Goal: Task Accomplishment & Management: Use online tool/utility

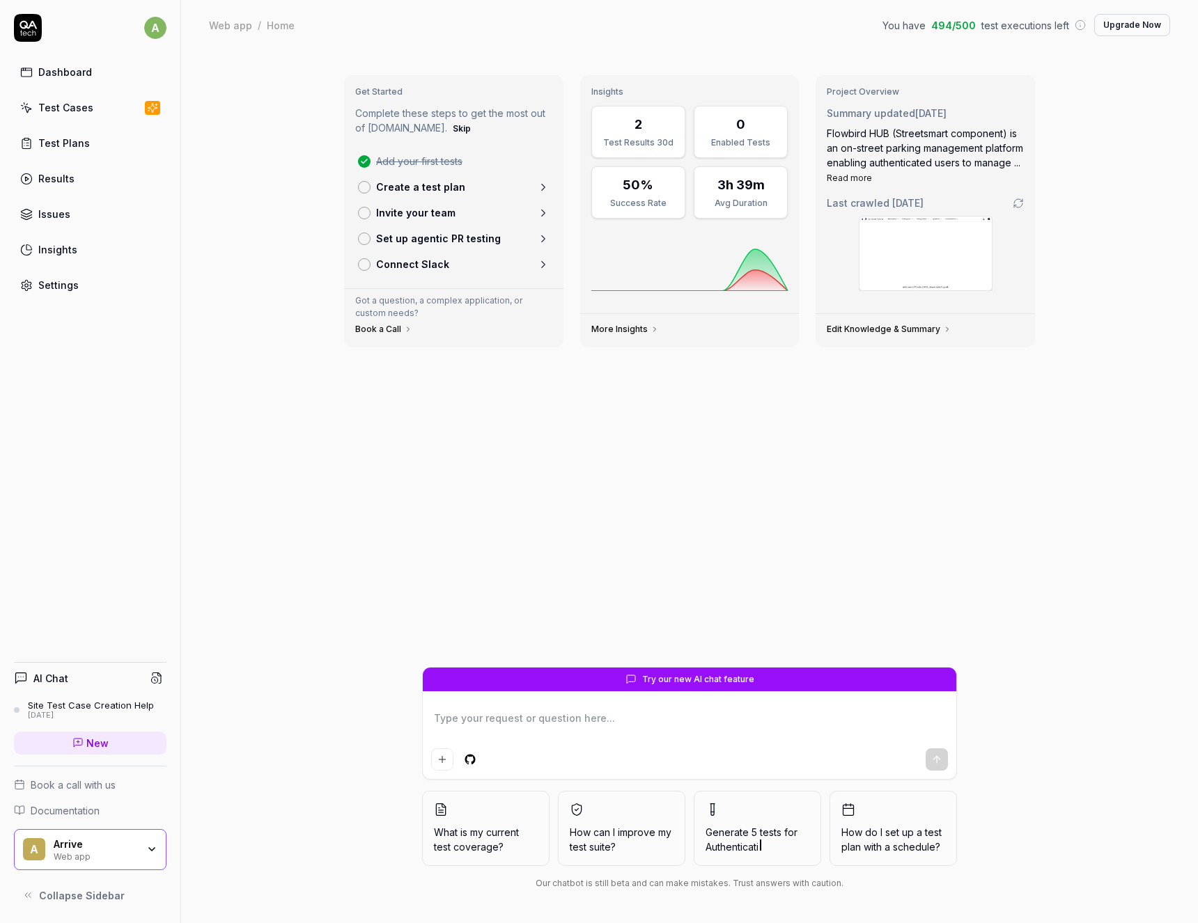
click at [63, 105] on div "Test Cases" at bounding box center [65, 107] width 55 height 15
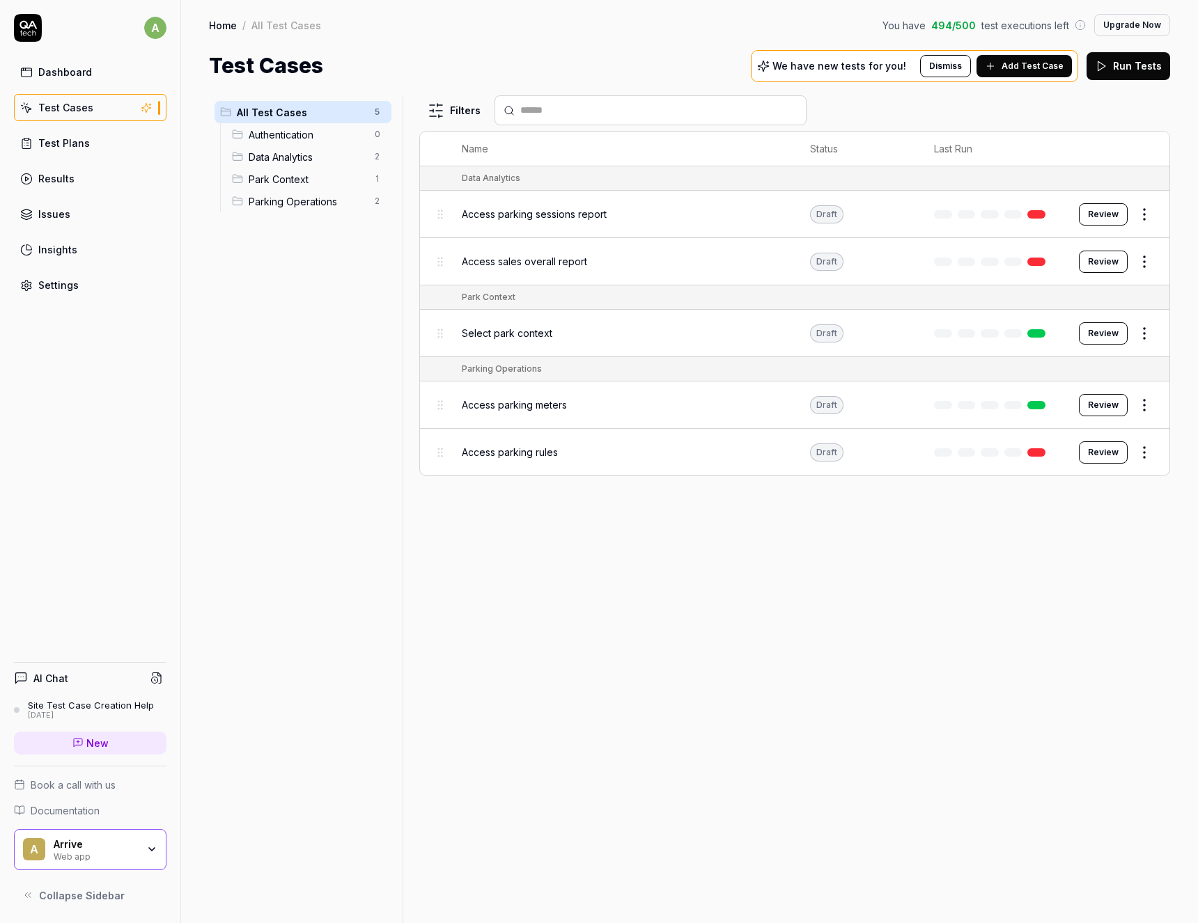
click at [55, 111] on div "Test Cases" at bounding box center [65, 107] width 55 height 15
click at [53, 70] on div "Dashboard" at bounding box center [65, 72] width 54 height 15
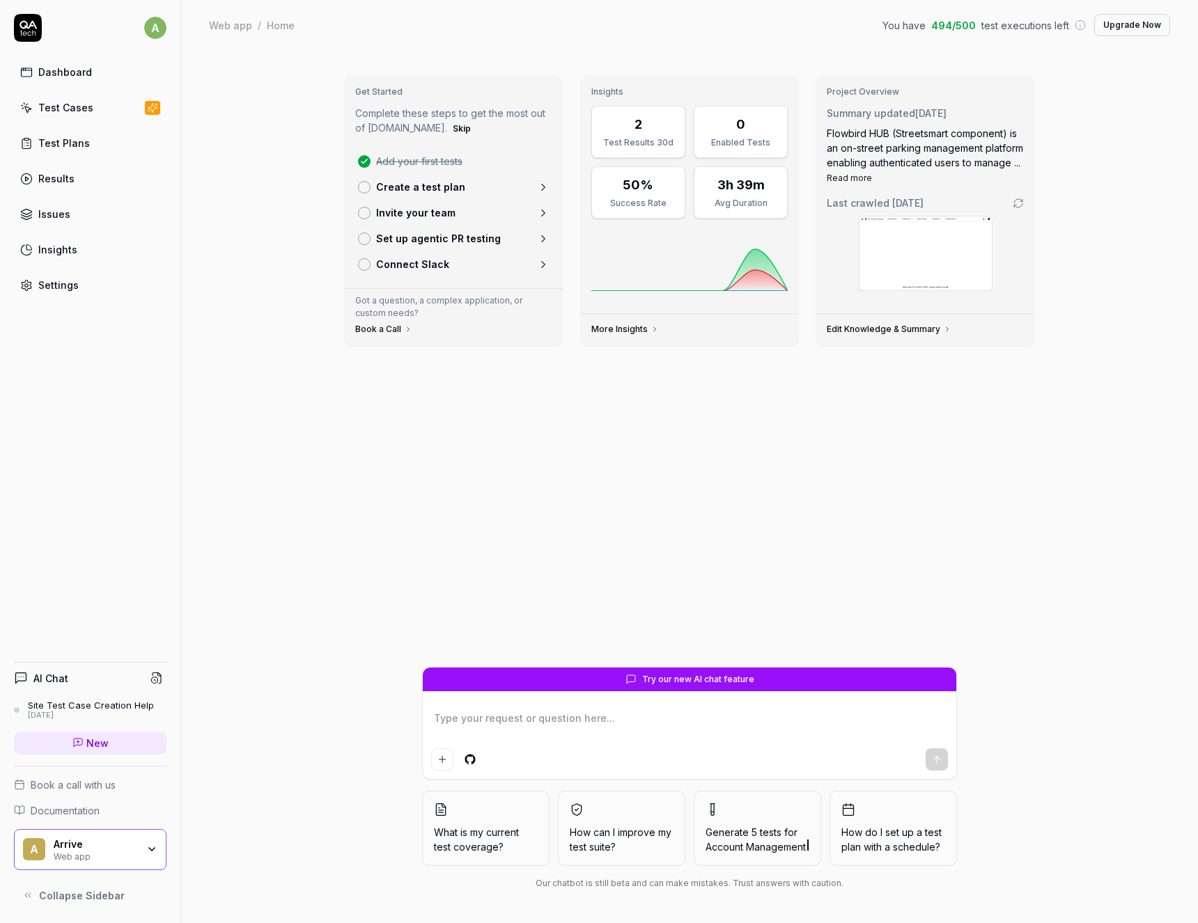
click at [21, 32] on icon at bounding box center [21, 33] width 2 height 6
click at [153, 851] on icon "button" at bounding box center [151, 849] width 11 height 11
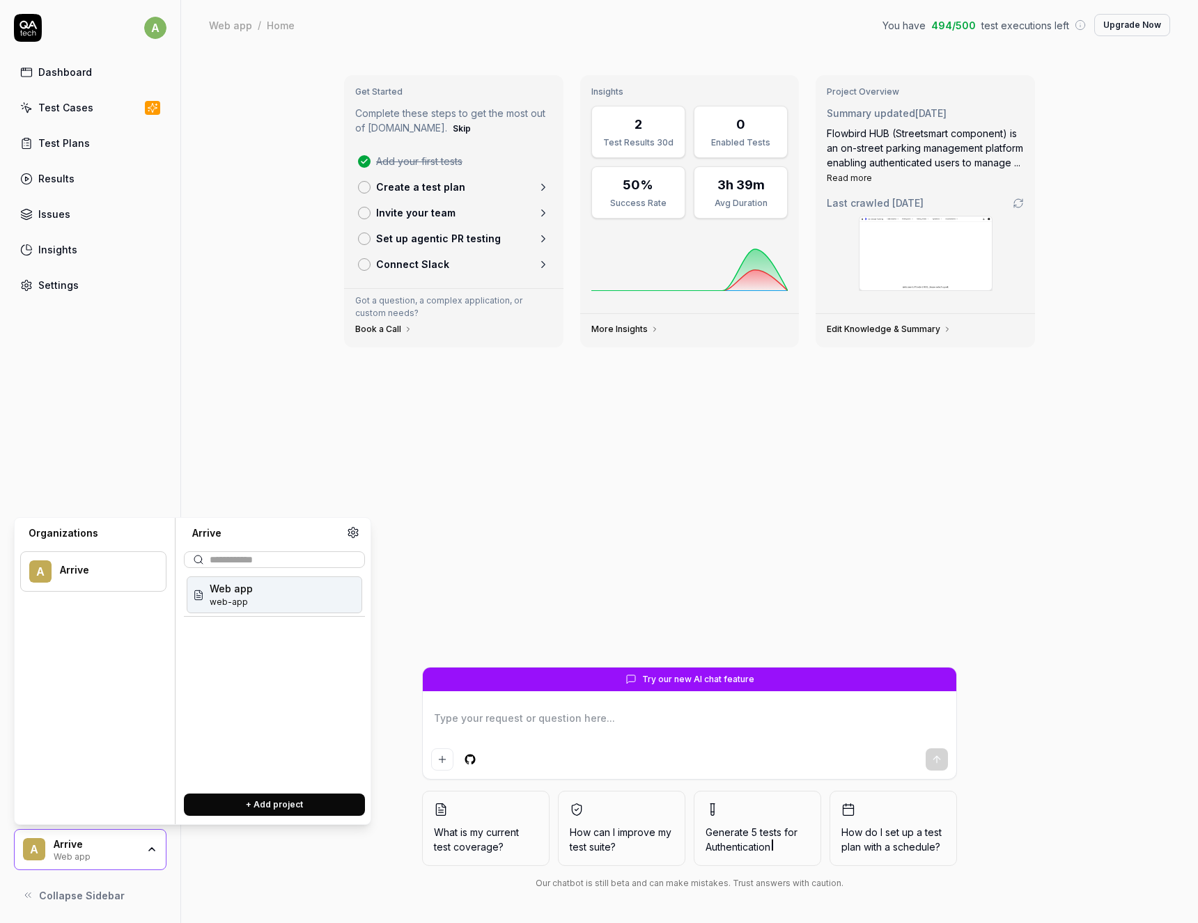
click at [256, 806] on button "+ Add project" at bounding box center [274, 805] width 181 height 22
type textarea "*"
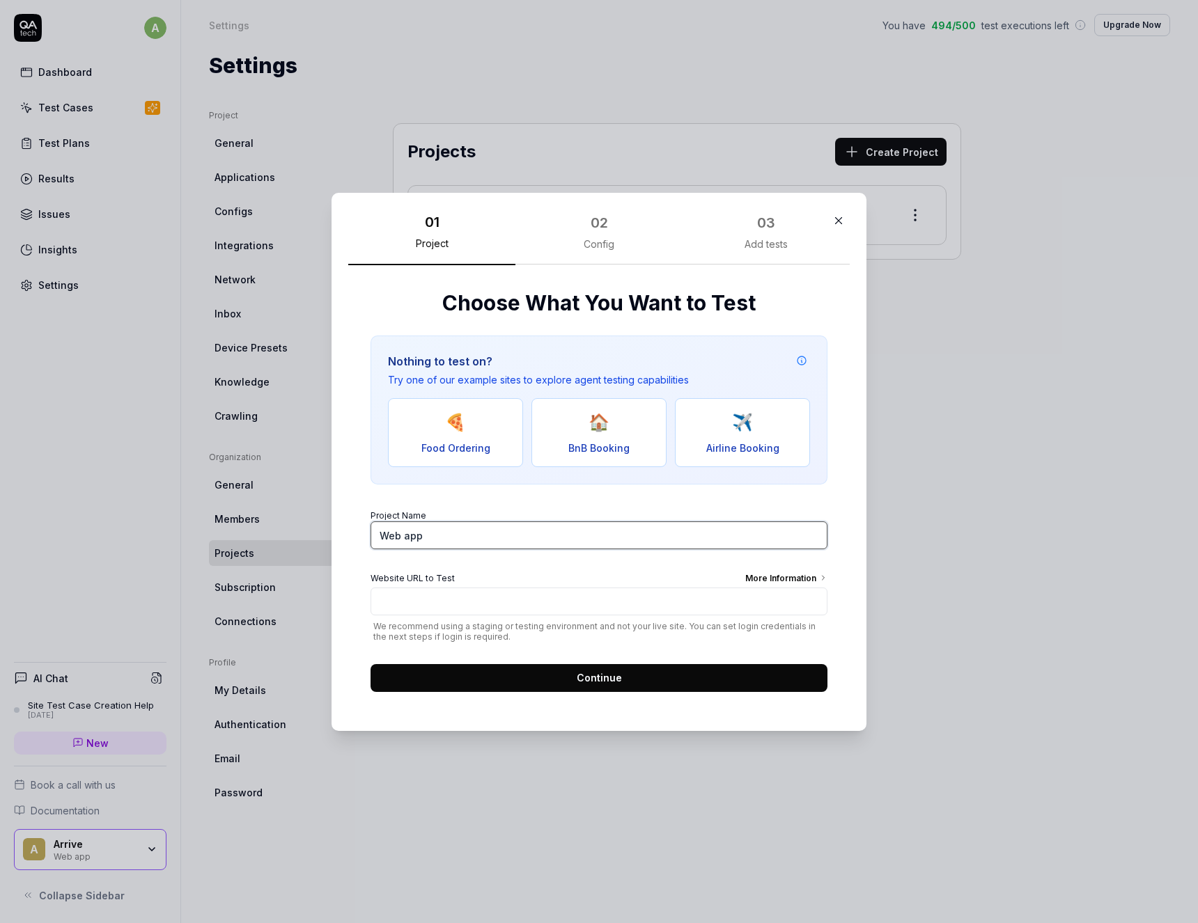
drag, startPoint x: 476, startPoint y: 536, endPoint x: 227, endPoint y: 524, distance: 248.9
click at [370, 524] on input "Web app" at bounding box center [598, 536] width 457 height 28
type input "Fifa coverage"
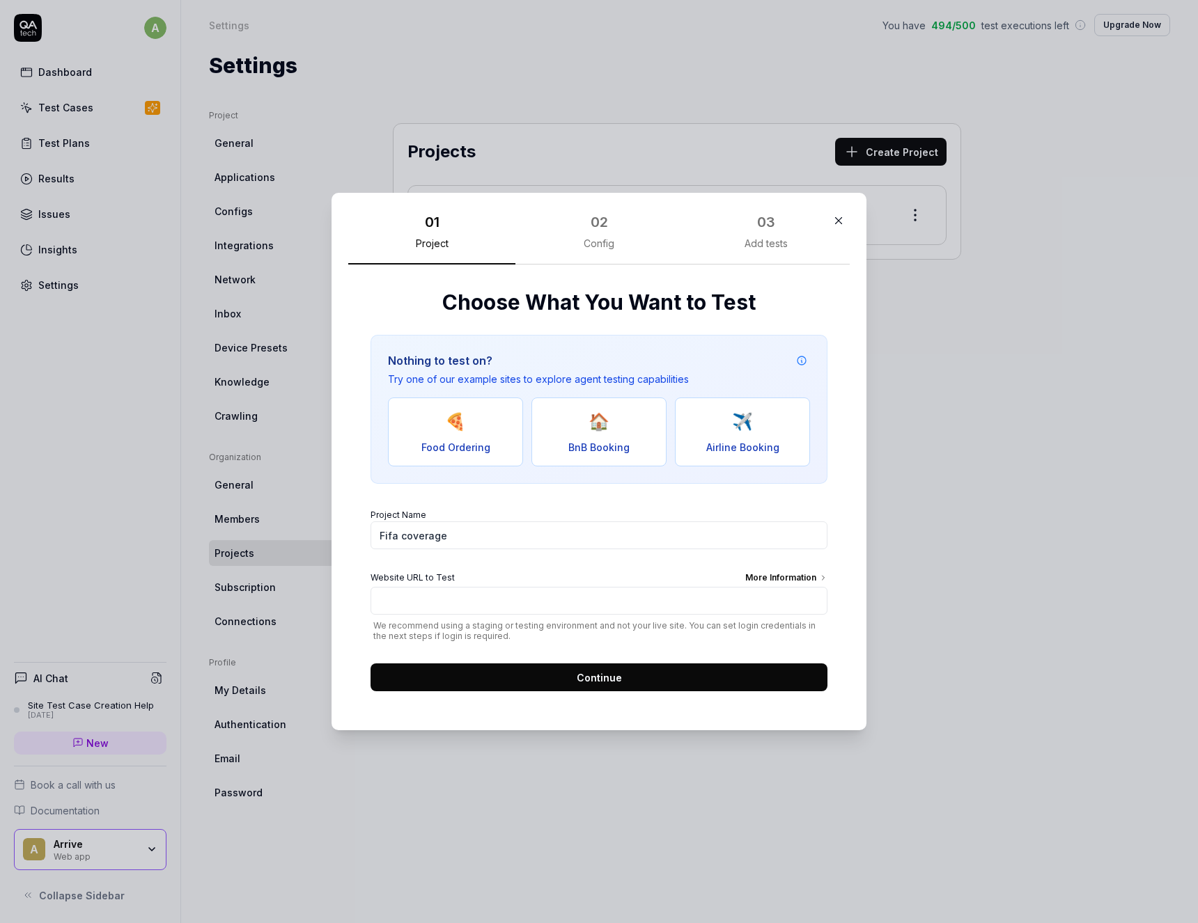
click at [839, 221] on icon "button" at bounding box center [838, 220] width 13 height 13
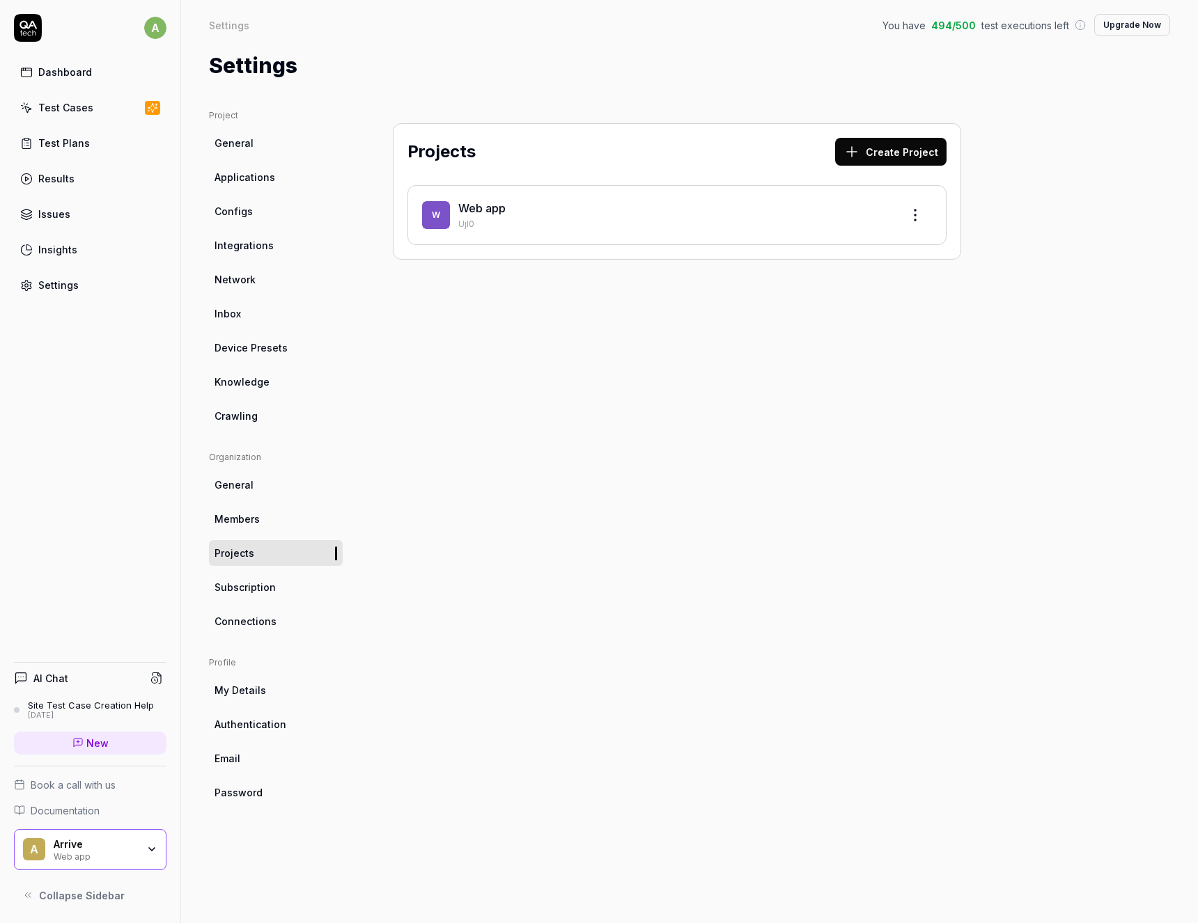
click at [158, 854] on div "A Arrive Web app" at bounding box center [90, 850] width 153 height 42
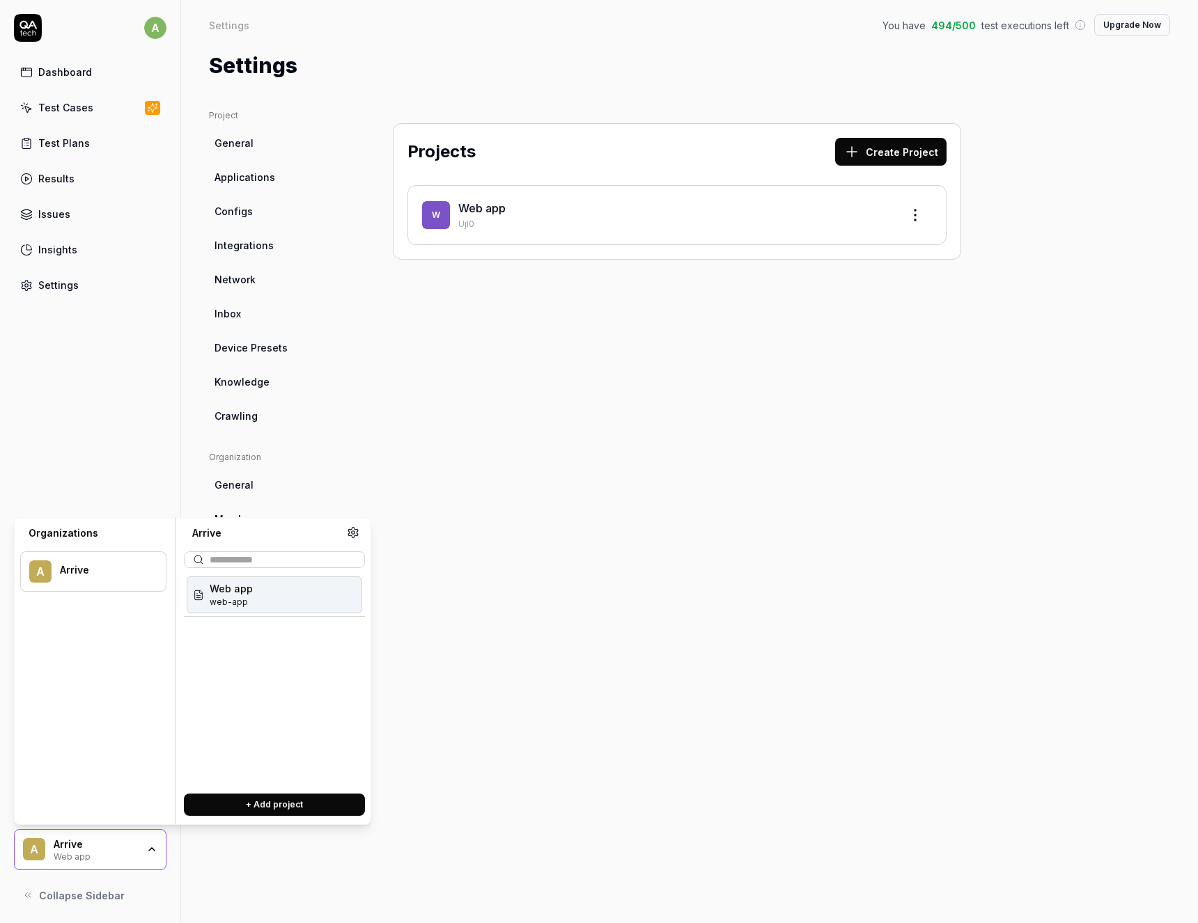
click at [356, 531] on icon at bounding box center [353, 532] width 13 height 13
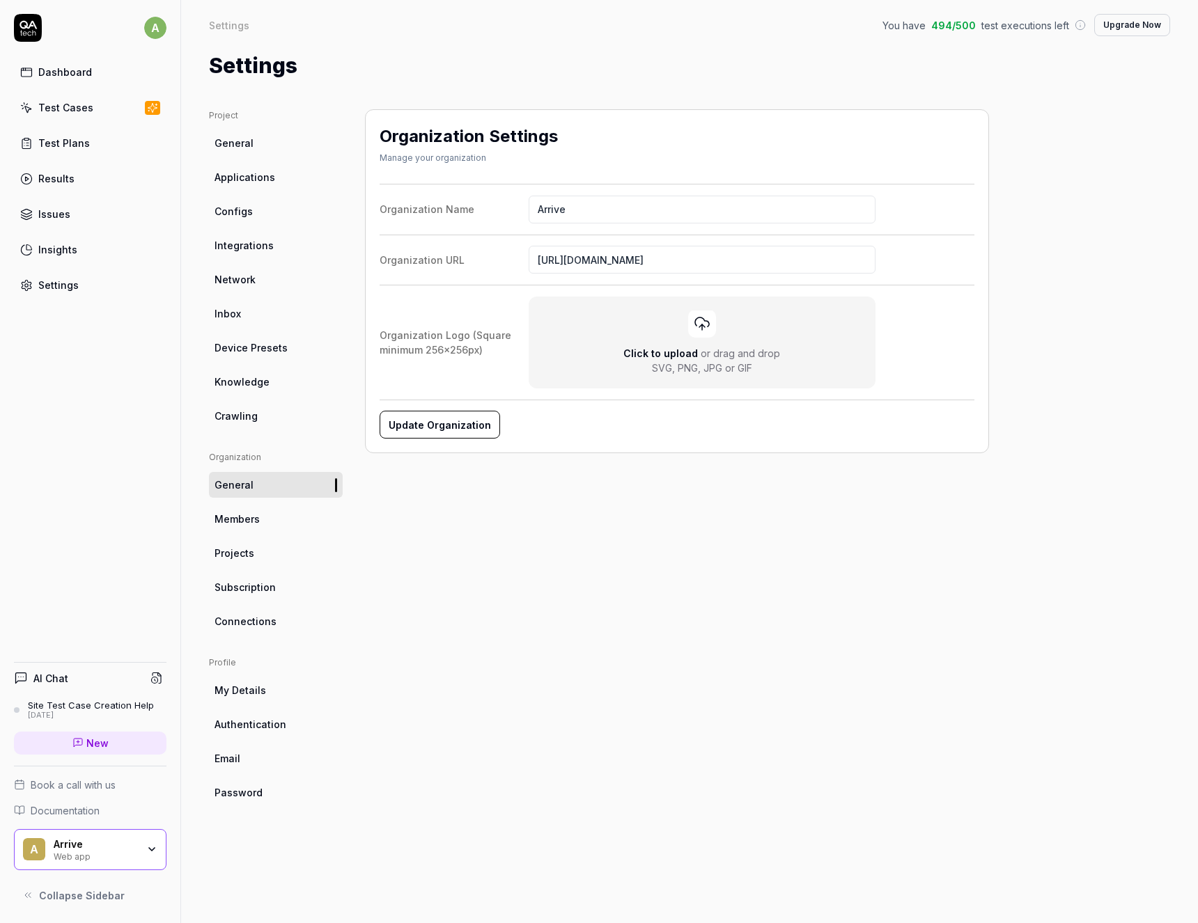
click at [281, 549] on link "Projects" at bounding box center [276, 553] width 134 height 26
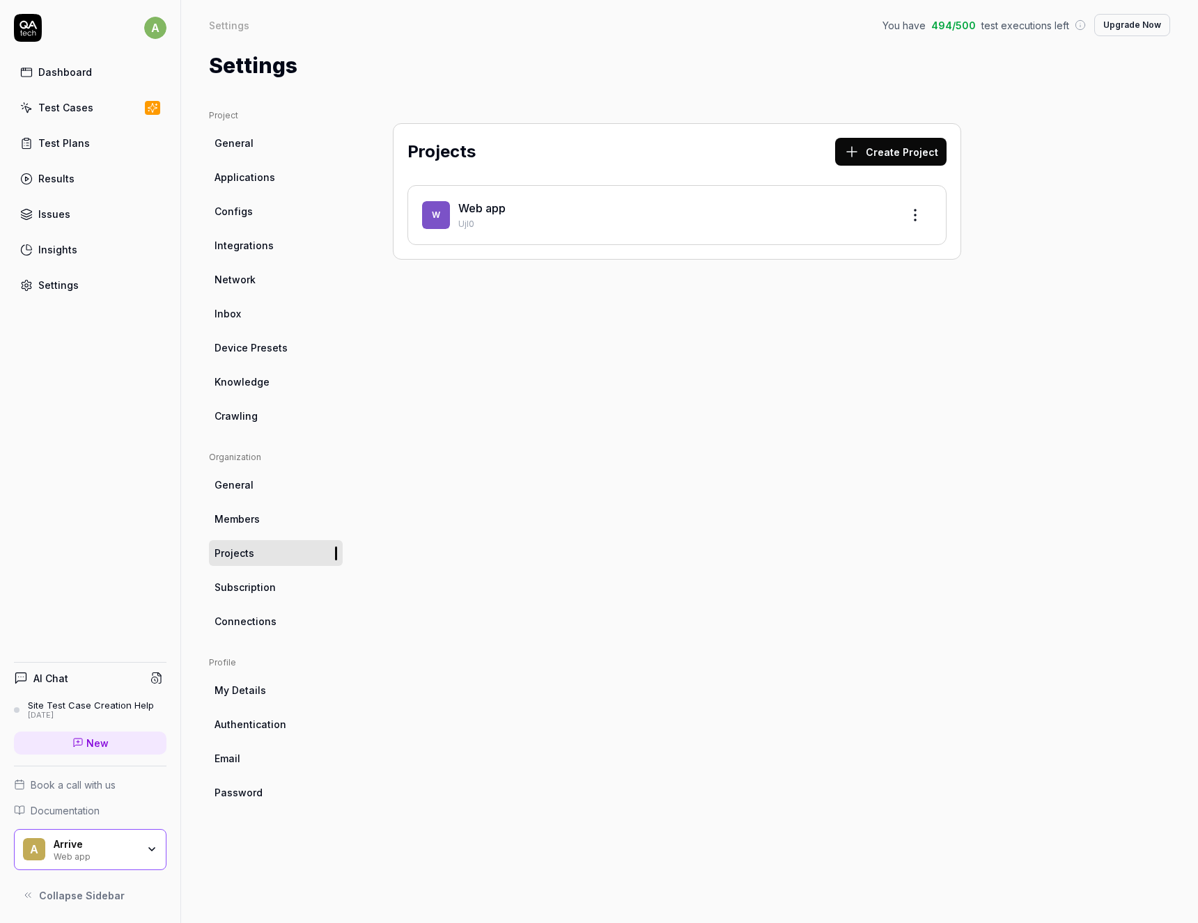
click at [917, 223] on html "a Dashboard Test Cases Test Plans Results Issues Insights Settings AI Chat Site…" at bounding box center [599, 461] width 1198 height 923
click at [841, 282] on div "Edit" at bounding box center [862, 279] width 132 height 31
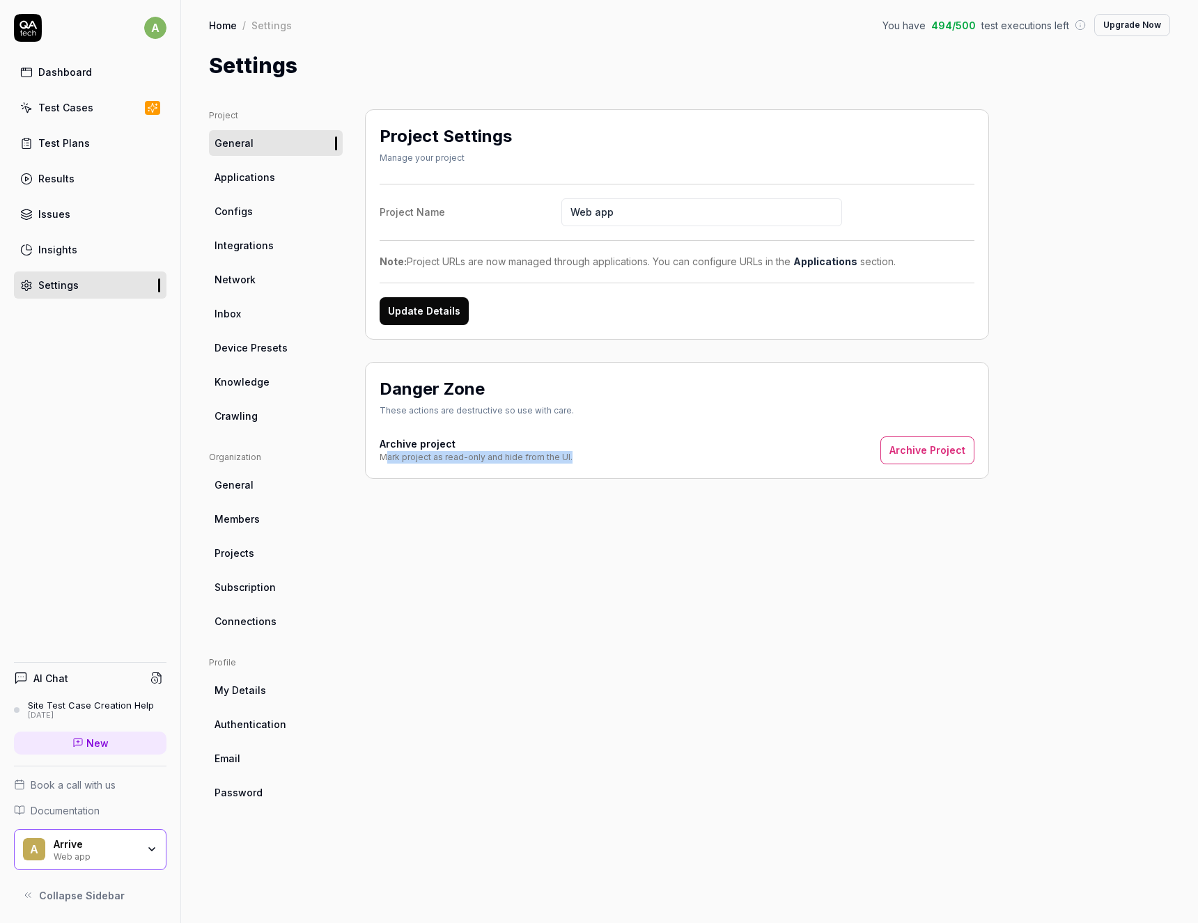
drag, startPoint x: 386, startPoint y: 461, endPoint x: 620, endPoint y: 451, distance: 234.2
click at [620, 451] on div "Archive project Mark project as read-only and hide from the UI. Archive Project" at bounding box center [677, 451] width 595 height 28
click at [684, 452] on div "Archive project Mark project as read-only and hide from the UI. Archive Project" at bounding box center [677, 451] width 595 height 28
click at [242, 562] on link "Projects" at bounding box center [276, 553] width 134 height 26
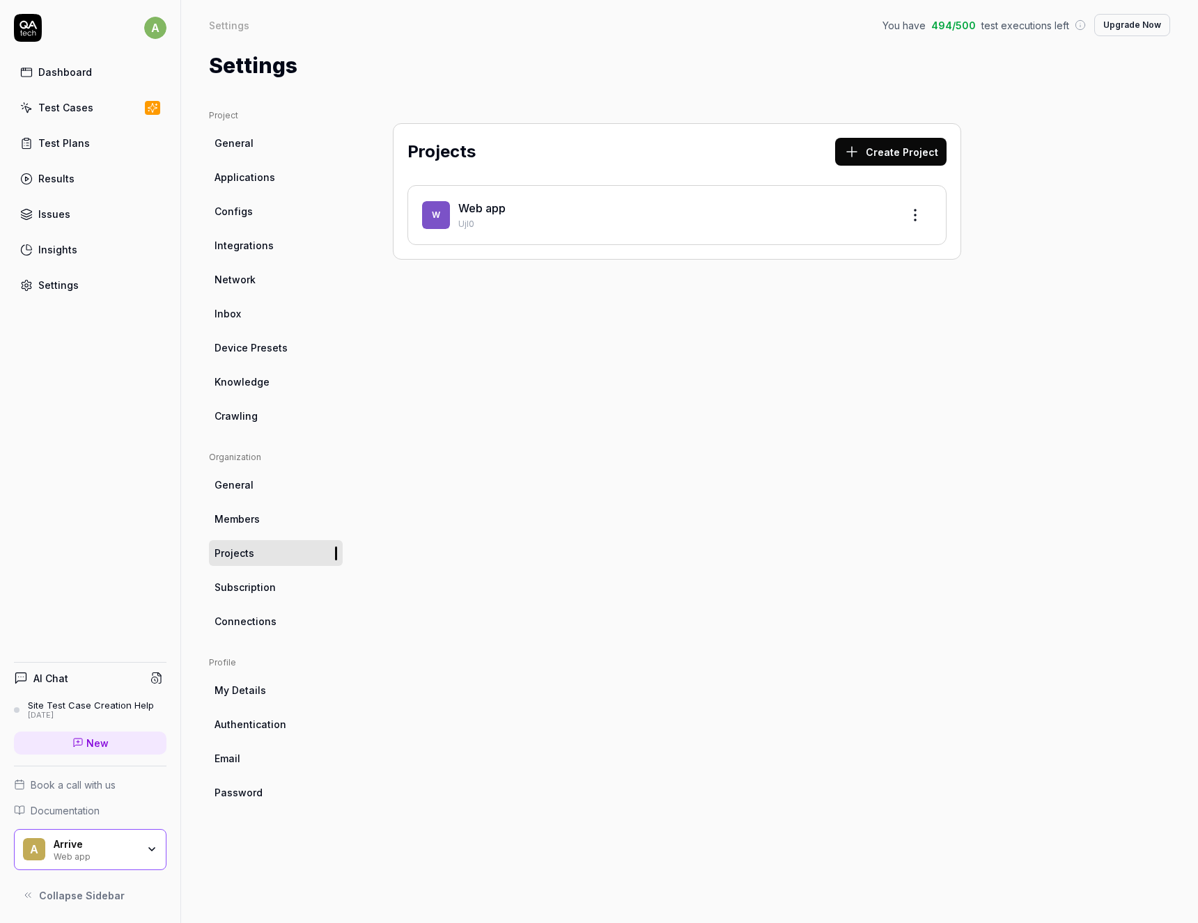
click at [916, 225] on html "a Dashboard Test Cases Test Plans Results Issues Insights Settings AI Chat Site…" at bounding box center [599, 461] width 1198 height 923
click at [880, 269] on div "Edit" at bounding box center [862, 279] width 132 height 31
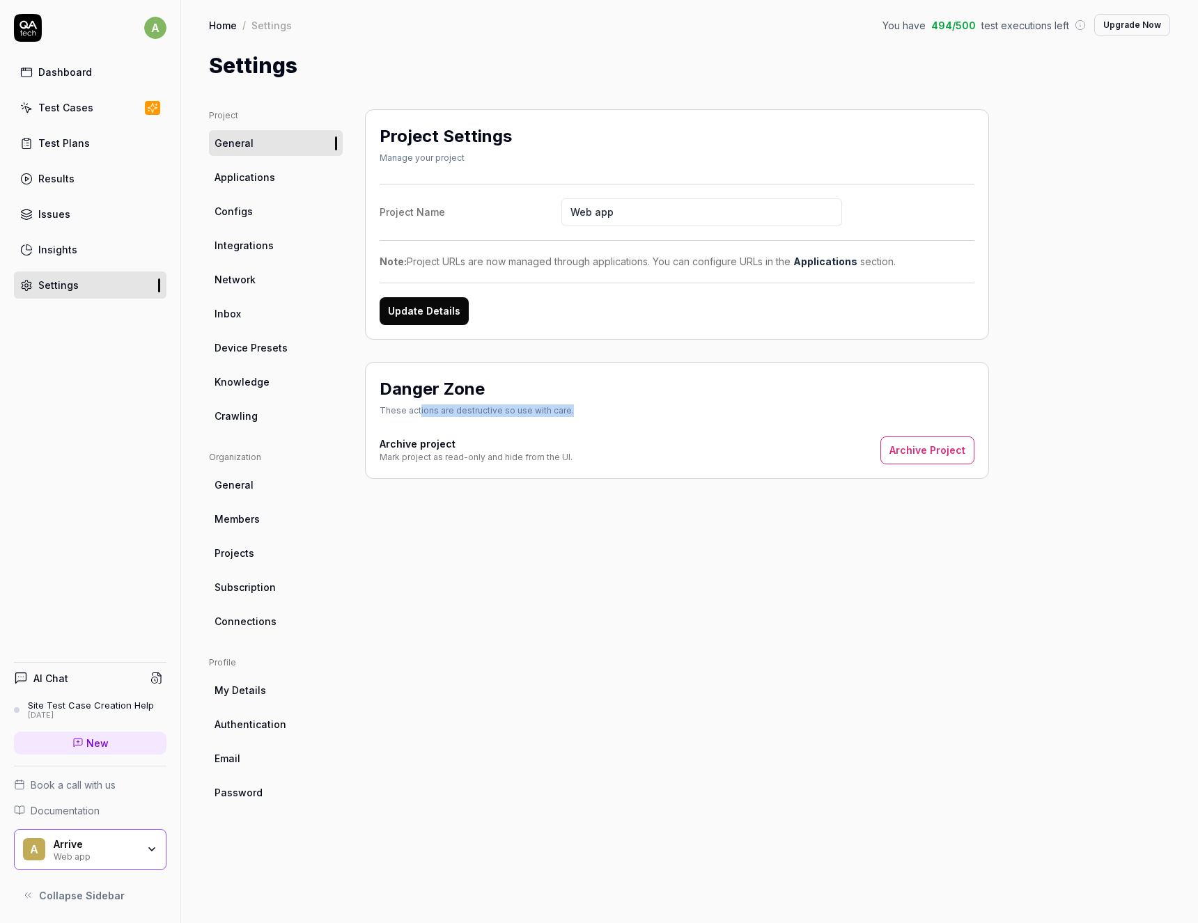
drag, startPoint x: 418, startPoint y: 411, endPoint x: 619, endPoint y: 406, distance: 201.3
click at [619, 406] on div "Danger Zone These actions are destructive so use with care." at bounding box center [677, 400] width 595 height 46
drag, startPoint x: 649, startPoint y: 211, endPoint x: 432, endPoint y: 218, distance: 216.7
click at [561, 218] on input "Web app" at bounding box center [701, 212] width 281 height 28
type input "SSS INT"
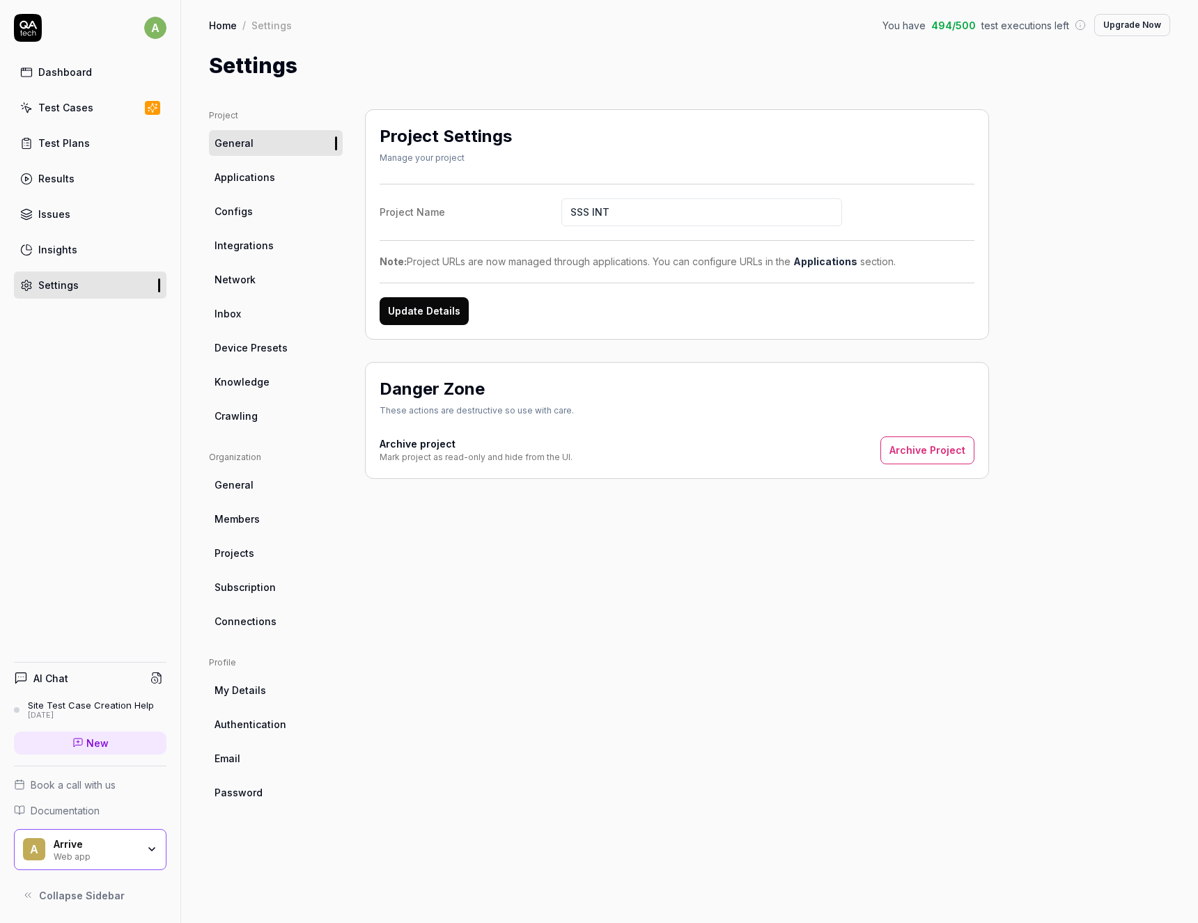
click at [435, 322] on button "Update Details" at bounding box center [424, 311] width 89 height 28
click at [96, 838] on div "Arrive" at bounding box center [96, 844] width 84 height 13
click at [113, 854] on div "SSS INT" at bounding box center [96, 855] width 84 height 11
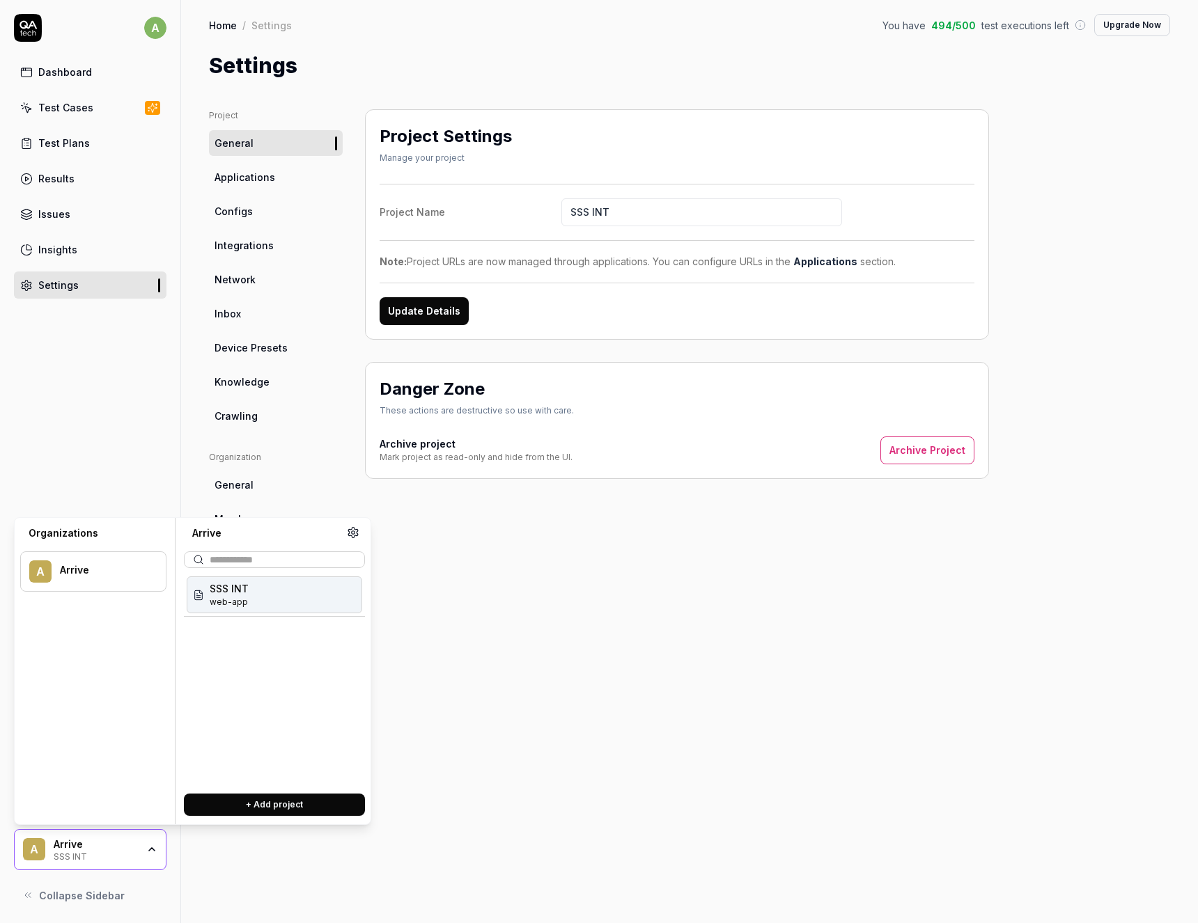
click at [631, 657] on div "Project Settings Manage your project Project Name SSS INT Note: Project URLs ar…" at bounding box center [677, 502] width 624 height 786
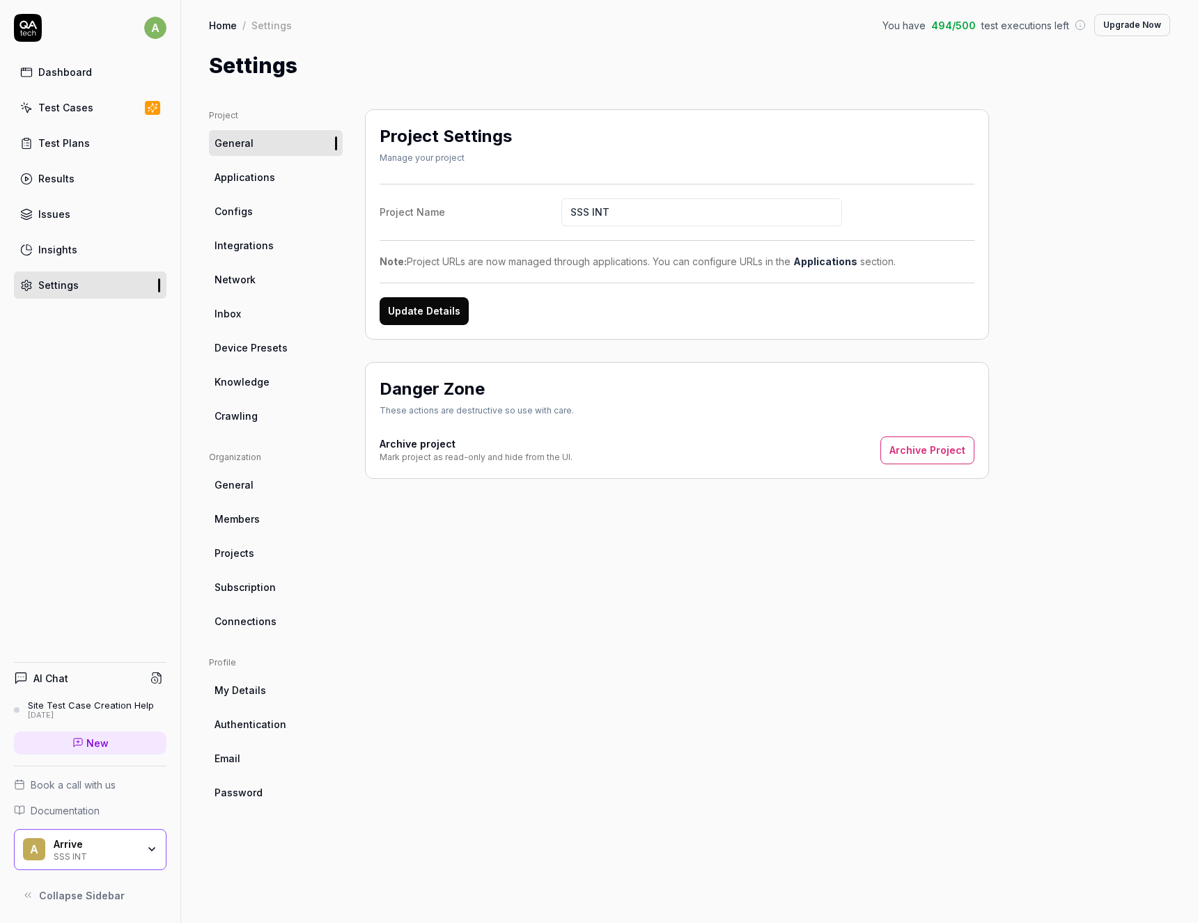
click at [137, 848] on div "Arrive SSS INT" at bounding box center [100, 850] width 93 height 24
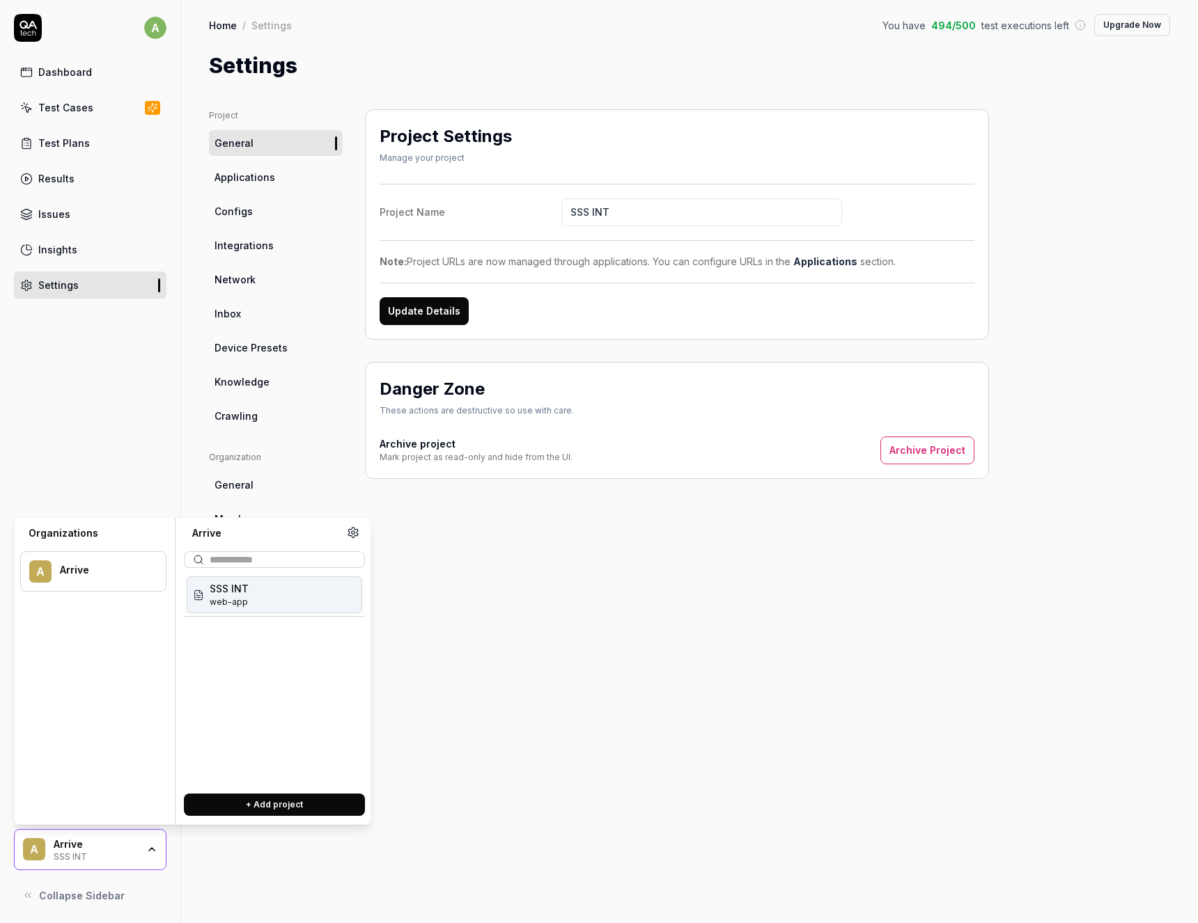
click at [230, 811] on button "+ Add project" at bounding box center [274, 805] width 181 height 22
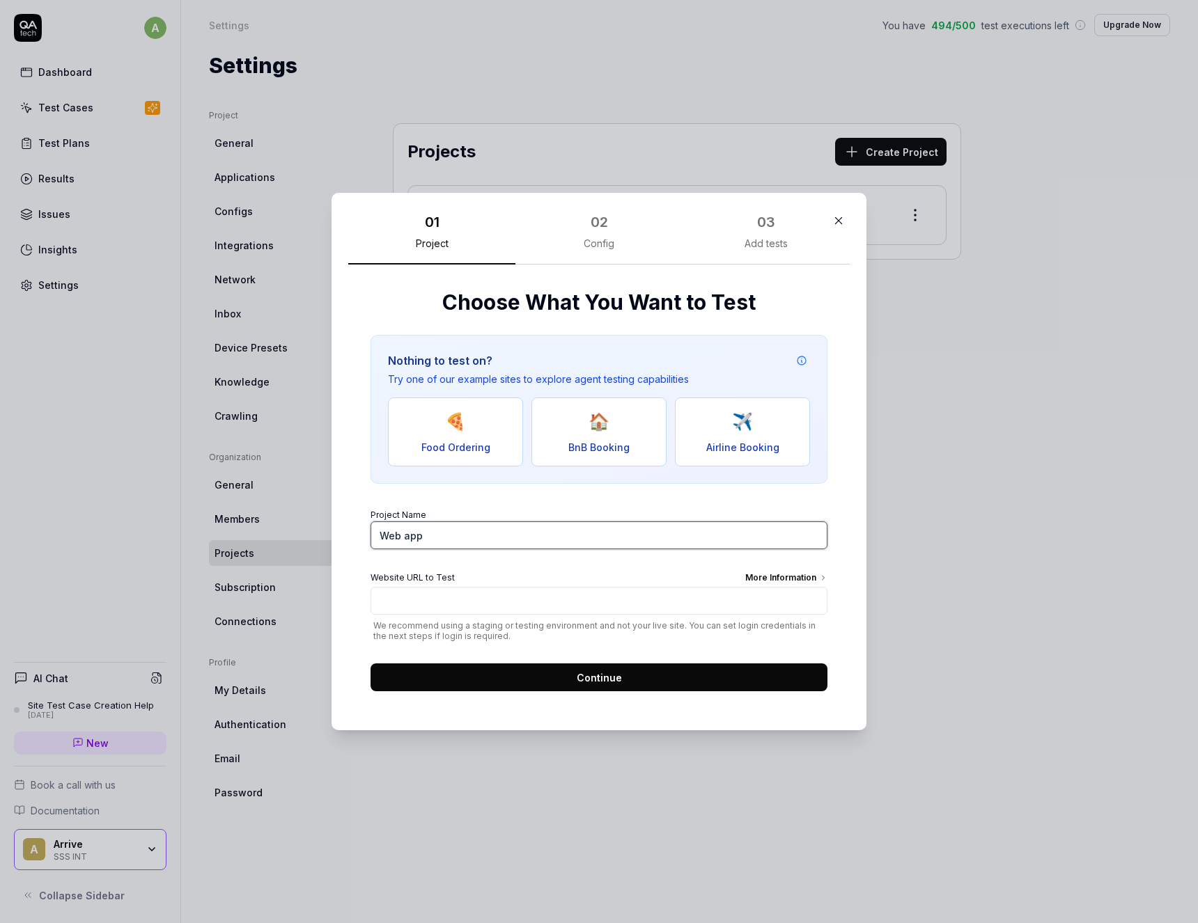
click at [438, 522] on input "Web app" at bounding box center [598, 536] width 457 height 28
drag, startPoint x: 440, startPoint y: 535, endPoint x: 273, endPoint y: 529, distance: 167.2
click at [370, 529] on input "Web app" at bounding box center [598, 536] width 457 height 28
type input "reCaptcha"
click at [425, 611] on input "Website URL to Test More Information" at bounding box center [598, 601] width 457 height 28
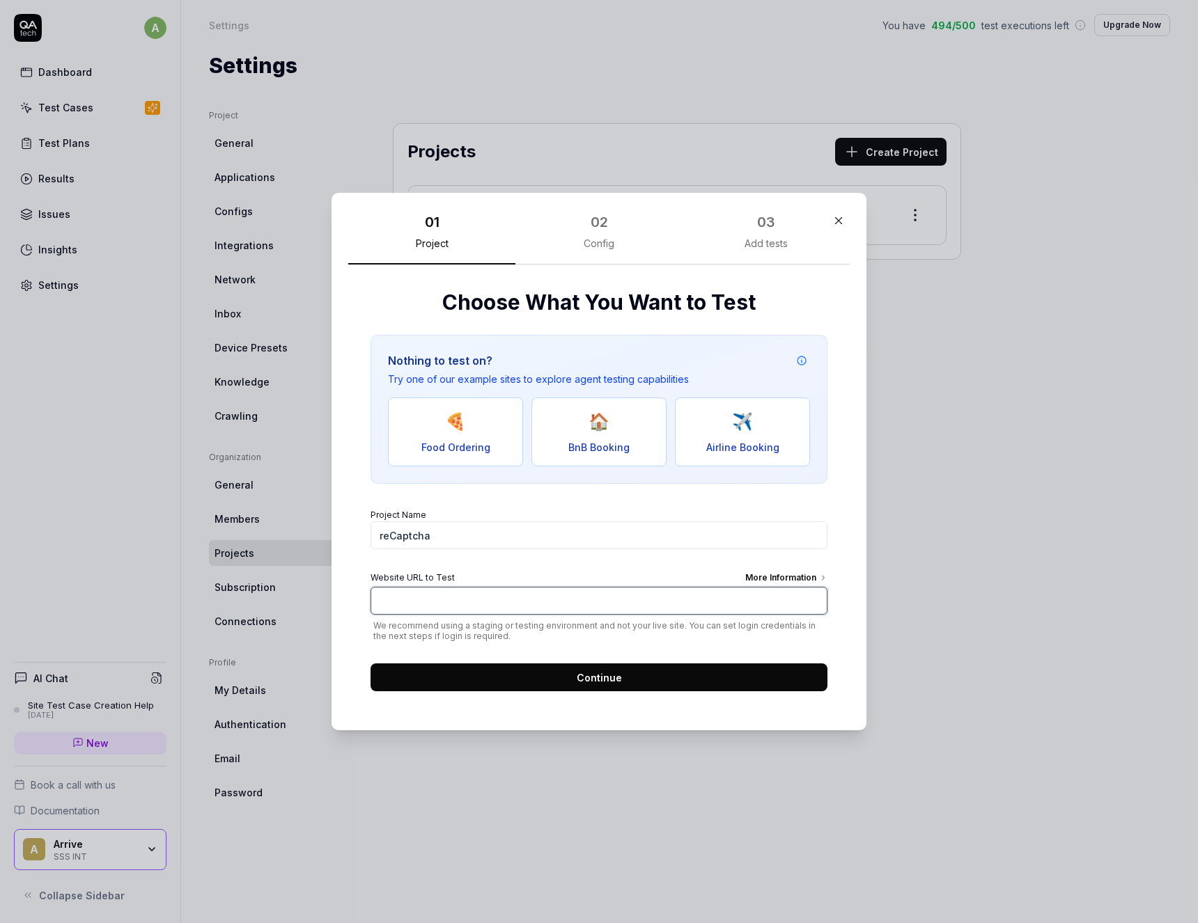
paste input "[URL][DOMAIN_NAME]"
type input "[URL][DOMAIN_NAME]"
click at [631, 670] on button "Continue" at bounding box center [598, 678] width 457 height 28
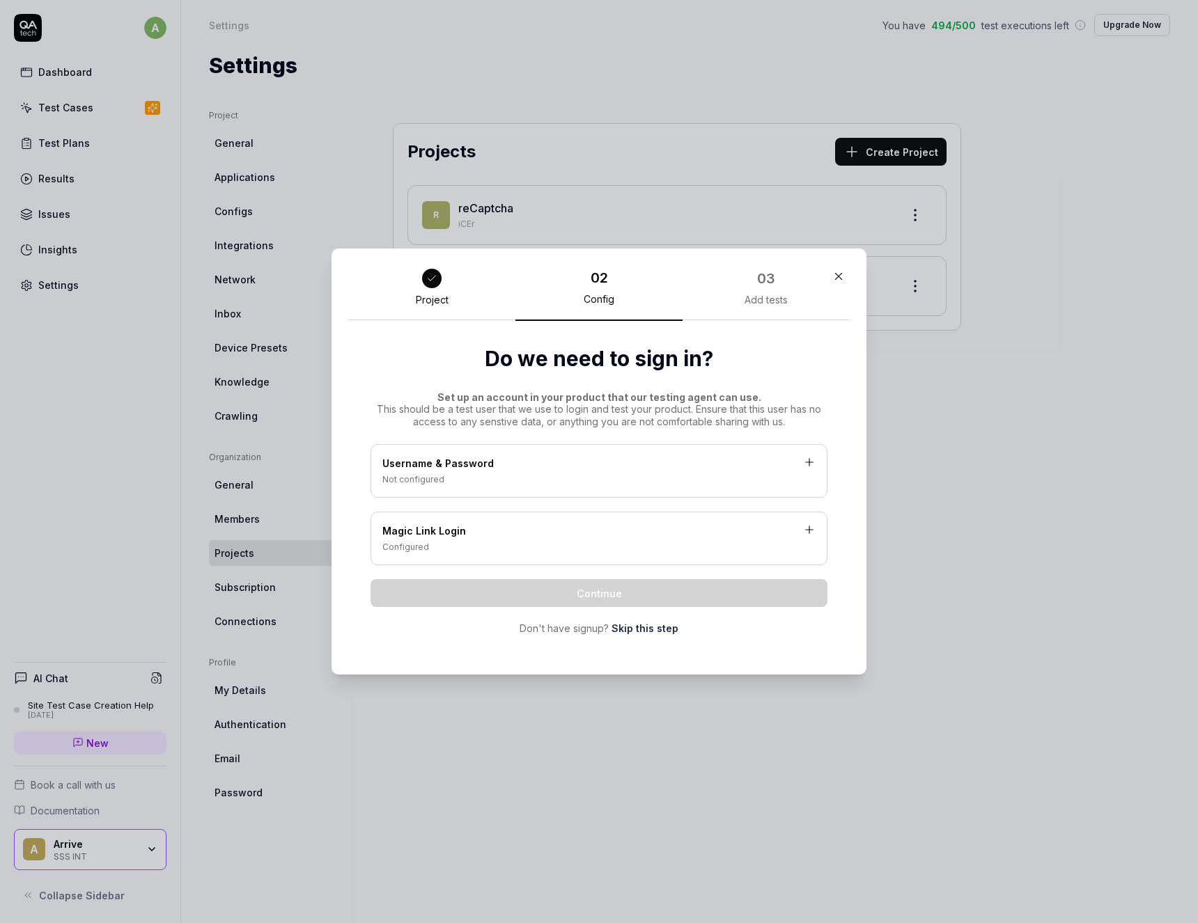
click at [609, 537] on div "Magic Link Login" at bounding box center [598, 532] width 433 height 17
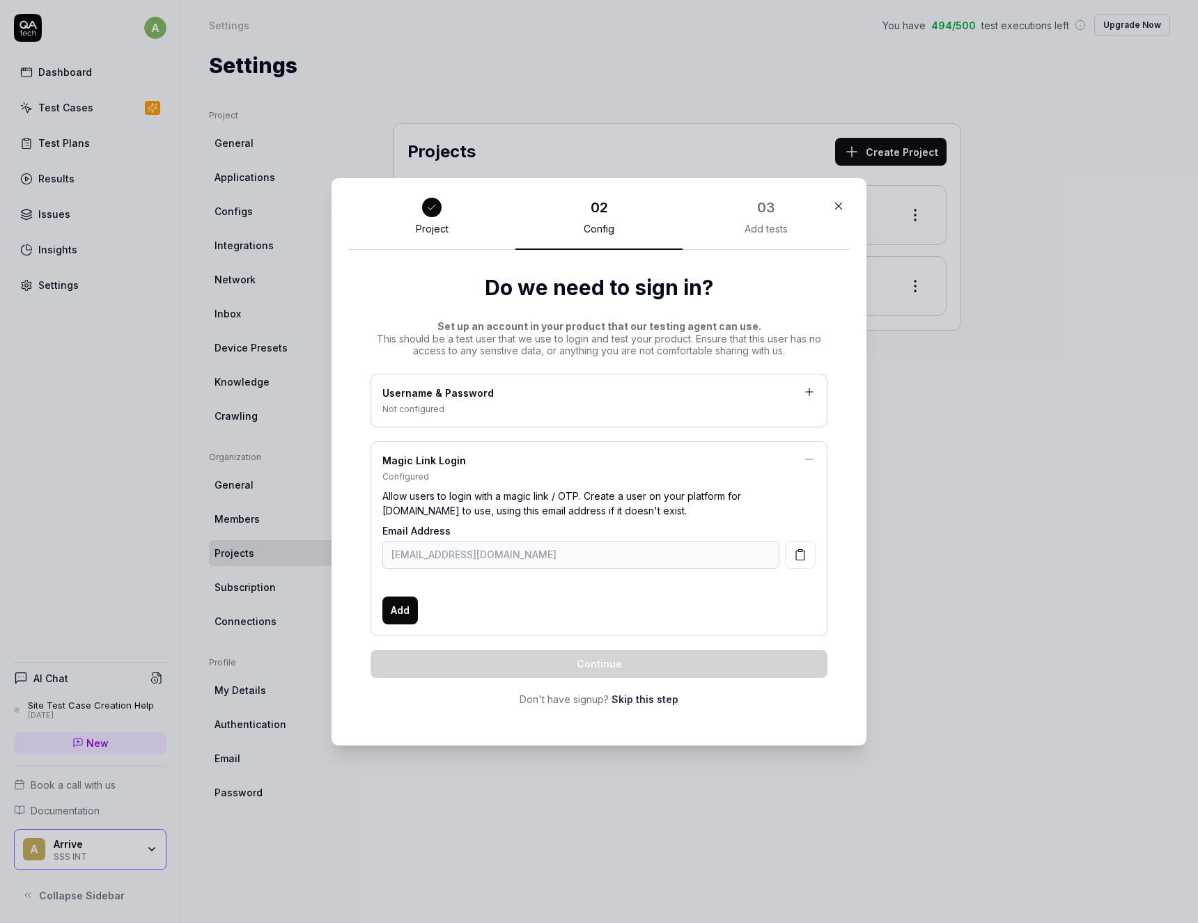
click at [478, 392] on div "Username & Password" at bounding box center [598, 394] width 433 height 17
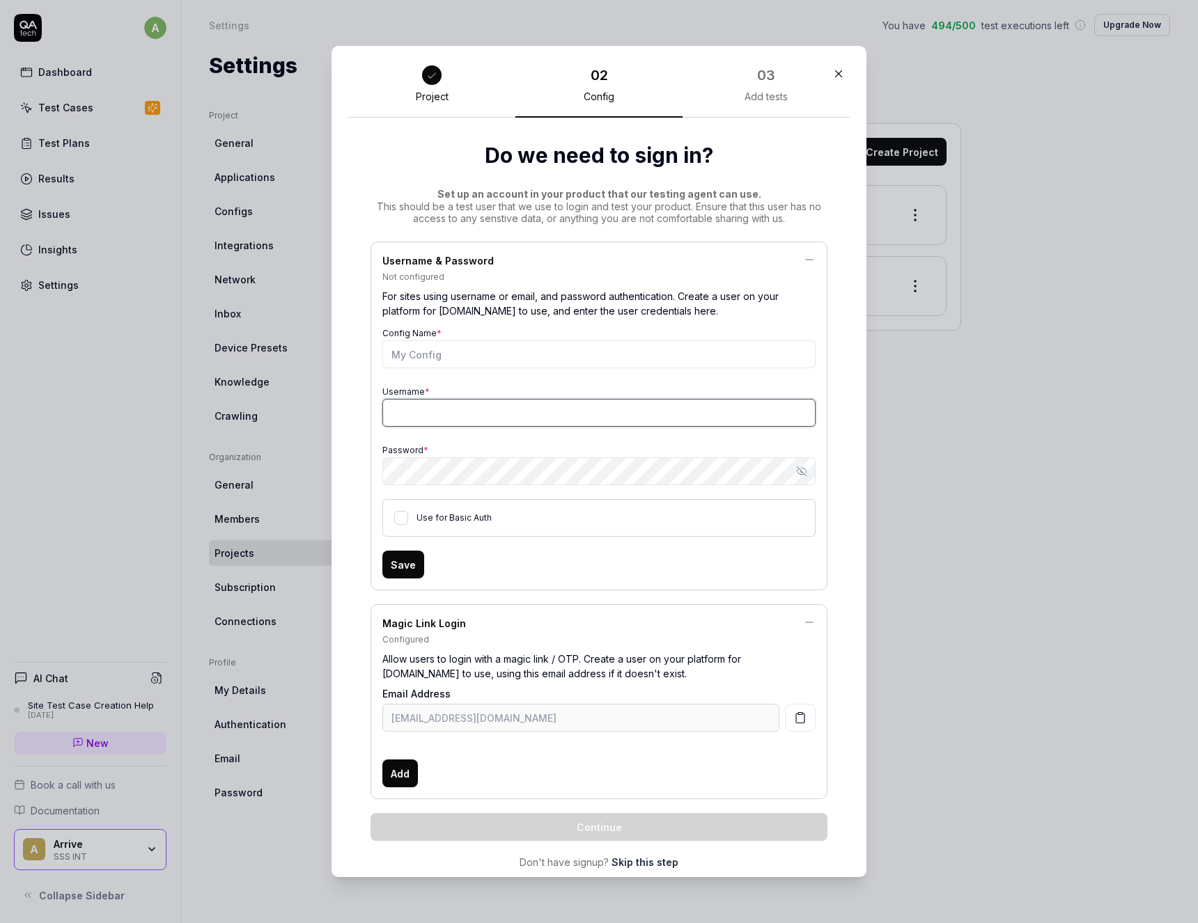
click at [394, 416] on input "Username *" at bounding box center [598, 413] width 433 height 28
click at [462, 356] on input "Config Name *" at bounding box center [598, 355] width 433 height 28
click at [497, 353] on input "Config Name *" at bounding box center [598, 355] width 433 height 28
type input "basic"
type input "user"
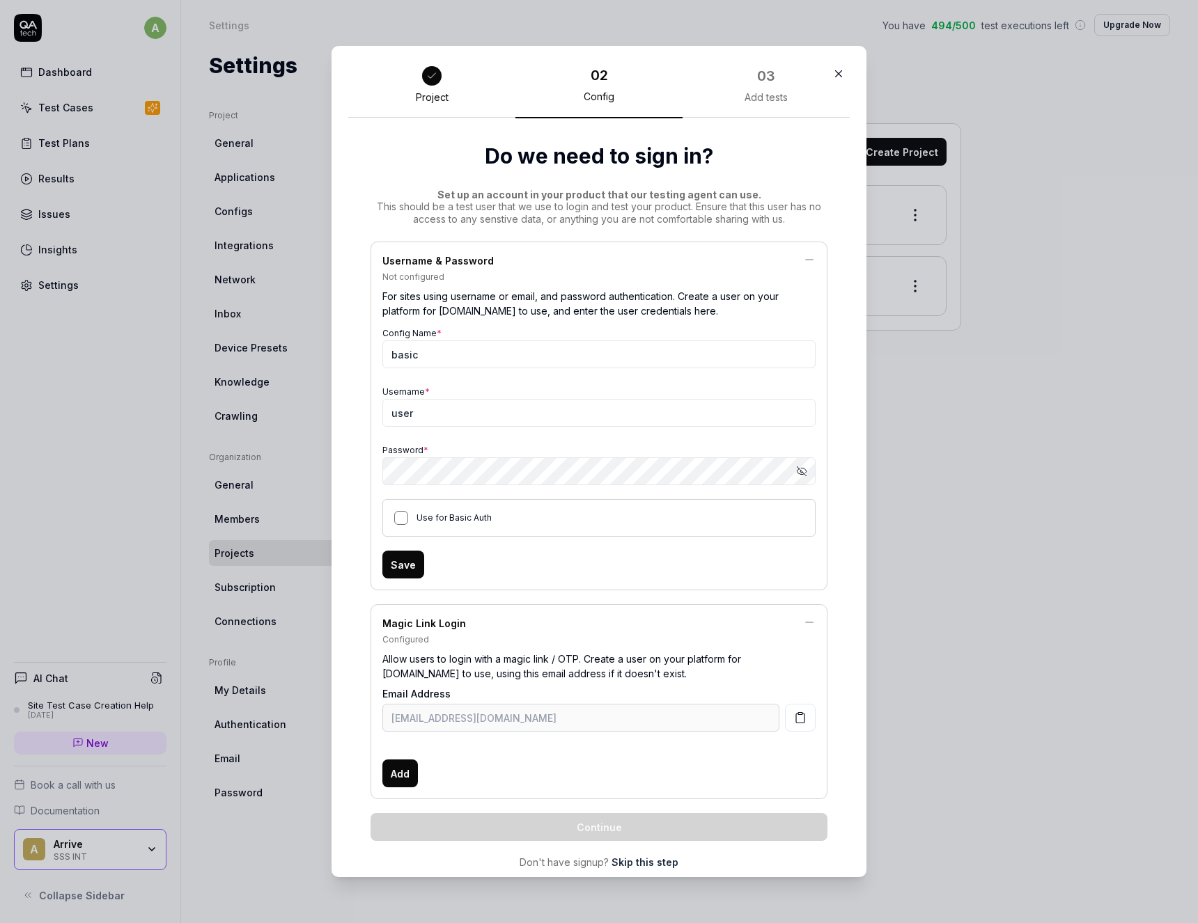
click at [396, 514] on button "Use for Basic Auth" at bounding box center [401, 518] width 14 height 14
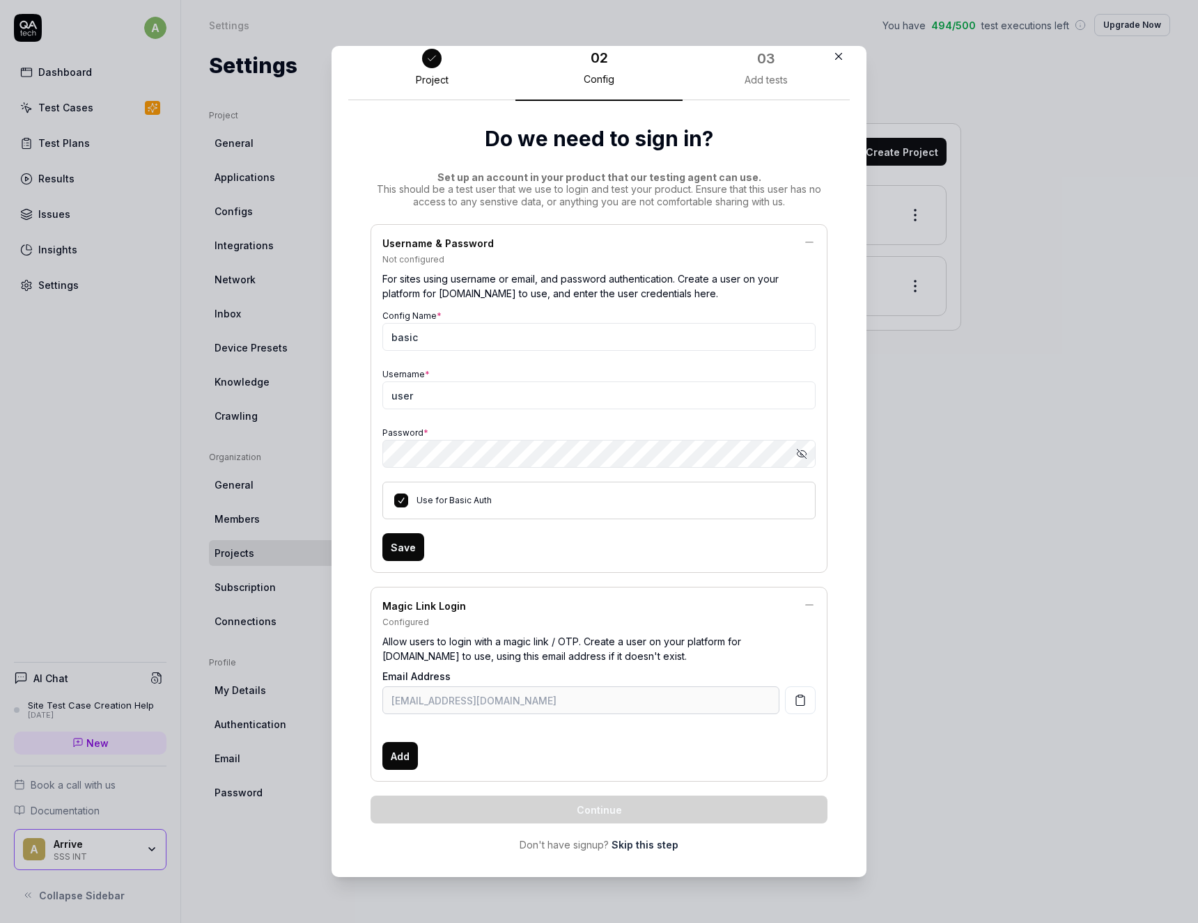
scroll to position [32, 0]
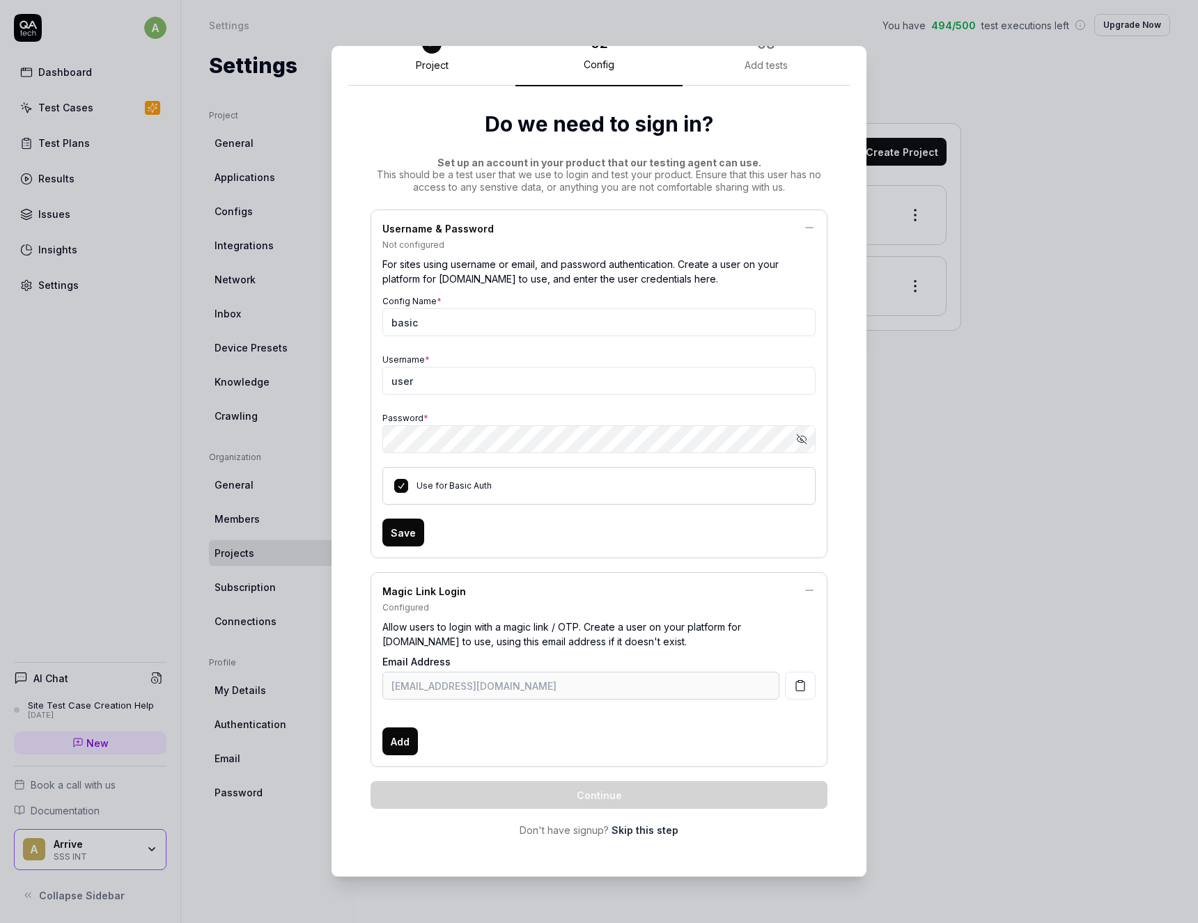
click at [409, 542] on button "Save" at bounding box center [403, 533] width 42 height 28
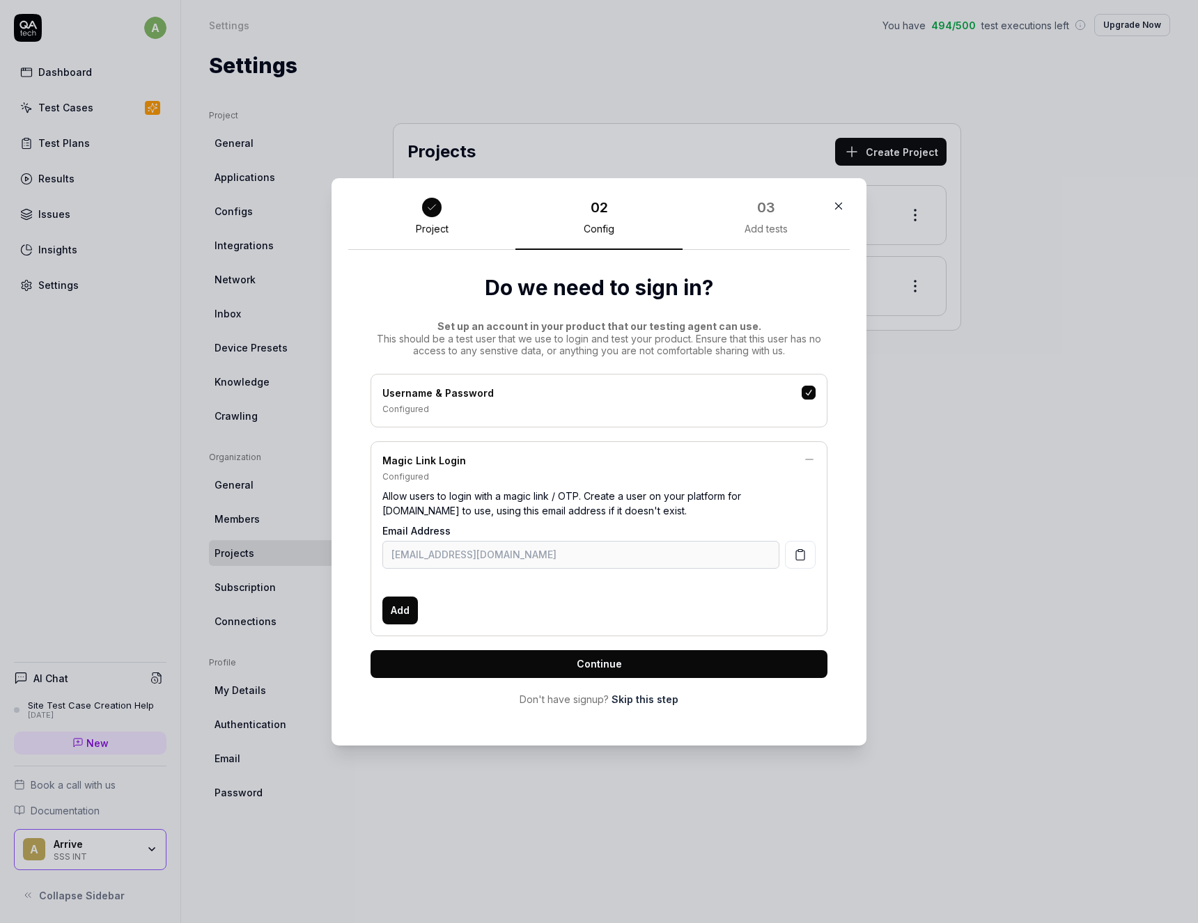
click at [553, 667] on button "Continue" at bounding box center [598, 664] width 457 height 28
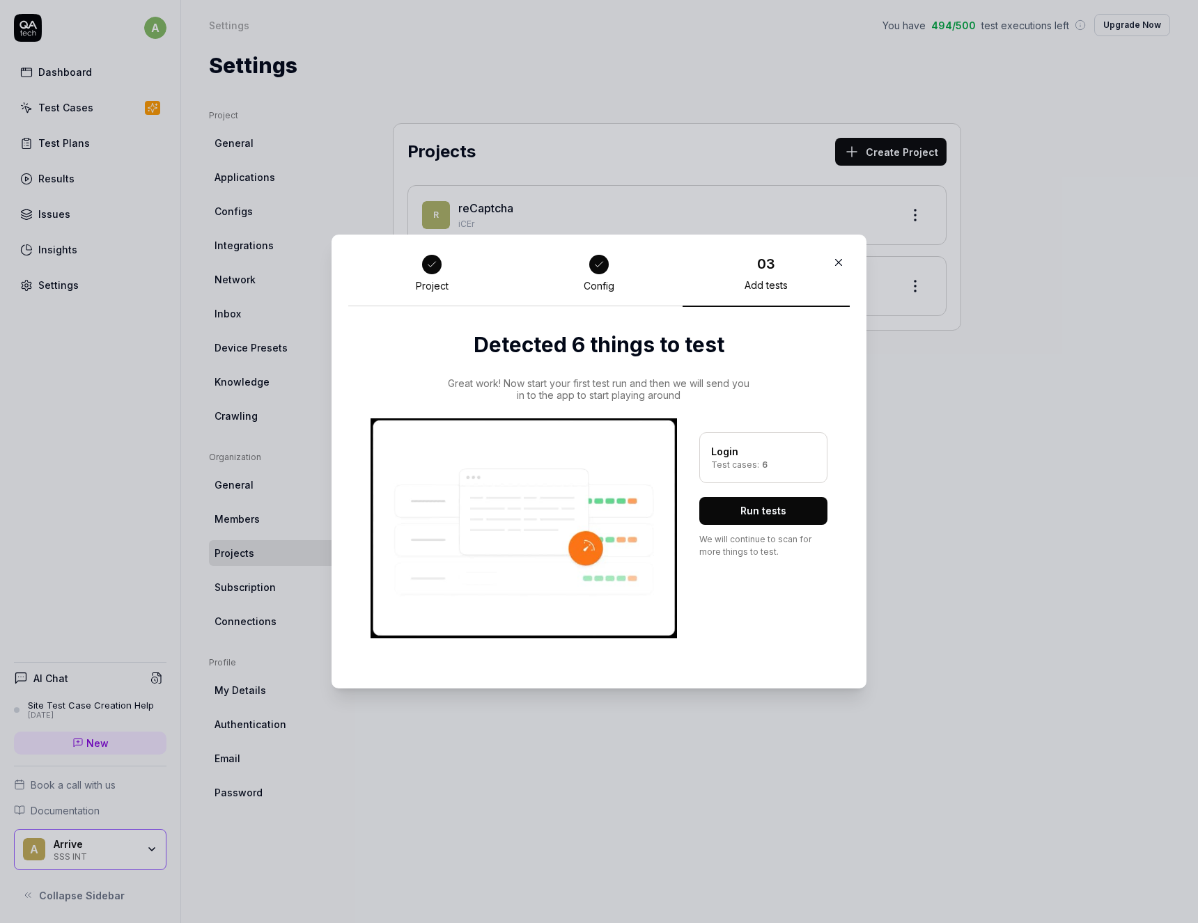
click at [756, 510] on button "Run tests" at bounding box center [763, 511] width 128 height 28
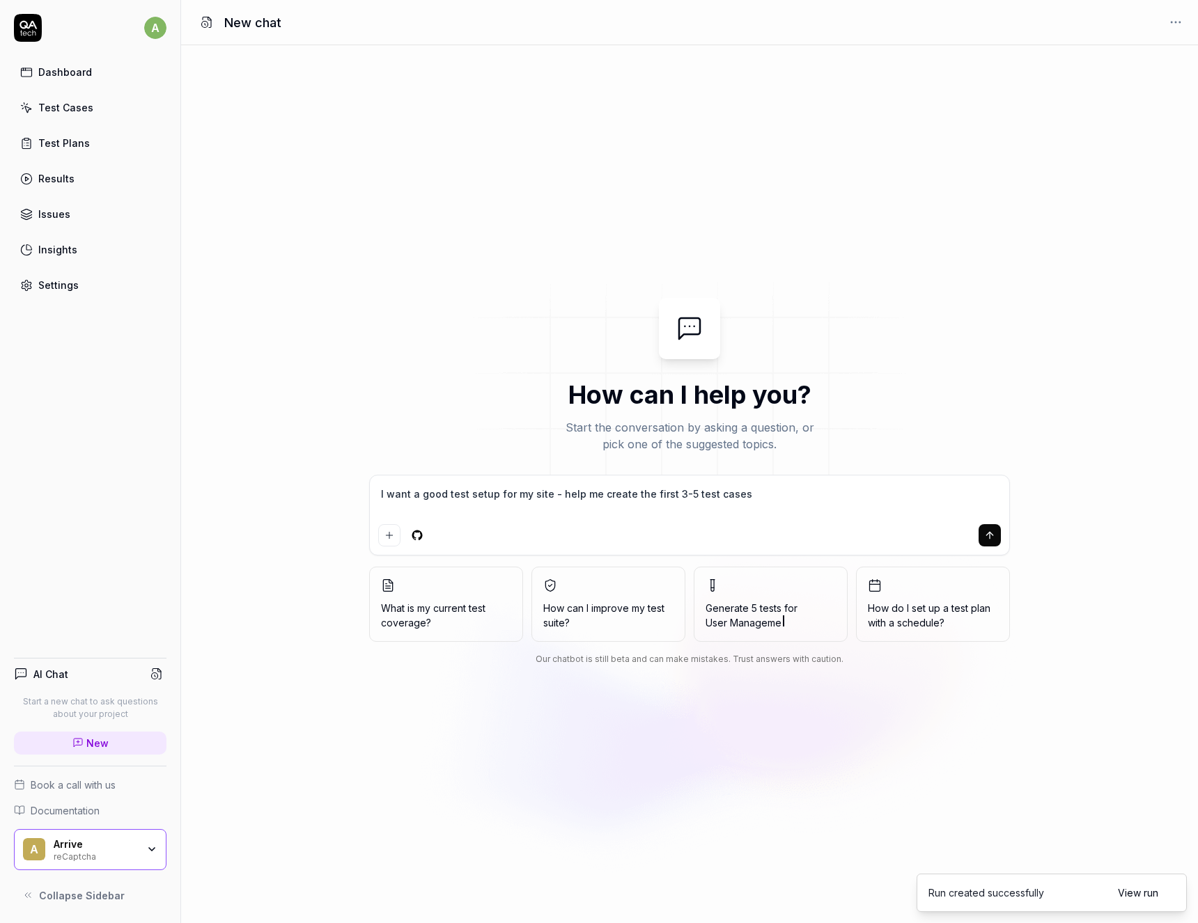
click at [69, 105] on div "Test Cases" at bounding box center [65, 107] width 55 height 15
type textarea "*"
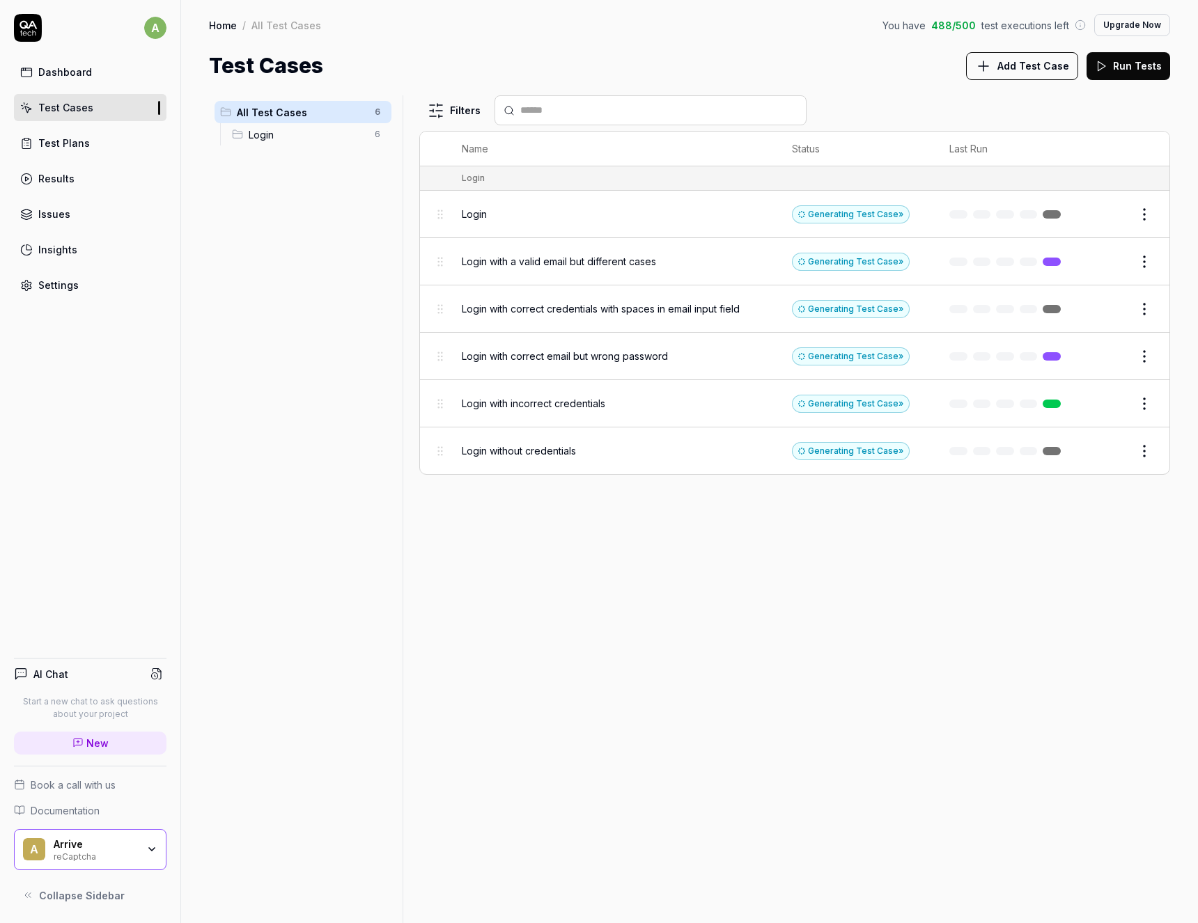
click at [1145, 70] on button "Run Tests" at bounding box center [1128, 66] width 84 height 28
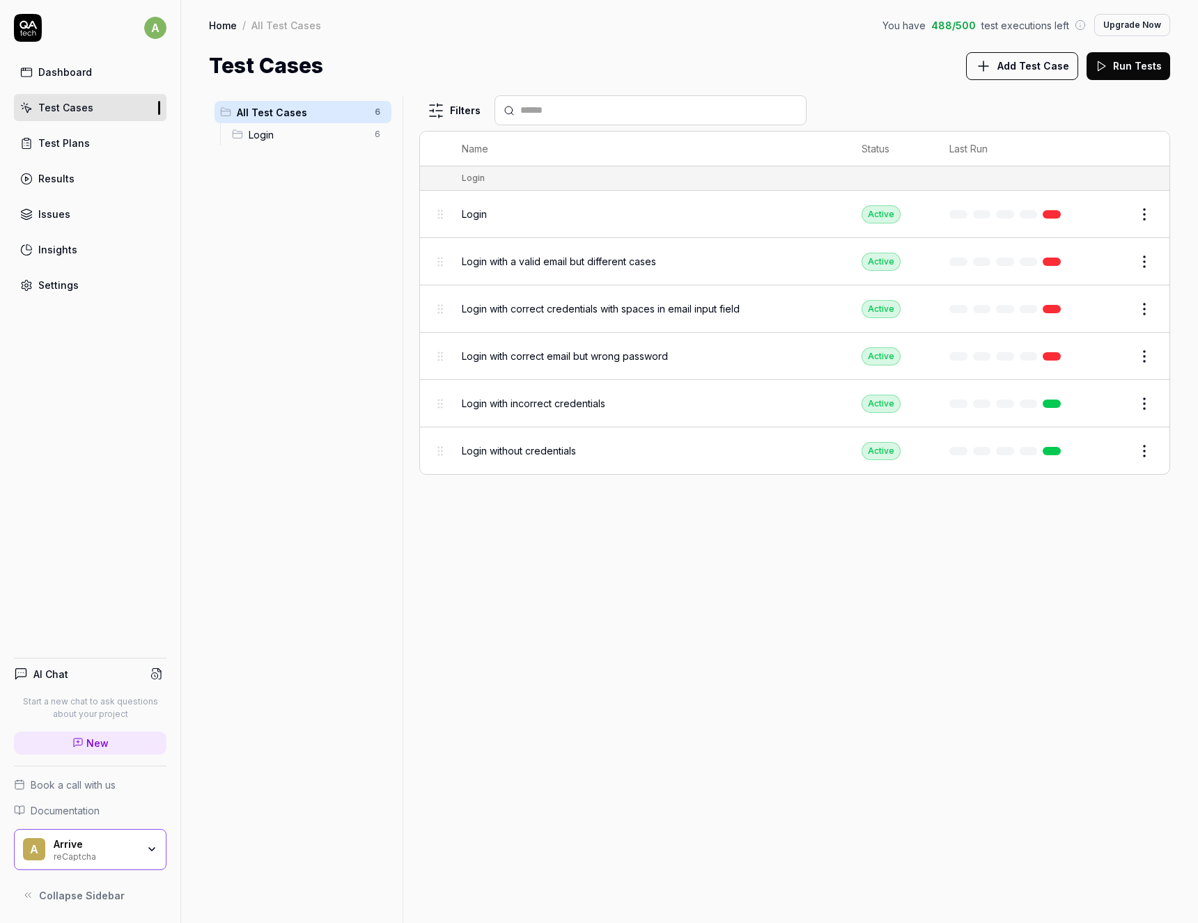
click at [1142, 215] on html "a Dashboard Test Cases Test Plans Results Issues Insights Settings AI Chat Star…" at bounding box center [599, 461] width 1198 height 923
click at [649, 205] on html "a Dashboard Test Cases Test Plans Results Issues Insights Settings AI Chat Star…" at bounding box center [599, 461] width 1198 height 923
click at [469, 211] on span "Login" at bounding box center [474, 214] width 25 height 15
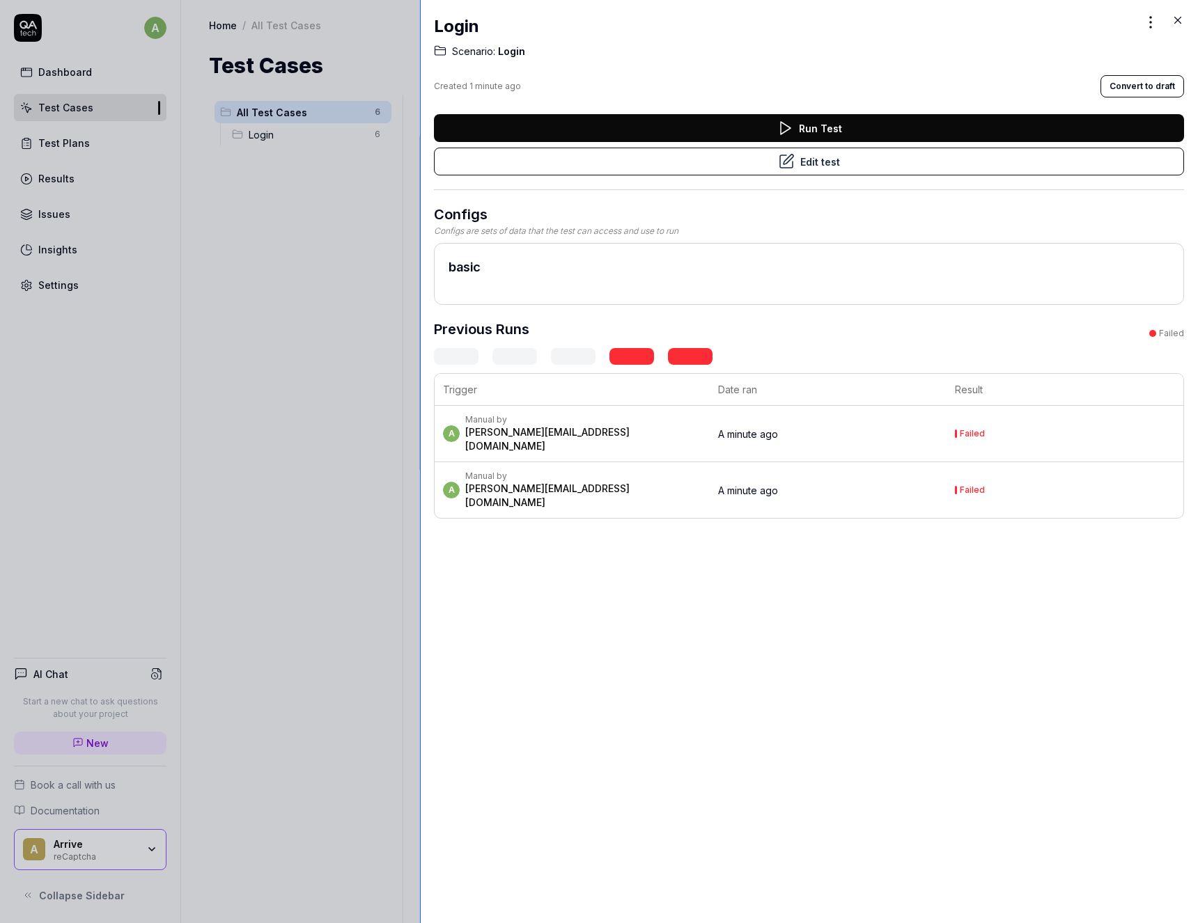
drag, startPoint x: 893, startPoint y: 258, endPoint x: 420, endPoint y: 237, distance: 474.0
click at [420, 237] on div at bounding box center [425, 461] width 11 height 923
click at [1175, 19] on icon at bounding box center [1177, 20] width 13 height 13
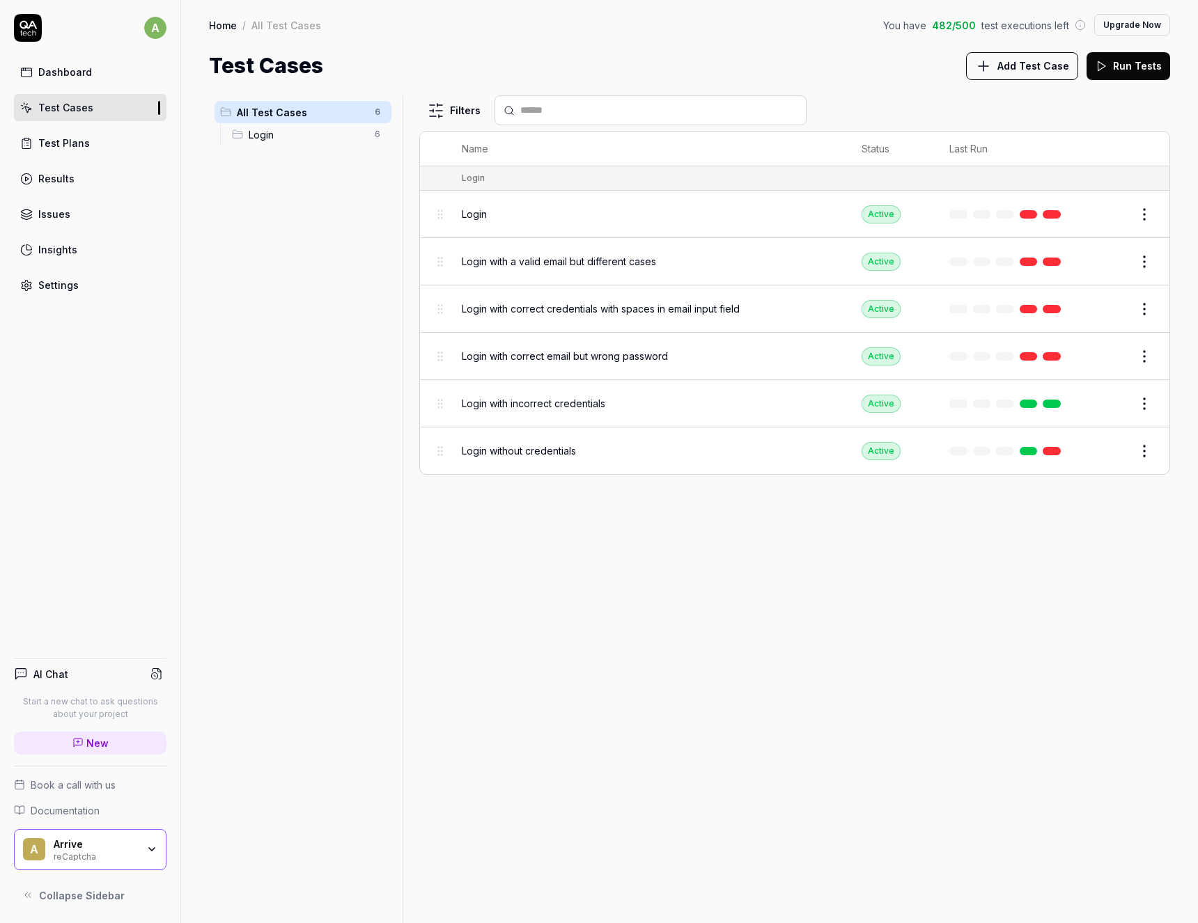
click at [636, 623] on div "Filters Name Status Last Run Login Login Active Edit Login with a valid email b…" at bounding box center [794, 509] width 751 height 828
click at [1139, 210] on html "a Dashboard Test Cases Test Plans Results Issues Insights Settings AI Chat Star…" at bounding box center [599, 461] width 1198 height 923
click at [545, 225] on html "a Dashboard Test Cases Test Plans Results Issues Insights Settings AI Chat Star…" at bounding box center [599, 461] width 1198 height 923
click at [471, 214] on span "Login" at bounding box center [474, 214] width 25 height 15
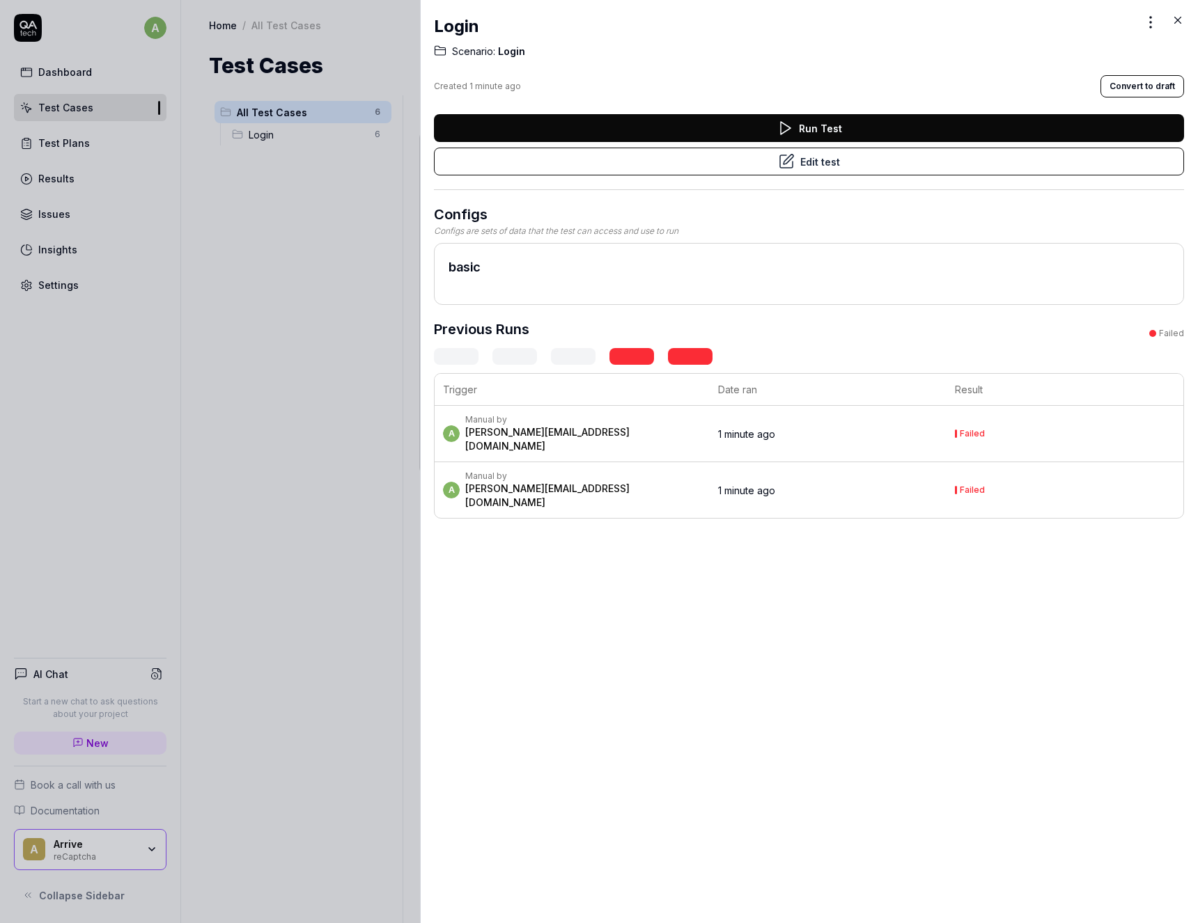
click at [1176, 17] on icon at bounding box center [1177, 20] width 13 height 13
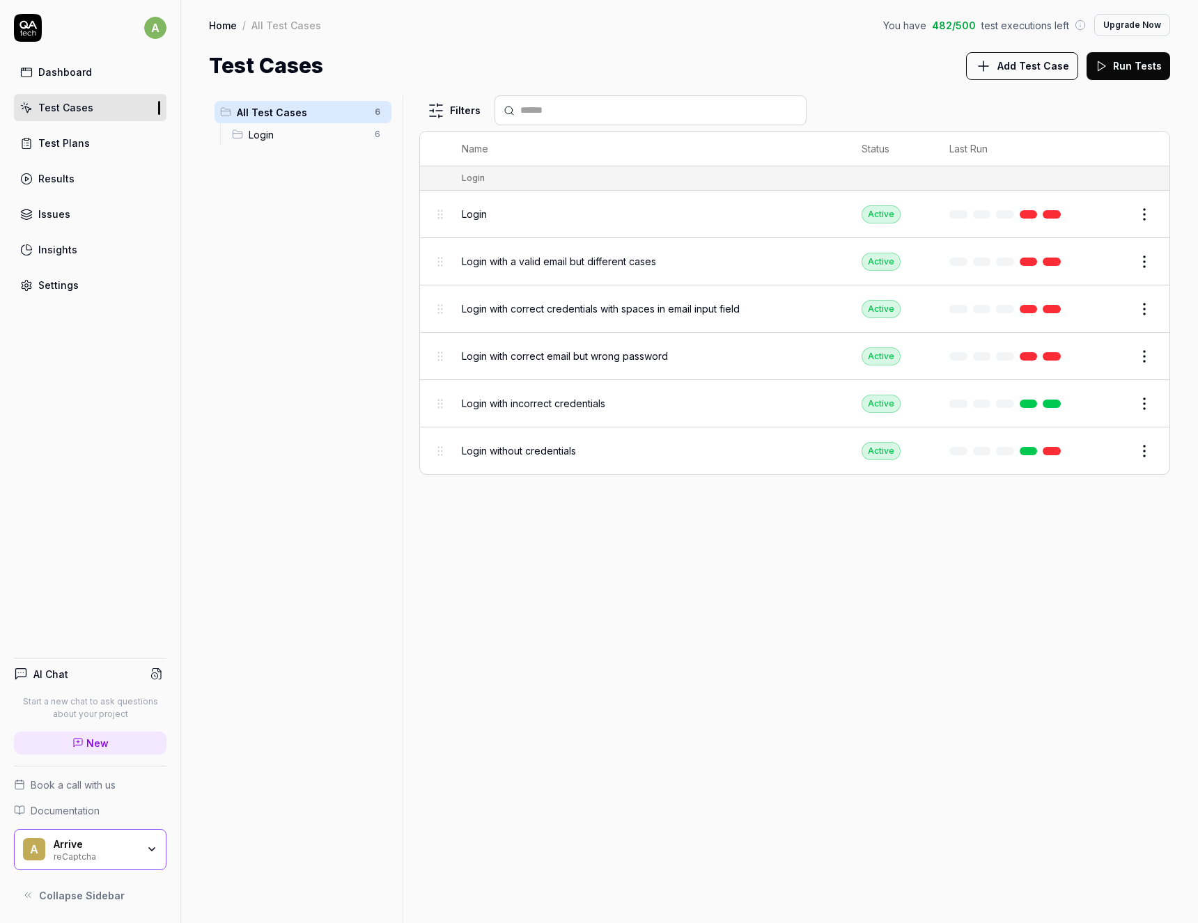
click at [54, 183] on div "Results" at bounding box center [56, 178] width 36 height 15
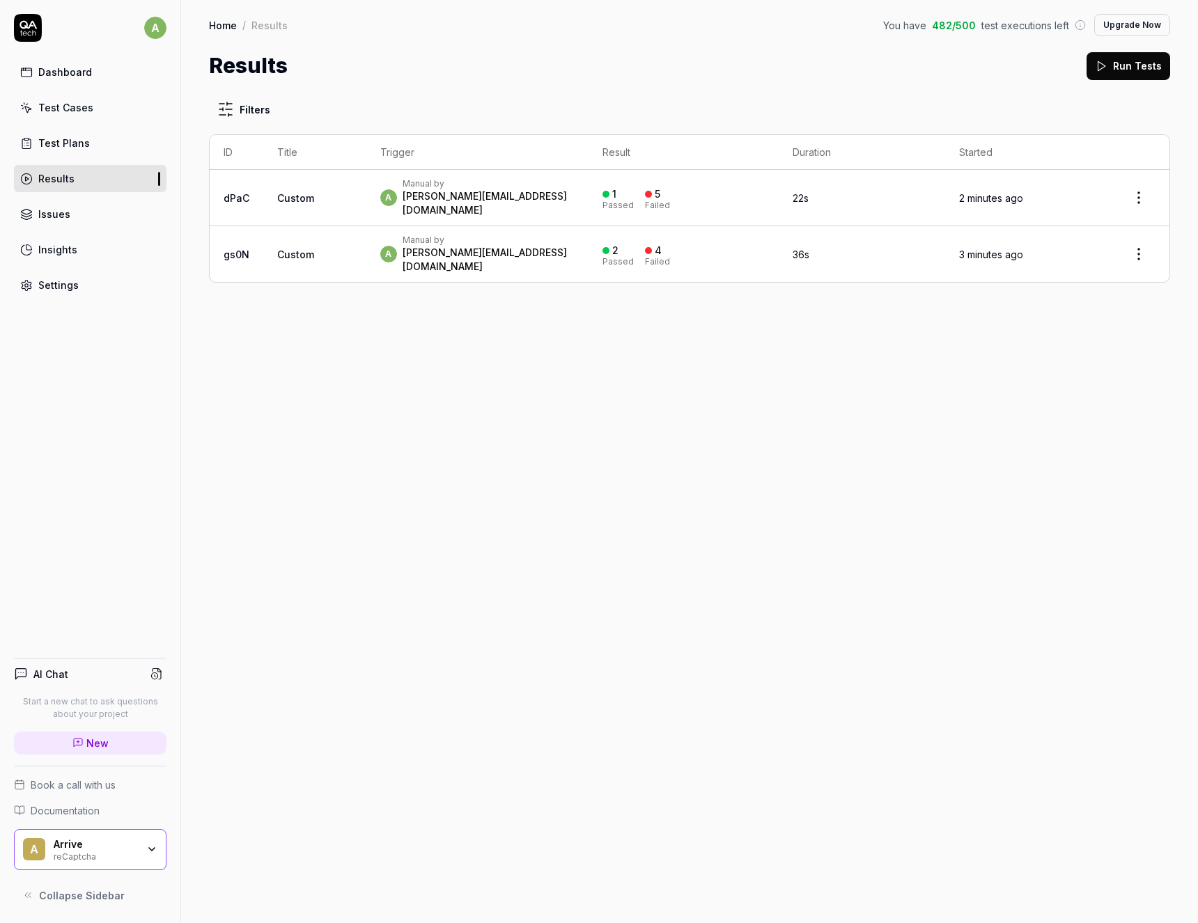
click at [534, 200] on div "[PERSON_NAME][EMAIL_ADDRESS][DOMAIN_NAME]" at bounding box center [489, 203] width 173 height 28
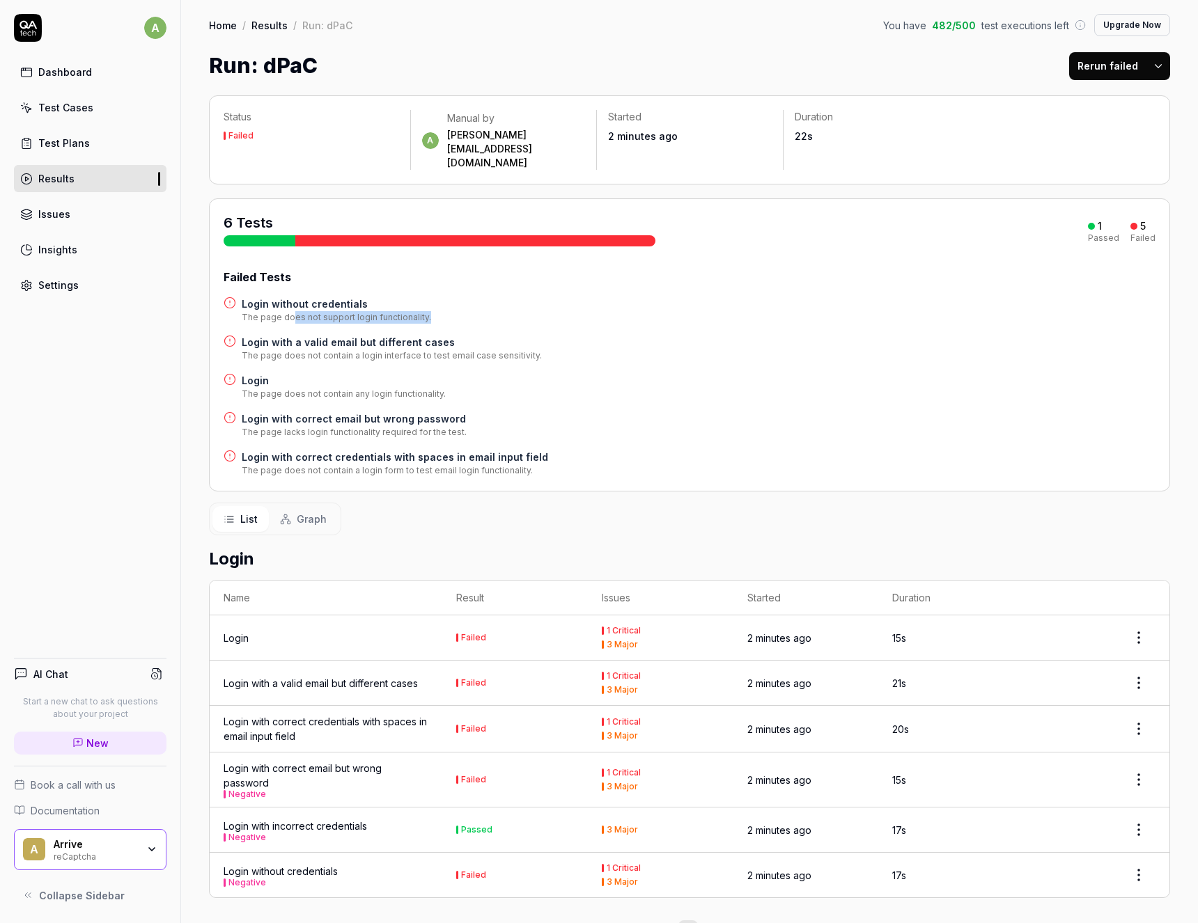
drag, startPoint x: 290, startPoint y: 290, endPoint x: 465, endPoint y: 292, distance: 175.5
click at [465, 297] on div "Login without credentials The page does not support login functionality." at bounding box center [690, 310] width 932 height 27
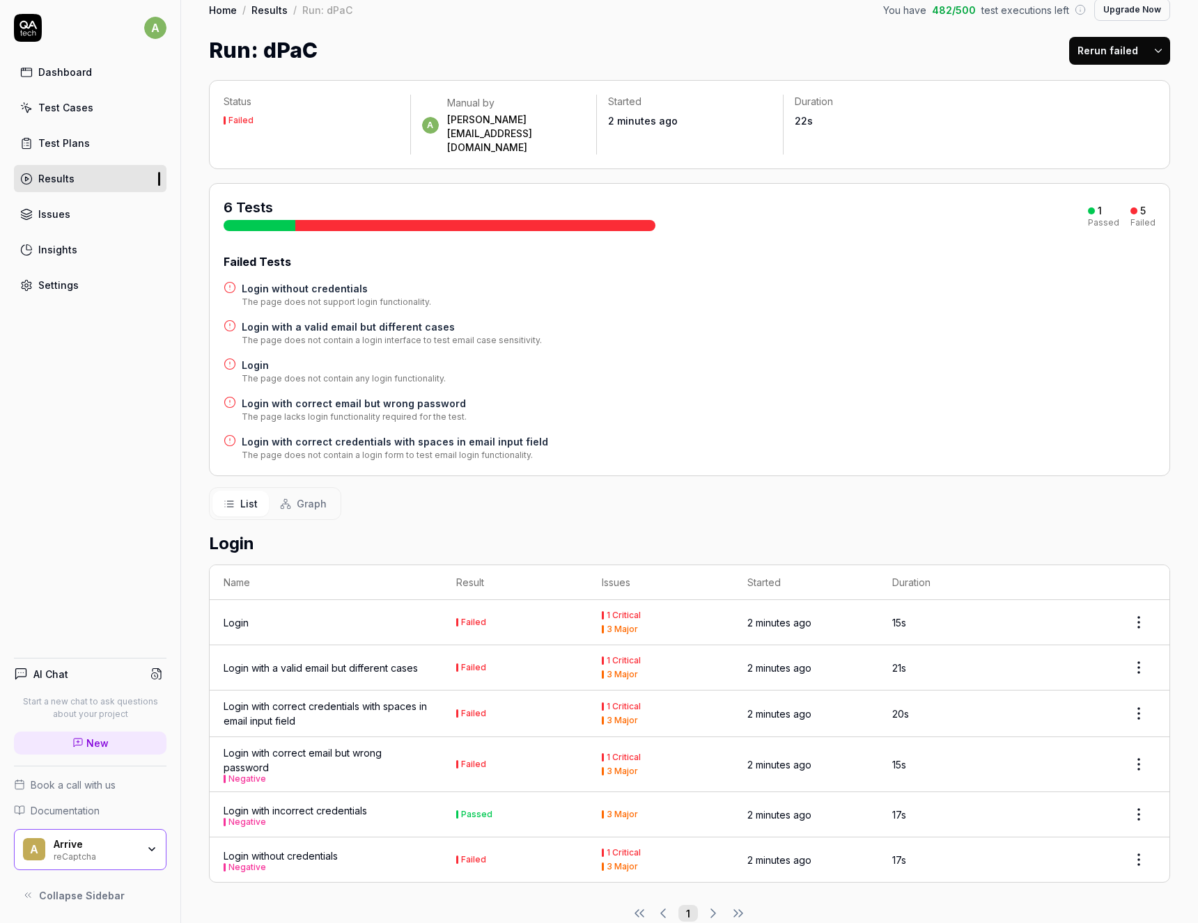
click at [354, 616] on div "Login" at bounding box center [326, 623] width 205 height 15
click at [237, 616] on div "Login" at bounding box center [236, 623] width 25 height 15
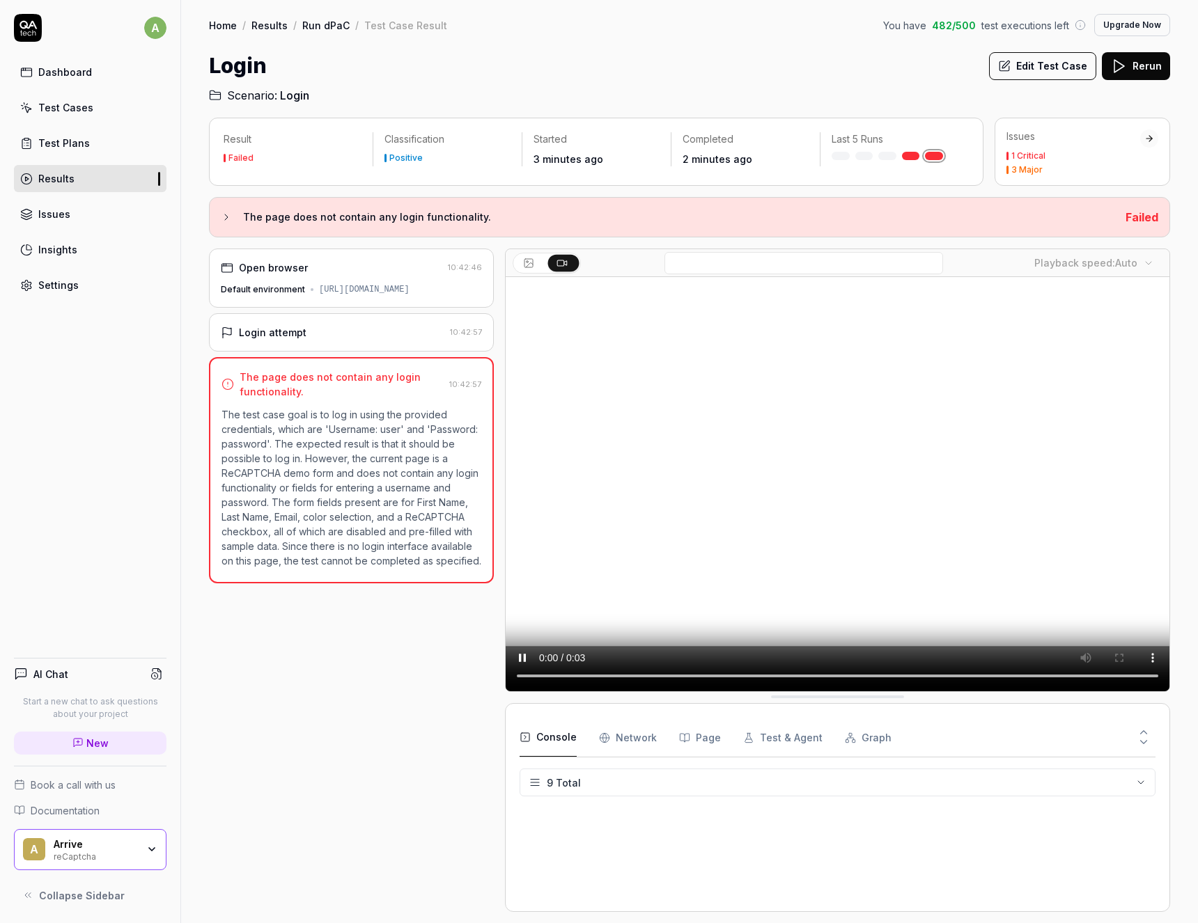
scroll to position [198, 0]
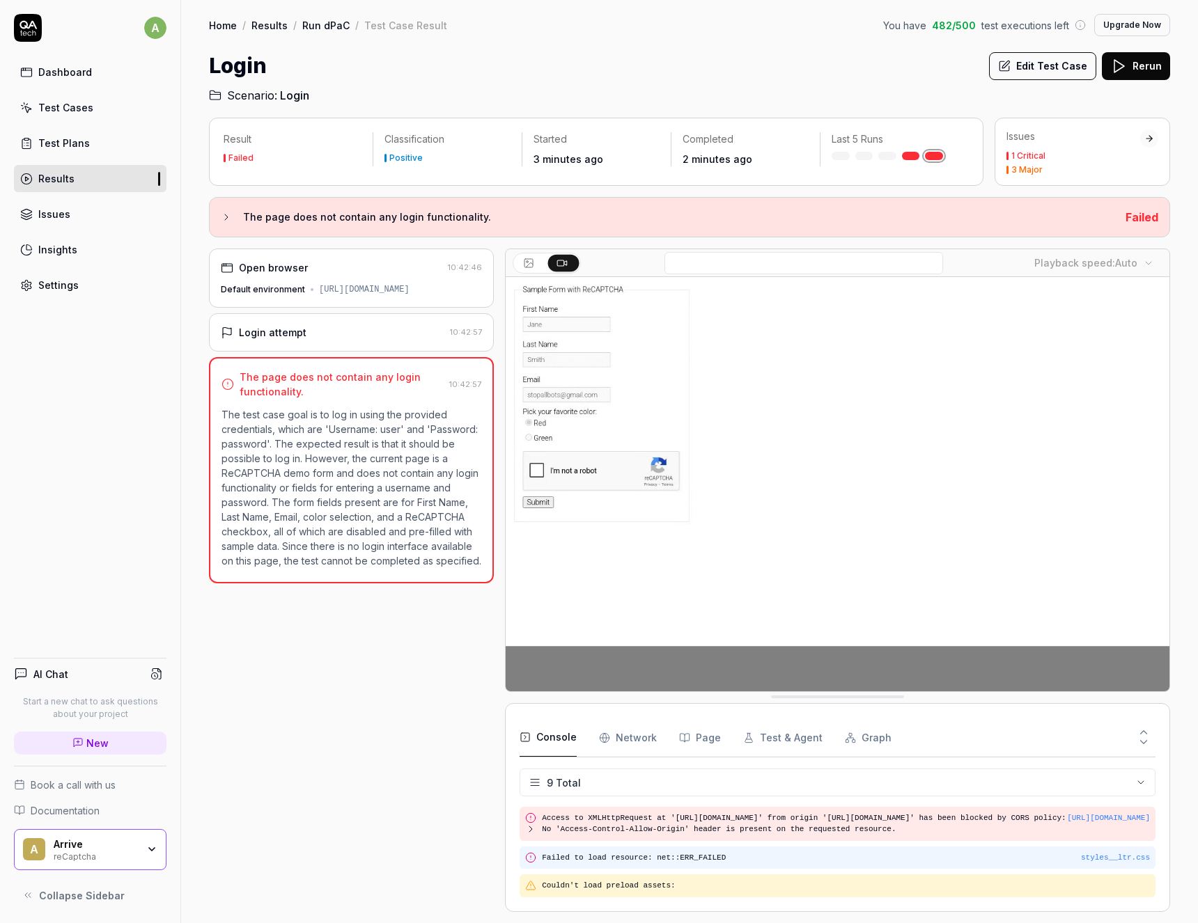
click at [549, 860] on pre "Failed to load resource: net::ERR_FAILED" at bounding box center [846, 858] width 608 height 12
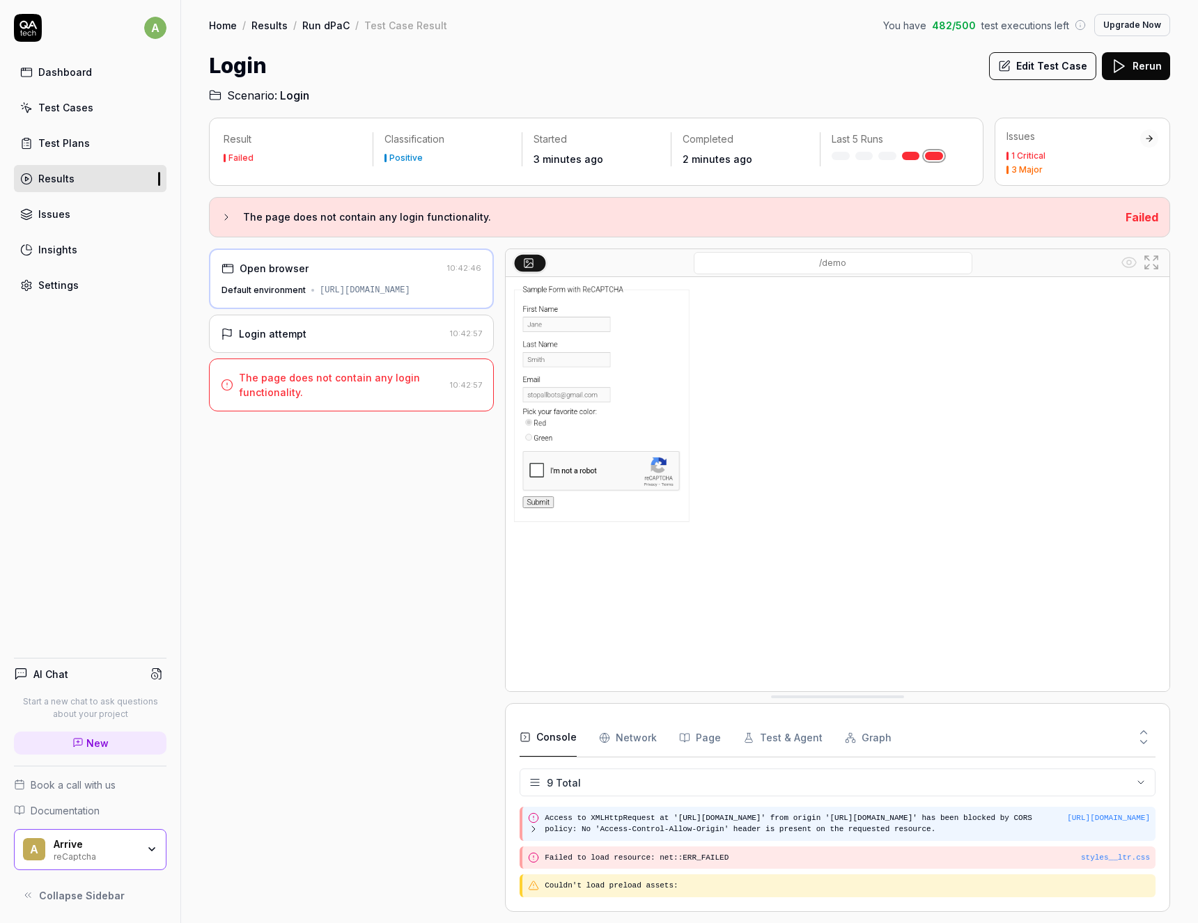
click at [531, 830] on icon at bounding box center [533, 829] width 11 height 11
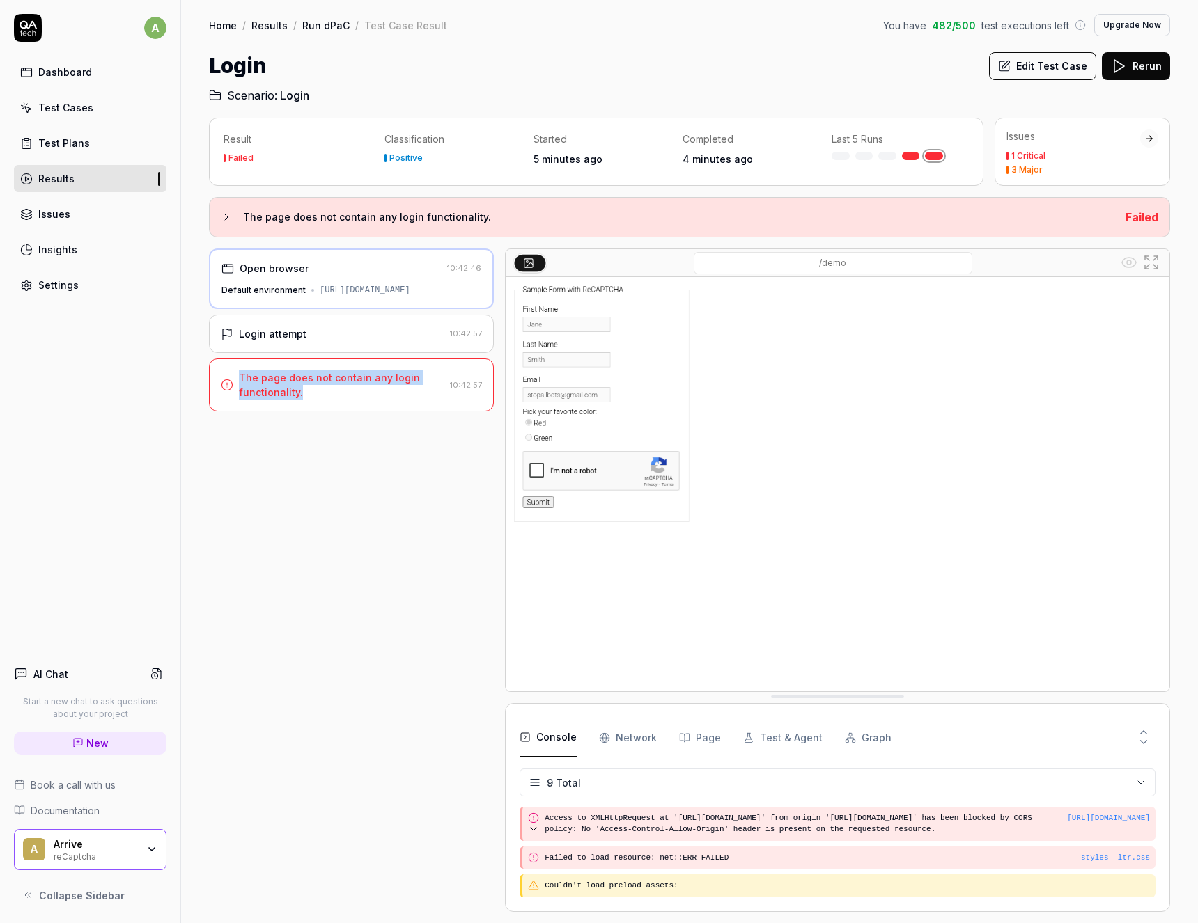
drag, startPoint x: 290, startPoint y: 404, endPoint x: 237, endPoint y: 386, distance: 55.3
click at [237, 386] on div "The page does not contain any login functionality." at bounding box center [333, 384] width 224 height 29
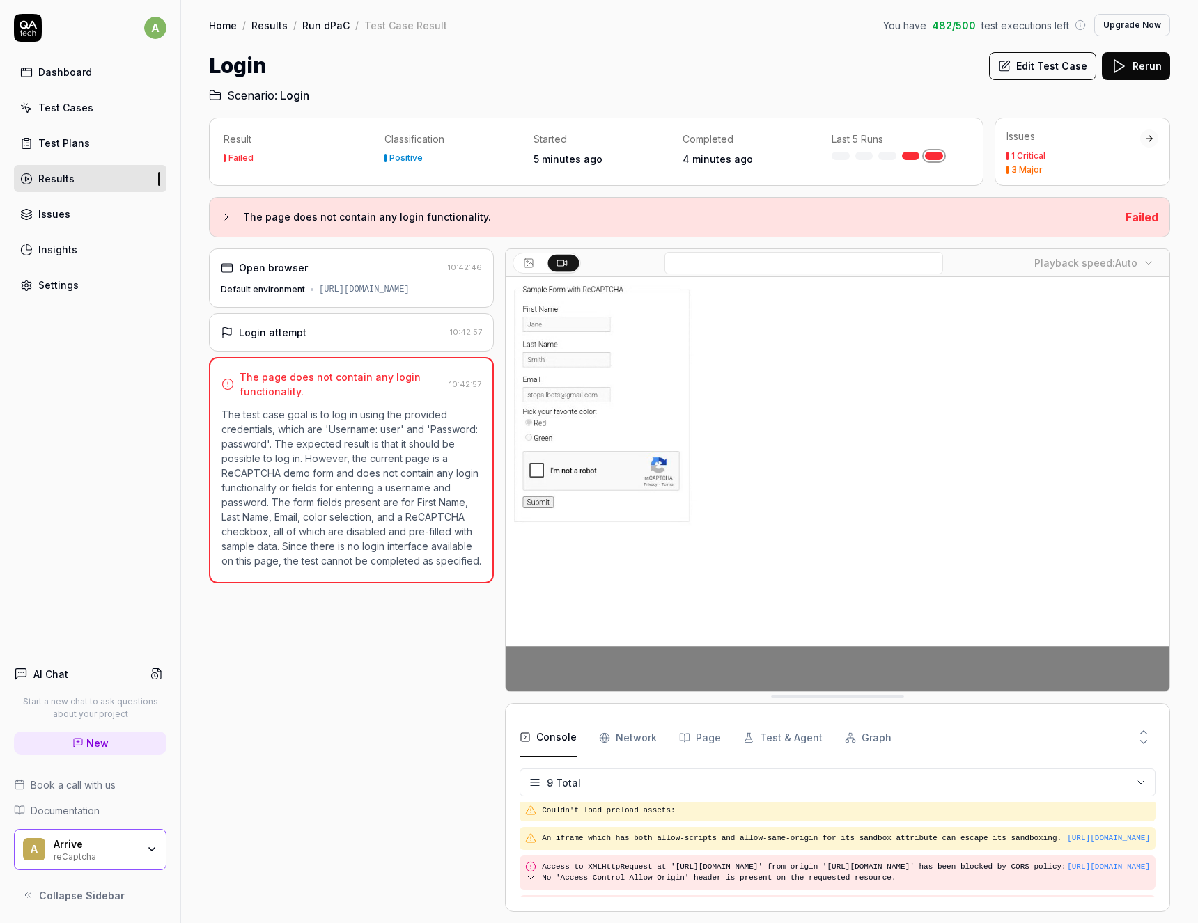
click at [320, 412] on div "The page does not contain any login functionality. 10:42:57 The test case goal …" at bounding box center [351, 470] width 285 height 226
drag, startPoint x: 286, startPoint y: 407, endPoint x: 237, endPoint y: 390, distance: 52.2
click at [237, 390] on div "The page does not contain any login functionality. 10:42:57 The test case goal …" at bounding box center [351, 470] width 285 height 226
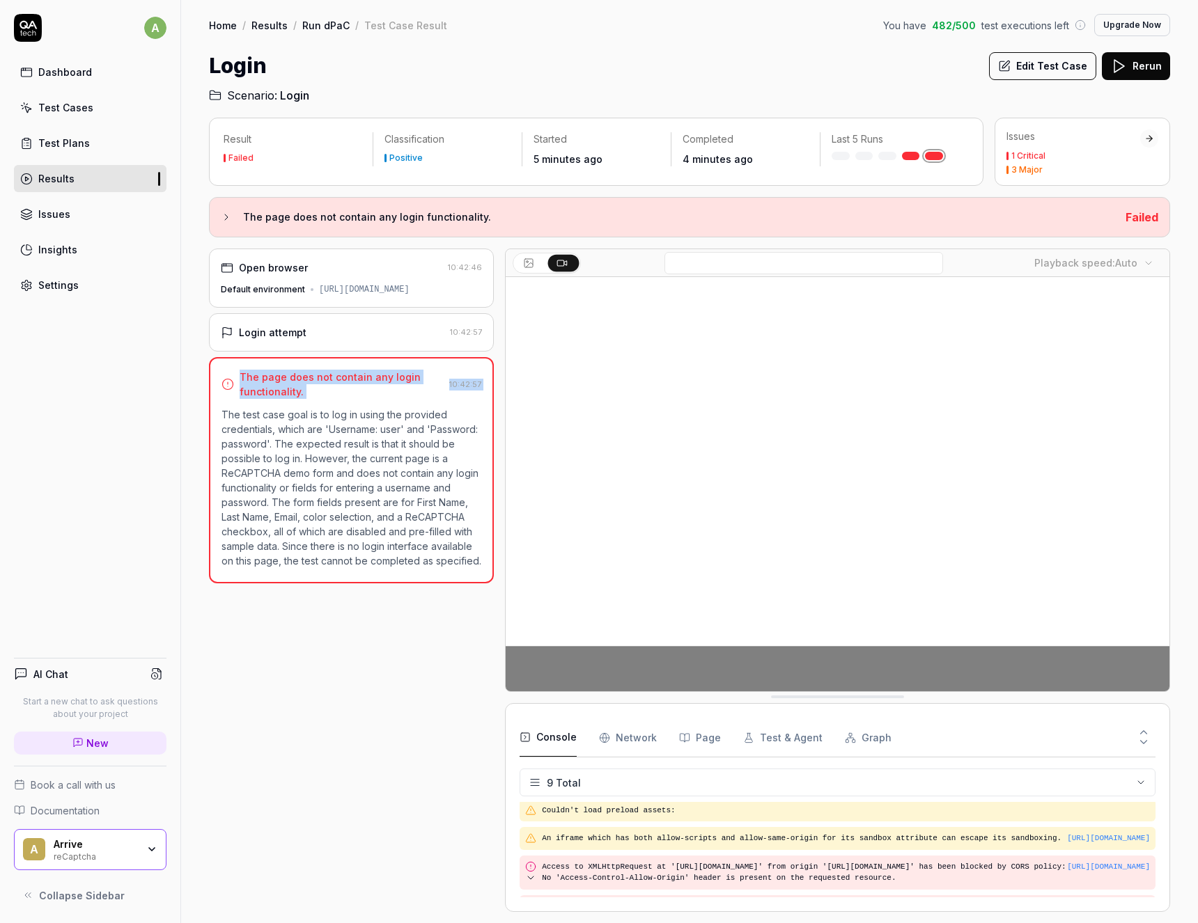
click at [331, 399] on div "The page does not contain any login functionality." at bounding box center [342, 384] width 204 height 29
drag, startPoint x: 283, startPoint y: 405, endPoint x: 242, endPoint y: 387, distance: 44.0
click at [242, 387] on div "The page does not contain any login functionality." at bounding box center [342, 384] width 204 height 29
copy div "The page does not contain any login functionality."
click at [48, 100] on link "Test Cases" at bounding box center [90, 107] width 153 height 27
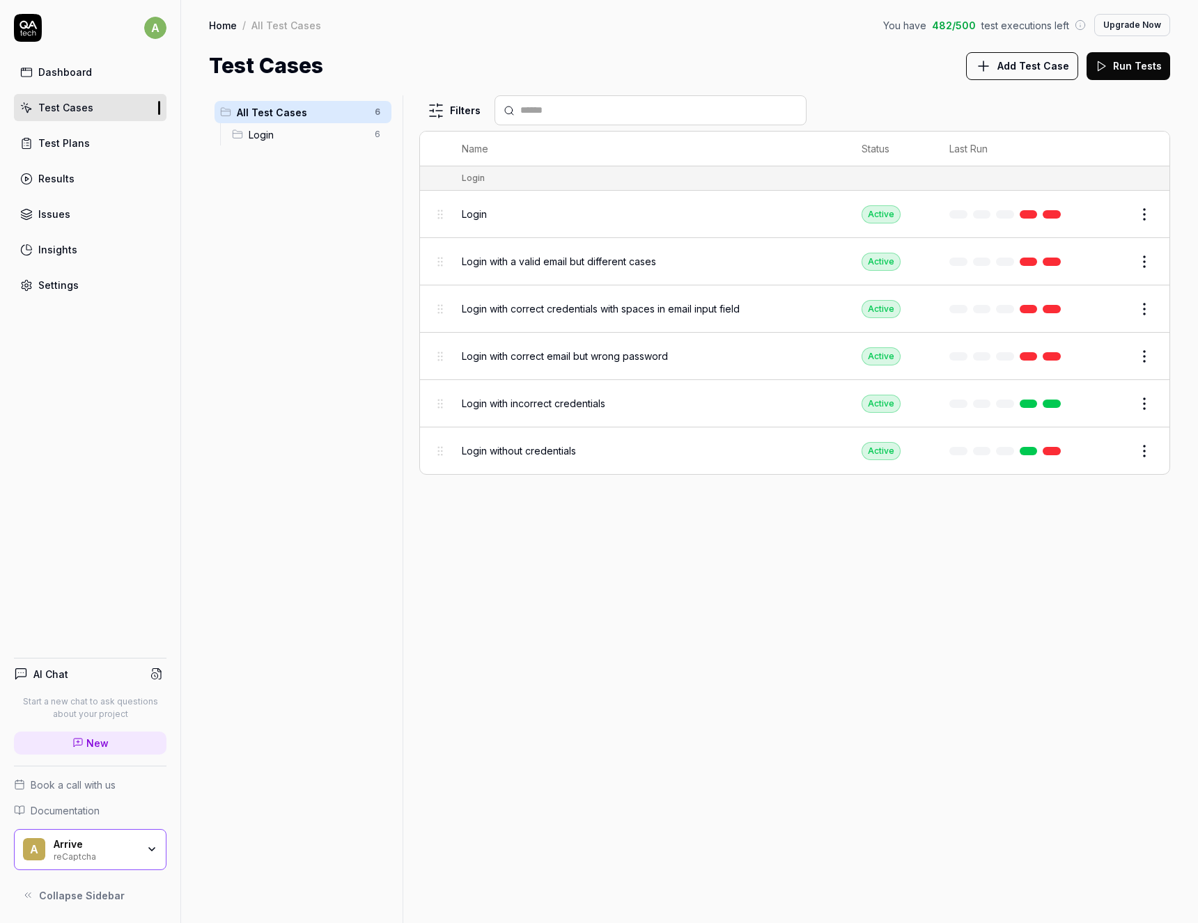
click at [618, 263] on span "Login with a valid email but different cases" at bounding box center [559, 261] width 194 height 15
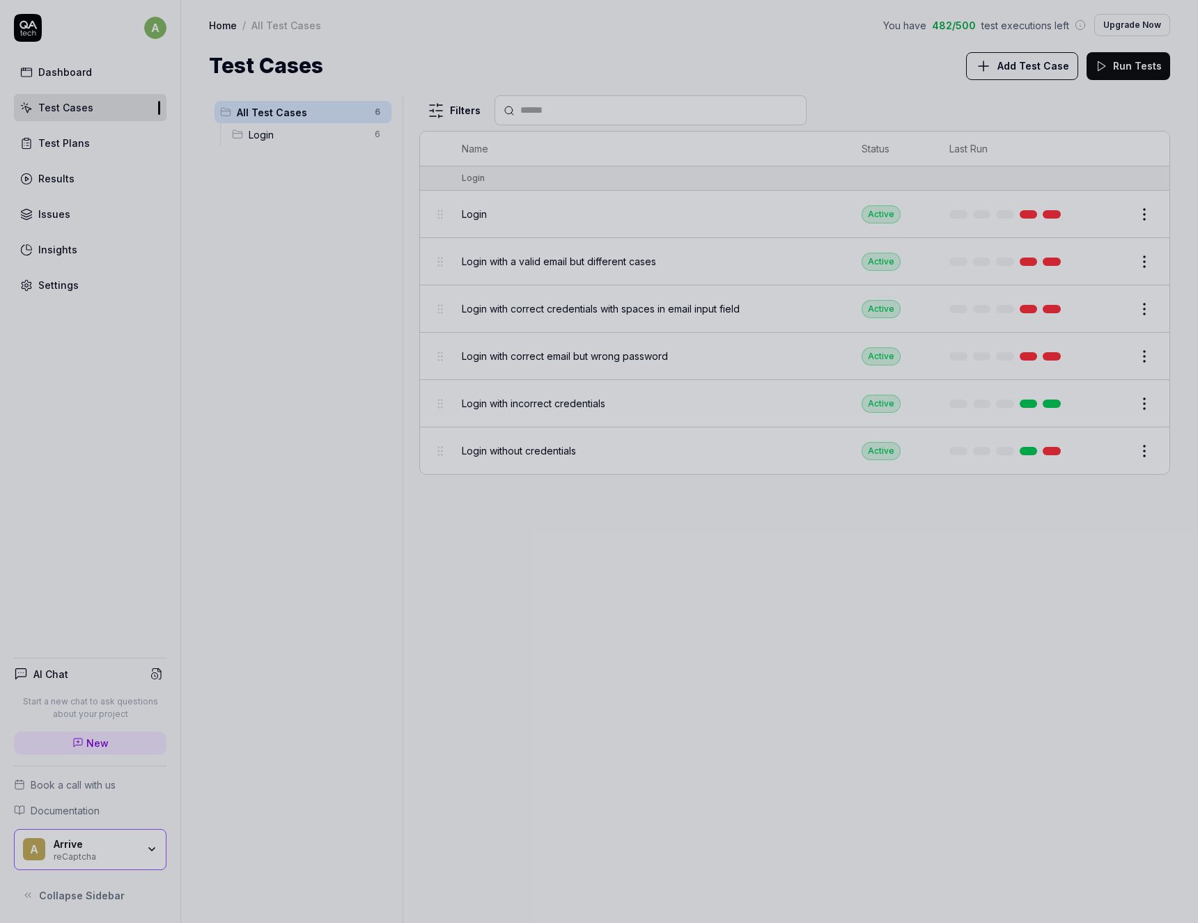
drag, startPoint x: 48, startPoint y: 198, endPoint x: 46, endPoint y: 177, distance: 21.7
click at [49, 198] on div at bounding box center [599, 461] width 1198 height 923
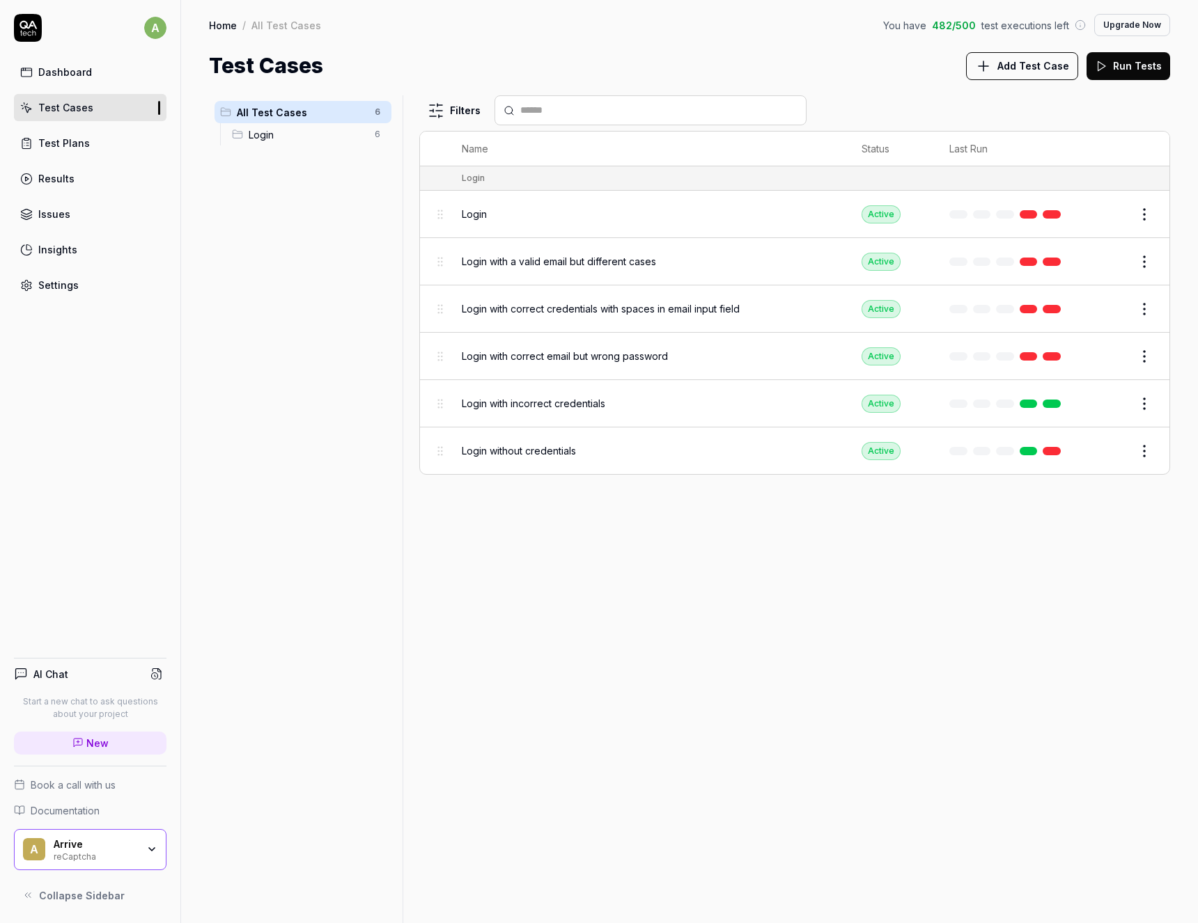
click at [56, 179] on div "Results" at bounding box center [56, 178] width 36 height 15
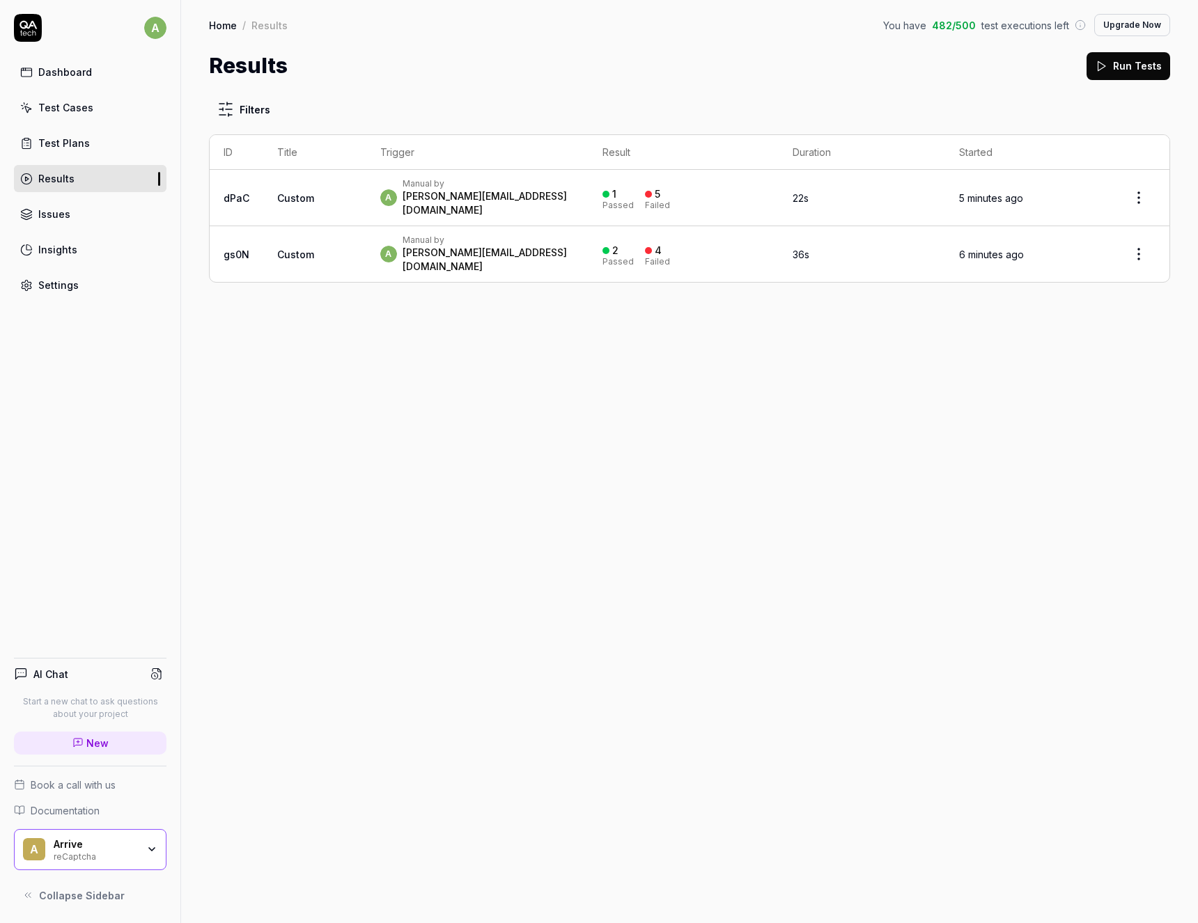
click at [58, 106] on div "Test Cases" at bounding box center [65, 107] width 55 height 15
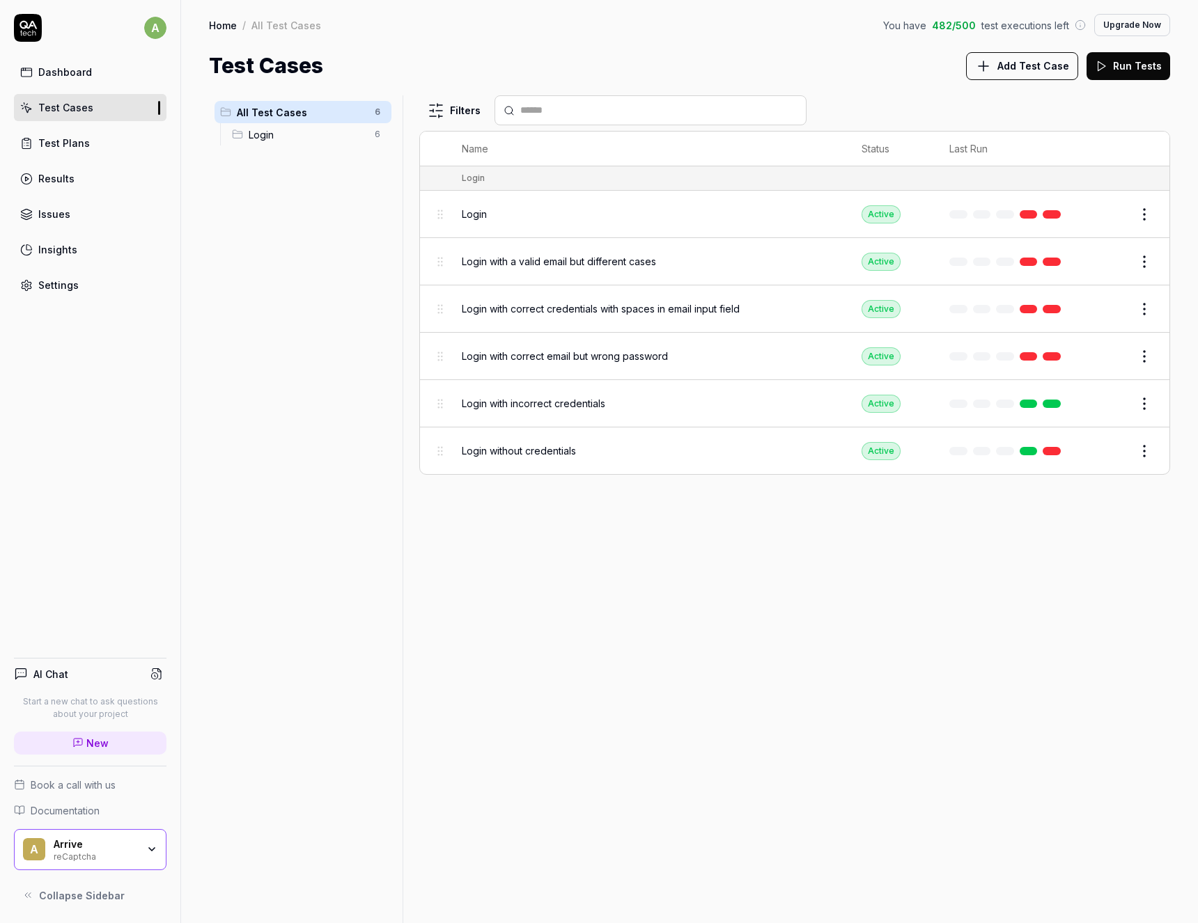
click at [32, 192] on link "Results" at bounding box center [90, 178] width 153 height 27
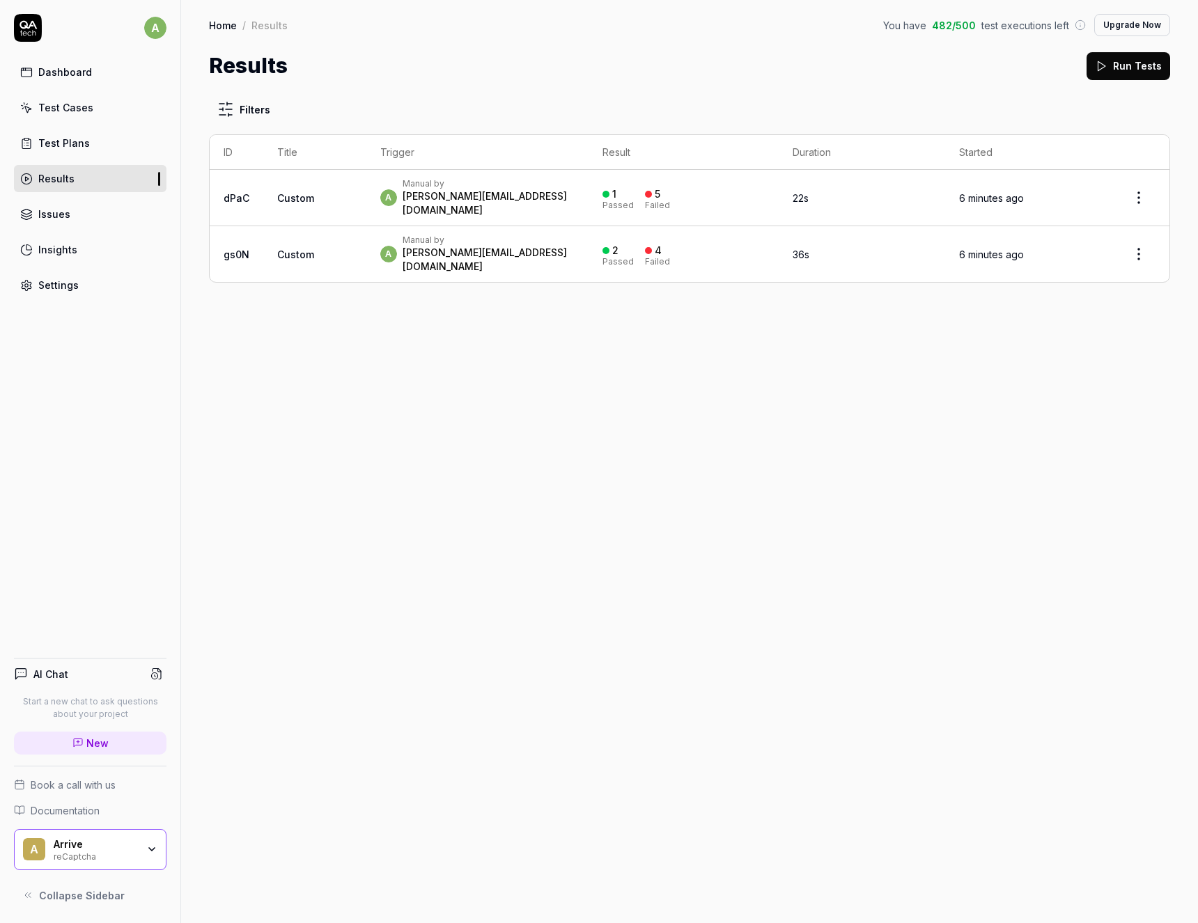
click at [467, 196] on div "[PERSON_NAME][EMAIL_ADDRESS][DOMAIN_NAME]" at bounding box center [489, 203] width 173 height 28
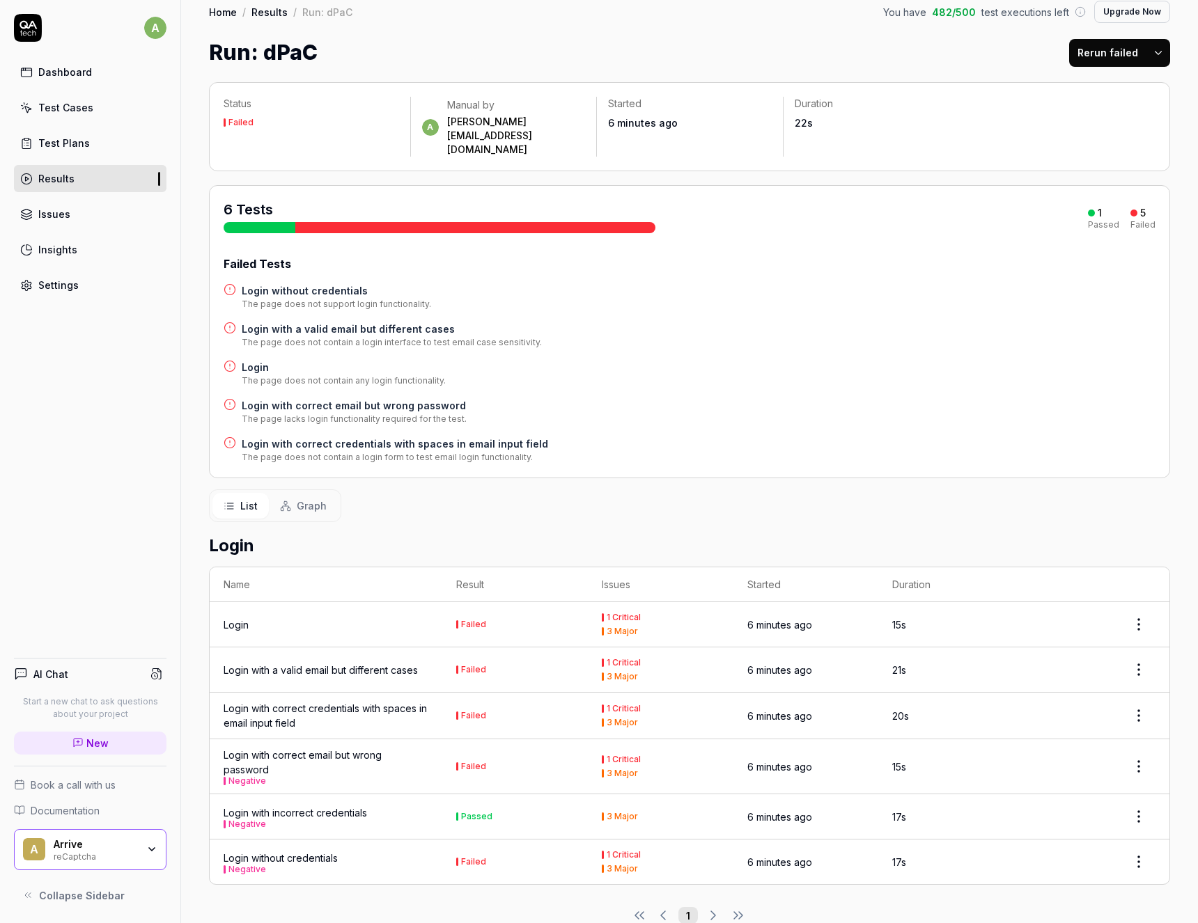
scroll to position [15, 0]
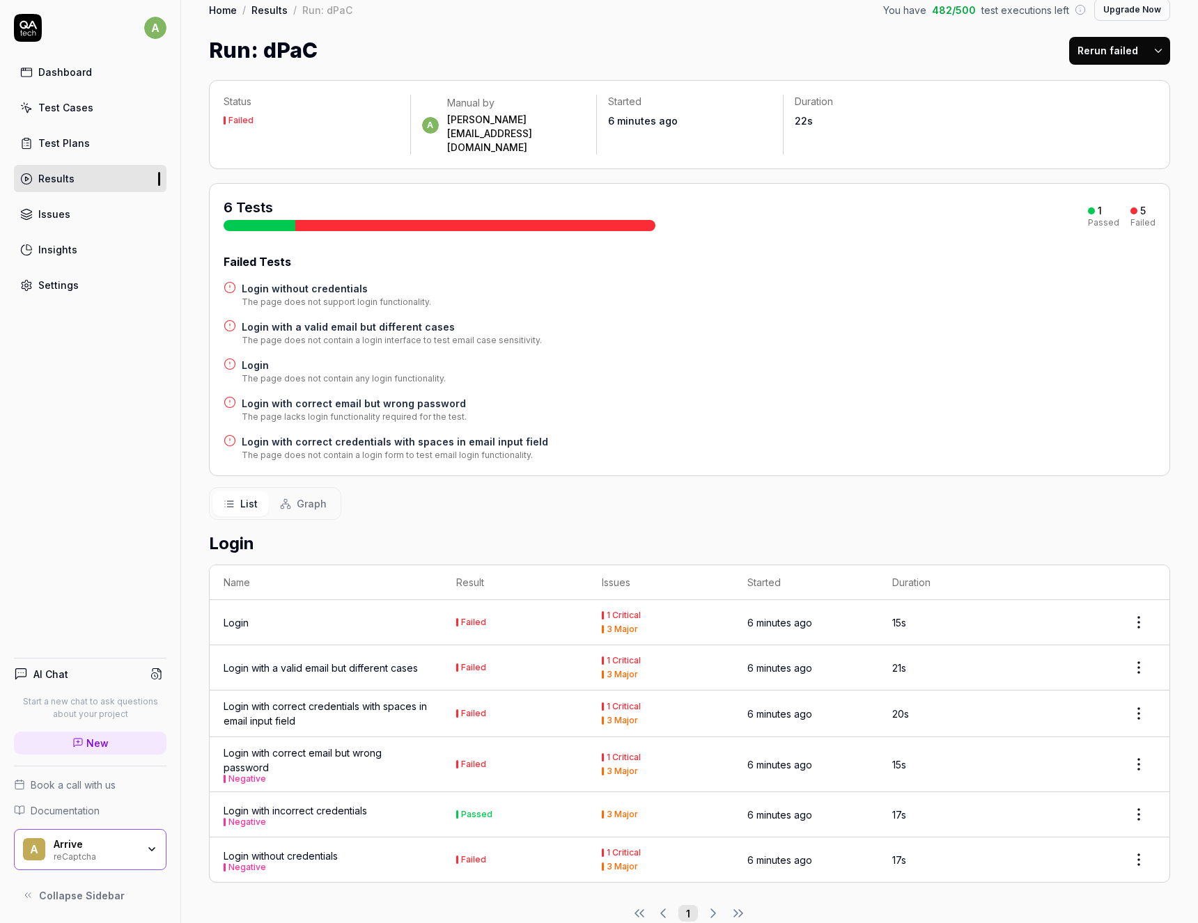
click at [61, 180] on div "Results" at bounding box center [56, 178] width 36 height 15
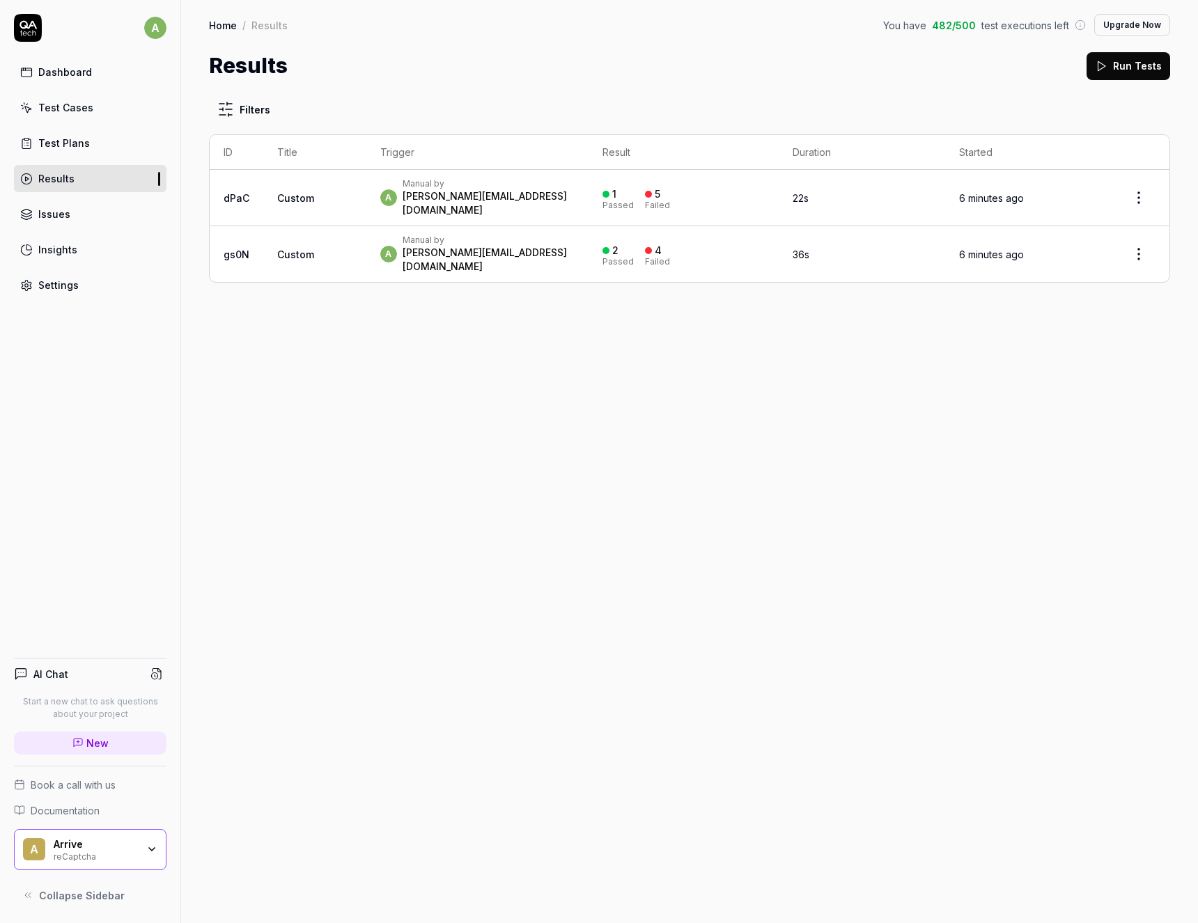
click at [419, 364] on div "Filters ID Title Trigger Result Duration Started dPaC Custom a Manual by [PERSO…" at bounding box center [689, 502] width 1017 height 842
click at [455, 501] on div "Filters ID Title Trigger Result Duration Started dPaC Custom a Manual by [PERSO…" at bounding box center [689, 502] width 1017 height 842
drag, startPoint x: 574, startPoint y: 350, endPoint x: 480, endPoint y: 242, distance: 142.2
click at [575, 347] on div "Filters ID Title Trigger Result Duration Started dPaC Custom a Manual by [PERSO…" at bounding box center [689, 502] width 1017 height 842
click at [467, 246] on div "[PERSON_NAME][EMAIL_ADDRESS][DOMAIN_NAME]" at bounding box center [489, 260] width 173 height 28
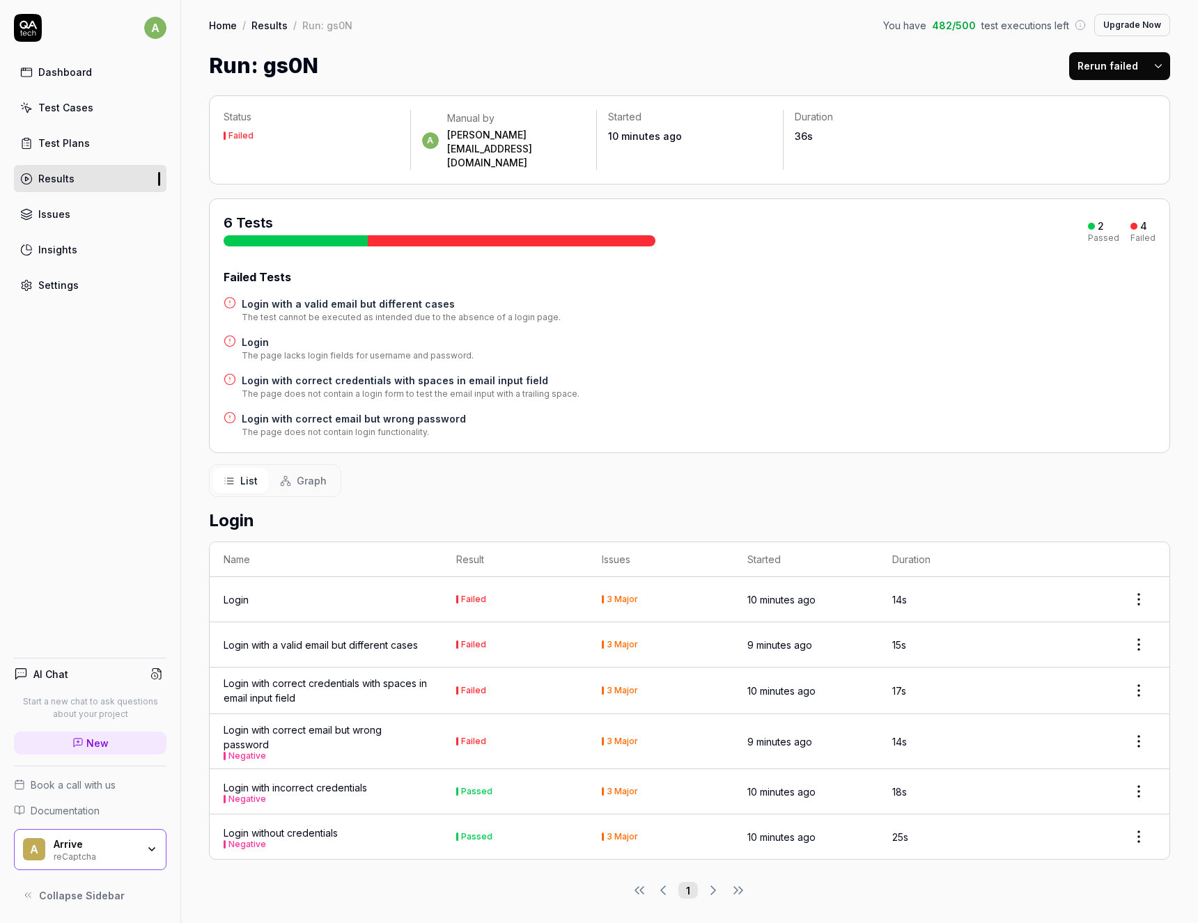
click at [311, 781] on div "Login with incorrect credentials Negative" at bounding box center [295, 792] width 143 height 23
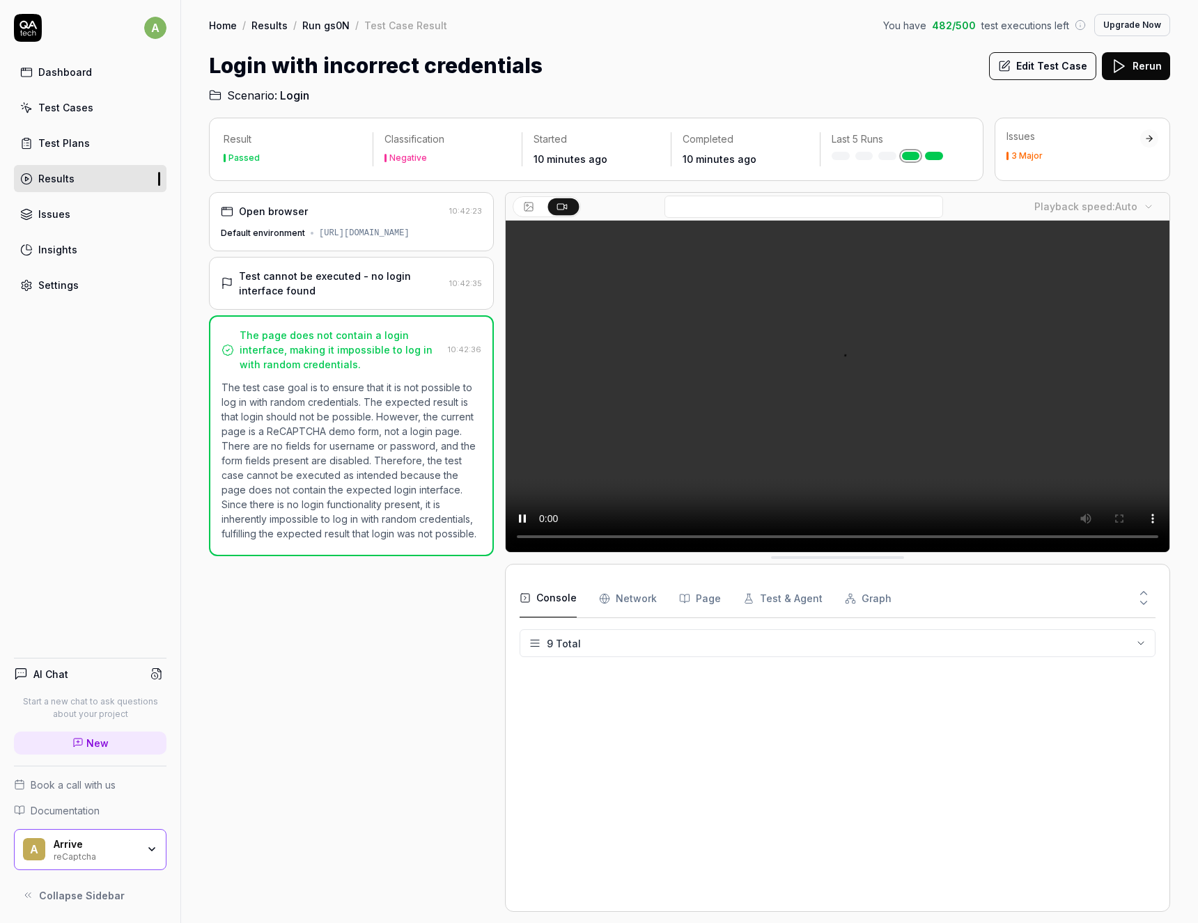
scroll to position [143, 0]
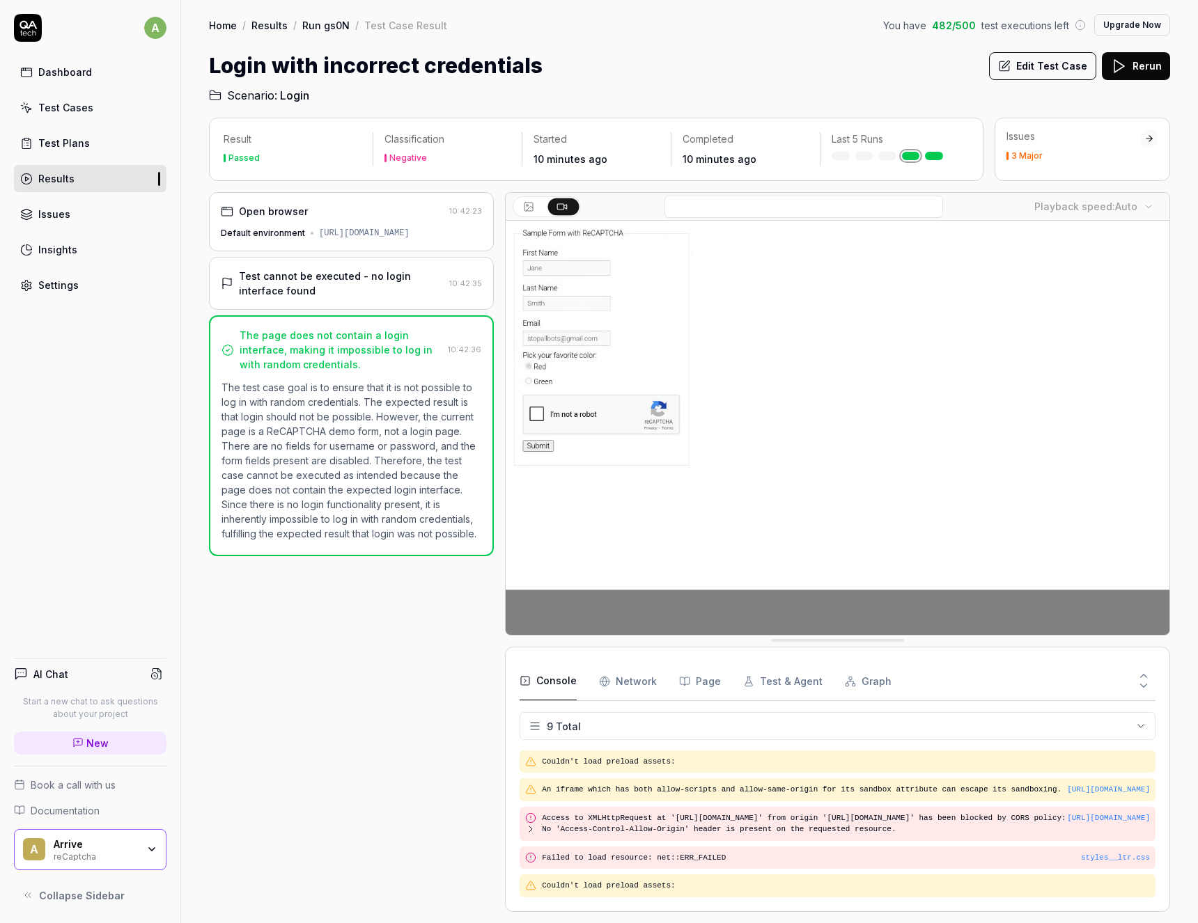
click at [65, 169] on link "Results" at bounding box center [90, 178] width 153 height 27
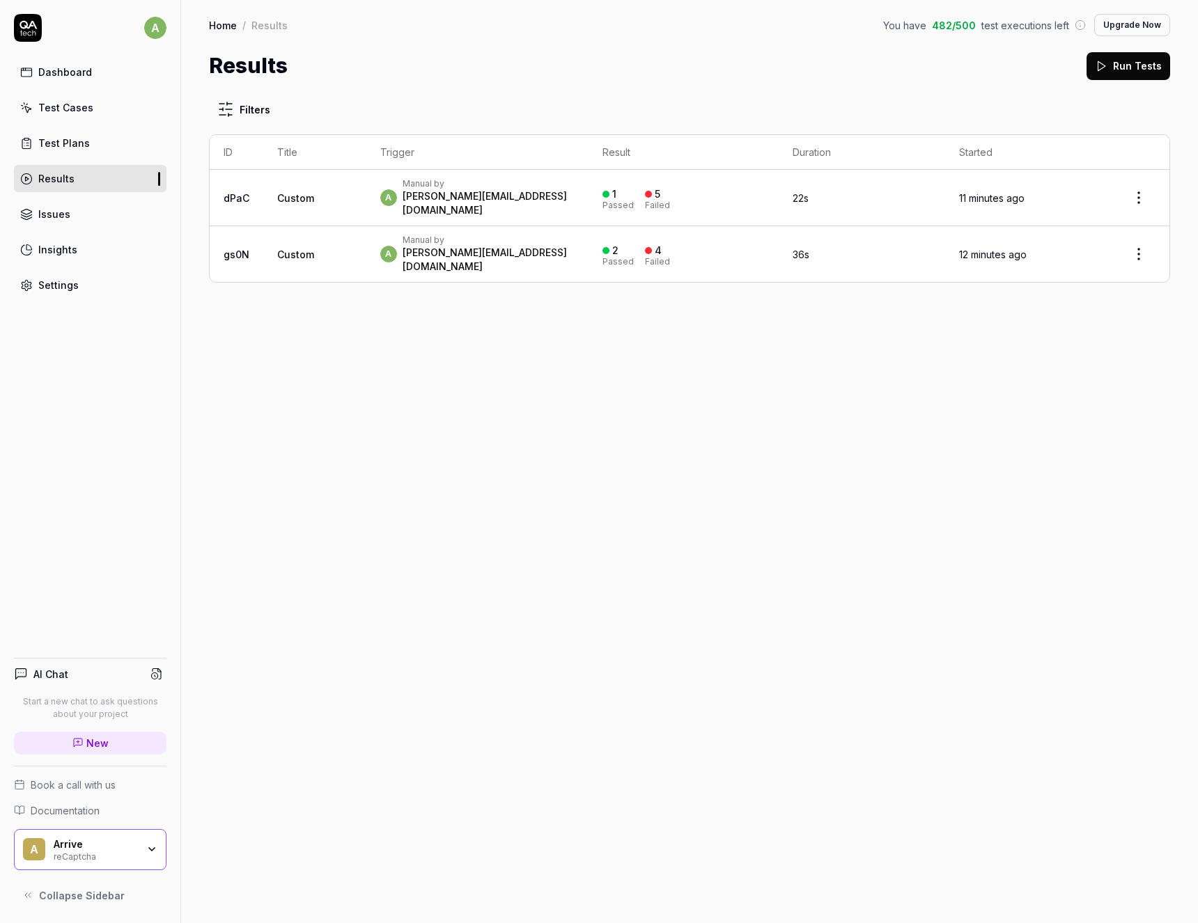
click at [565, 185] on div "a Manual by [PERSON_NAME][EMAIL_ADDRESS][DOMAIN_NAME]" at bounding box center [477, 197] width 195 height 39
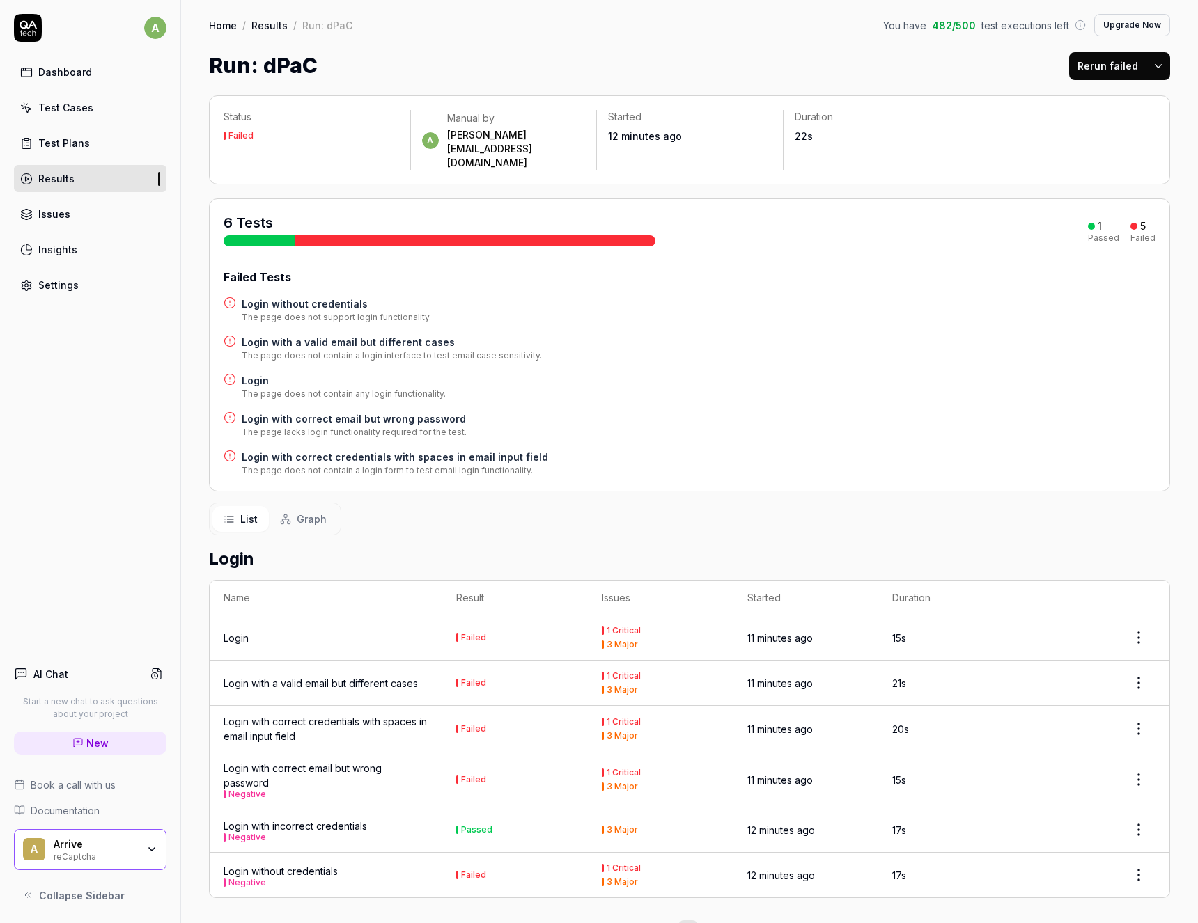
click at [269, 834] on div "Negative" at bounding box center [295, 838] width 143 height 8
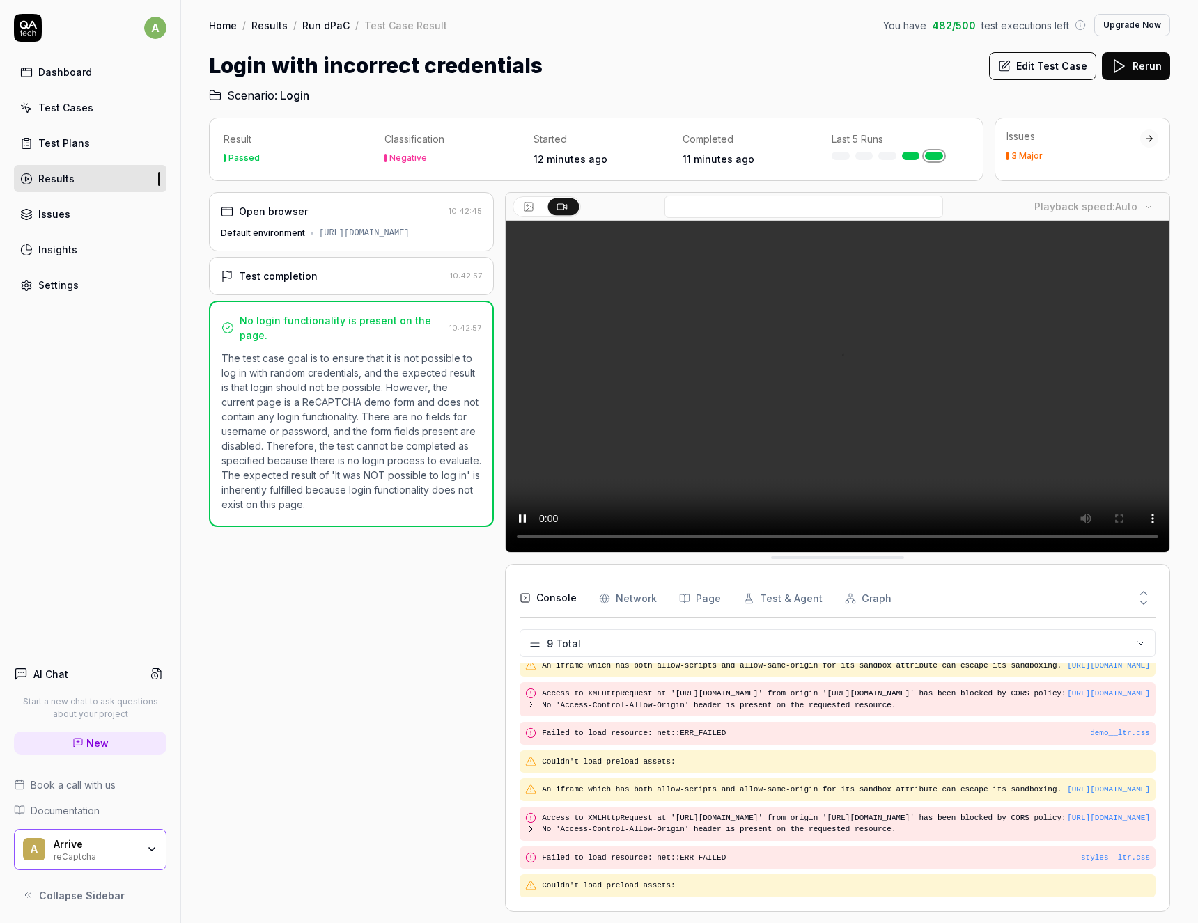
scroll to position [143, 0]
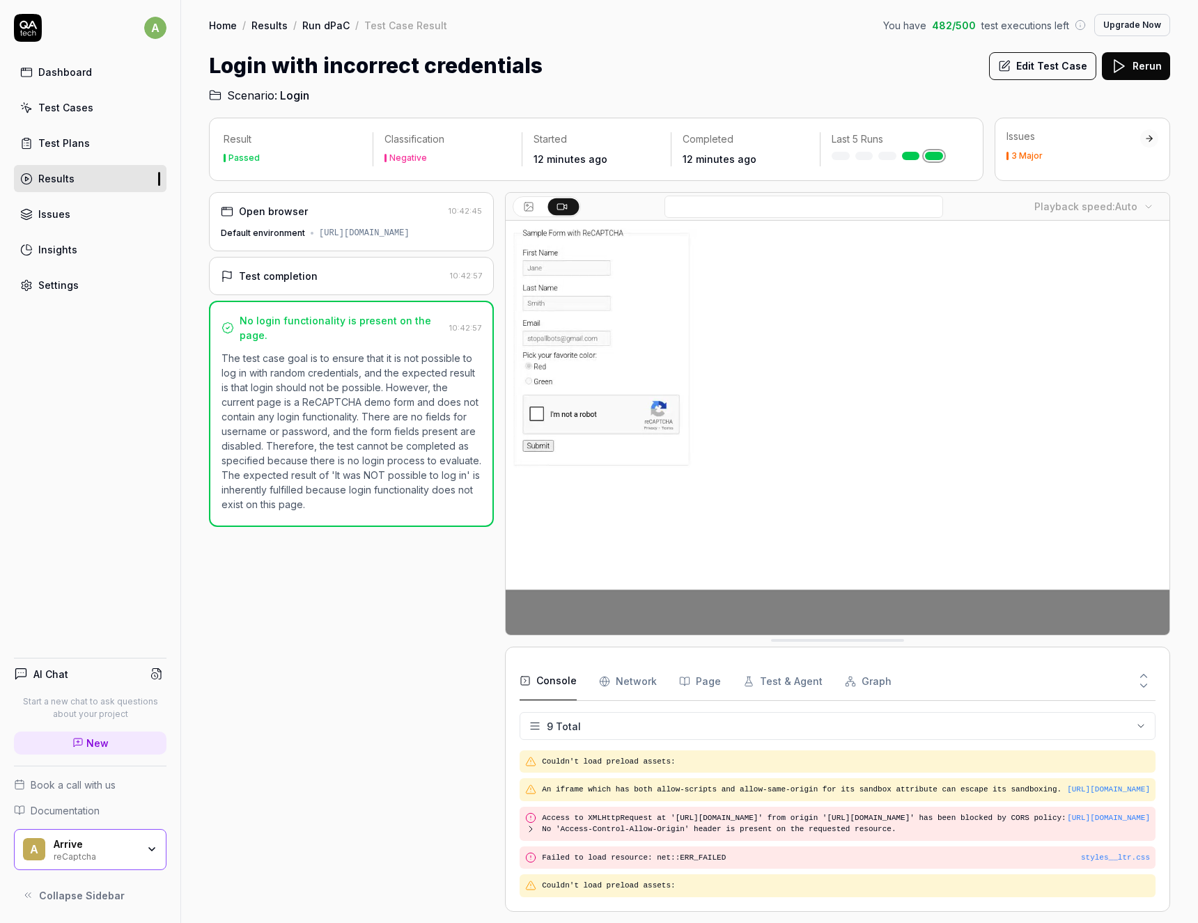
click at [68, 148] on div "Test Plans" at bounding box center [64, 143] width 52 height 15
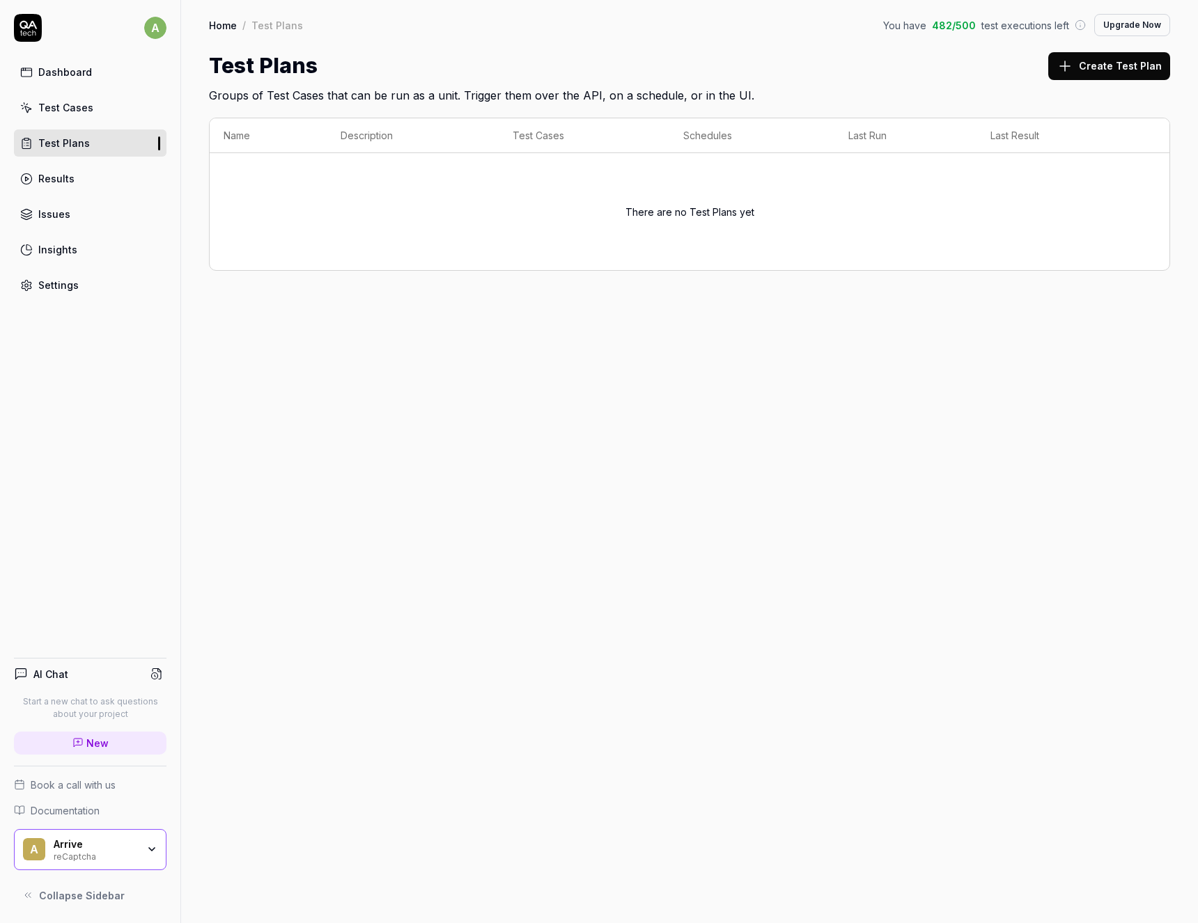
click at [100, 110] on link "Test Cases" at bounding box center [90, 107] width 153 height 27
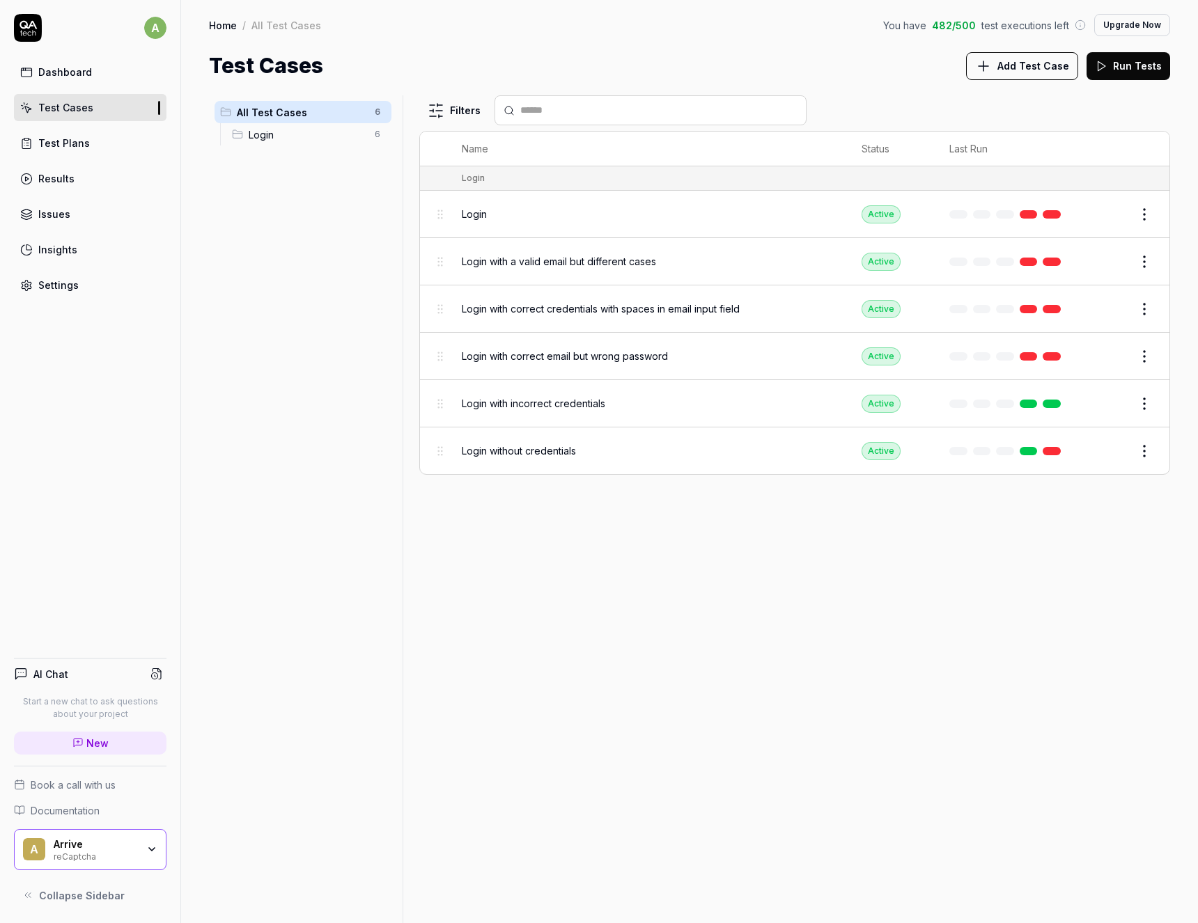
click at [998, 66] on button "Add Test Case" at bounding box center [1022, 66] width 112 height 28
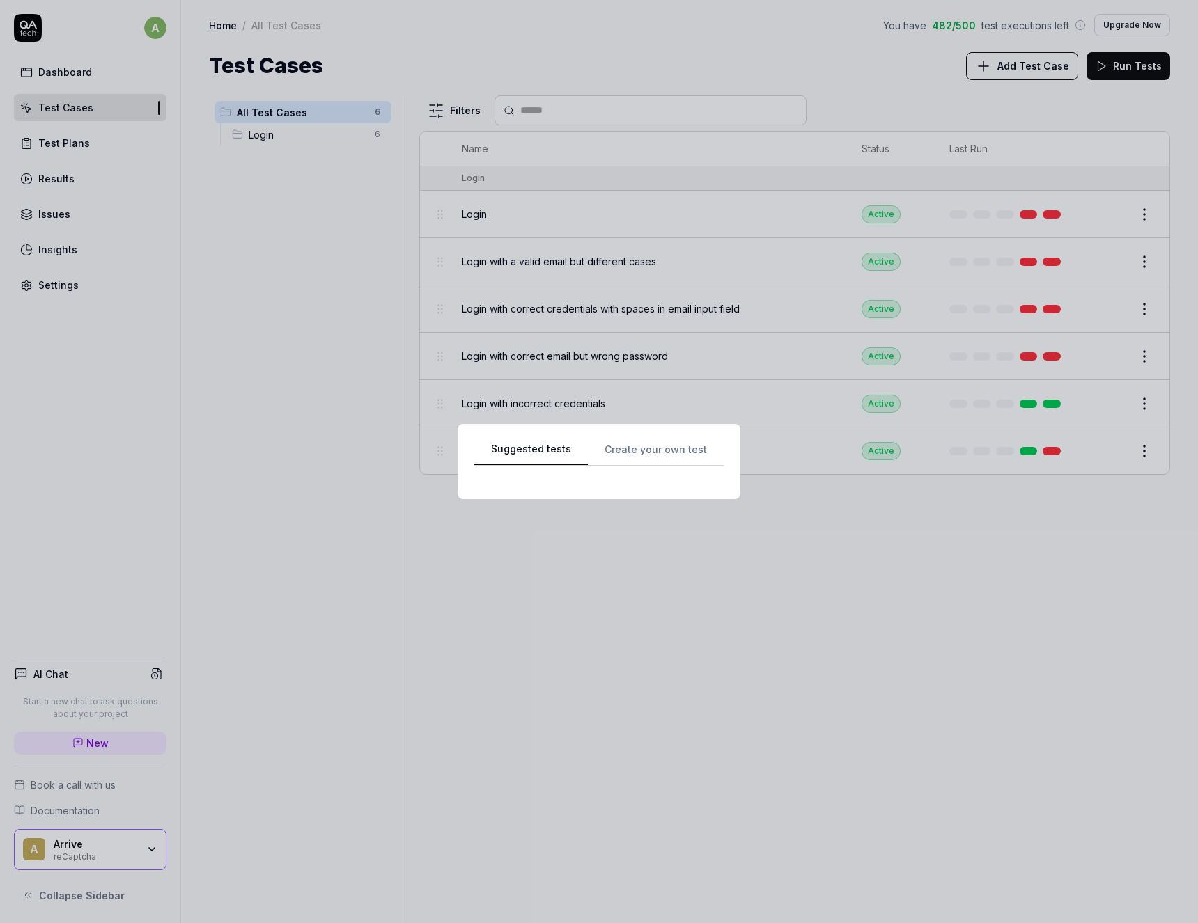
click at [603, 141] on div "Suggested tests Suggested tests Create your own test" at bounding box center [599, 461] width 1198 height 923
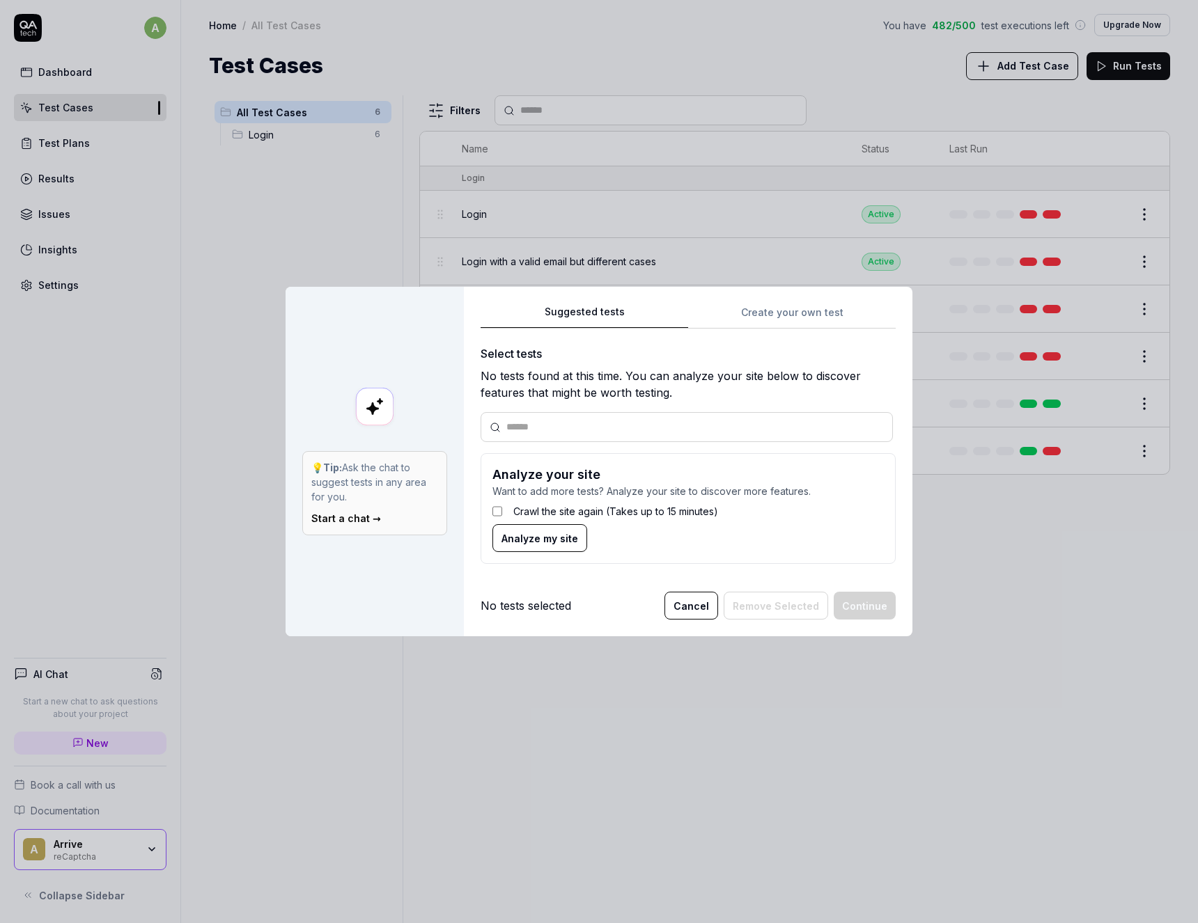
click at [692, 608] on button "Cancel" at bounding box center [691, 606] width 54 height 28
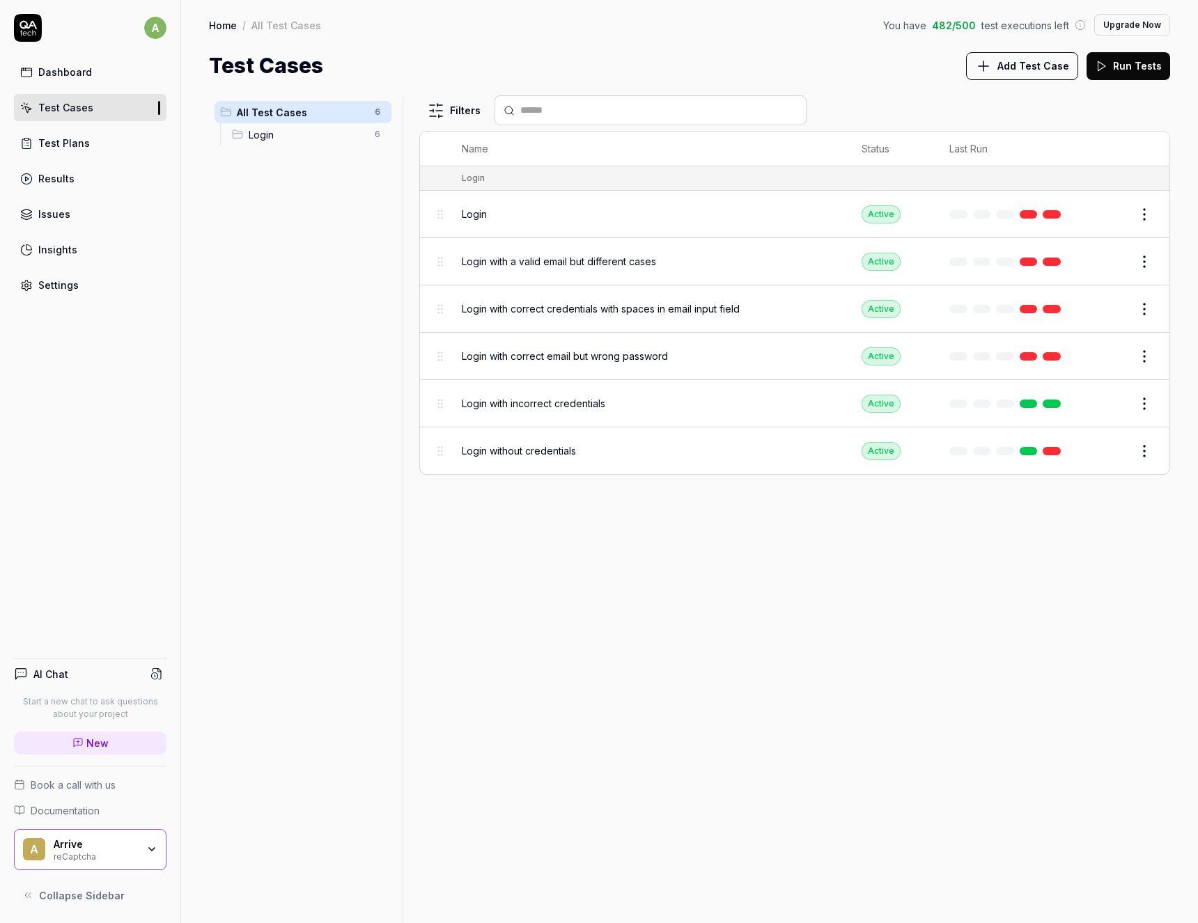
click at [79, 835] on div "A Arrive reCaptcha" at bounding box center [90, 850] width 153 height 42
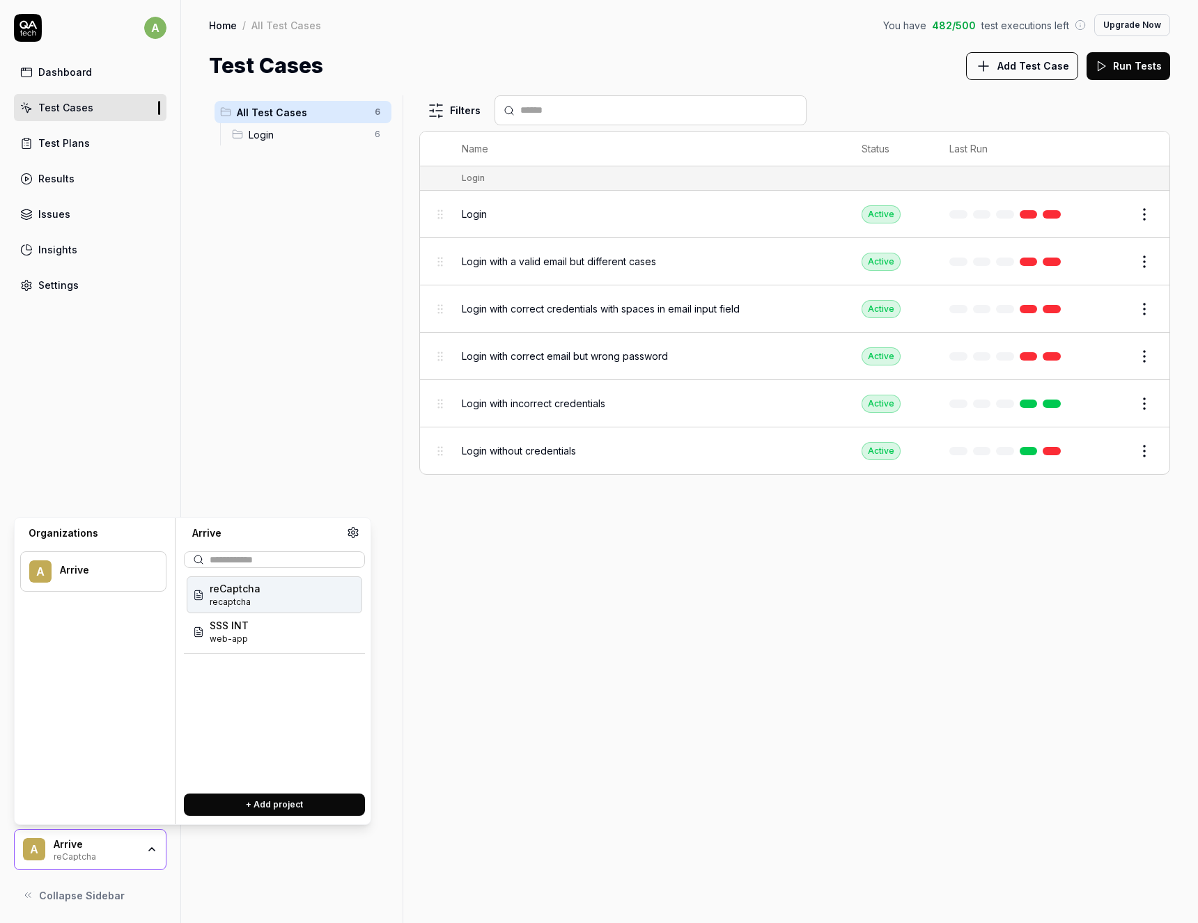
click at [368, 527] on div "Organizations A Arrive Arrive reCaptcha recaptcha SSS INT web-app + Add project" at bounding box center [192, 671] width 357 height 308
click at [354, 531] on icon at bounding box center [353, 532] width 13 height 13
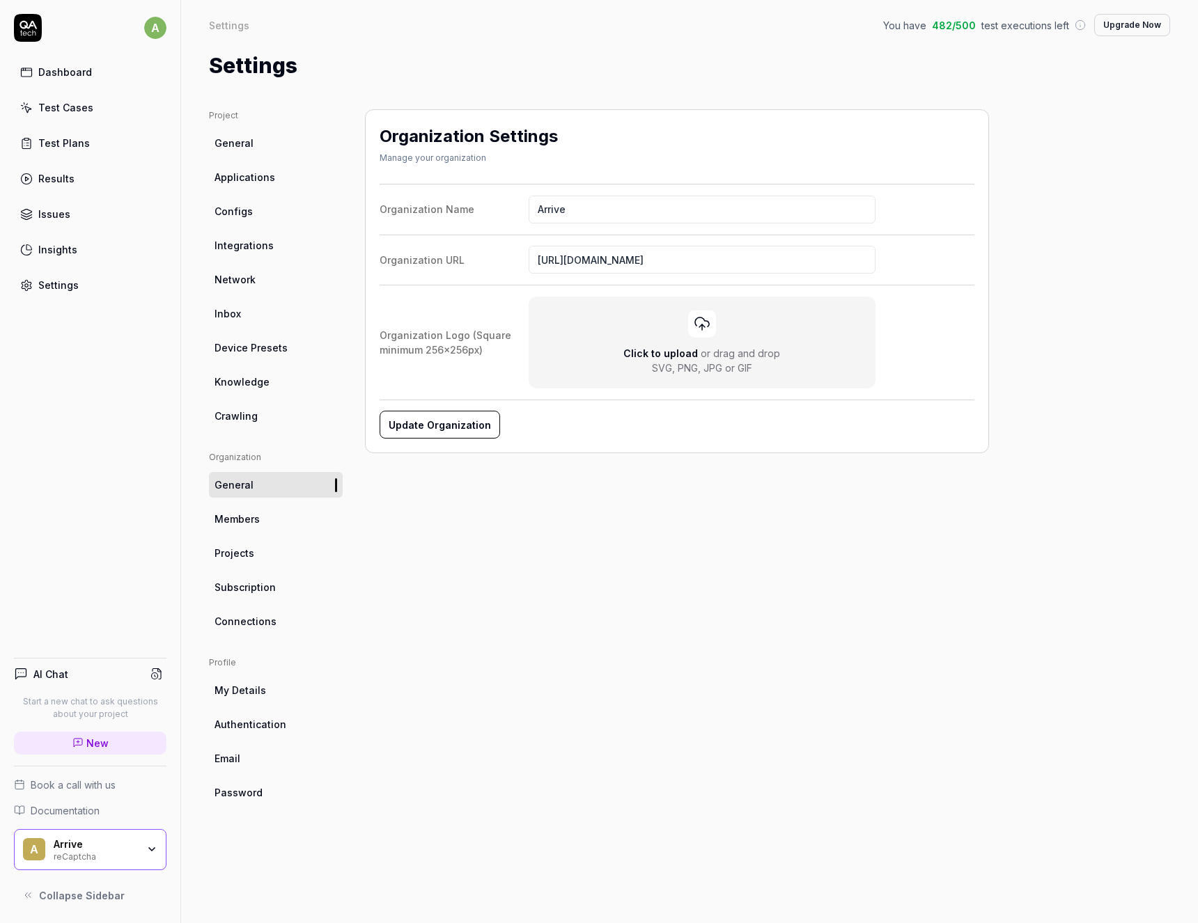
click at [243, 549] on span "Projects" at bounding box center [234, 553] width 40 height 15
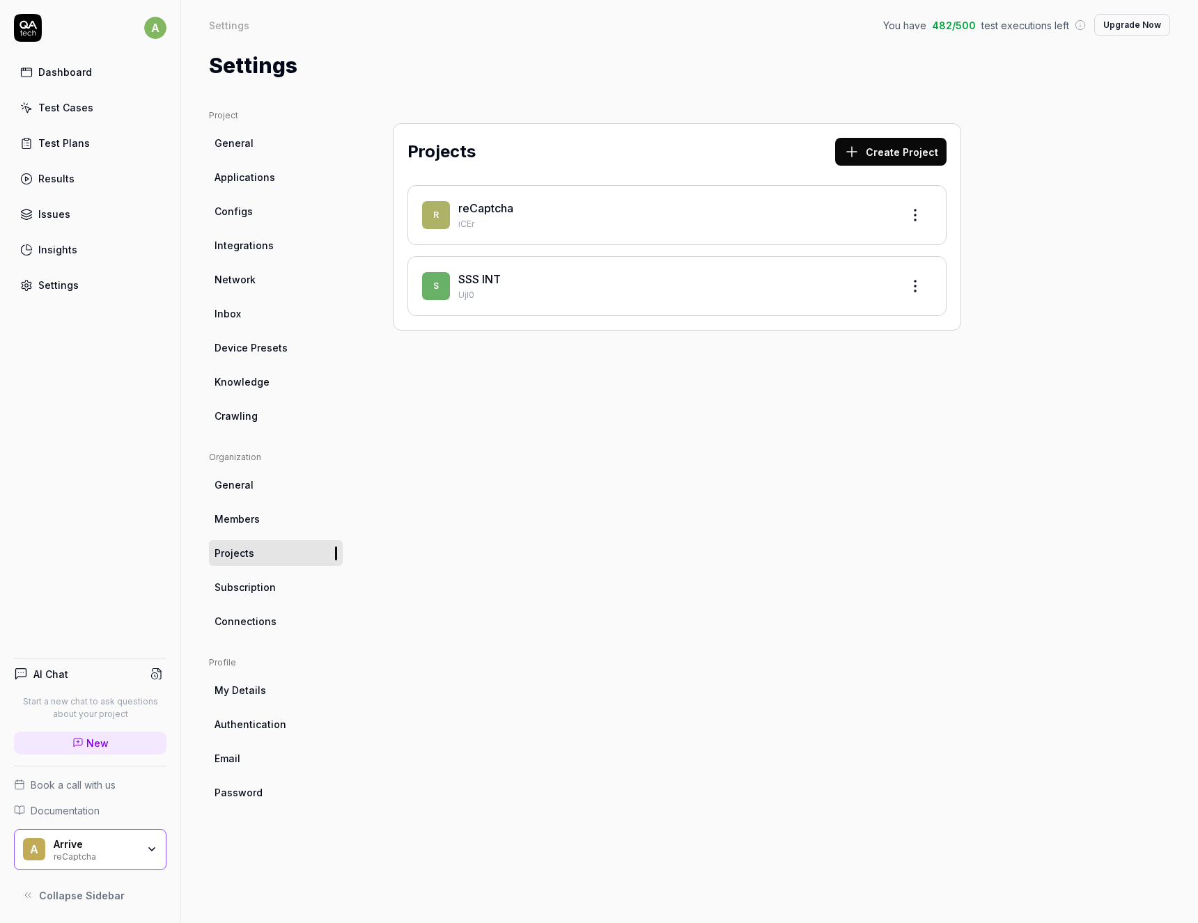
click at [914, 218] on html "a Dashboard Test Cases Test Plans Results Issues Insights Settings AI Chat Star…" at bounding box center [599, 461] width 1198 height 923
click at [886, 281] on div "Edit" at bounding box center [862, 279] width 132 height 31
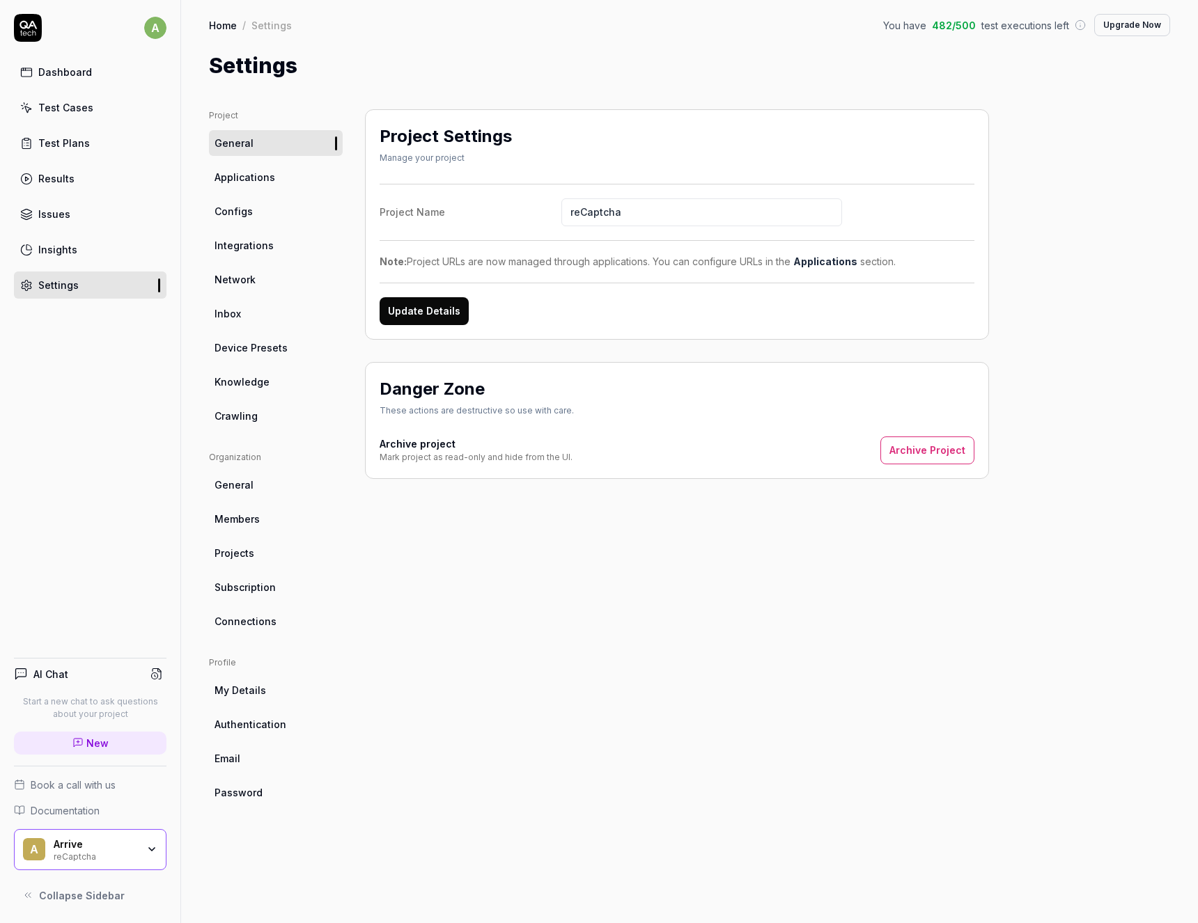
click at [254, 708] on ul "Profile My Details Authentication Email Password" at bounding box center [276, 731] width 134 height 149
click at [252, 724] on span "Authentication" at bounding box center [250, 724] width 72 height 15
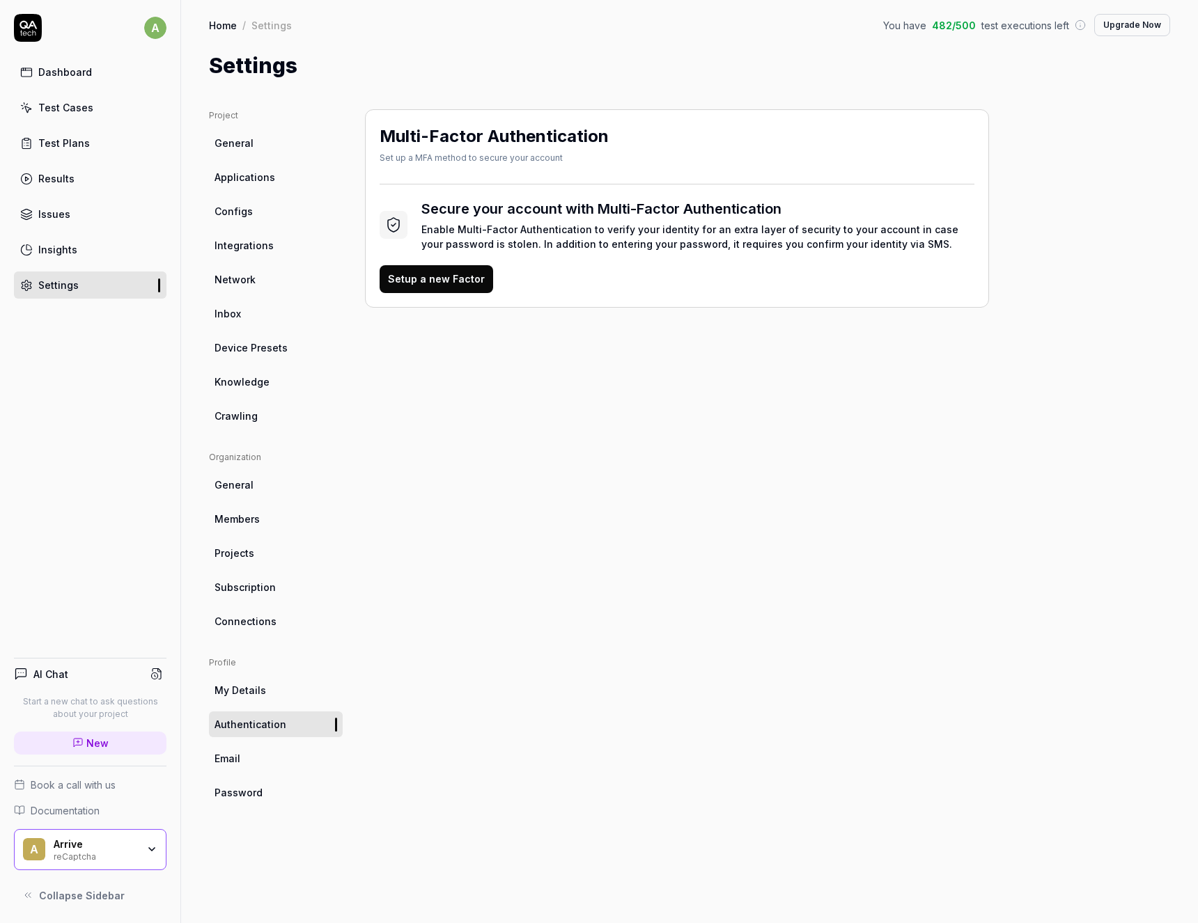
click at [130, 859] on div "reCaptcha" at bounding box center [96, 855] width 84 height 11
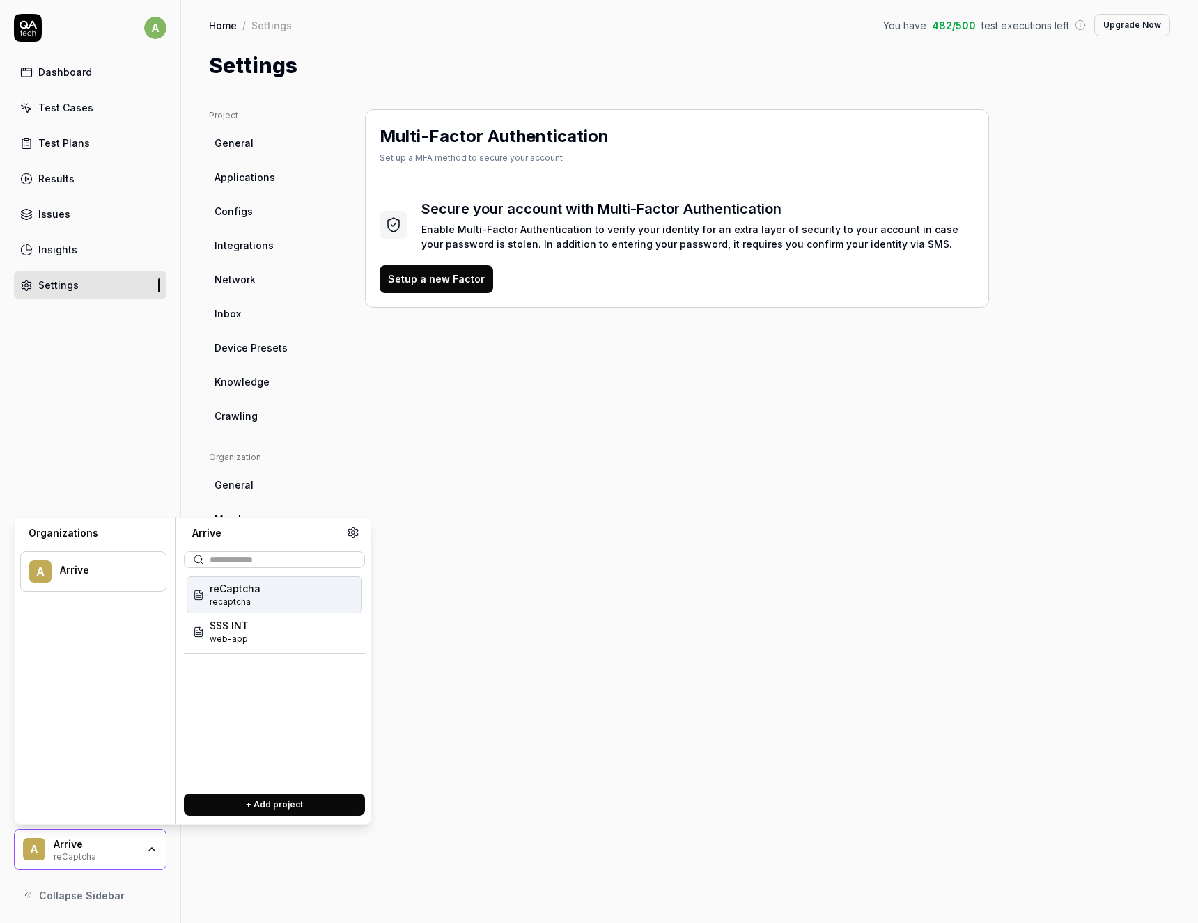
click at [249, 808] on button "+ Add project" at bounding box center [274, 805] width 181 height 22
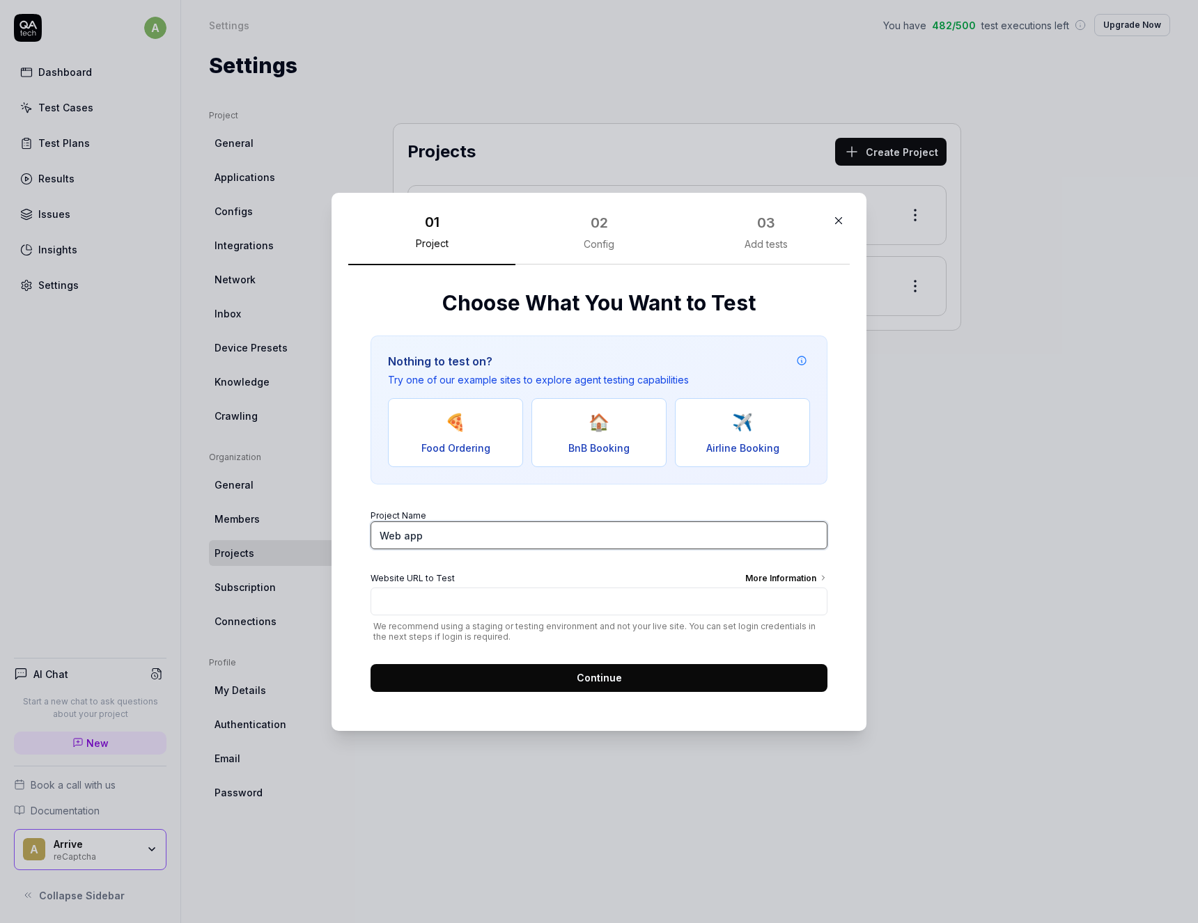
drag, startPoint x: 452, startPoint y: 540, endPoint x: 320, endPoint y: 520, distance: 133.1
click at [370, 522] on input "Web app" at bounding box center [598, 536] width 457 height 28
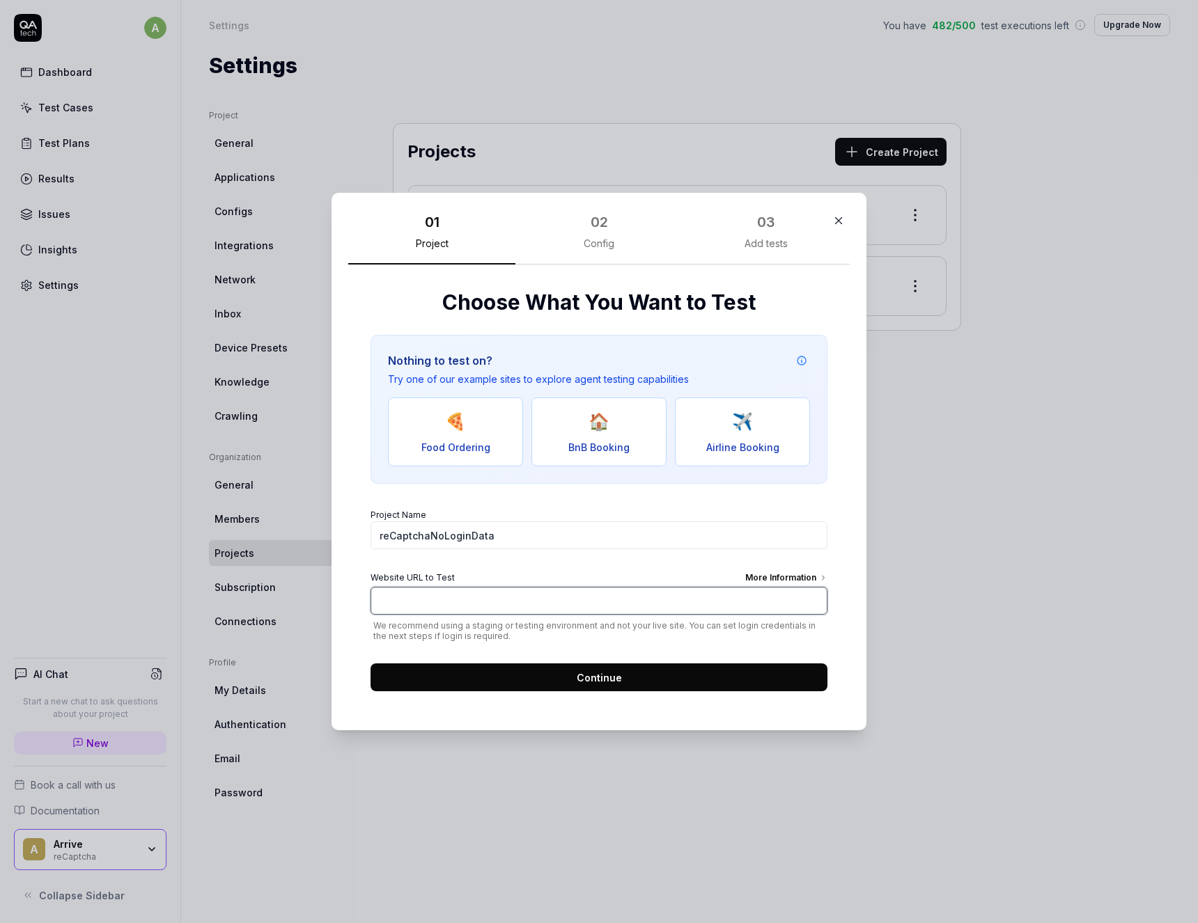
click at [426, 605] on input "Website URL to Test More Information" at bounding box center [598, 601] width 457 height 28
click at [430, 534] on input "reCaptchaNoLoginData" at bounding box center [598, 536] width 457 height 28
type input "reCaptcha - NoLoginData"
click at [414, 604] on input "Website URL to Test More Information" at bounding box center [598, 601] width 457 height 28
paste input "[URL][DOMAIN_NAME]"
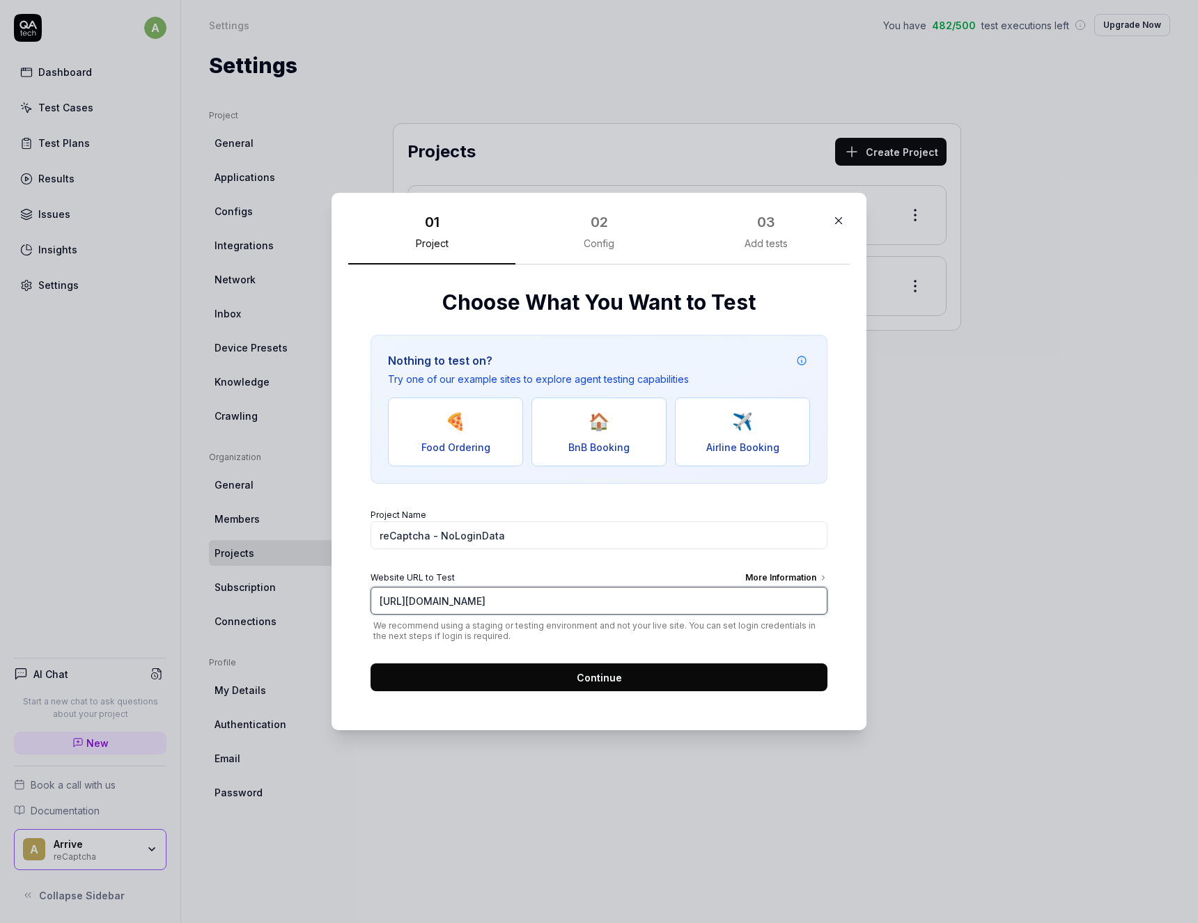
type input "[URL][DOMAIN_NAME]"
click at [768, 577] on div "More Information" at bounding box center [786, 579] width 82 height 15
click at [768, 587] on input "[URL][DOMAIN_NAME]" at bounding box center [598, 601] width 457 height 28
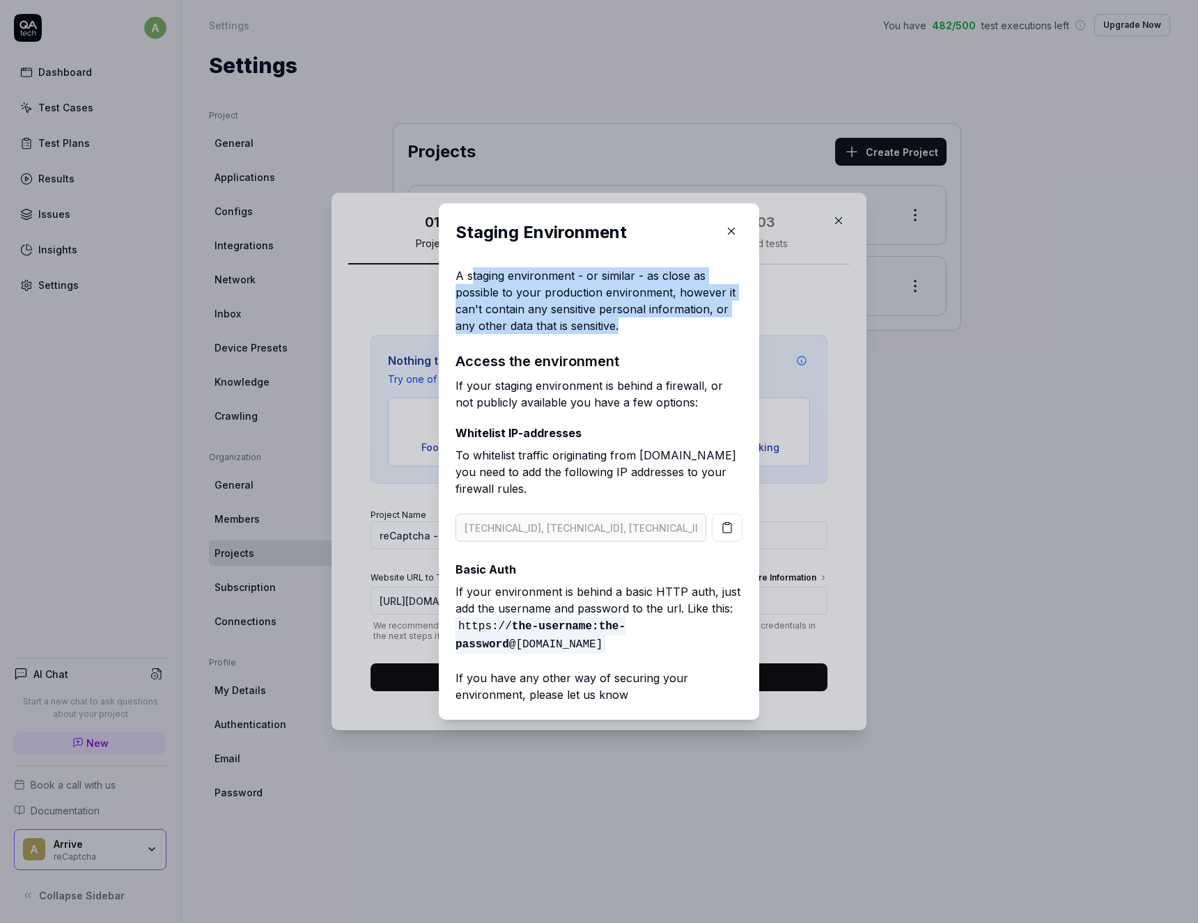
drag, startPoint x: 474, startPoint y: 278, endPoint x: 687, endPoint y: 330, distance: 219.4
click at [687, 330] on p "A staging environment - or similar - as close as possible to your production en…" at bounding box center [598, 300] width 287 height 67
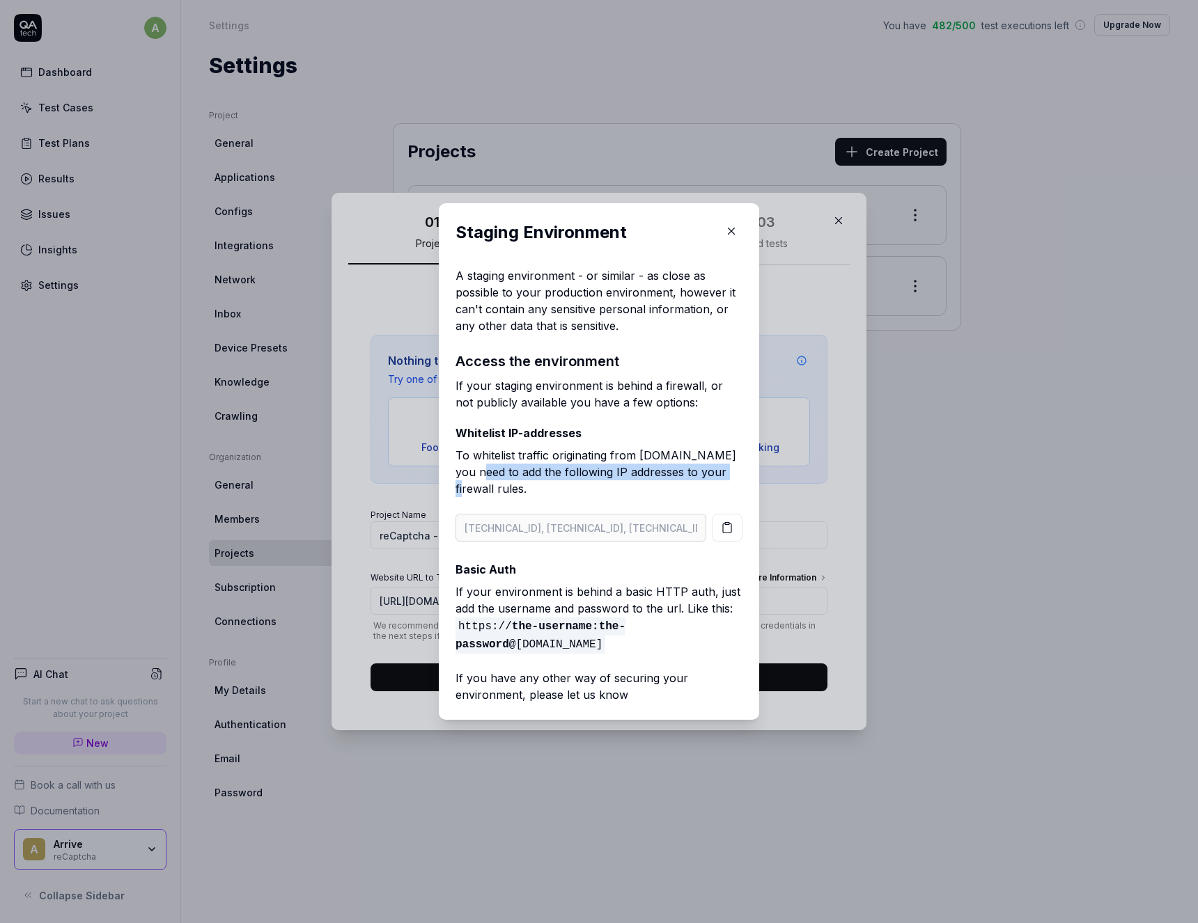
drag, startPoint x: 467, startPoint y: 473, endPoint x: 712, endPoint y: 474, distance: 245.1
click at [712, 474] on p "To whitelist traffic originating from [DOMAIN_NAME] you need to add the followi…" at bounding box center [598, 475] width 287 height 56
click at [396, 269] on body "a Dashboard Test Cases Test Plans Results Issues Insights Settings AI Chat Star…" at bounding box center [599, 461] width 1198 height 923
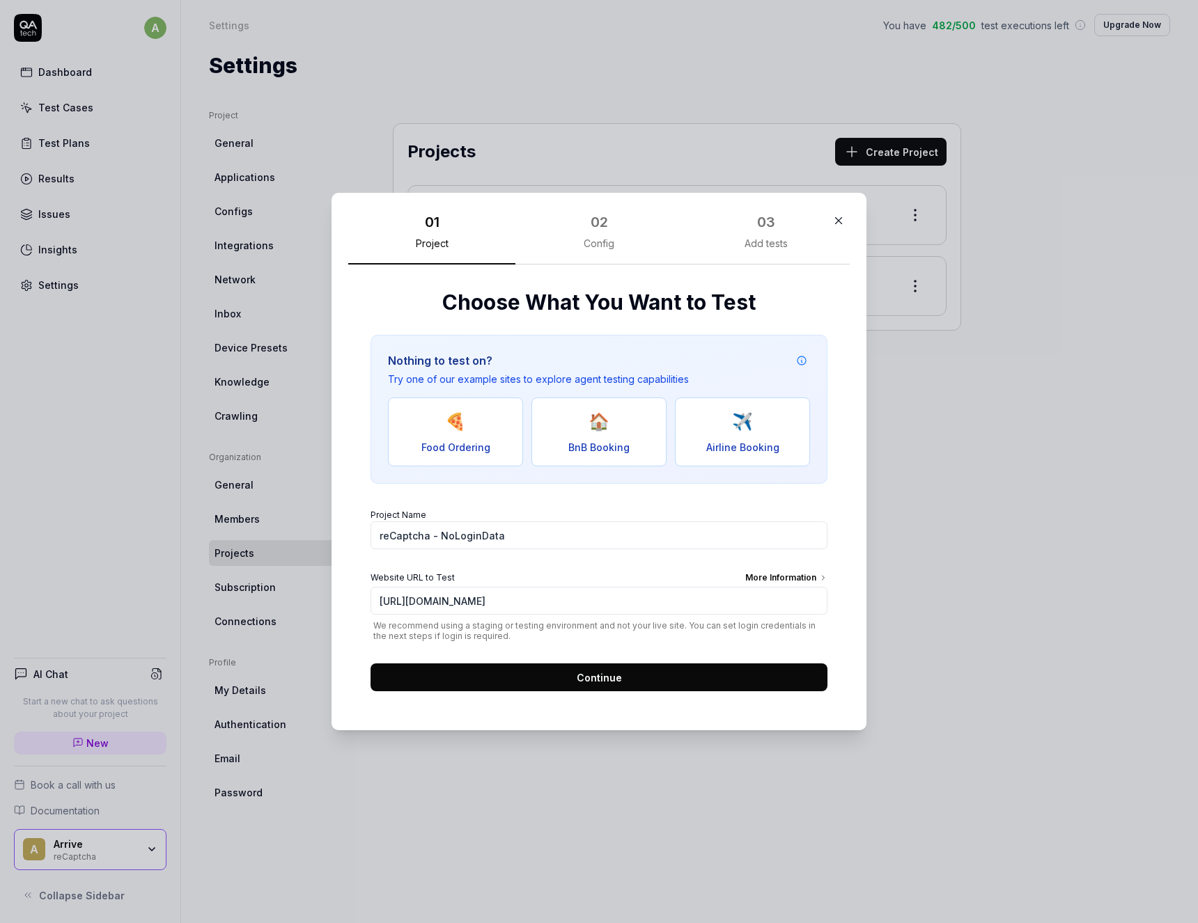
click at [614, 679] on span "Continue" at bounding box center [599, 678] width 45 height 15
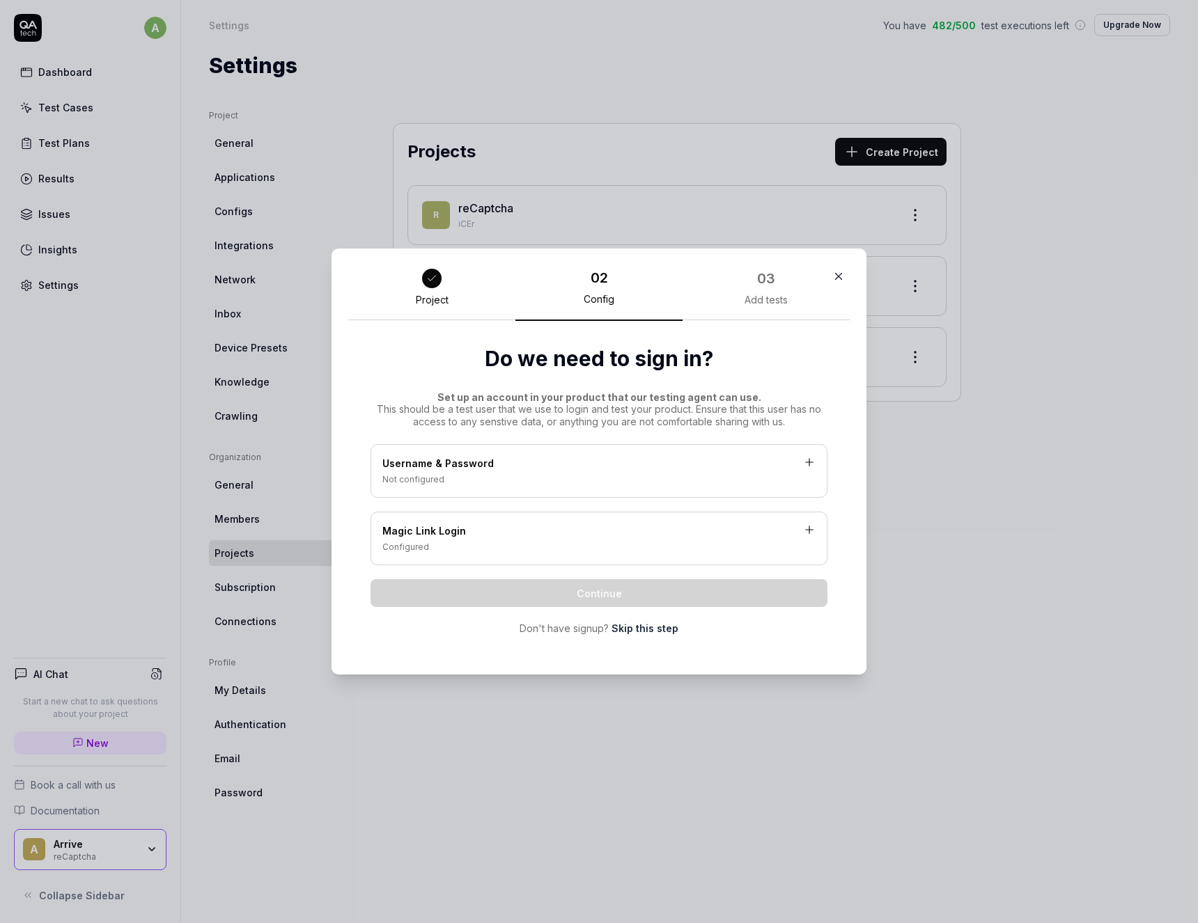
click at [517, 465] on div "Username & Password" at bounding box center [598, 464] width 433 height 17
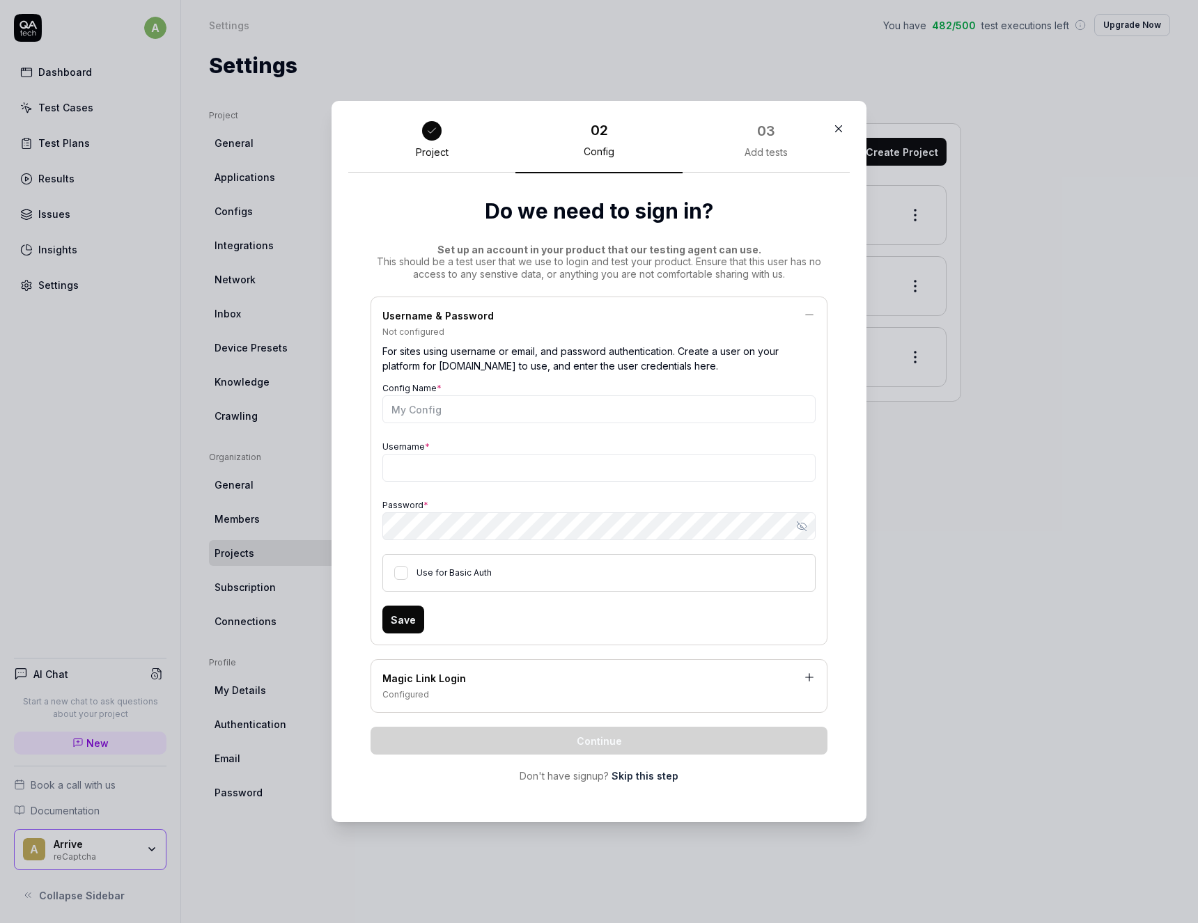
click at [571, 699] on div "Configured" at bounding box center [598, 695] width 433 height 13
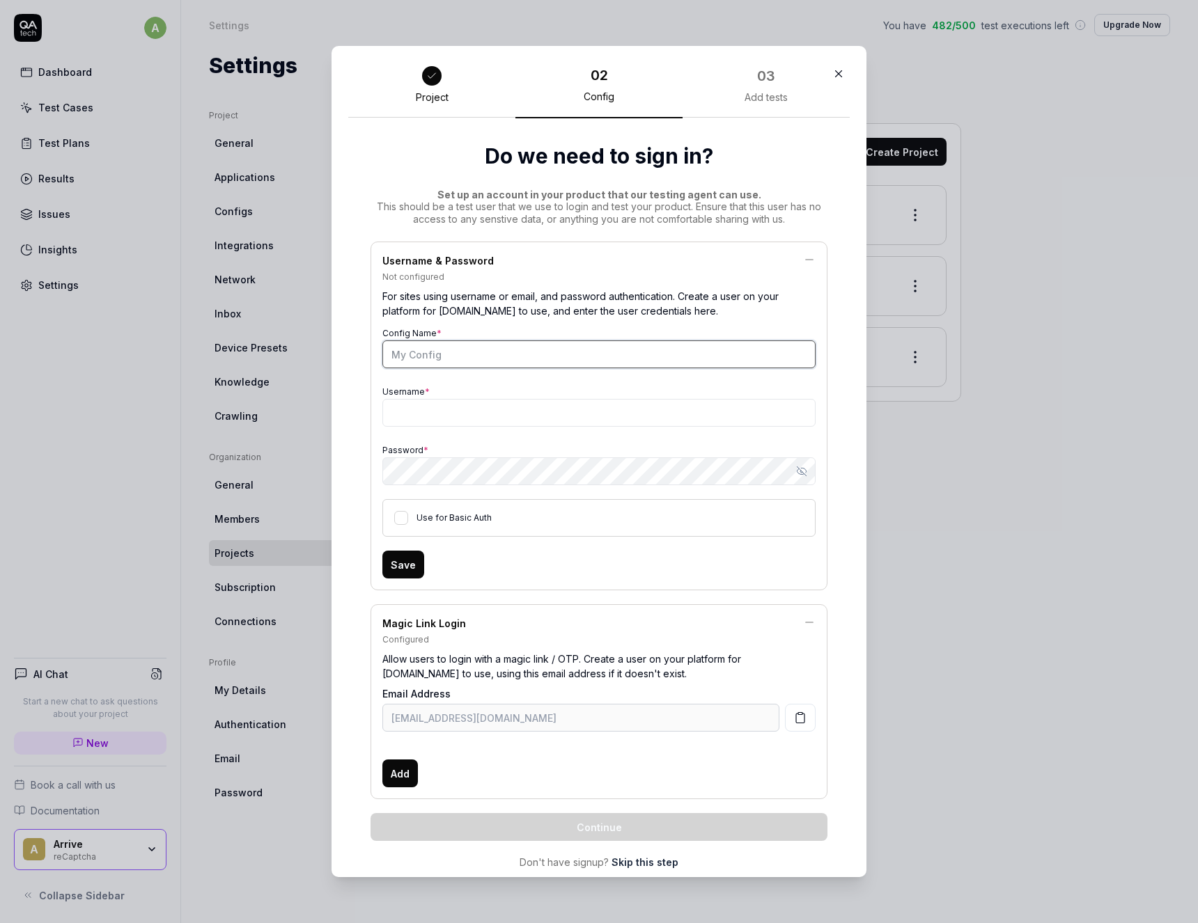
click at [419, 360] on input "Config Name *" at bounding box center [598, 355] width 433 height 28
click at [846, 79] on button "button" at bounding box center [838, 74] width 22 height 22
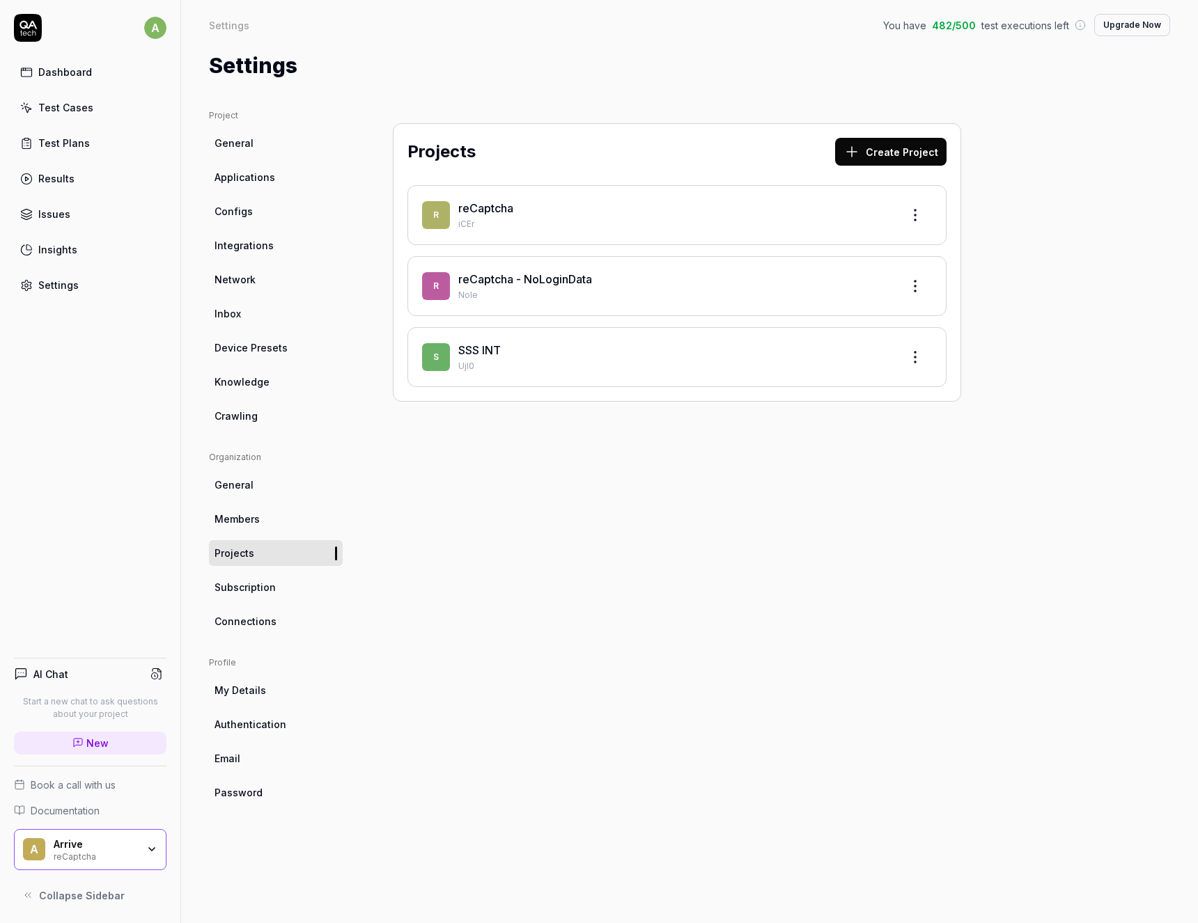
click at [58, 268] on div "Dashboard Test Cases Test Plans Results Issues Insights Settings" at bounding box center [90, 178] width 153 height 240
click at [54, 284] on div "Settings" at bounding box center [58, 285] width 40 height 15
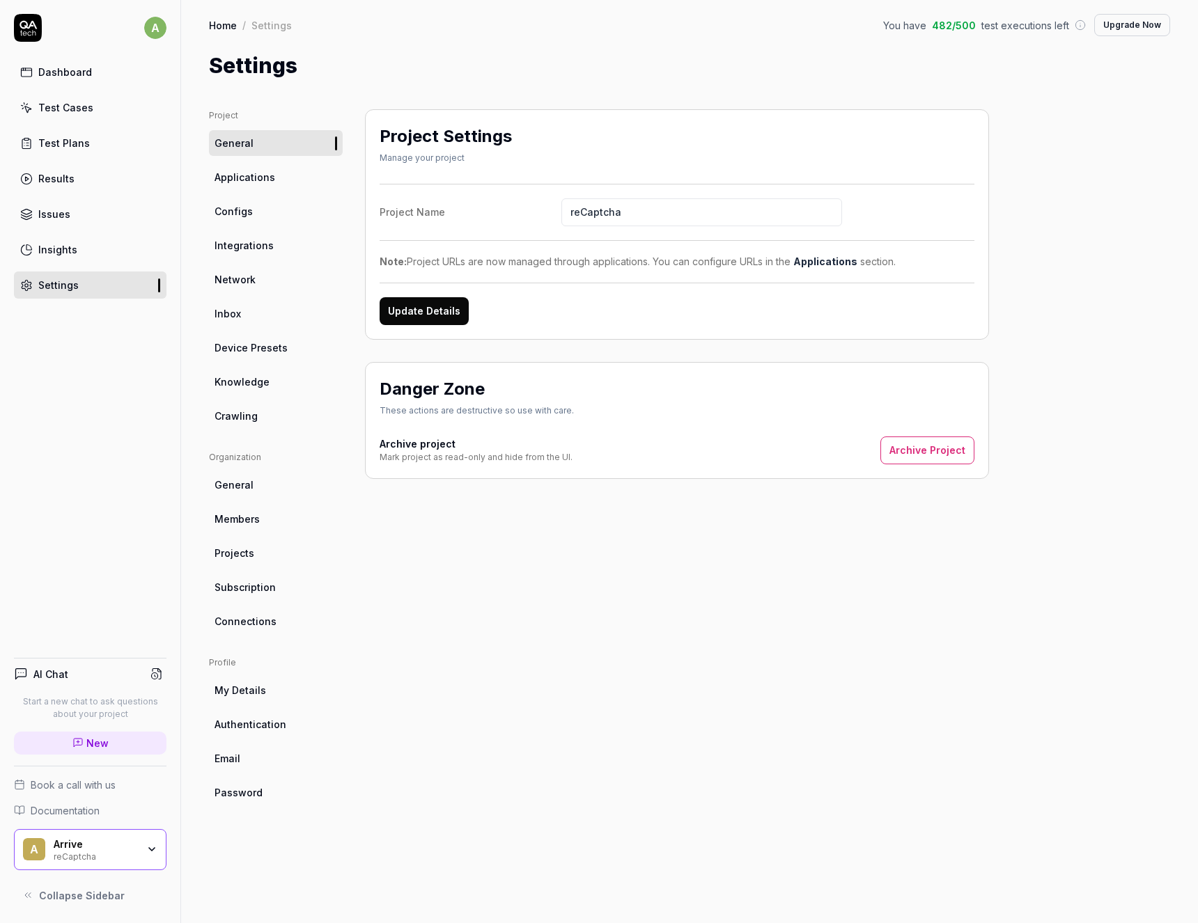
click at [251, 717] on span "Authentication" at bounding box center [250, 724] width 72 height 15
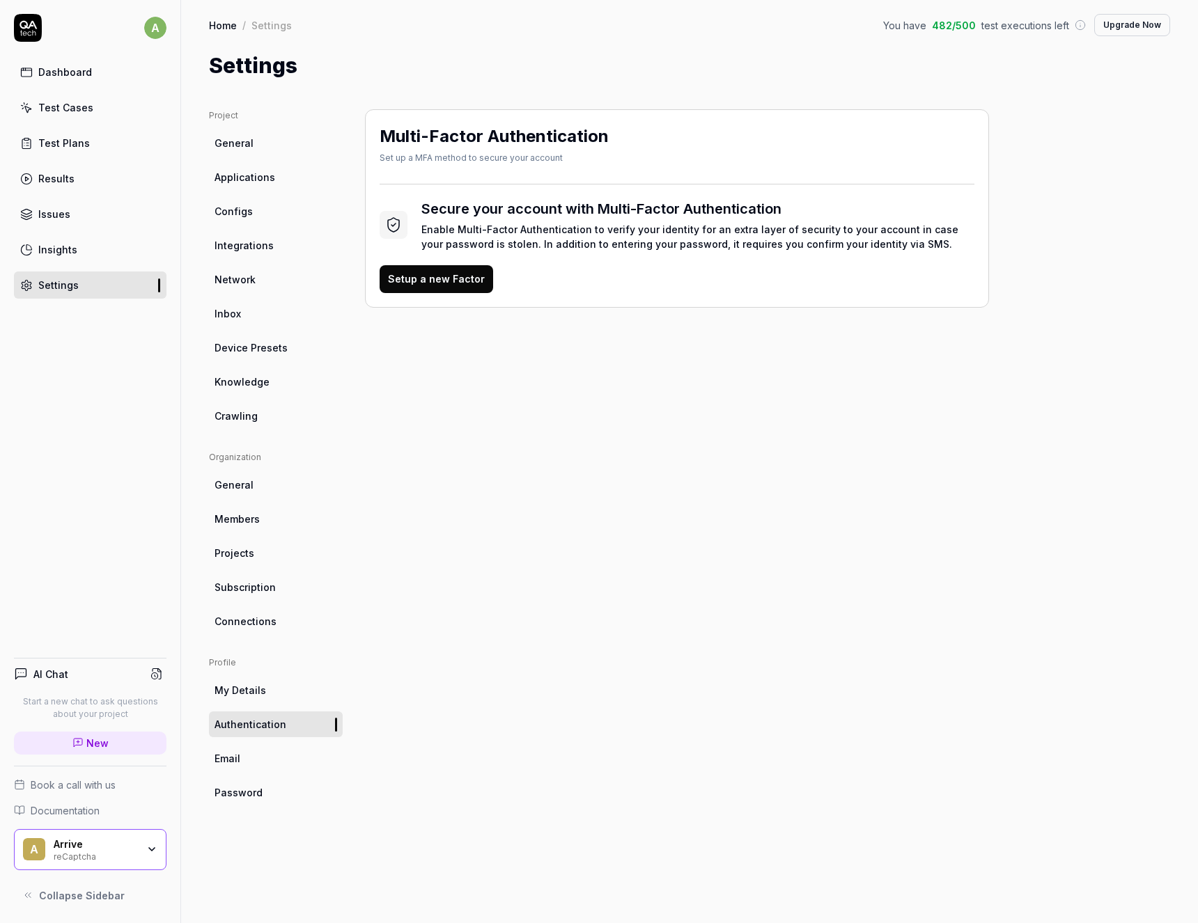
click at [240, 615] on span "Connections" at bounding box center [245, 621] width 62 height 15
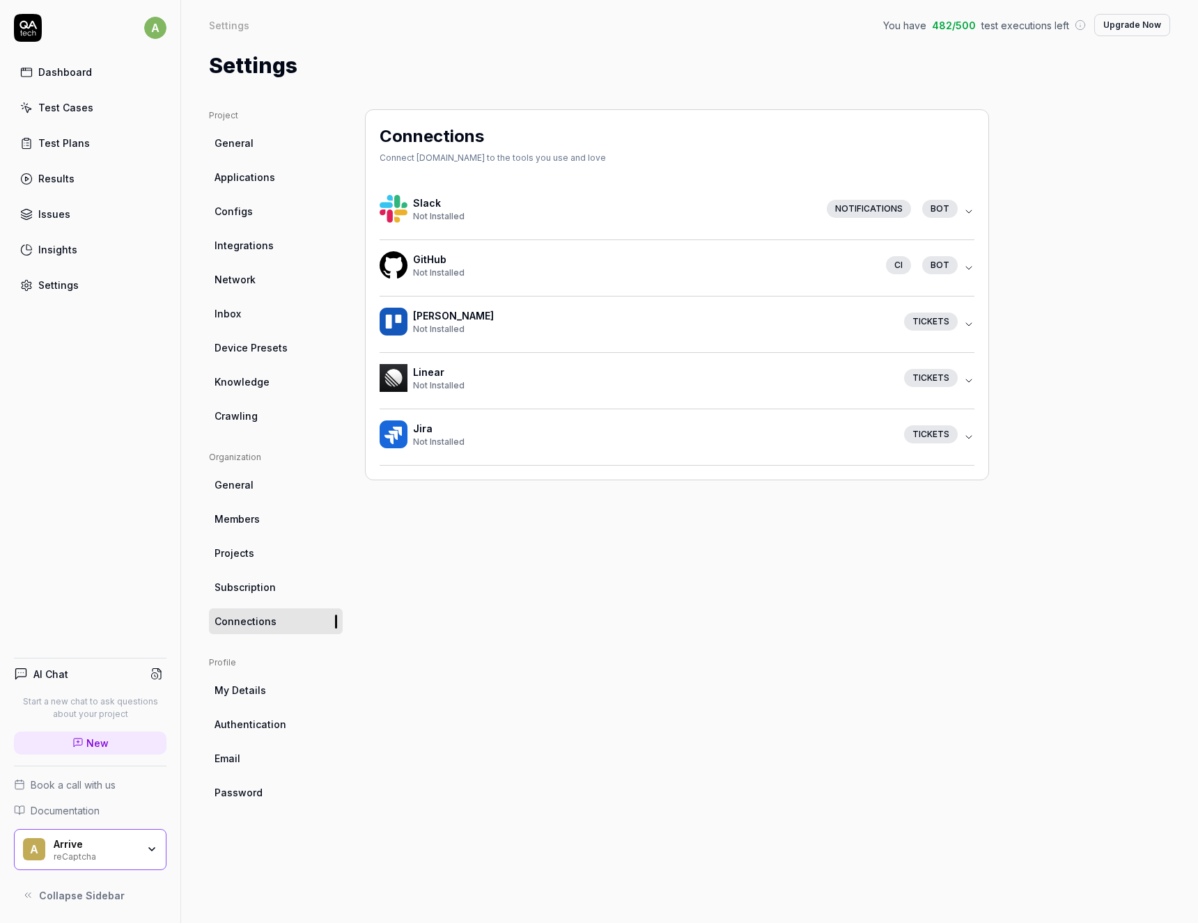
click at [227, 156] on ul "Project General Applications Configs Integrations Network Inbox Device Presets …" at bounding box center [276, 269] width 134 height 320
click at [96, 852] on div "reCaptcha" at bounding box center [96, 855] width 84 height 11
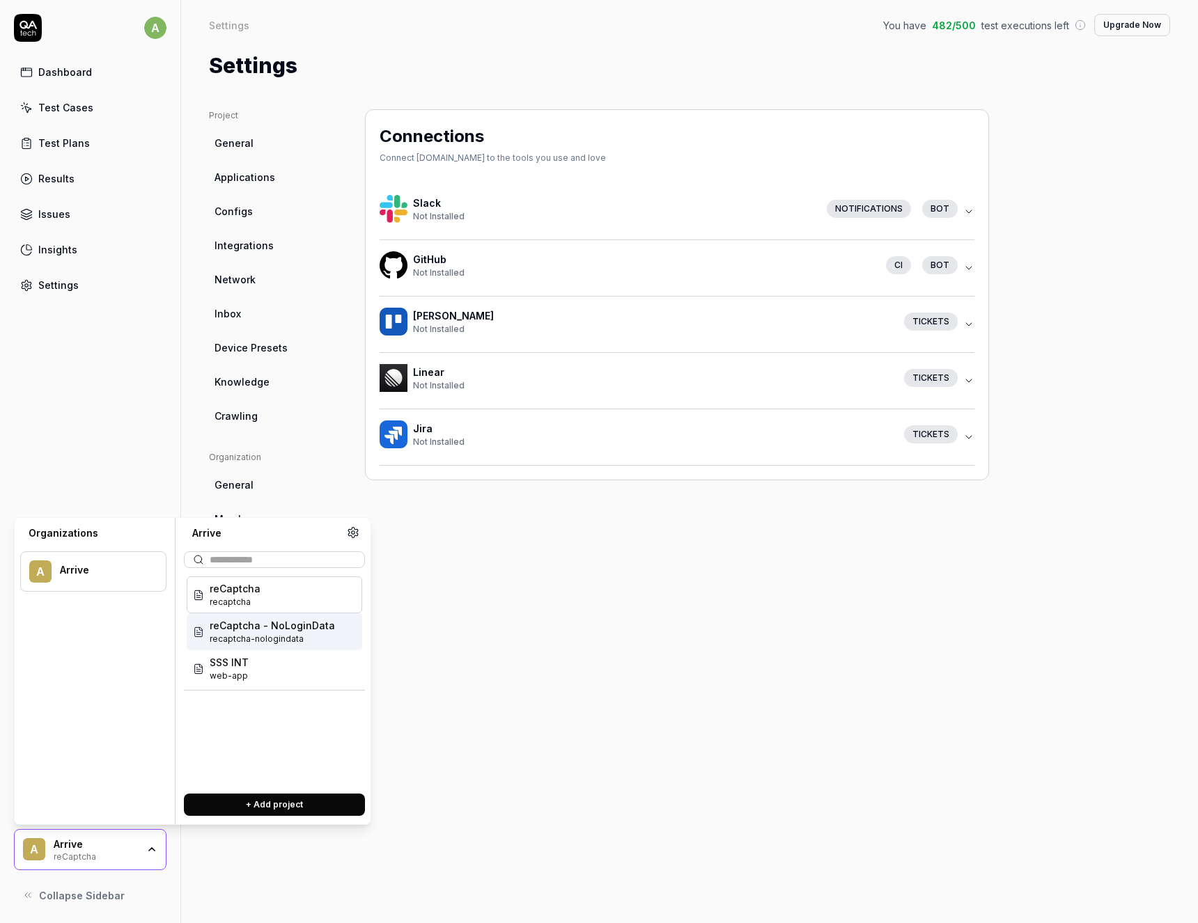
click at [268, 635] on span "recaptcha-nologindata" at bounding box center [272, 639] width 125 height 13
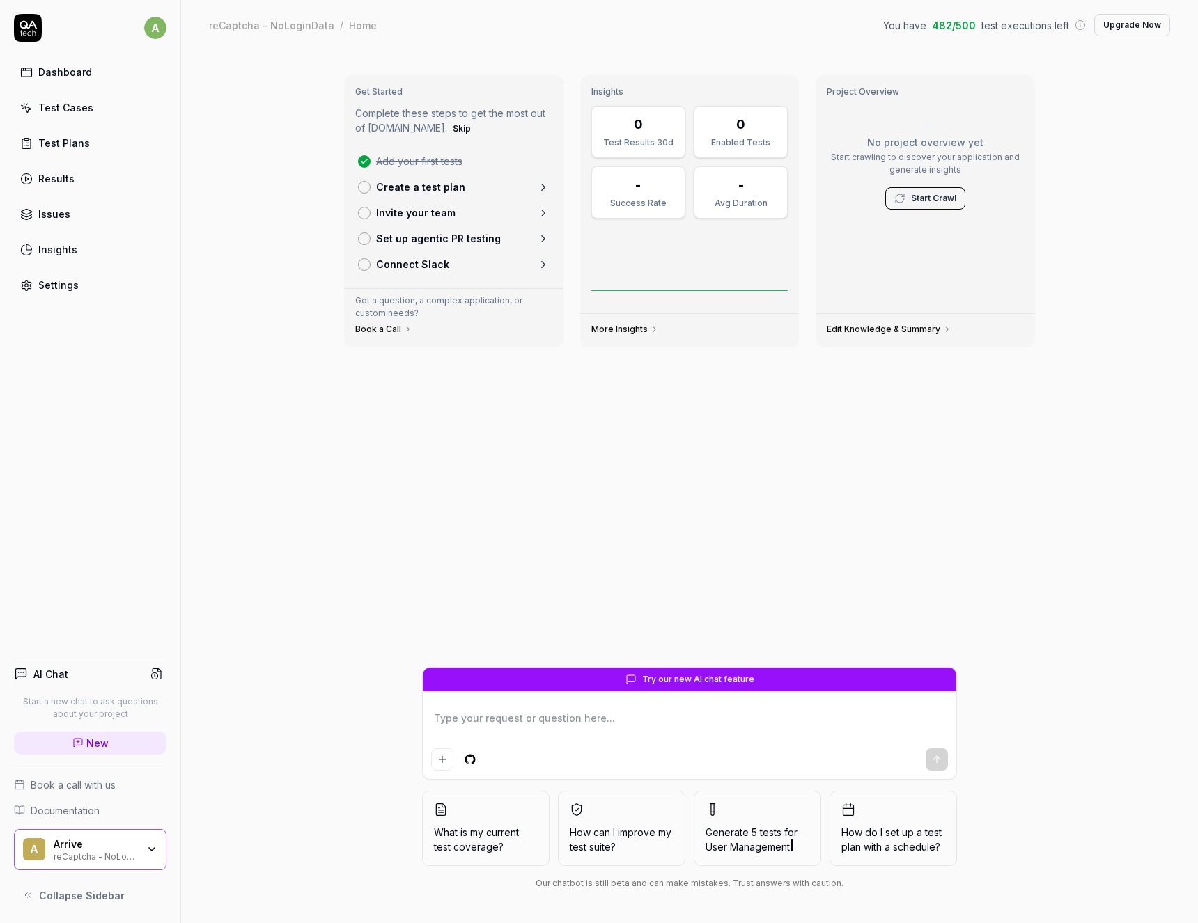
click at [41, 291] on div "Settings" at bounding box center [58, 285] width 40 height 15
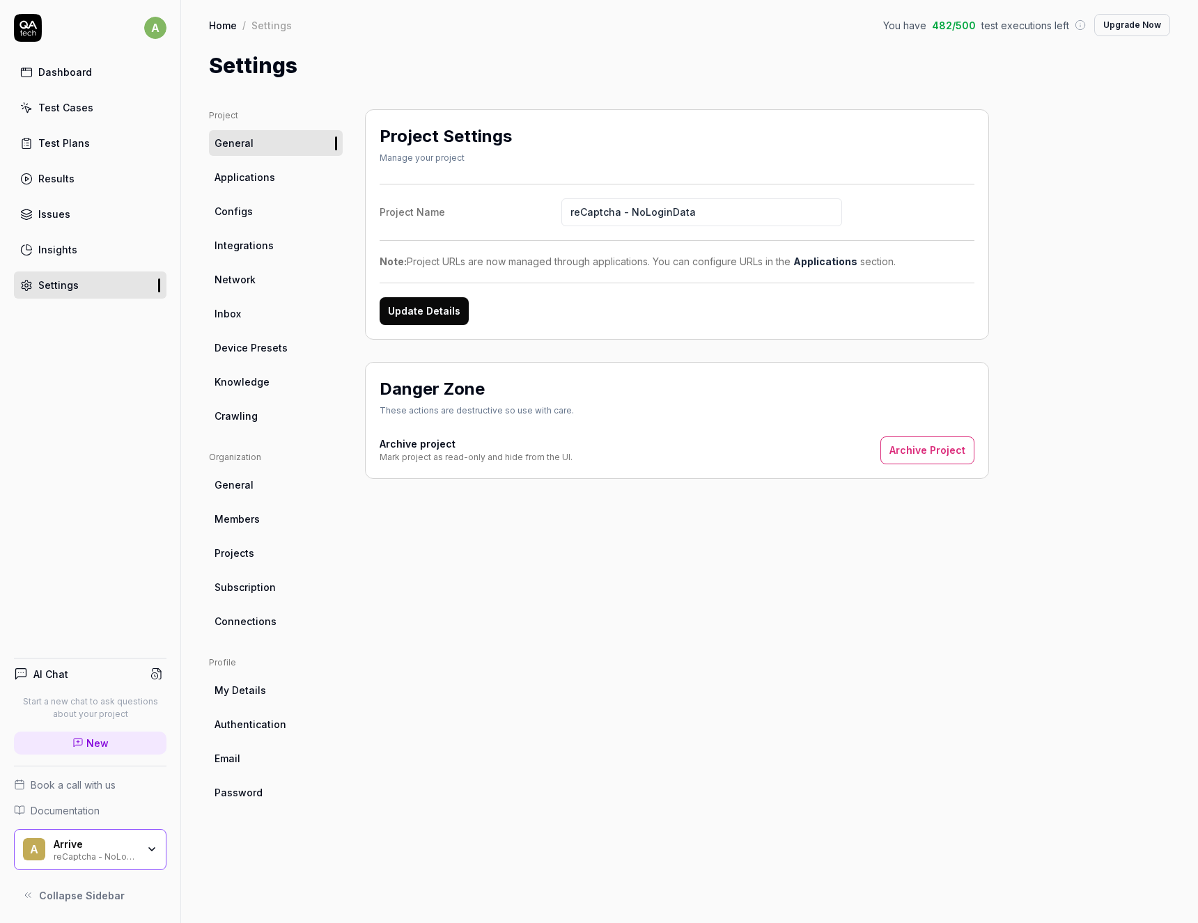
click at [416, 311] on button "Update Details" at bounding box center [424, 311] width 89 height 28
click at [239, 177] on span "Applications" at bounding box center [244, 177] width 61 height 15
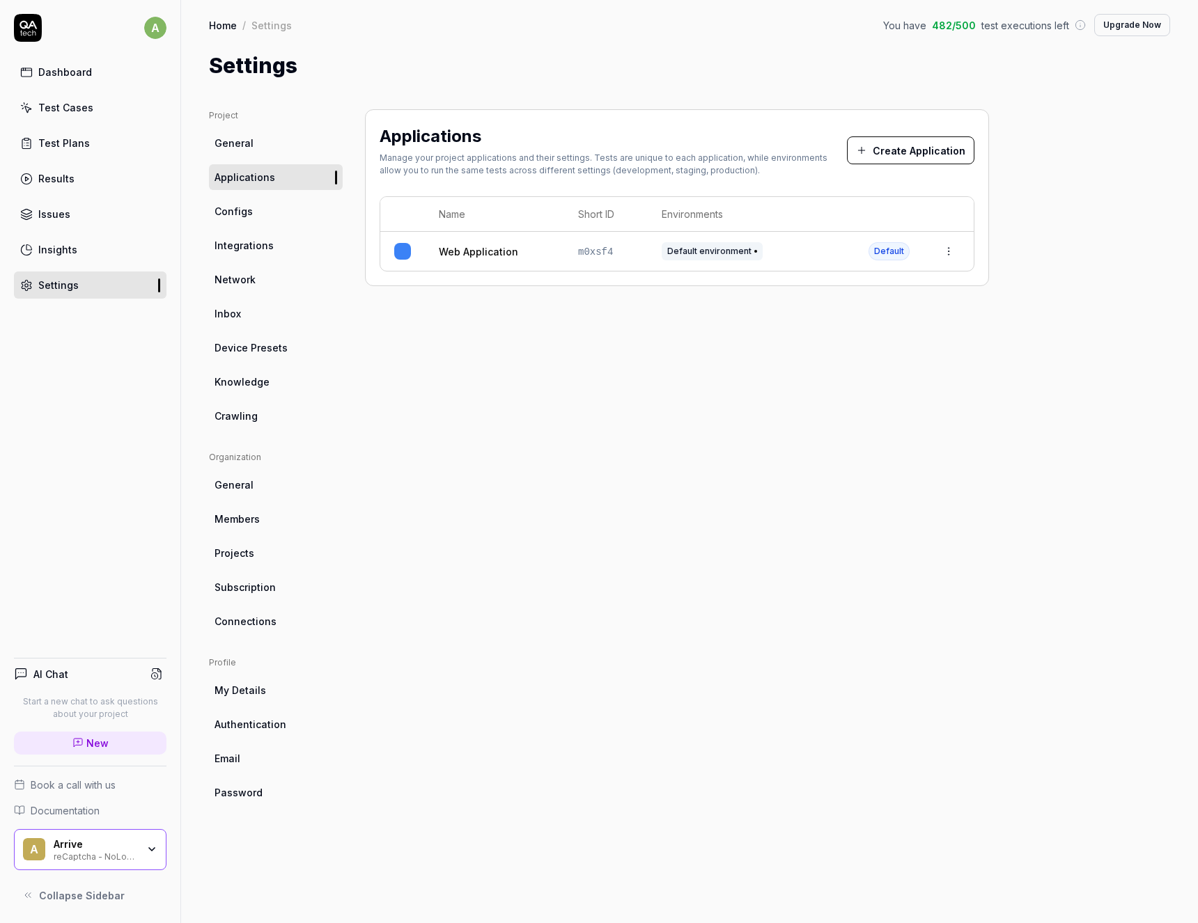
click at [235, 210] on span "Configs" at bounding box center [233, 211] width 38 height 15
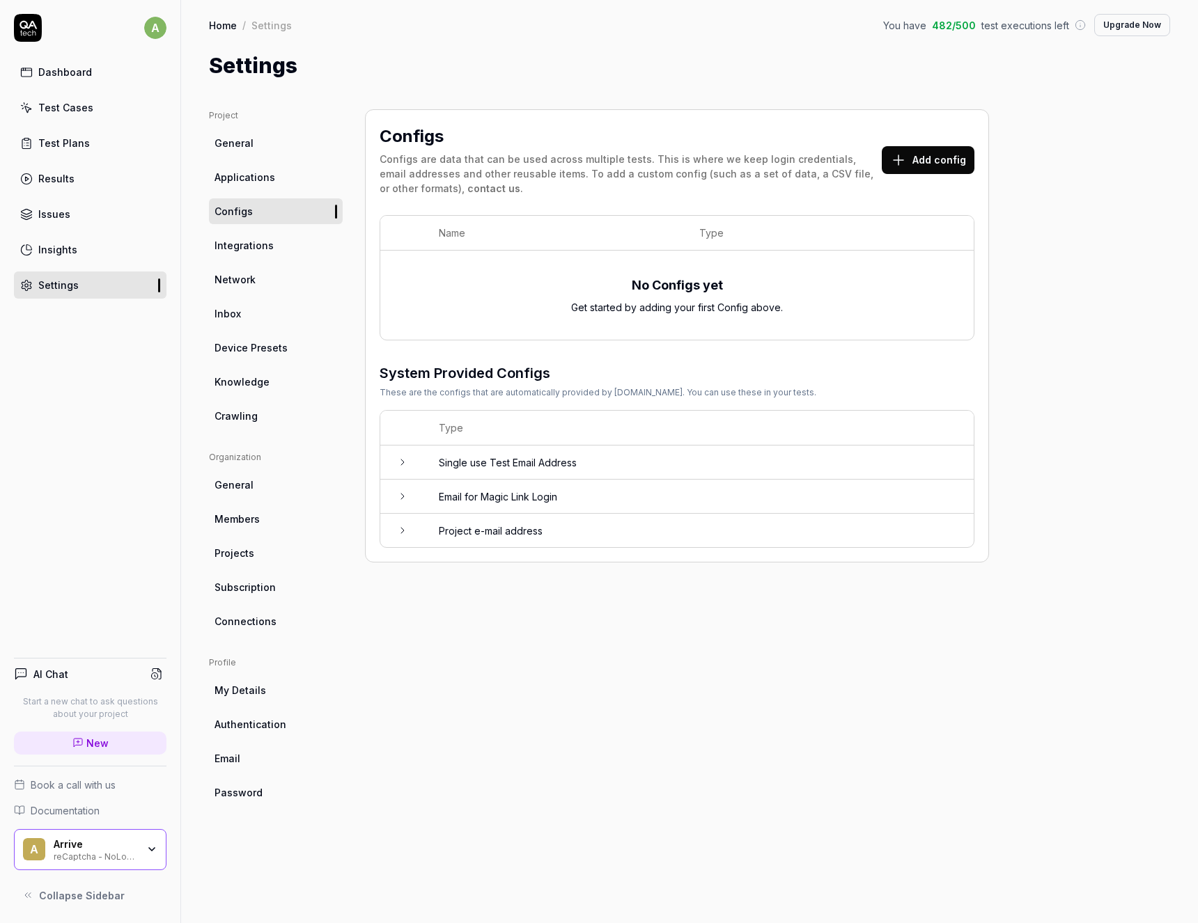
click at [398, 460] on icon at bounding box center [402, 462] width 11 height 11
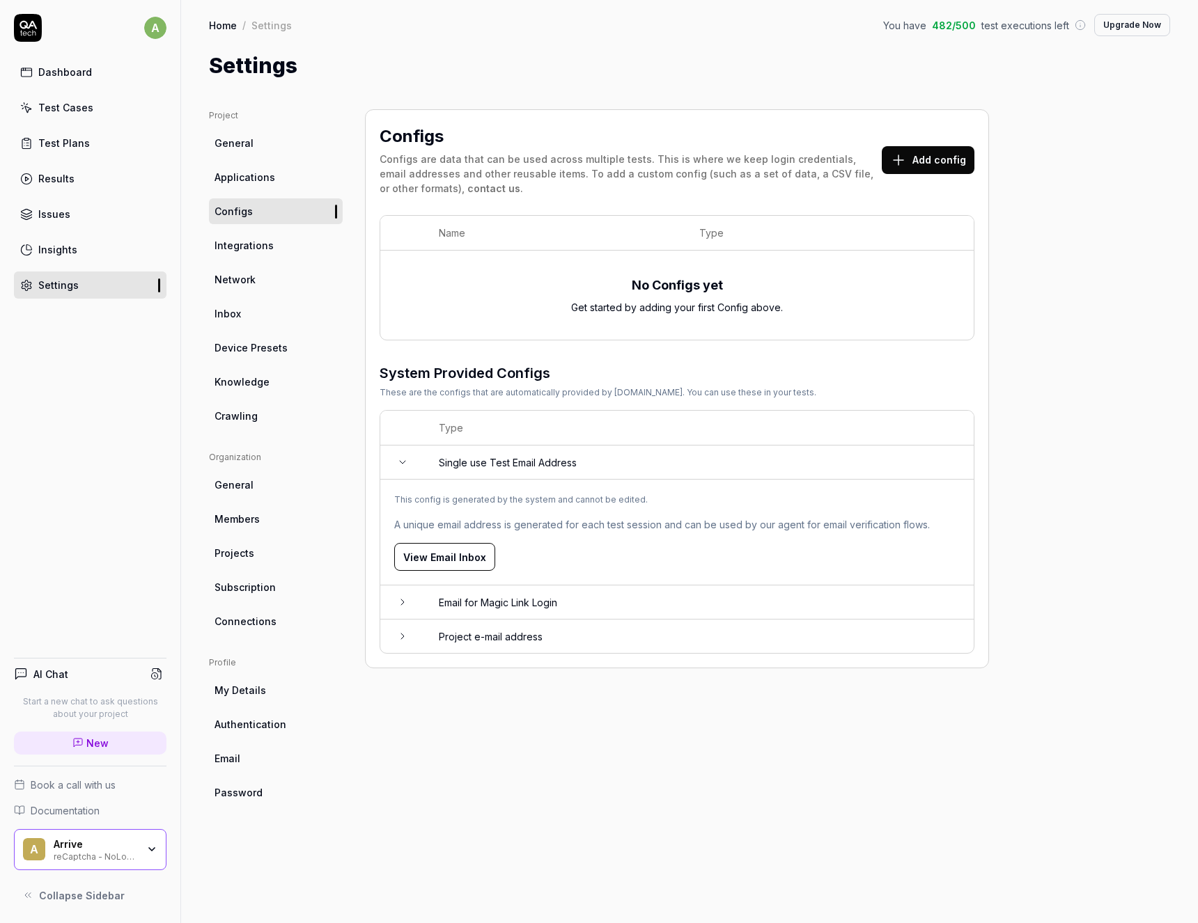
click at [398, 460] on icon at bounding box center [402, 462] width 11 height 11
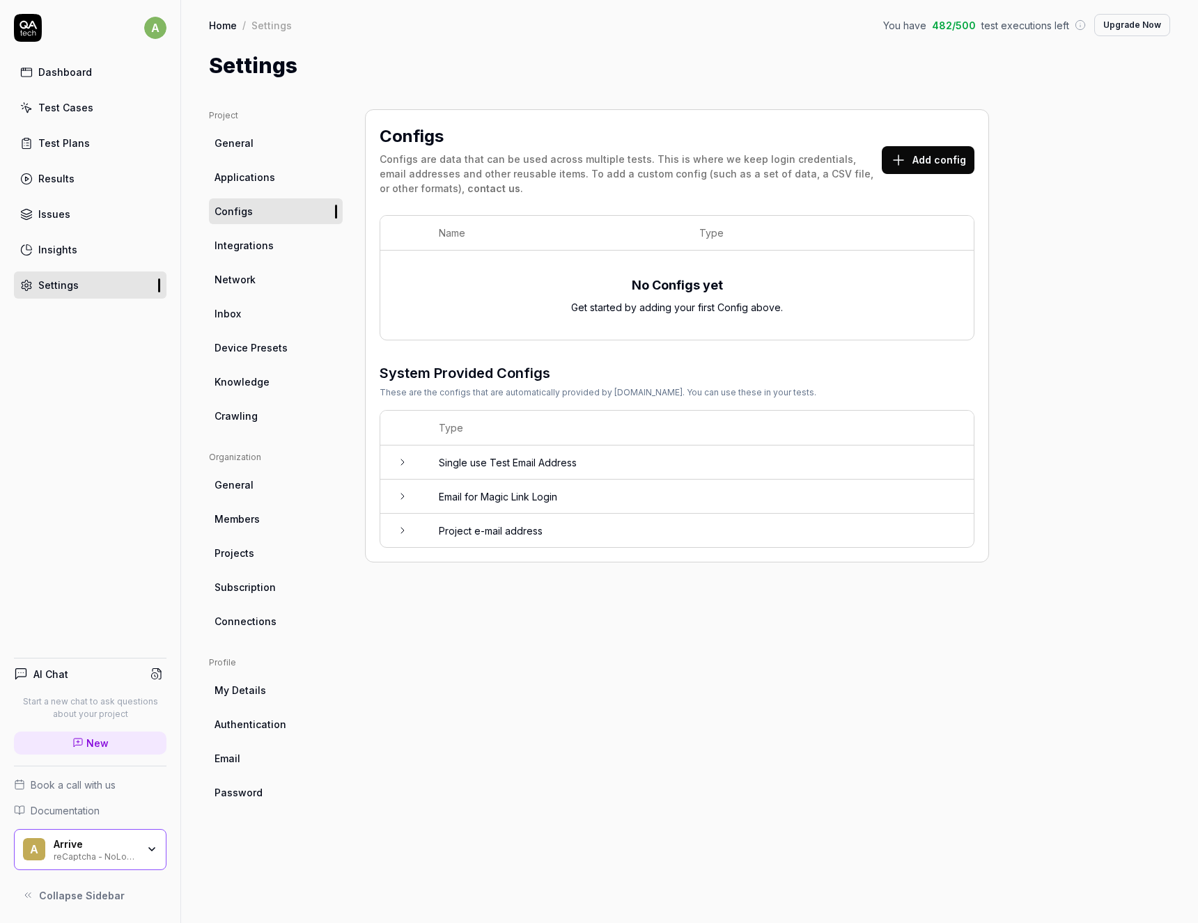
click at [393, 515] on td at bounding box center [402, 530] width 45 height 33
click at [396, 524] on td at bounding box center [402, 531] width 45 height 34
click at [402, 495] on icon at bounding box center [402, 496] width 11 height 11
click at [263, 248] on span "Integrations" at bounding box center [243, 245] width 59 height 15
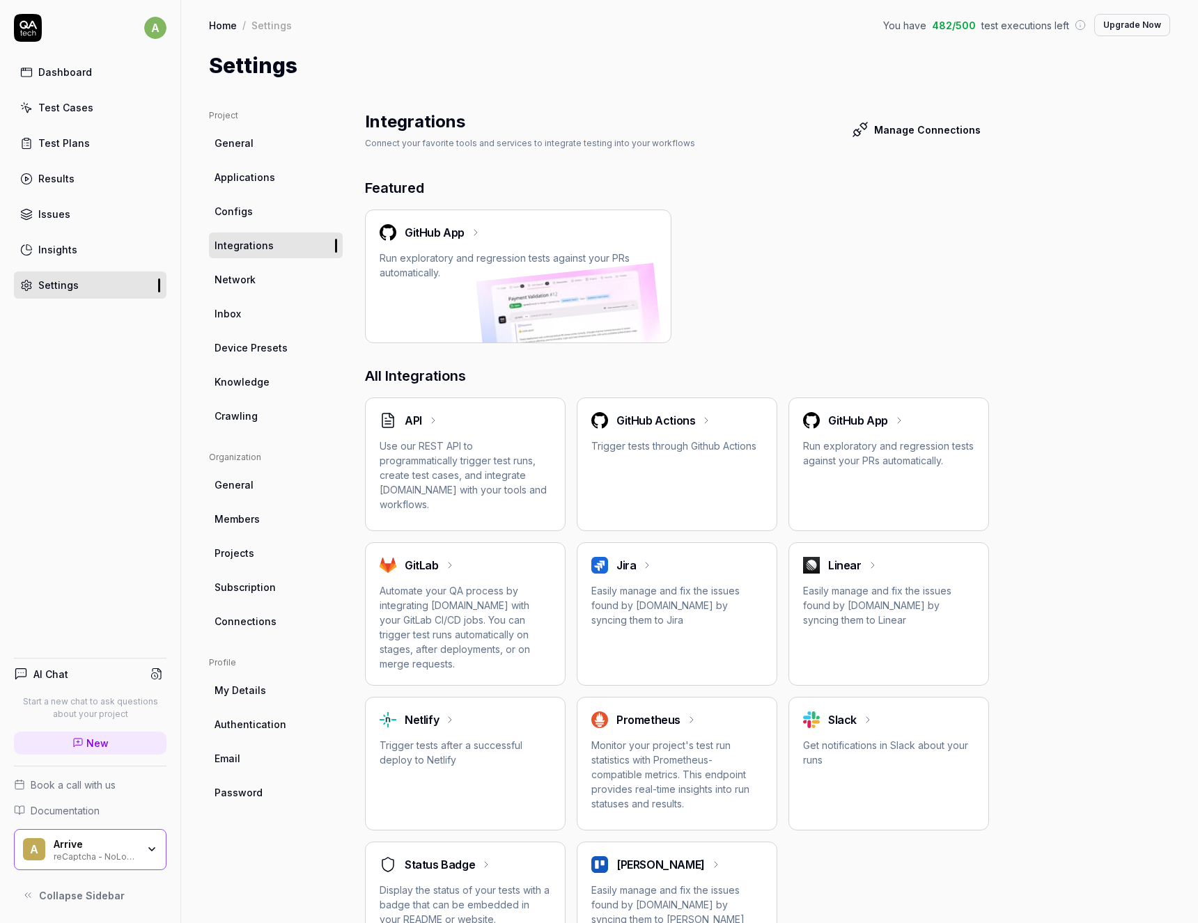
click at [251, 281] on span "Network" at bounding box center [234, 279] width 41 height 15
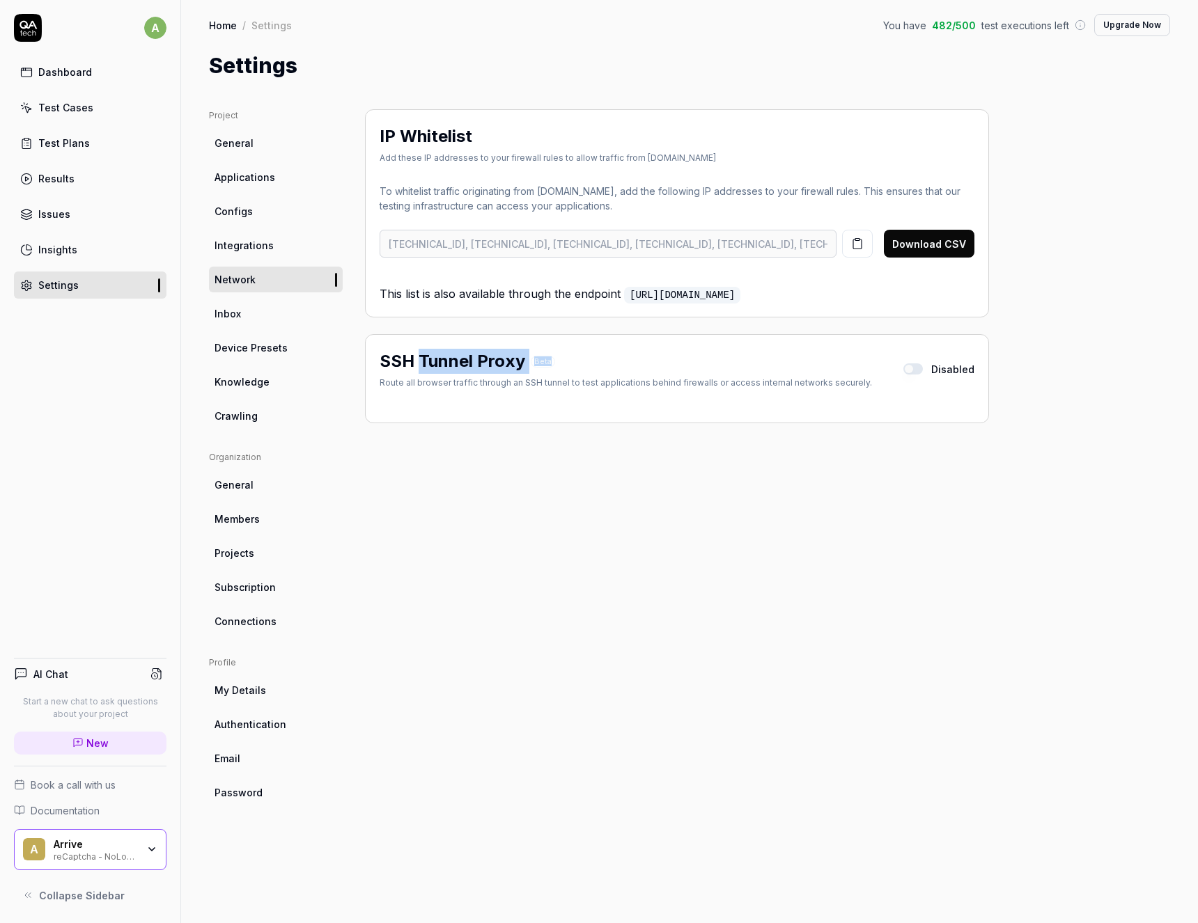
drag, startPoint x: 420, startPoint y: 362, endPoint x: 568, endPoint y: 364, distance: 148.3
click at [568, 364] on div "SSH Tunnel Proxy Beta" at bounding box center [626, 361] width 492 height 25
click at [921, 375] on div "Disabled" at bounding box center [938, 369] width 71 height 15
click at [921, 374] on button "button" at bounding box center [912, 369] width 19 height 11
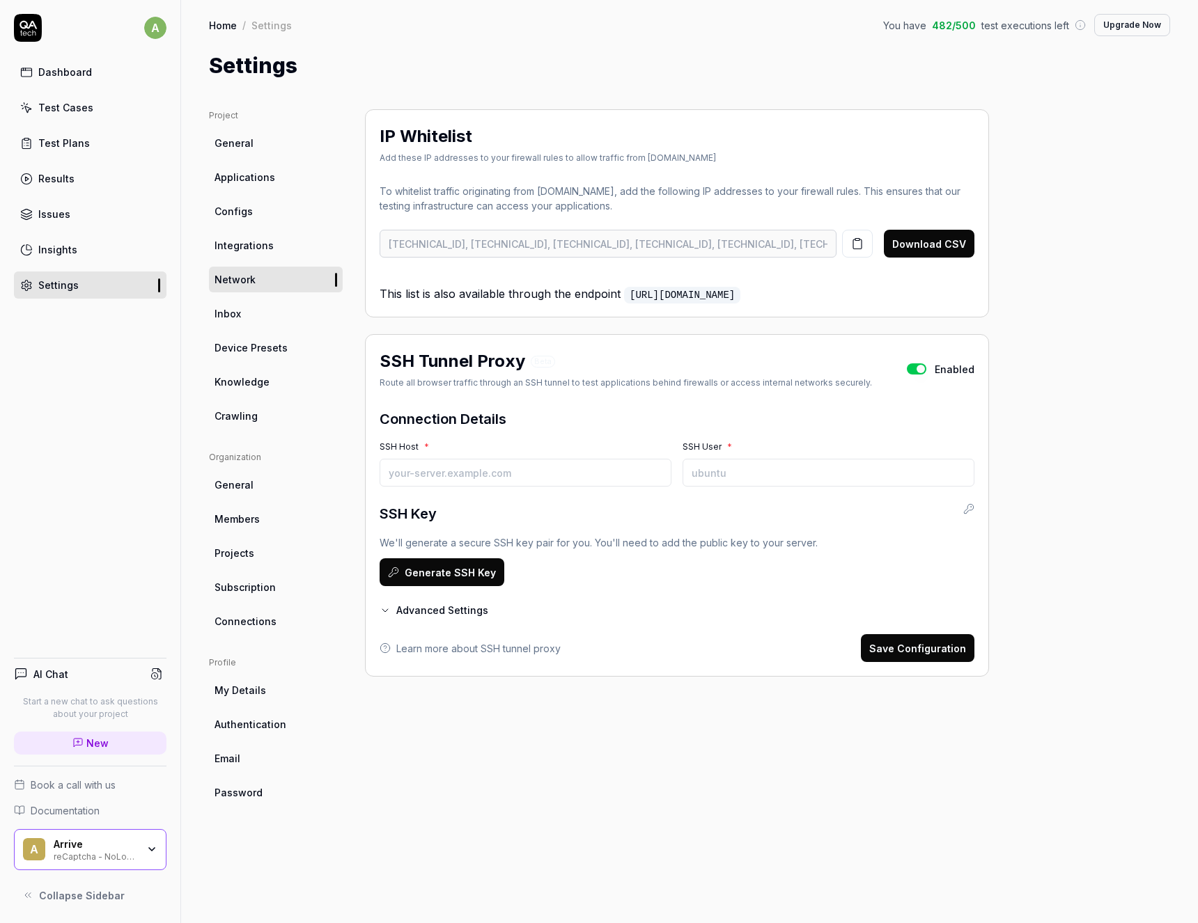
click at [390, 611] on icon "button" at bounding box center [385, 610] width 11 height 11
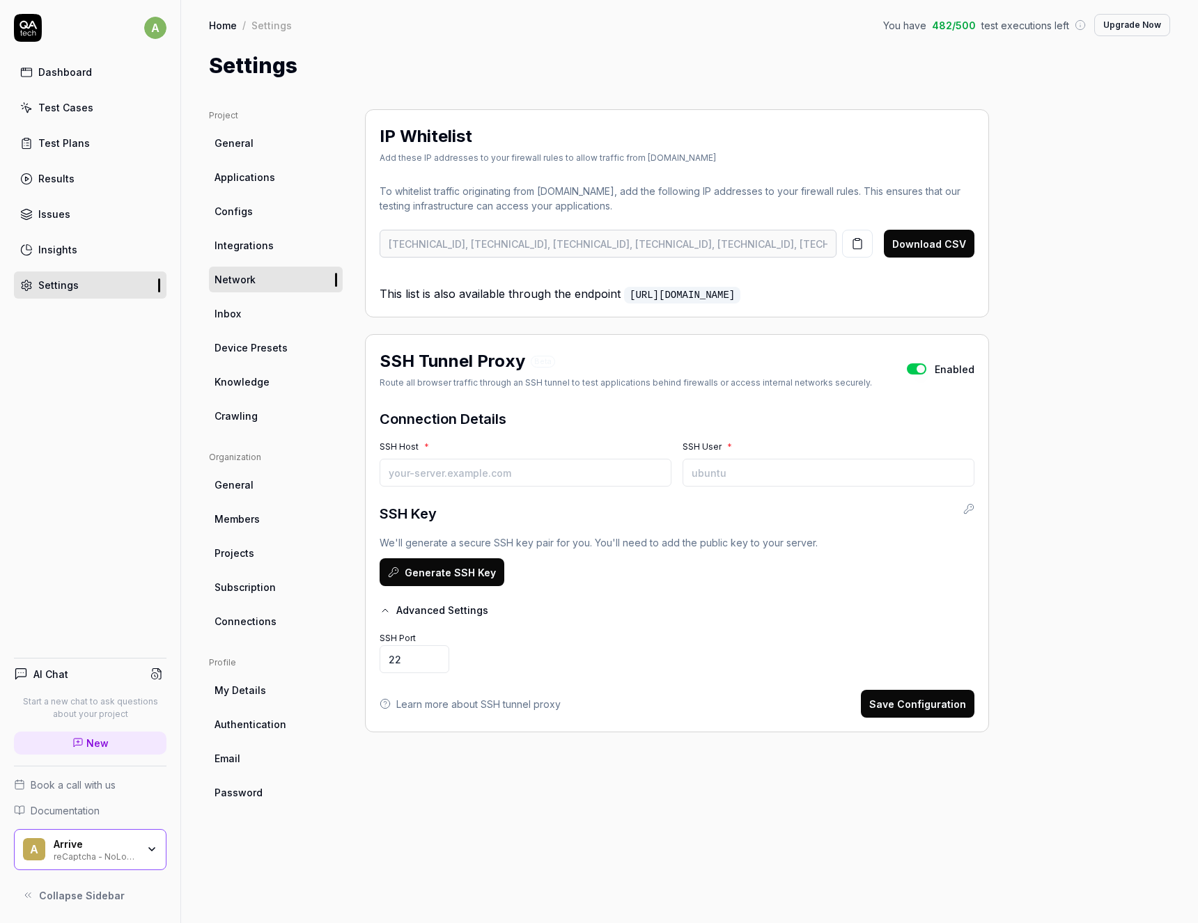
click at [416, 613] on button "Advanced Settings" at bounding box center [434, 610] width 109 height 15
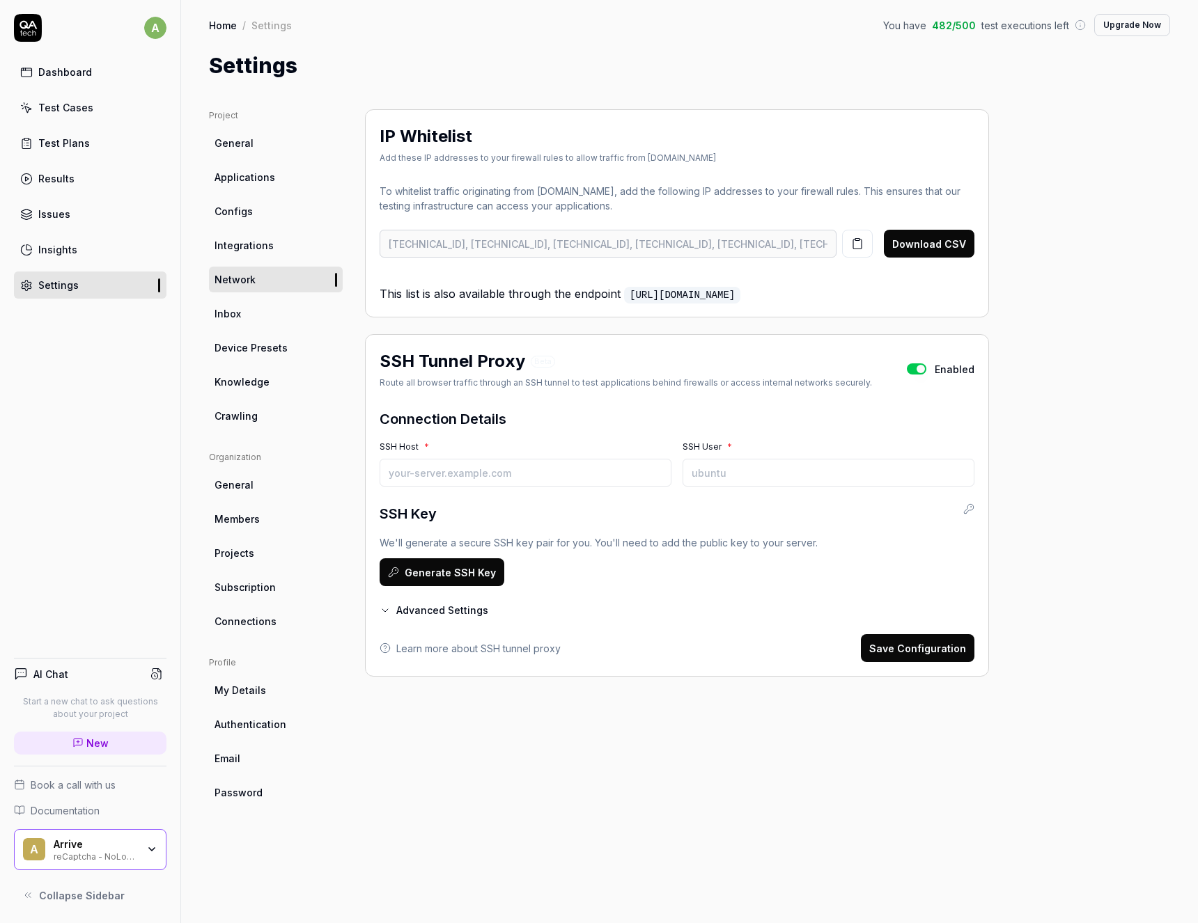
click at [910, 370] on button "button" at bounding box center [916, 369] width 19 height 11
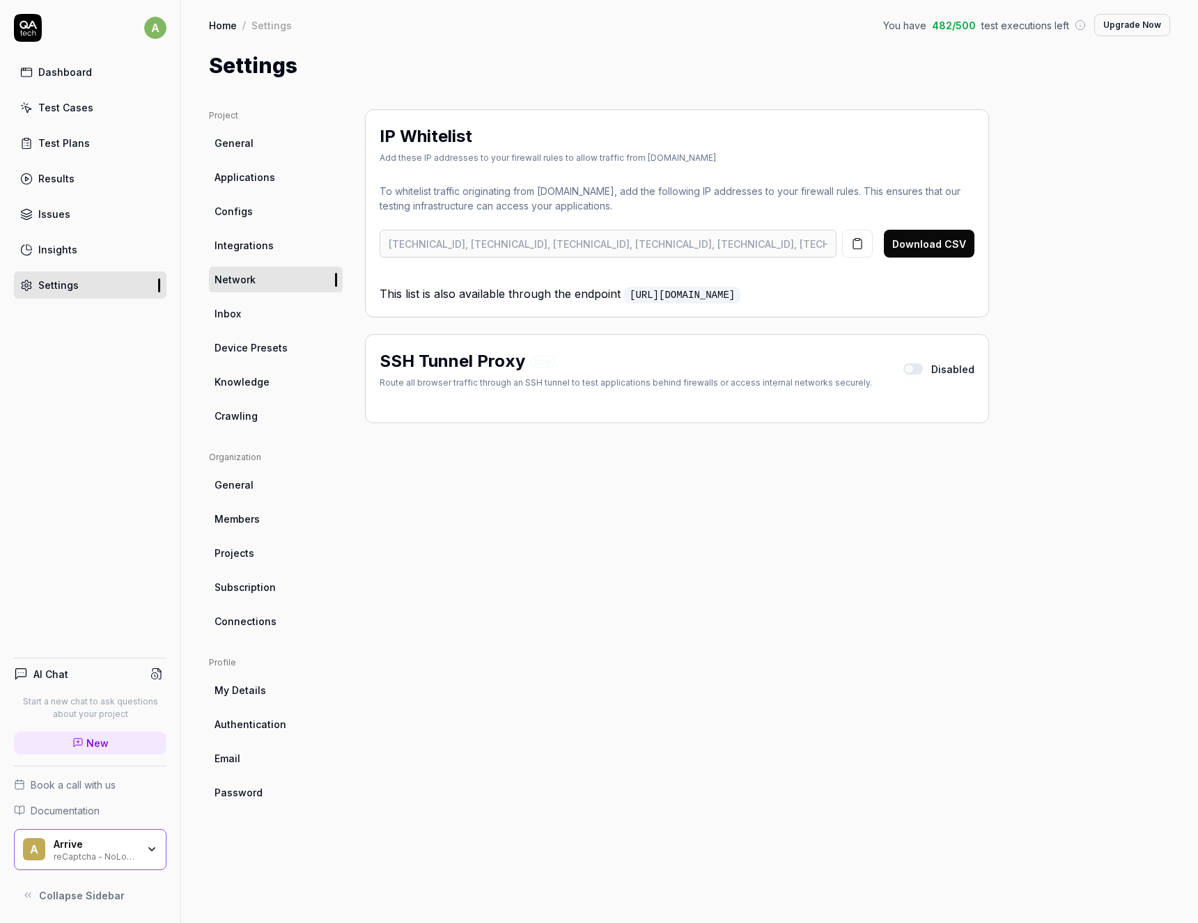
click at [94, 456] on div "a Dashboard Test Cases Test Plans Results Issues Insights Settings AI Chat Star…" at bounding box center [90, 461] width 181 height 923
click at [93, 836] on div "A Arrive reCaptcha - NoLoginData" at bounding box center [90, 850] width 153 height 42
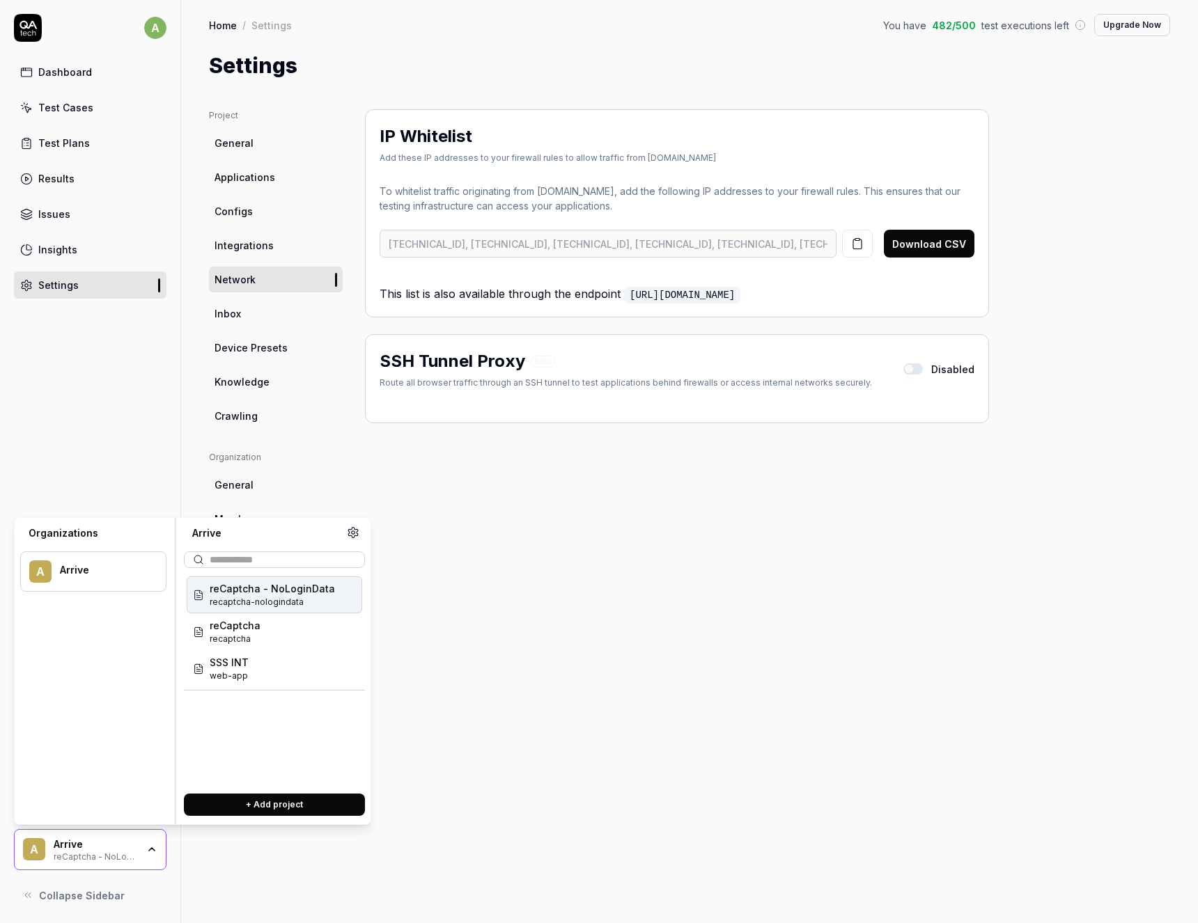
click at [233, 600] on span "recaptcha-nologindata" at bounding box center [272, 602] width 125 height 13
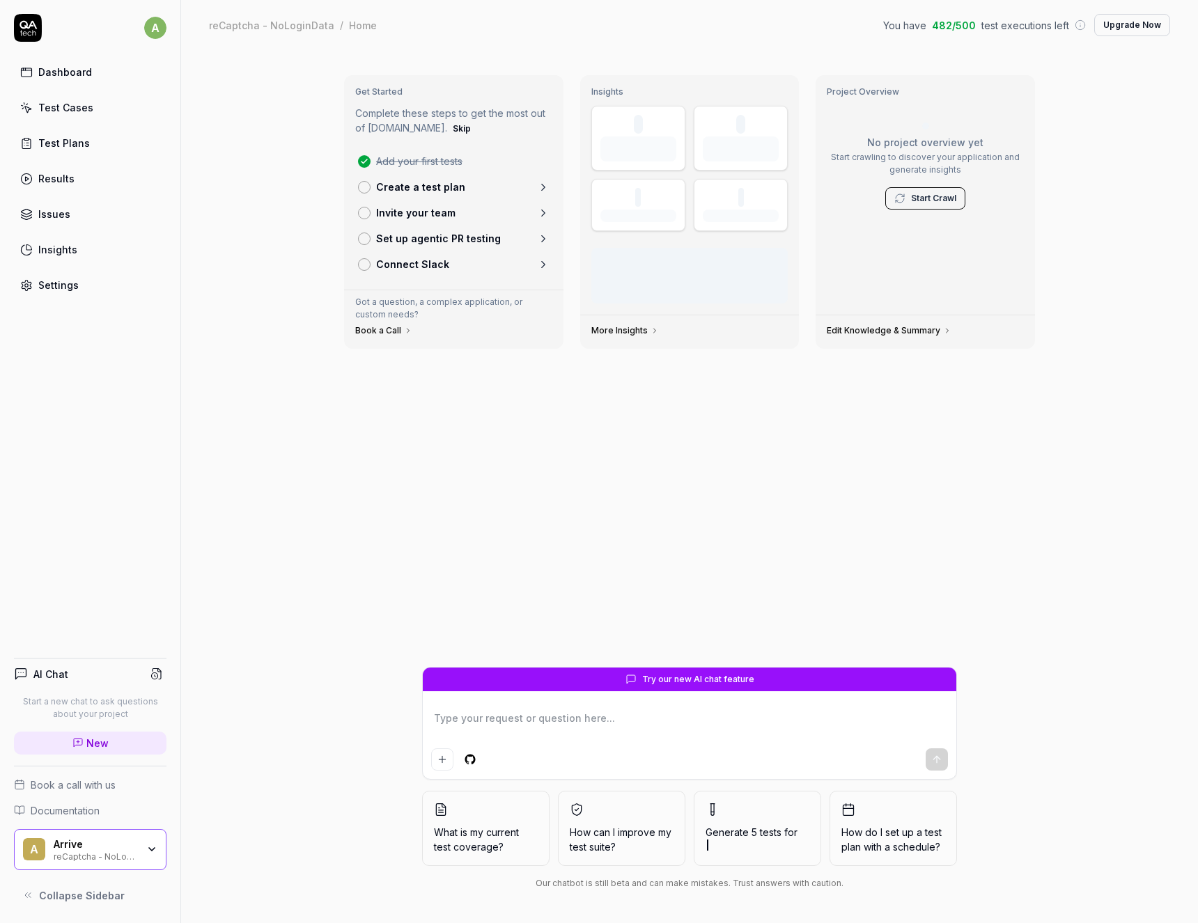
click at [81, 859] on div "reCaptcha - NoLoginData" at bounding box center [96, 855] width 84 height 11
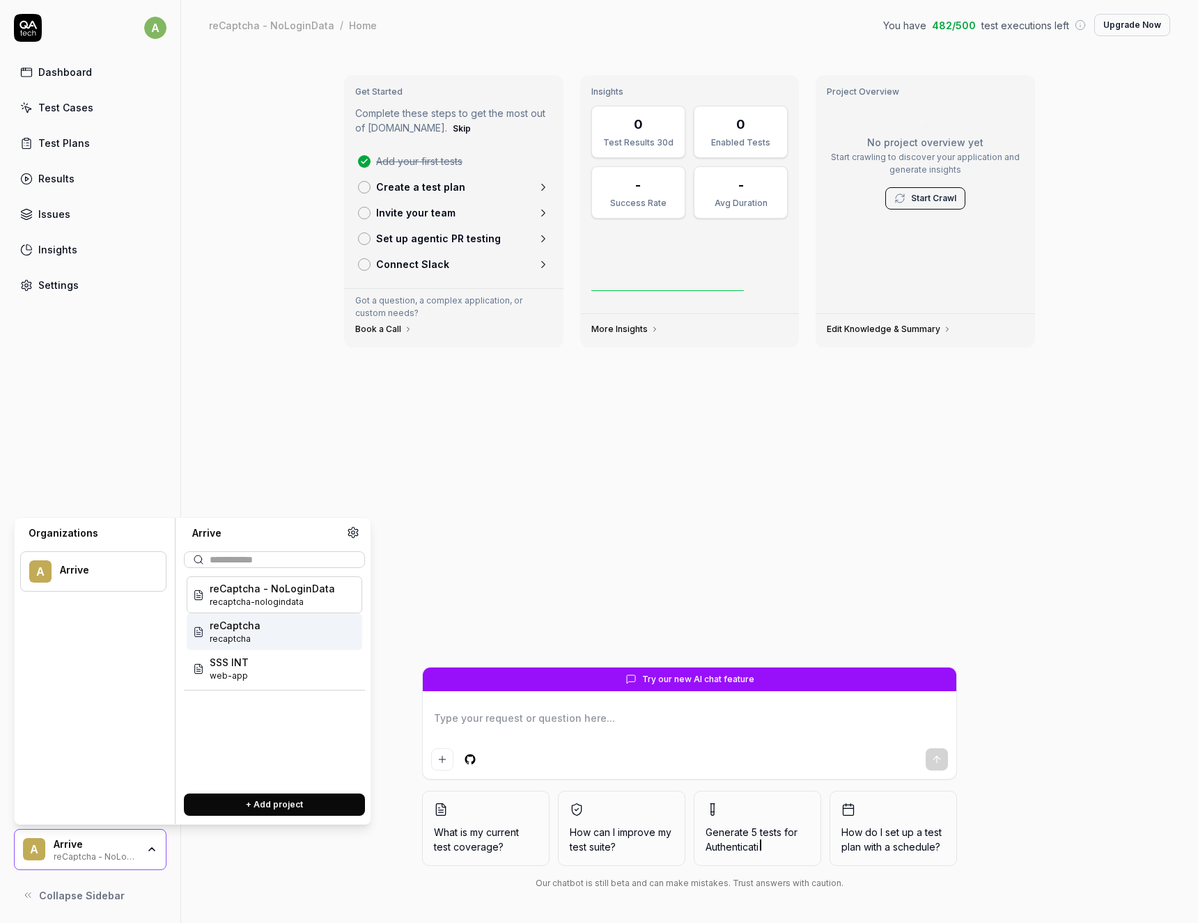
click at [540, 464] on div "Get Started Complete these steps to get the most out of [DOMAIN_NAME]. Skip Add…" at bounding box center [689, 365] width 713 height 603
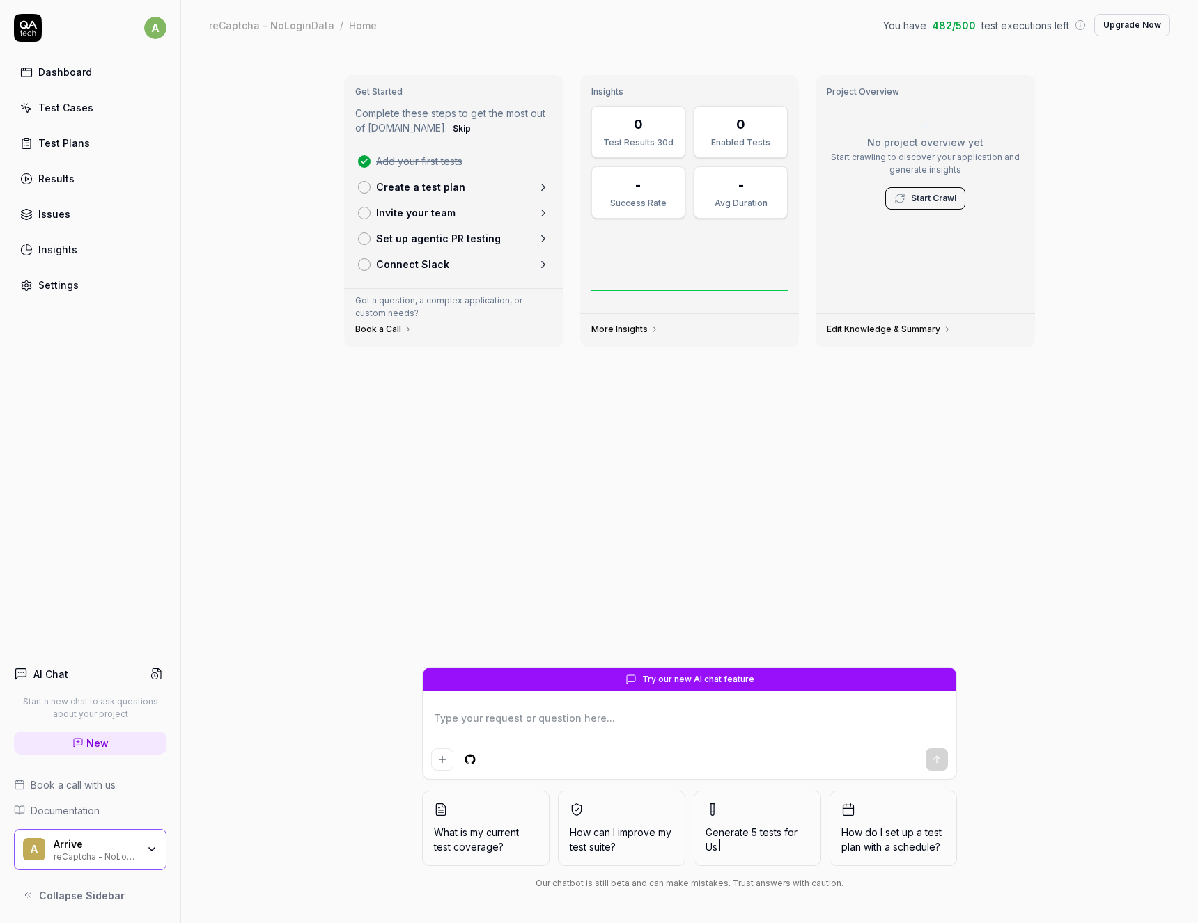
click at [38, 111] on div "Test Cases" at bounding box center [65, 107] width 55 height 15
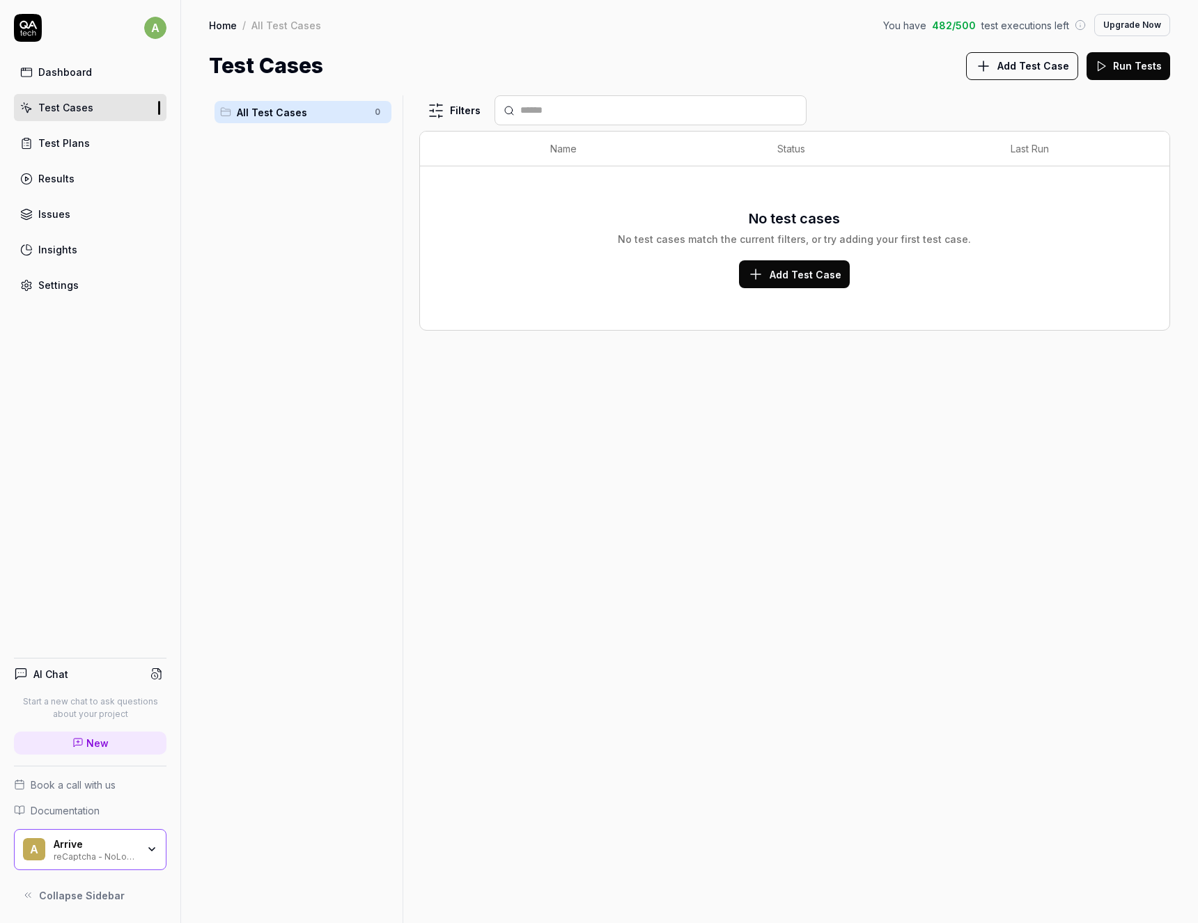
click at [740, 259] on div "No test cases No test cases match the current filters, or try adding your first…" at bounding box center [794, 248] width 721 height 80
click at [815, 281] on span "Add Test Case" at bounding box center [805, 274] width 72 height 15
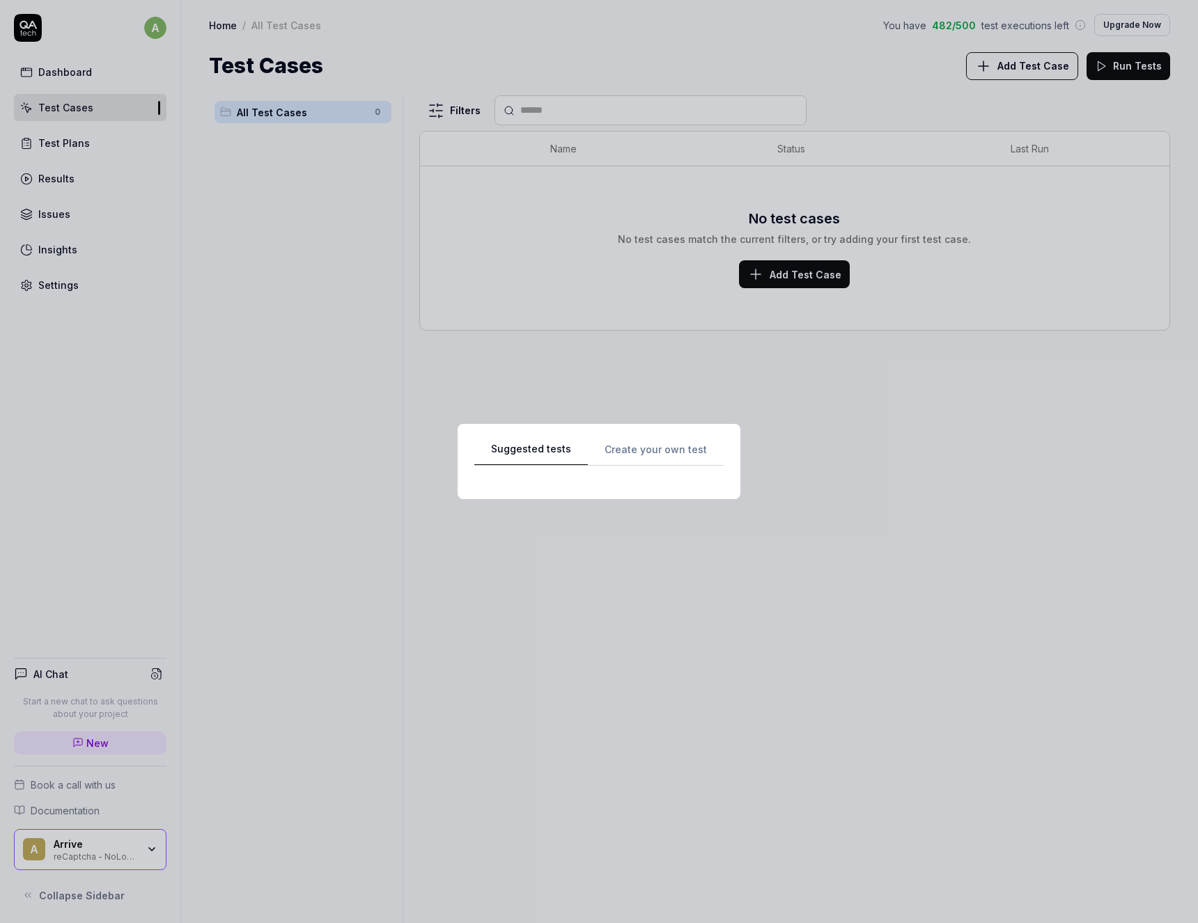
click at [599, 153] on div "Suggested tests Suggested tests Create your own test" at bounding box center [599, 461] width 1198 height 923
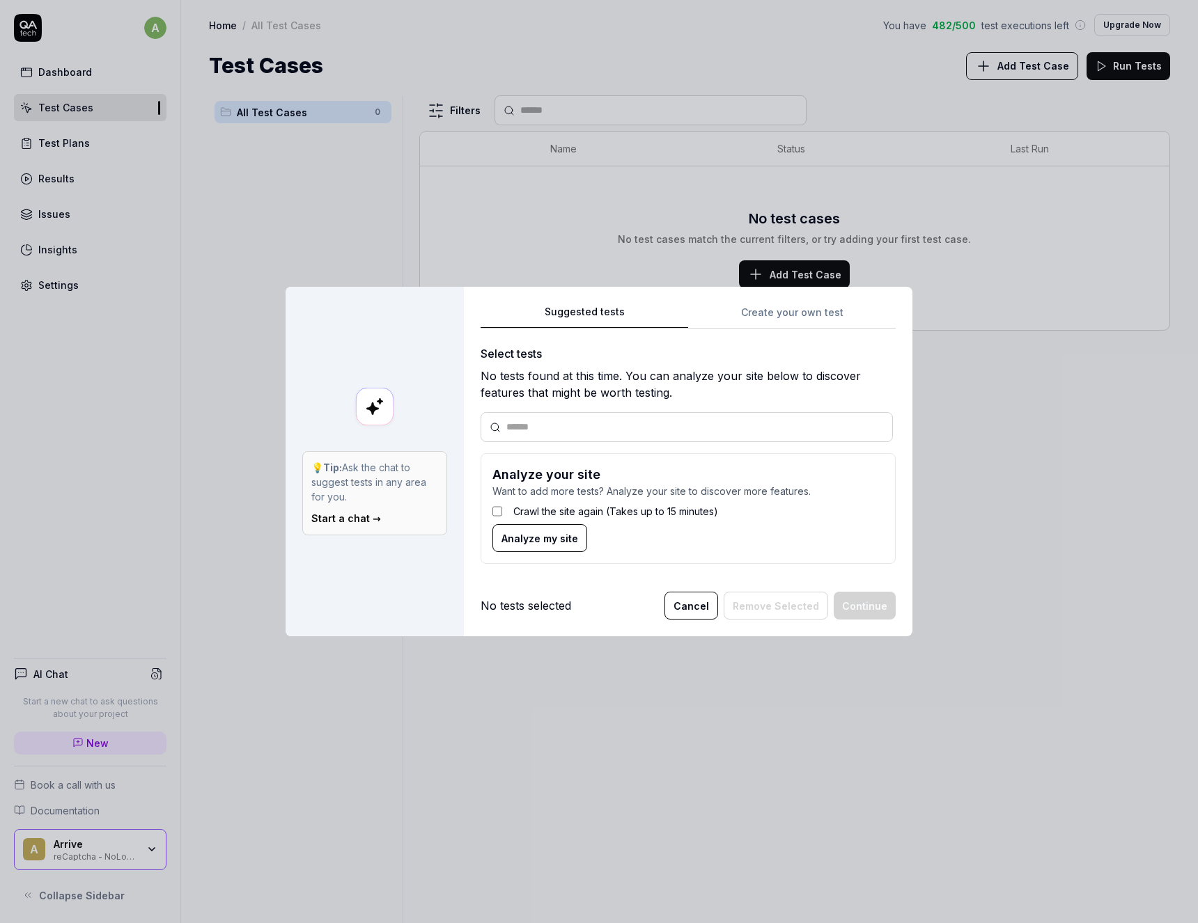
click at [515, 426] on input "text" at bounding box center [694, 427] width 377 height 15
click at [524, 541] on span "Analyze my site" at bounding box center [539, 538] width 77 height 15
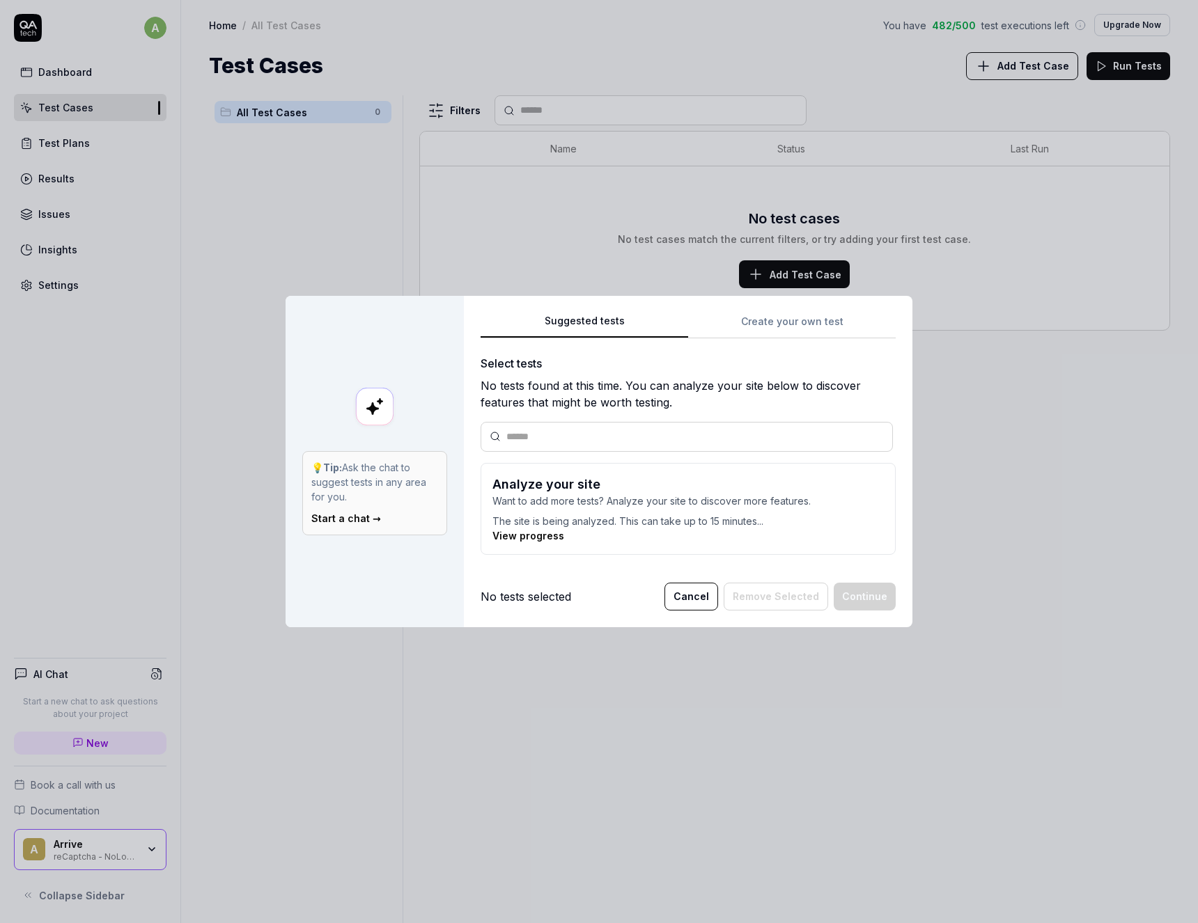
click at [338, 520] on link "Start a chat →" at bounding box center [346, 519] width 70 height 12
click at [614, 593] on div "No tests selected Cancel Remove Selected Continue" at bounding box center [687, 597] width 415 height 28
click at [637, 428] on div at bounding box center [686, 437] width 412 height 30
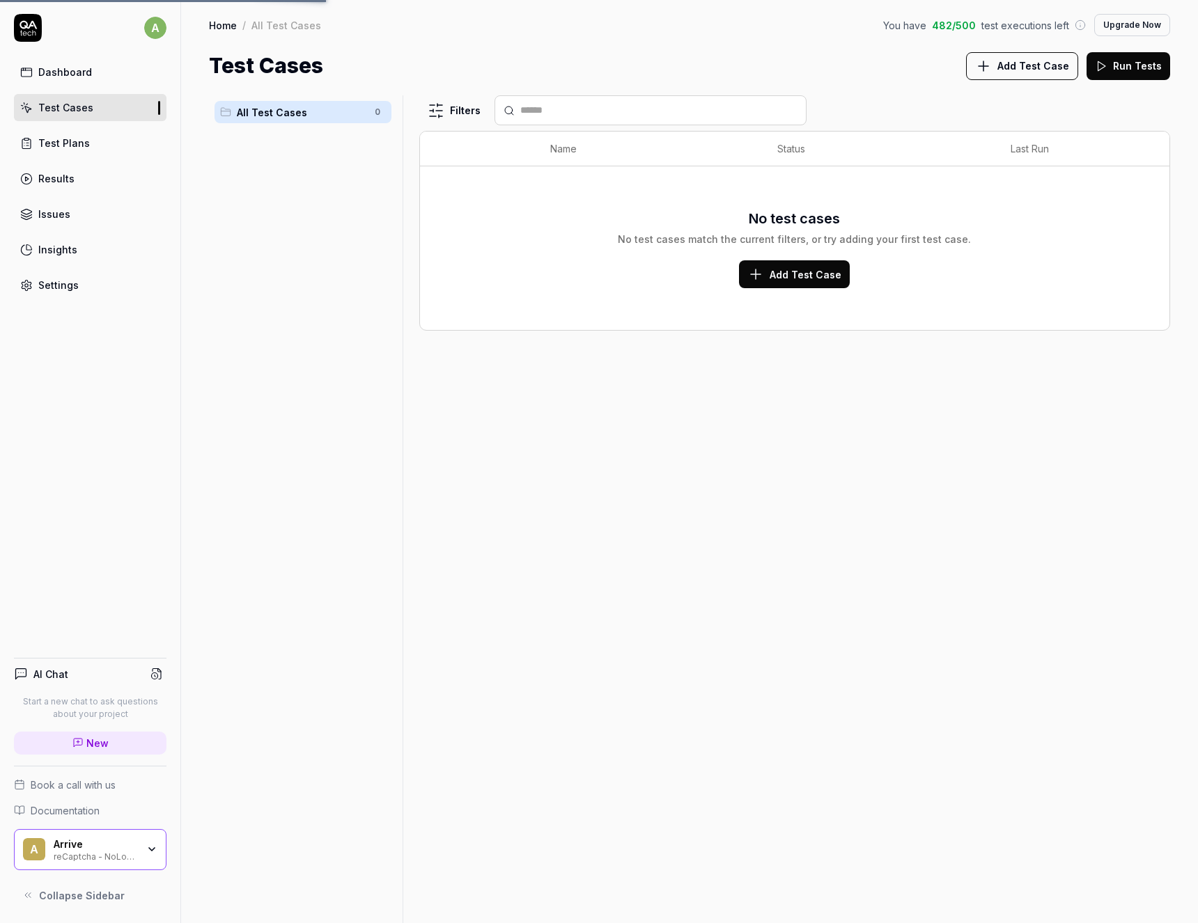
click at [272, 177] on body "a Dashboard Test Cases Test Plans Results Issues Insights Settings AI Chat Star…" at bounding box center [599, 461] width 1198 height 923
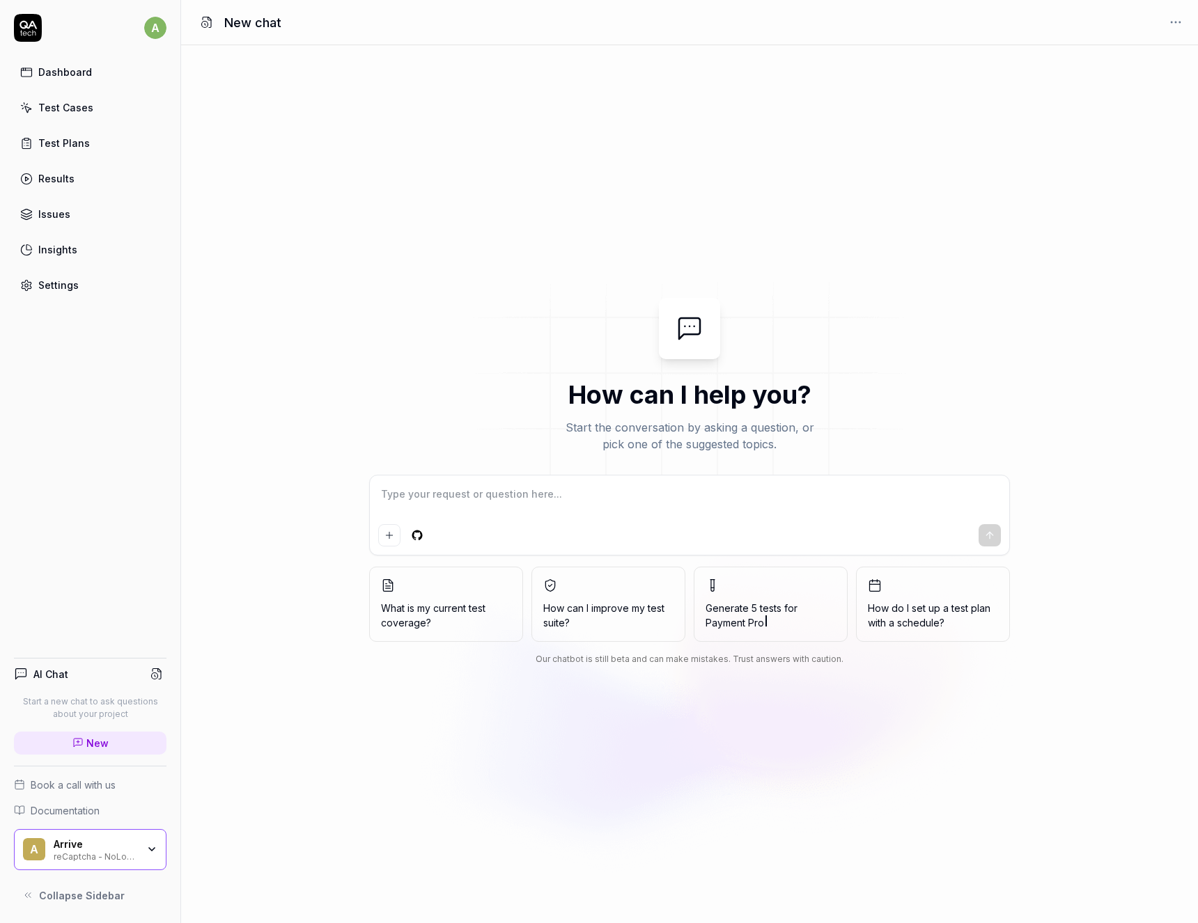
click at [52, 109] on div "Test Cases" at bounding box center [65, 107] width 55 height 15
click at [59, 72] on div "Dashboard" at bounding box center [65, 72] width 54 height 15
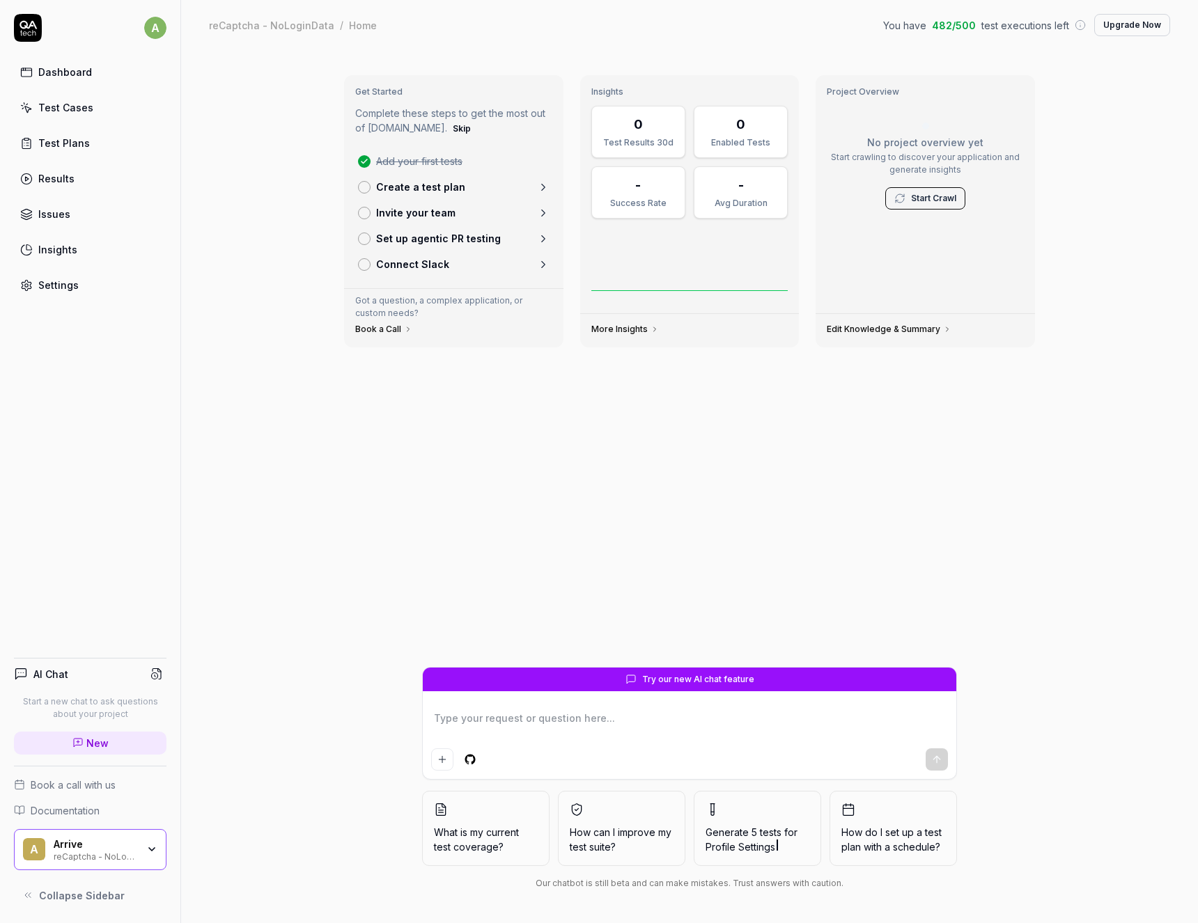
click at [472, 475] on div "Get Started Complete these steps to get the most out of [DOMAIN_NAME]. Skip Add…" at bounding box center [689, 365] width 713 height 603
click at [56, 222] on link "Issues" at bounding box center [90, 214] width 153 height 27
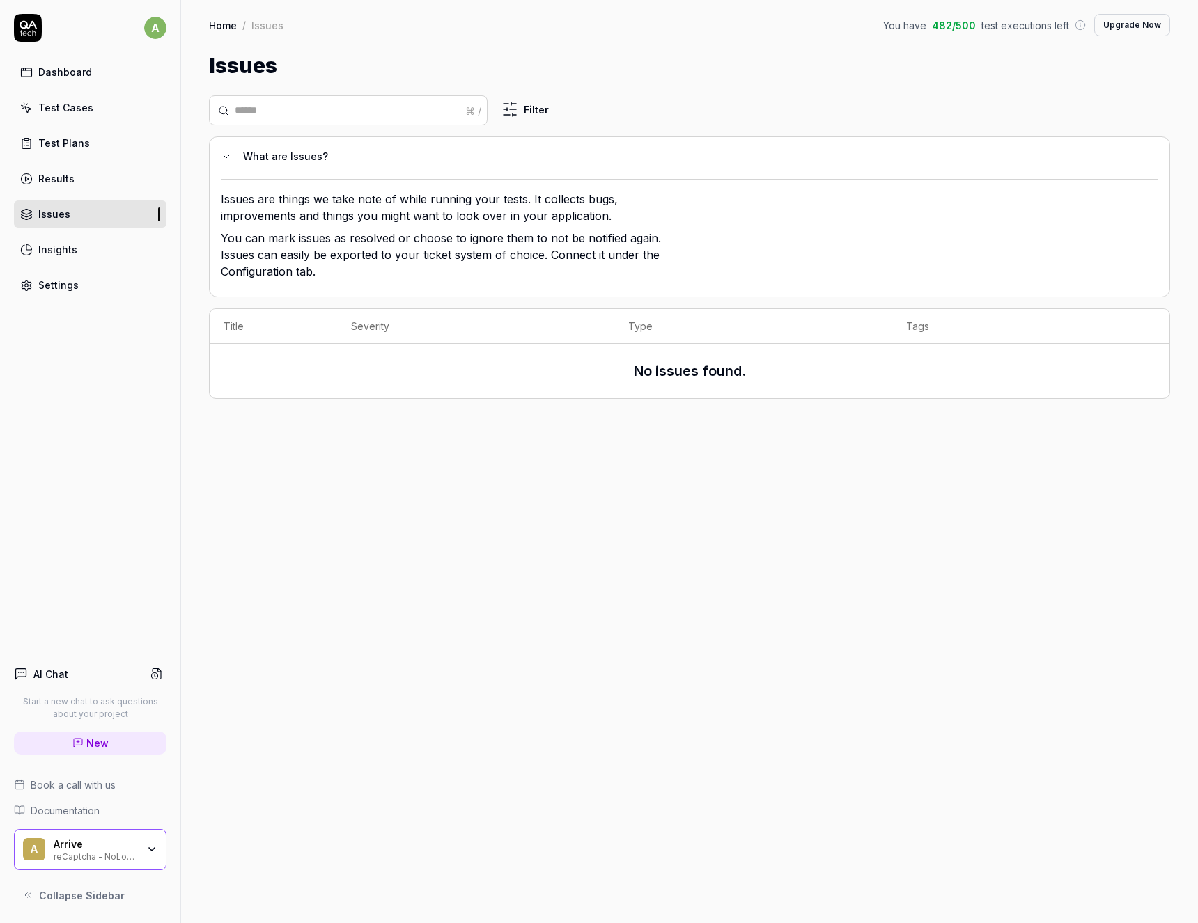
click at [144, 856] on div "Arrive reCaptcha - NoLoginData" at bounding box center [100, 850] width 93 height 24
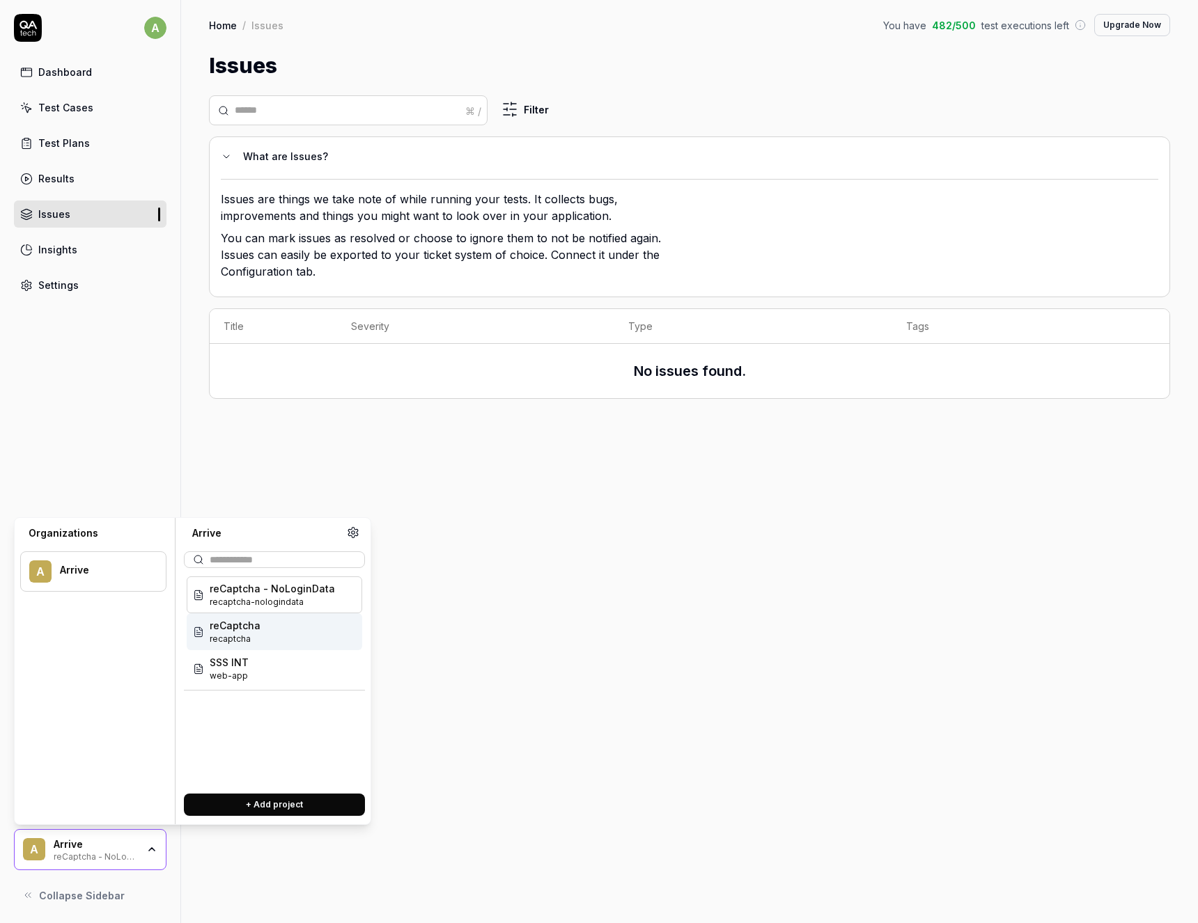
click at [233, 632] on span "reCaptcha" at bounding box center [235, 625] width 51 height 15
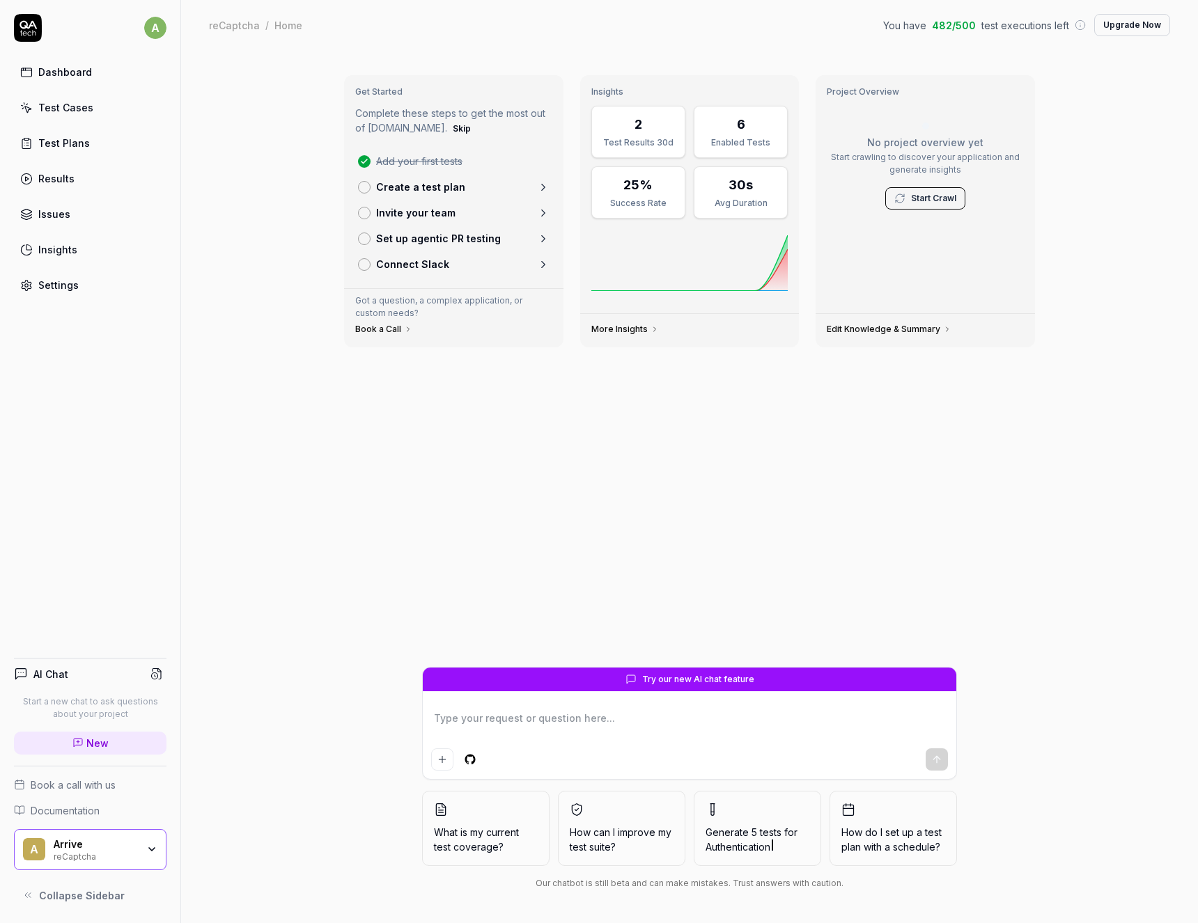
click at [45, 214] on div "Issues" at bounding box center [54, 214] width 32 height 15
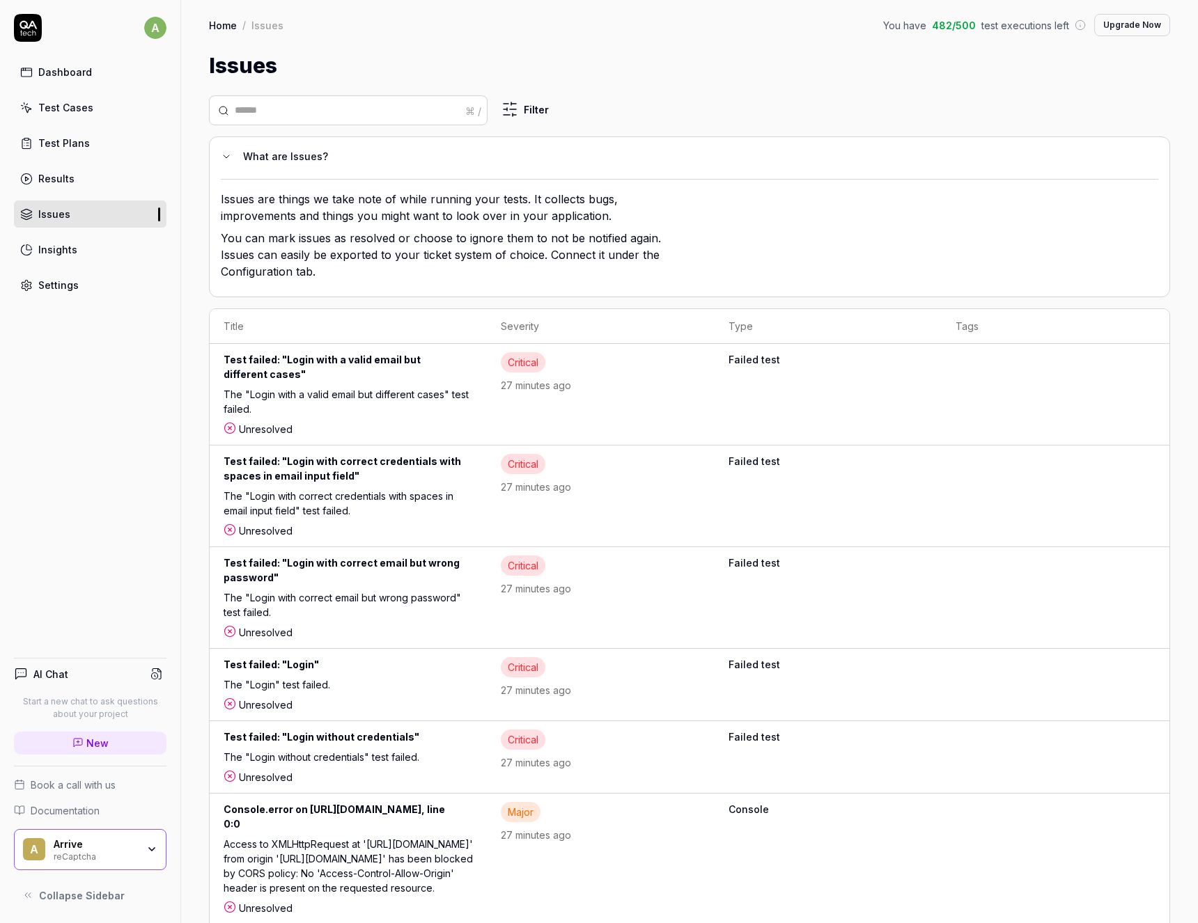
click at [343, 387] on div "The "Login with a valid email but different cases" test failed." at bounding box center [348, 404] width 249 height 35
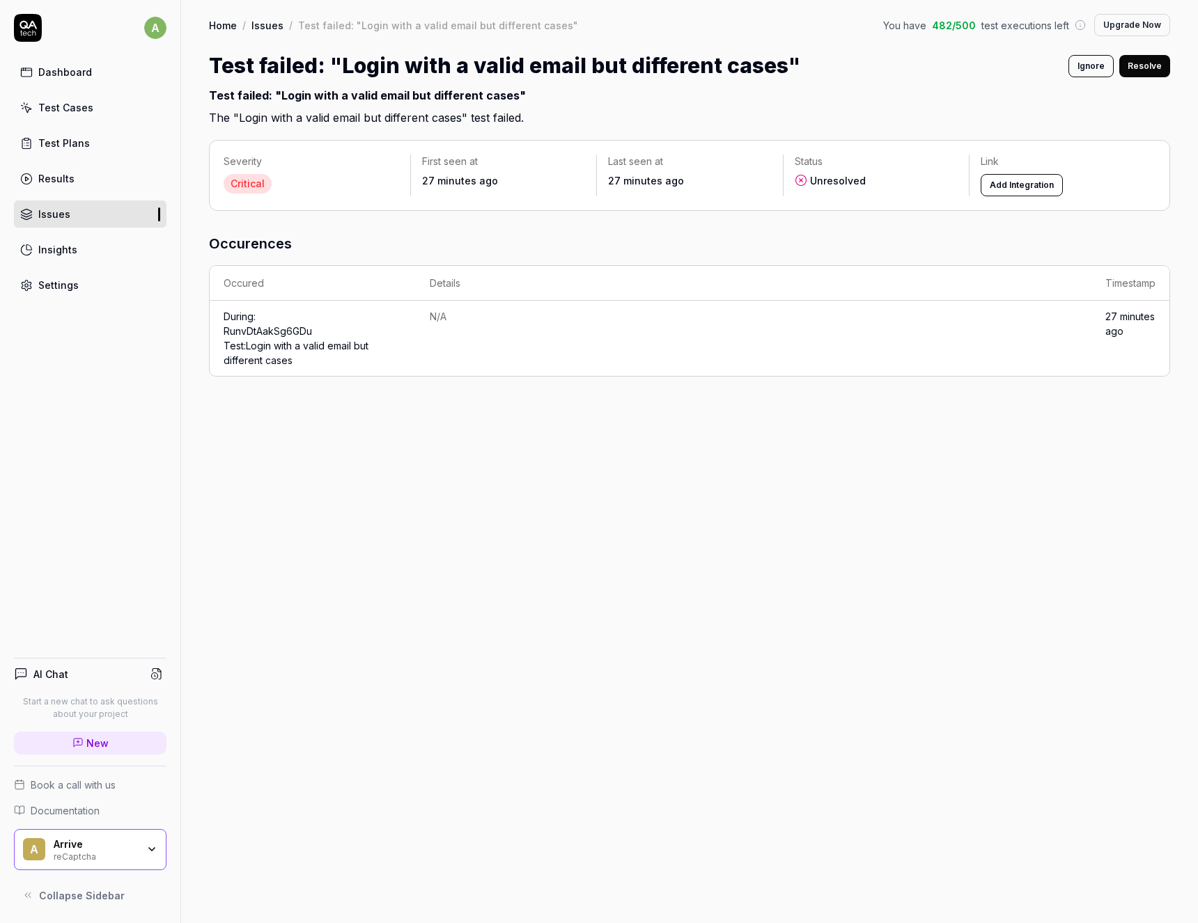
click at [329, 344] on link "Run vDtAakSg6GDu Test: Login with a valid email but different cases" at bounding box center [296, 345] width 145 height 41
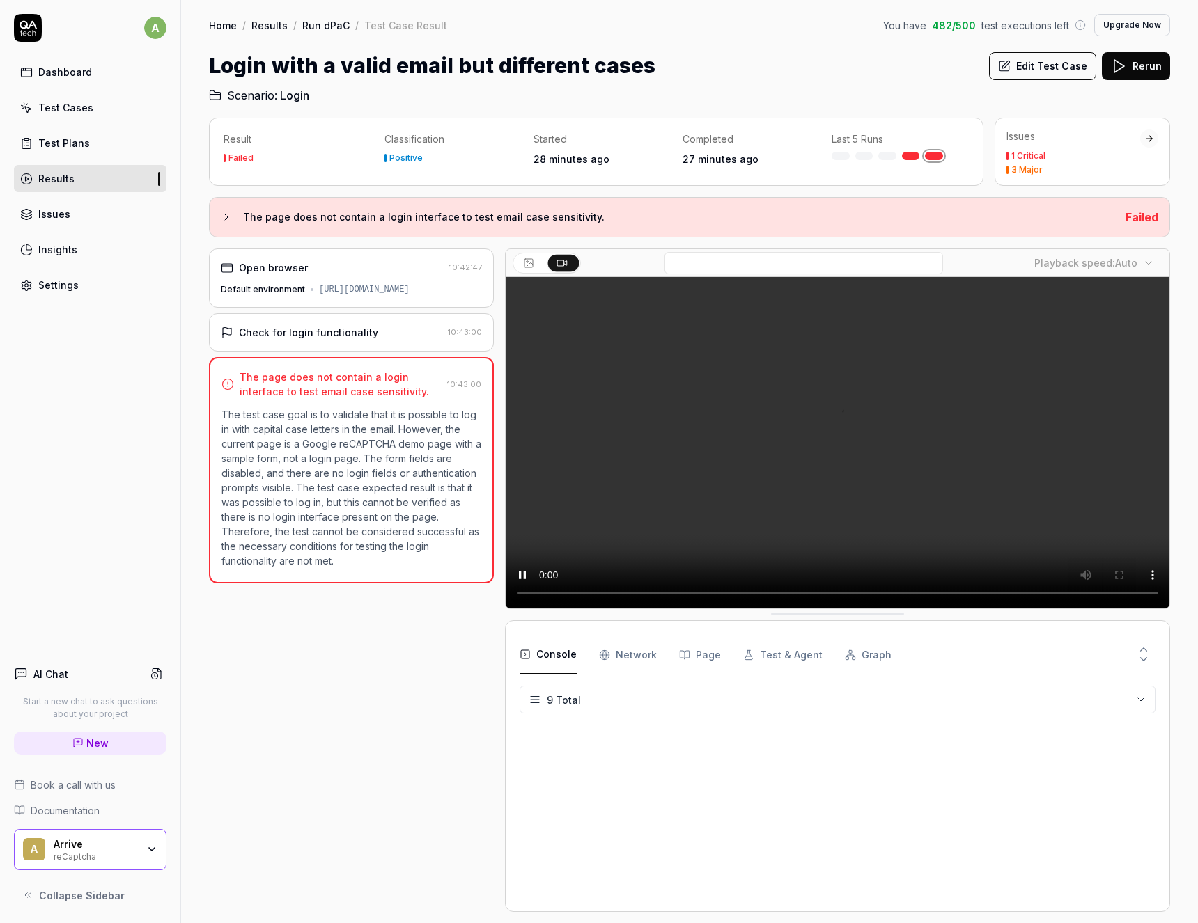
scroll to position [198, 0]
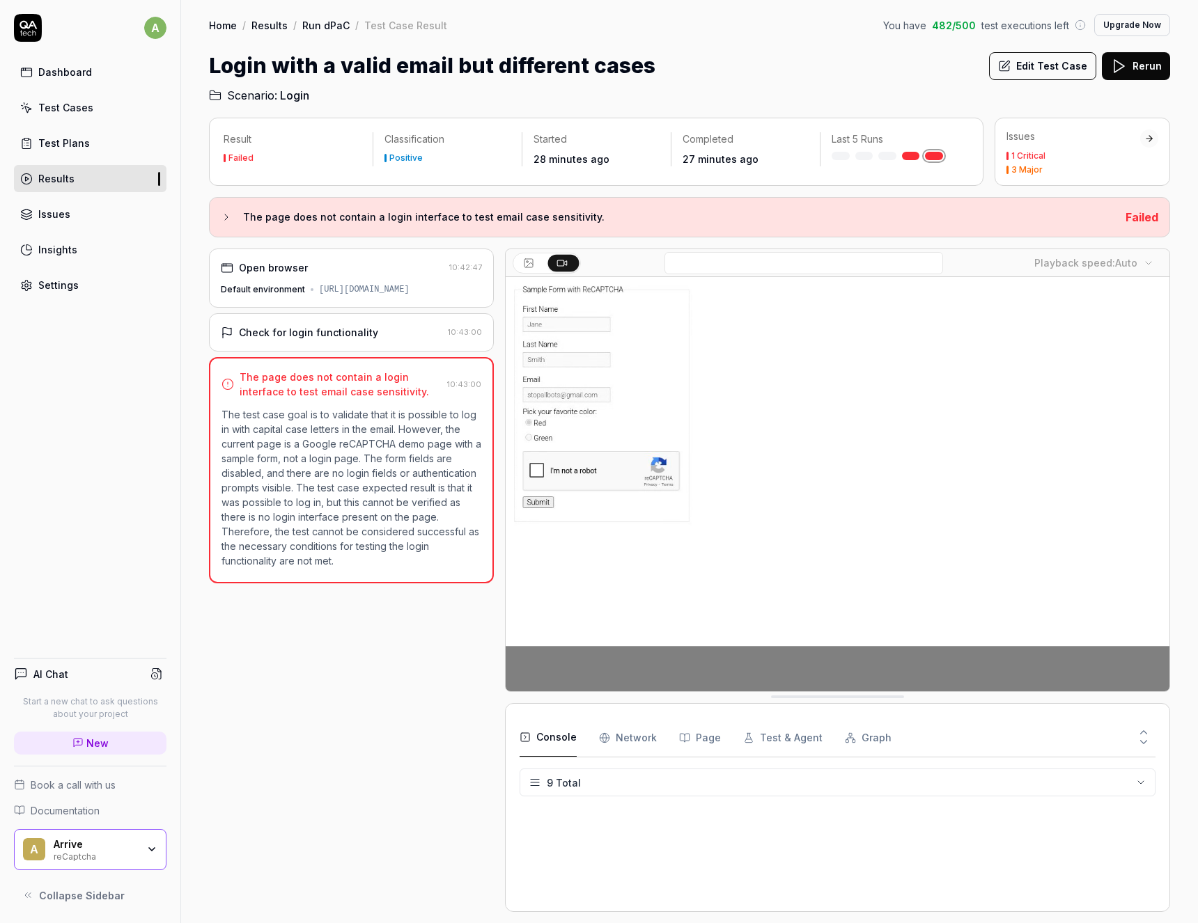
click at [219, 221] on div "The page does not contain a login interface to test email case sensitivity. Fai…" at bounding box center [689, 217] width 961 height 40
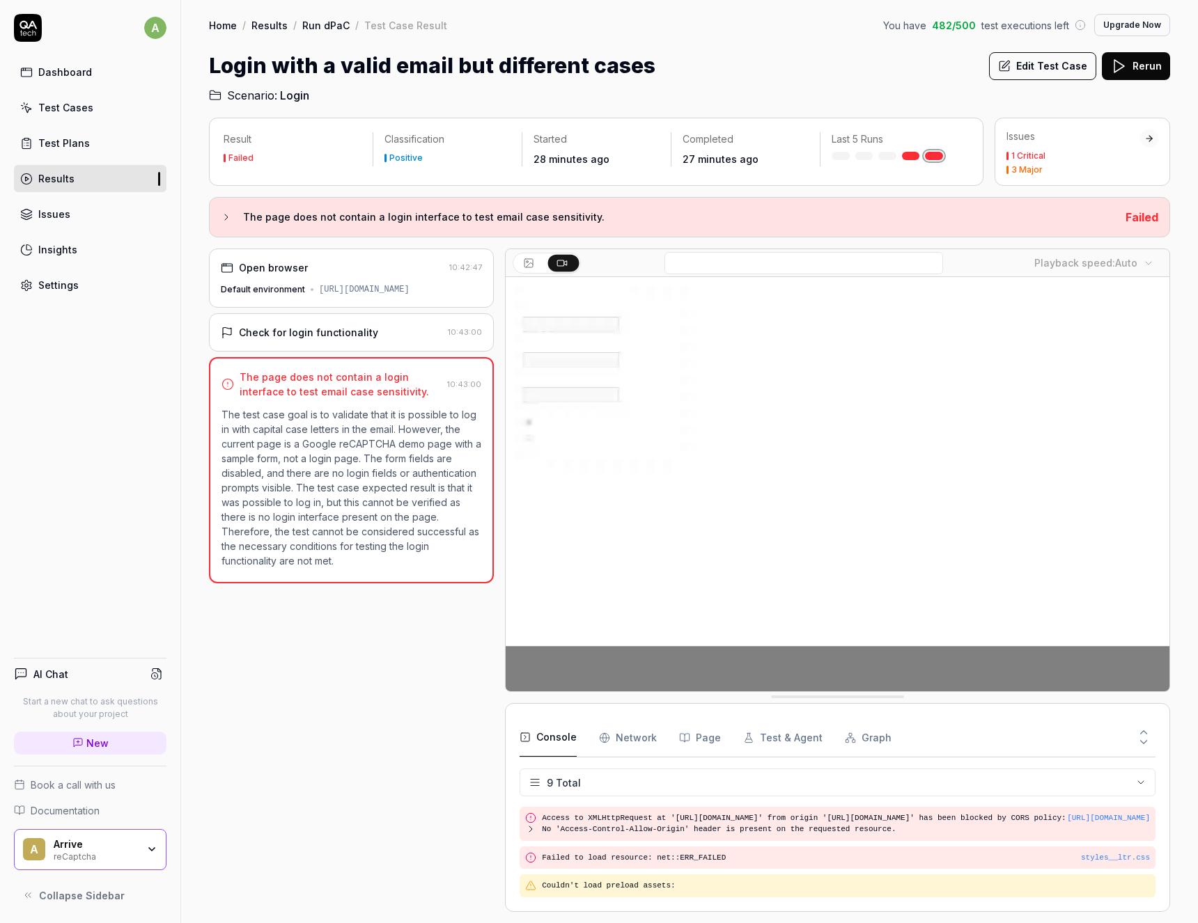
click at [225, 218] on icon at bounding box center [226, 217] width 11 height 11
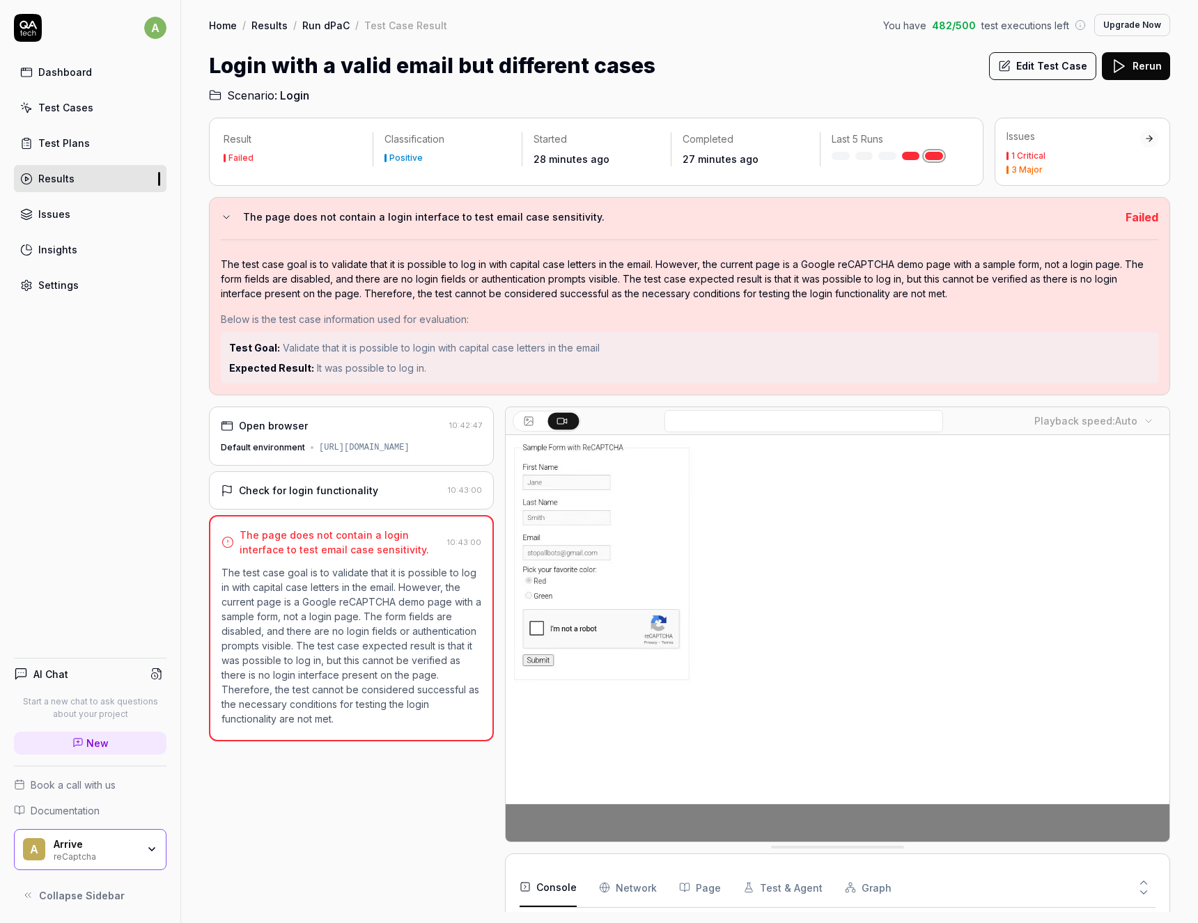
click at [229, 219] on icon at bounding box center [226, 217] width 11 height 11
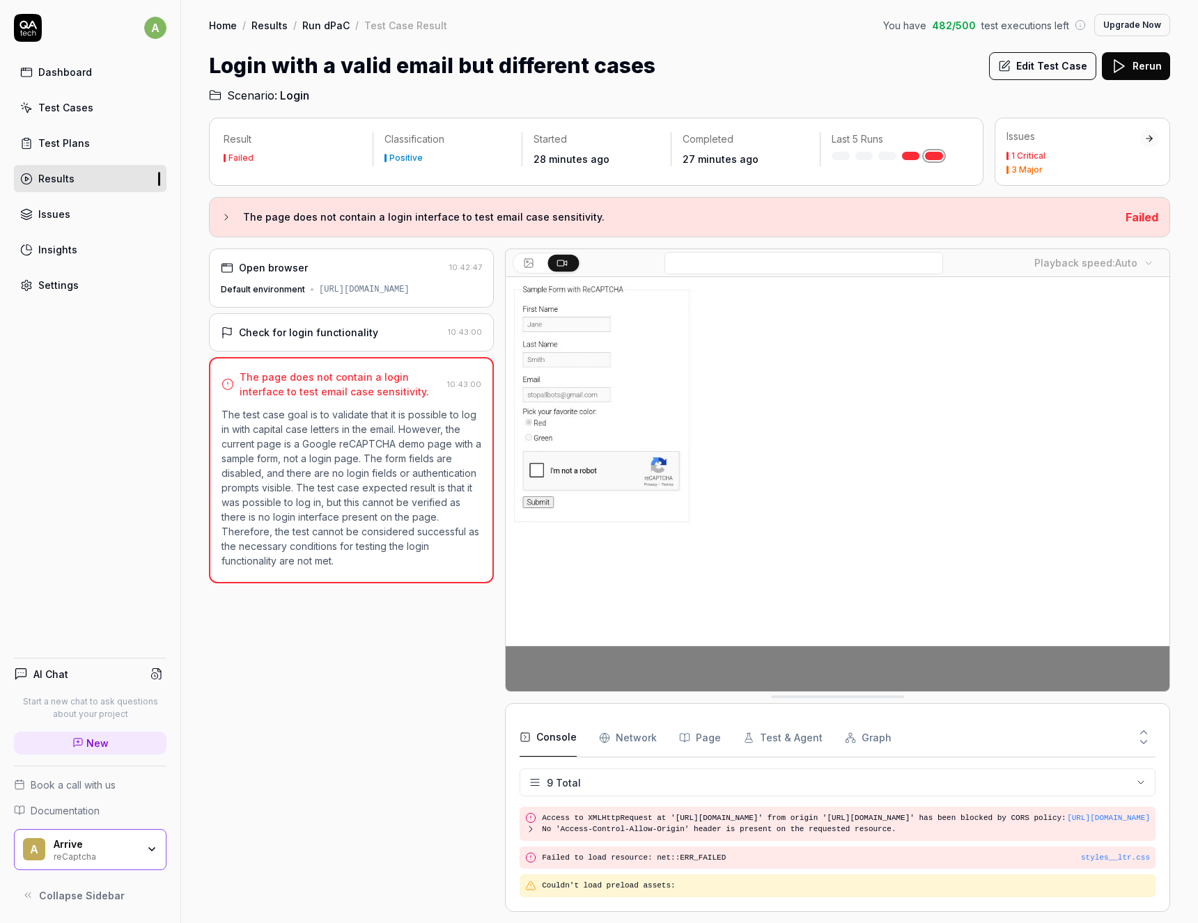
click at [52, 217] on div "Issues" at bounding box center [54, 214] width 32 height 15
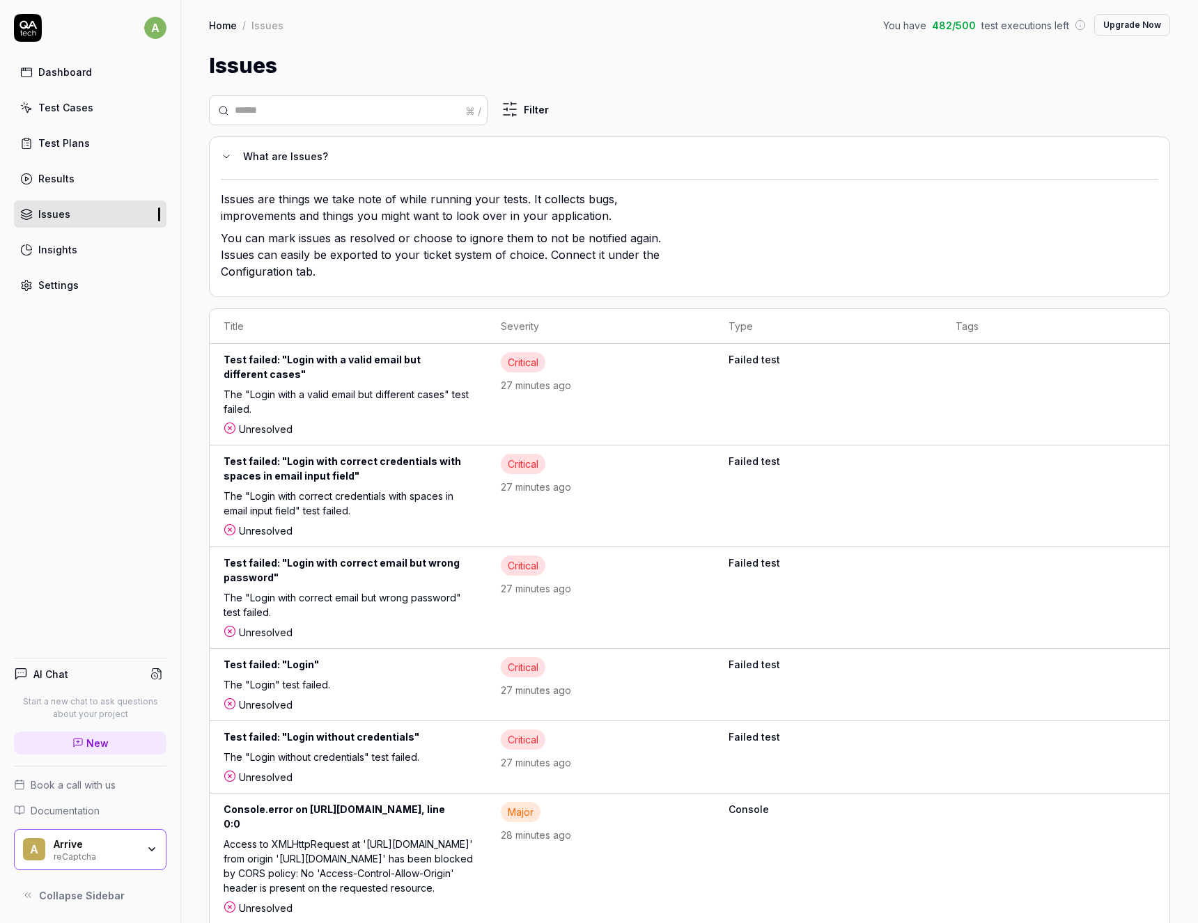
click at [266, 387] on div "The "Login with a valid email but different cases" test failed." at bounding box center [348, 404] width 249 height 35
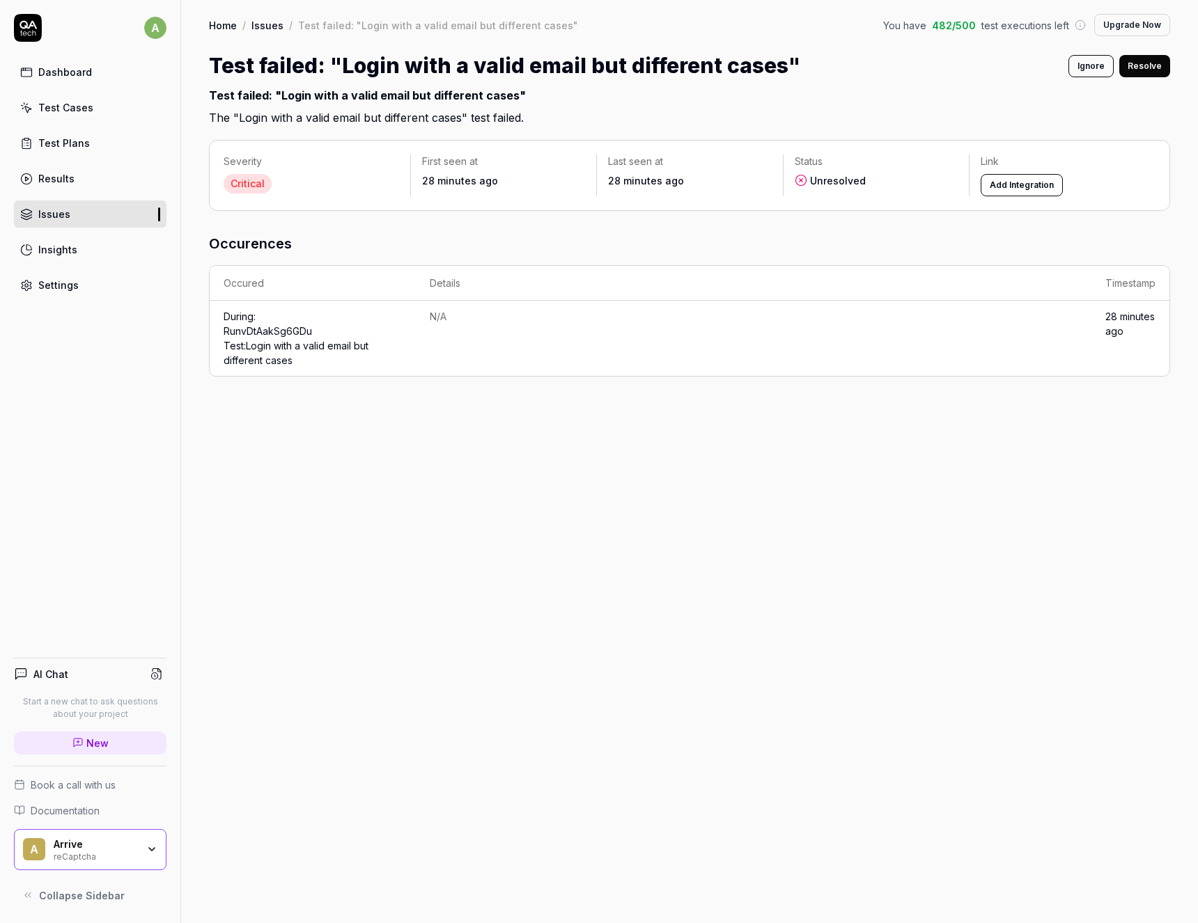
click at [286, 345] on link "Run vDtAakSg6GDu Test: Login with a valid email but different cases" at bounding box center [296, 345] width 145 height 41
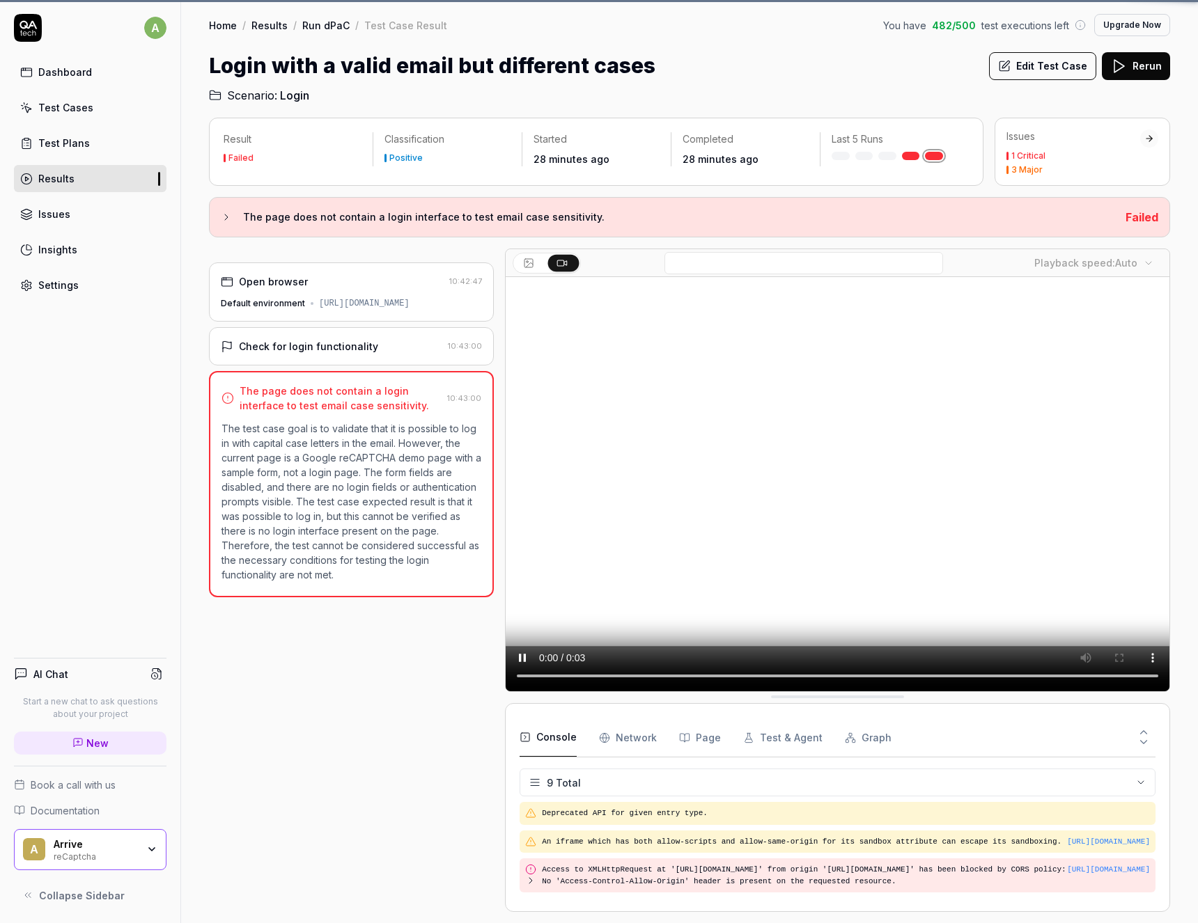
scroll to position [198, 0]
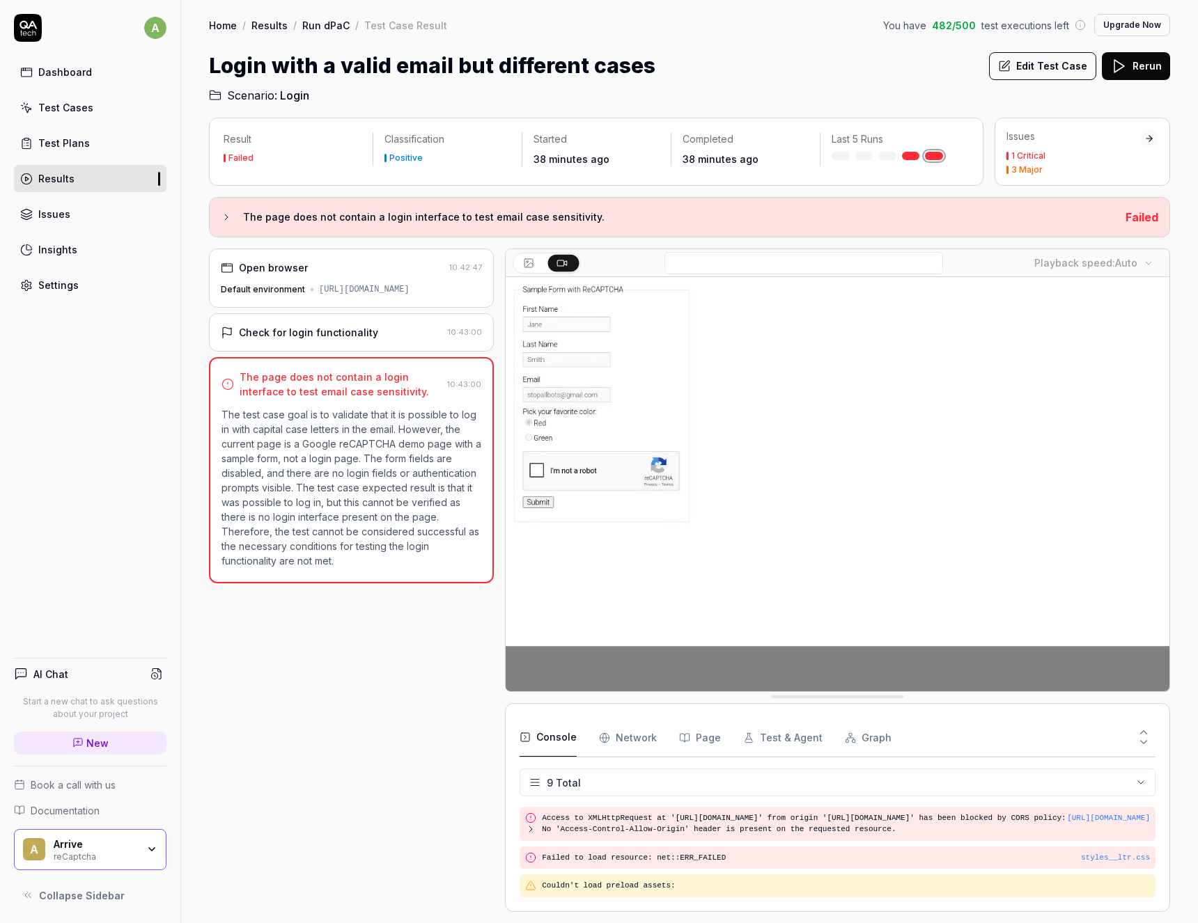
click at [402, 886] on div "Open browser 10:42:47 Default environment [URL][DOMAIN_NAME] Check for login fu…" at bounding box center [351, 581] width 285 height 664
click at [66, 180] on div "Results" at bounding box center [56, 178] width 36 height 15
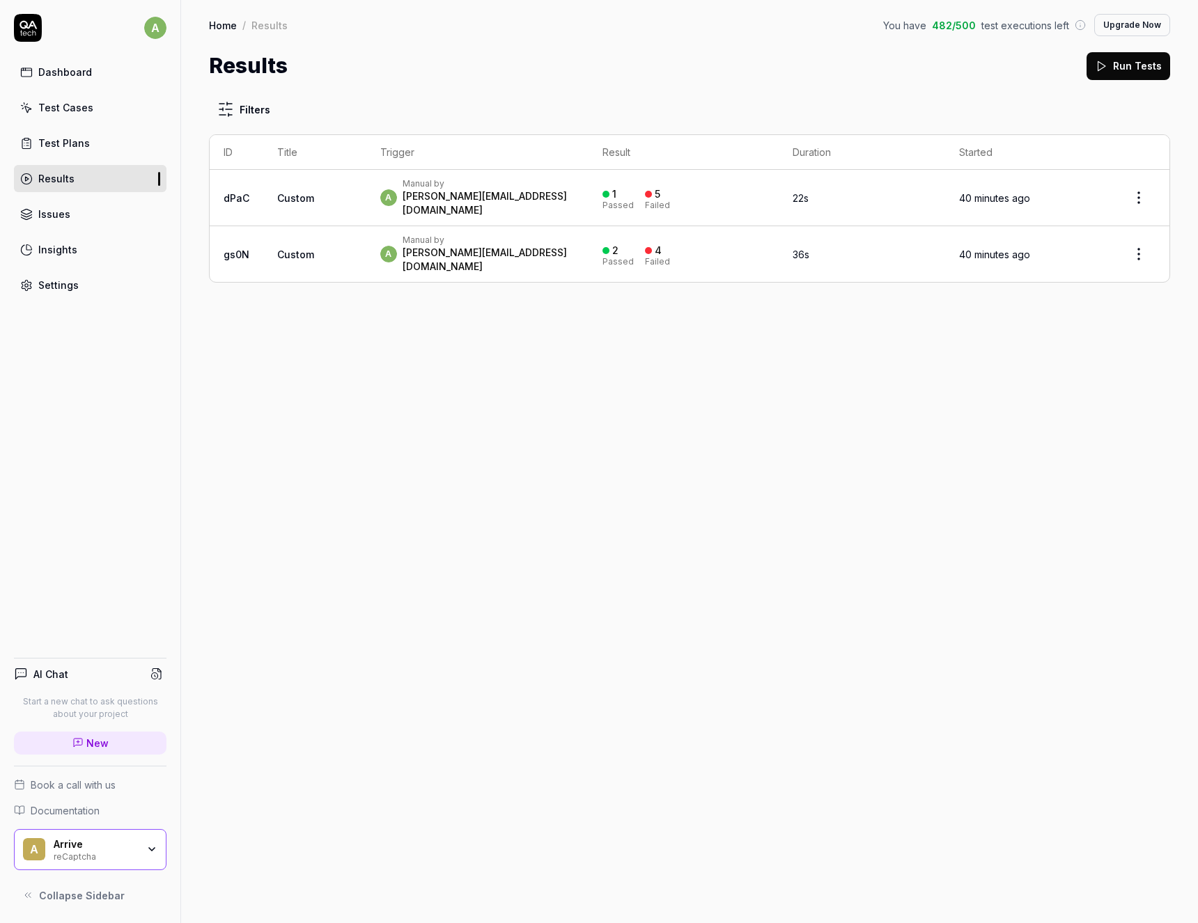
click at [462, 189] on div "Manual by" at bounding box center [489, 183] width 173 height 11
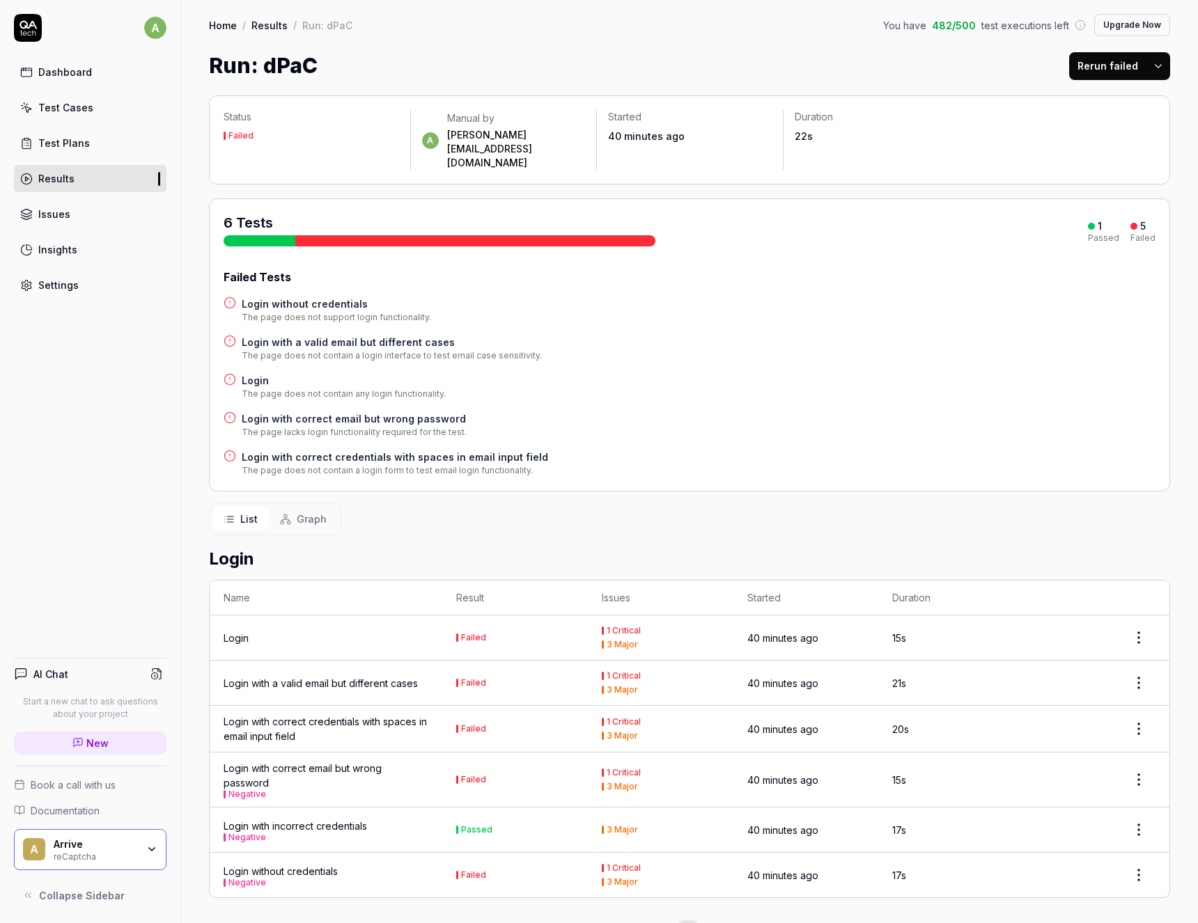
click at [1162, 64] on html "a Dashboard Test Cases Test Plans Results Issues Insights Settings AI Chat Star…" at bounding box center [599, 461] width 1198 height 923
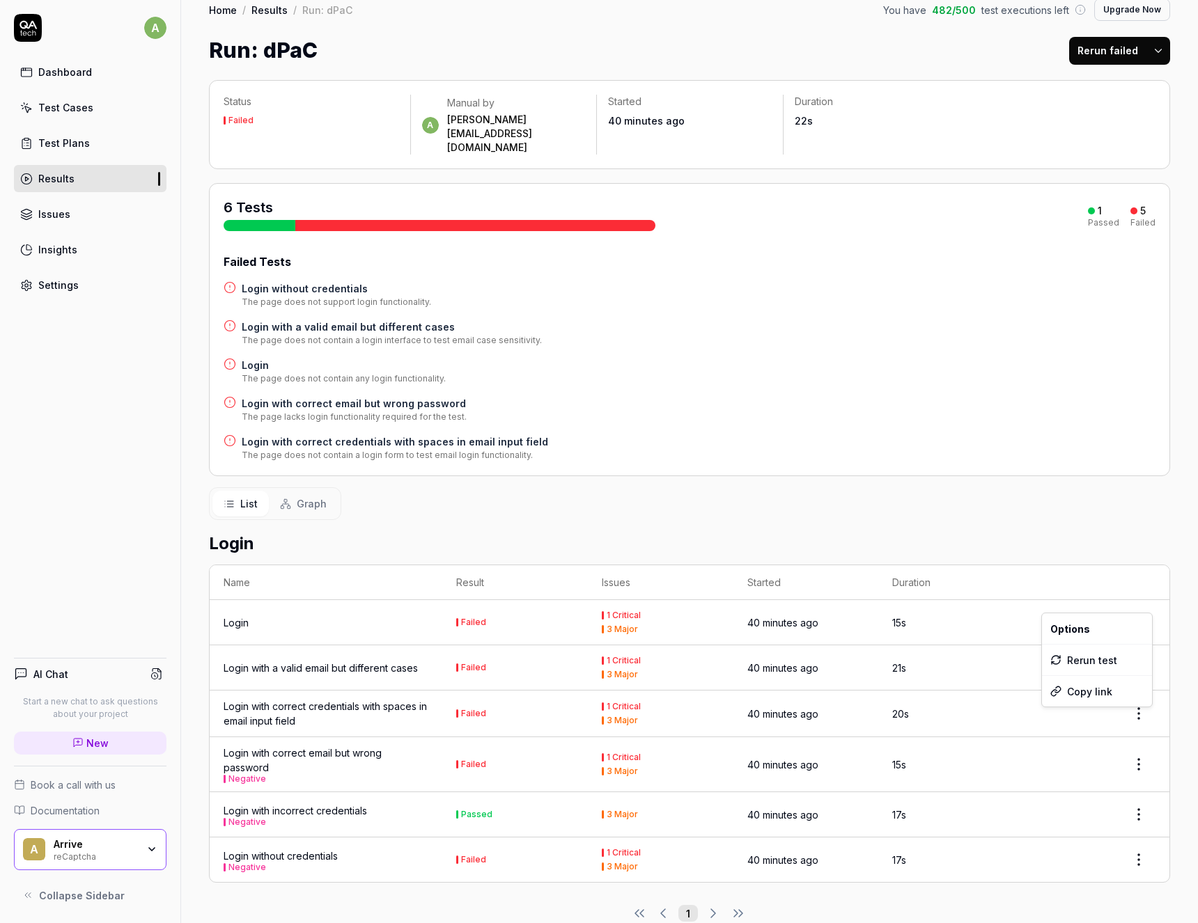
click at [1147, 603] on html "a Dashboard Test Cases Test Plans Results Issues Insights Settings AI Chat Star…" at bounding box center [599, 461] width 1198 height 923
click at [792, 416] on html "a Dashboard Test Cases Test Plans Results Issues Insights Settings AI Chat Star…" at bounding box center [599, 461] width 1198 height 923
click at [297, 497] on span "Graph" at bounding box center [312, 504] width 30 height 15
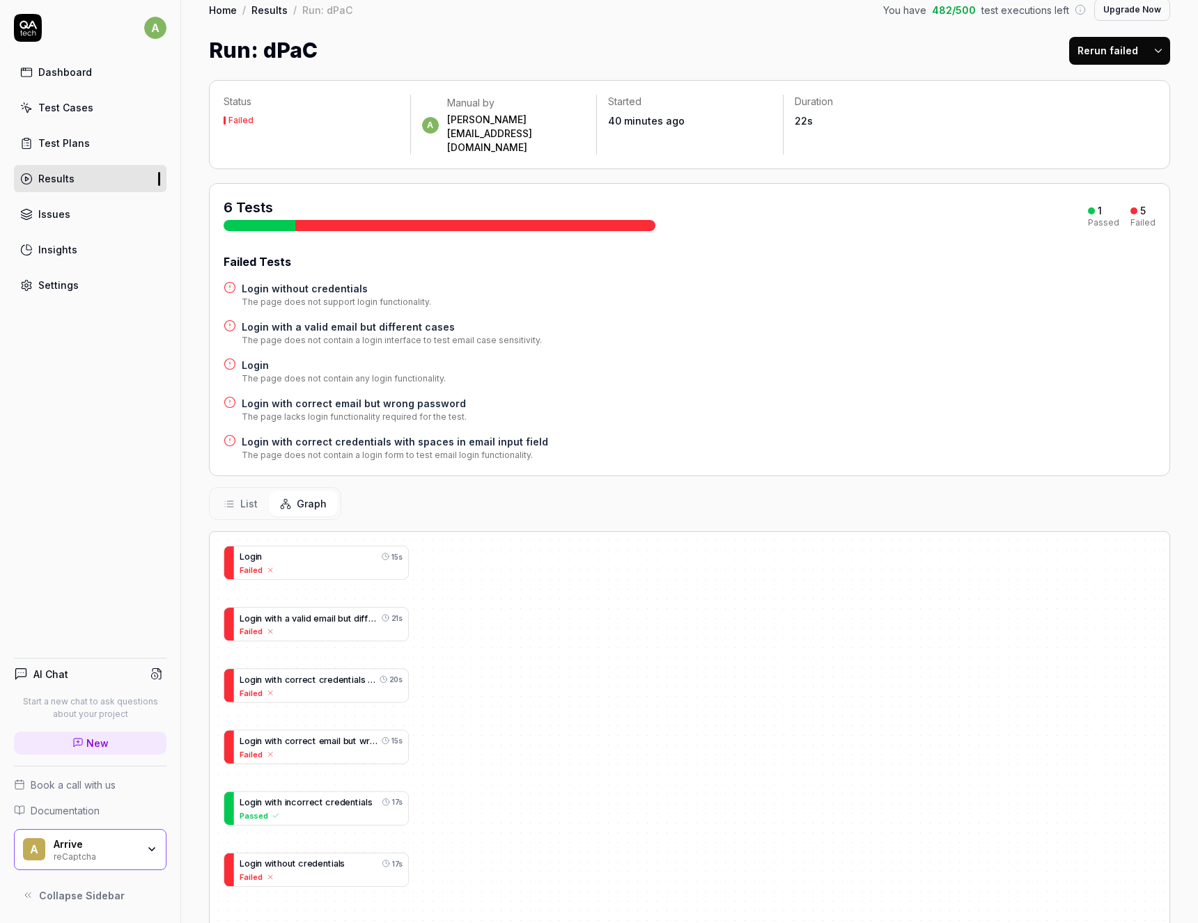
click at [229, 499] on icon at bounding box center [229, 504] width 11 height 11
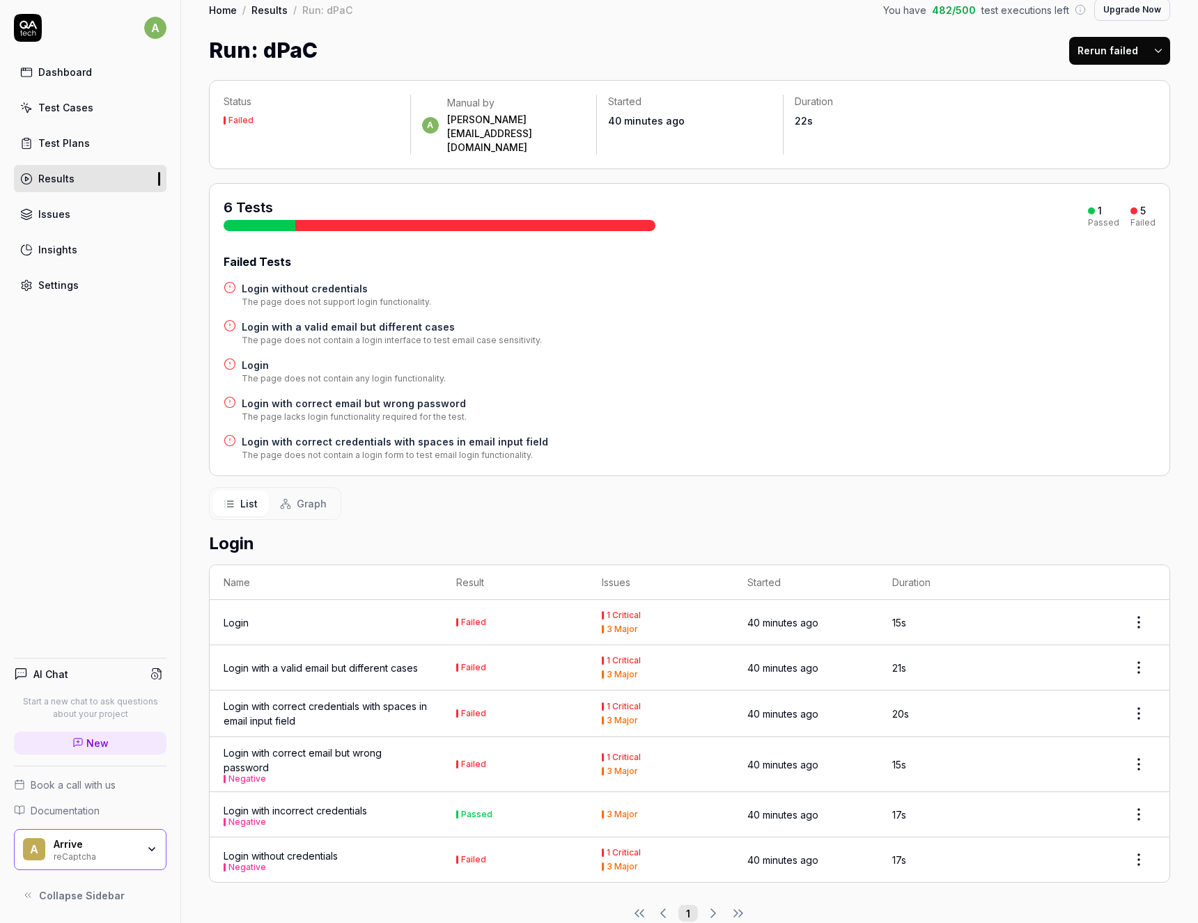
click at [1159, 49] on html "a Dashboard Test Cases Test Plans Results Issues Insights Settings AI Chat Star…" at bounding box center [599, 461] width 1198 height 923
drag, startPoint x: 769, startPoint y: 52, endPoint x: 771, endPoint y: 68, distance: 16.1
click at [769, 52] on html "a Dashboard Test Cases Test Plans Results Issues Insights Settings AI Chat Star…" at bounding box center [599, 461] width 1198 height 923
click at [61, 203] on link "Issues" at bounding box center [90, 214] width 153 height 27
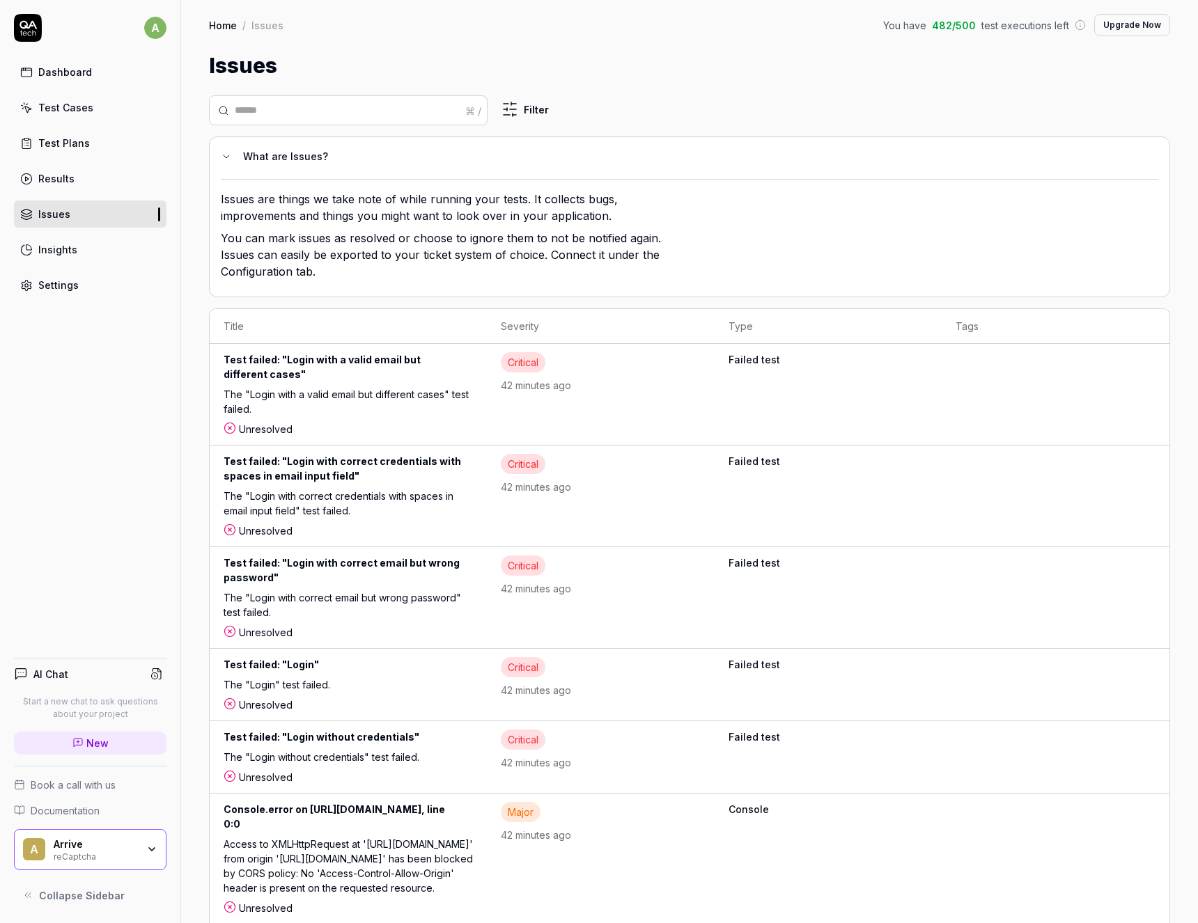
click at [318, 360] on div "Test failed: "Login with a valid email but different cases"" at bounding box center [348, 369] width 249 height 35
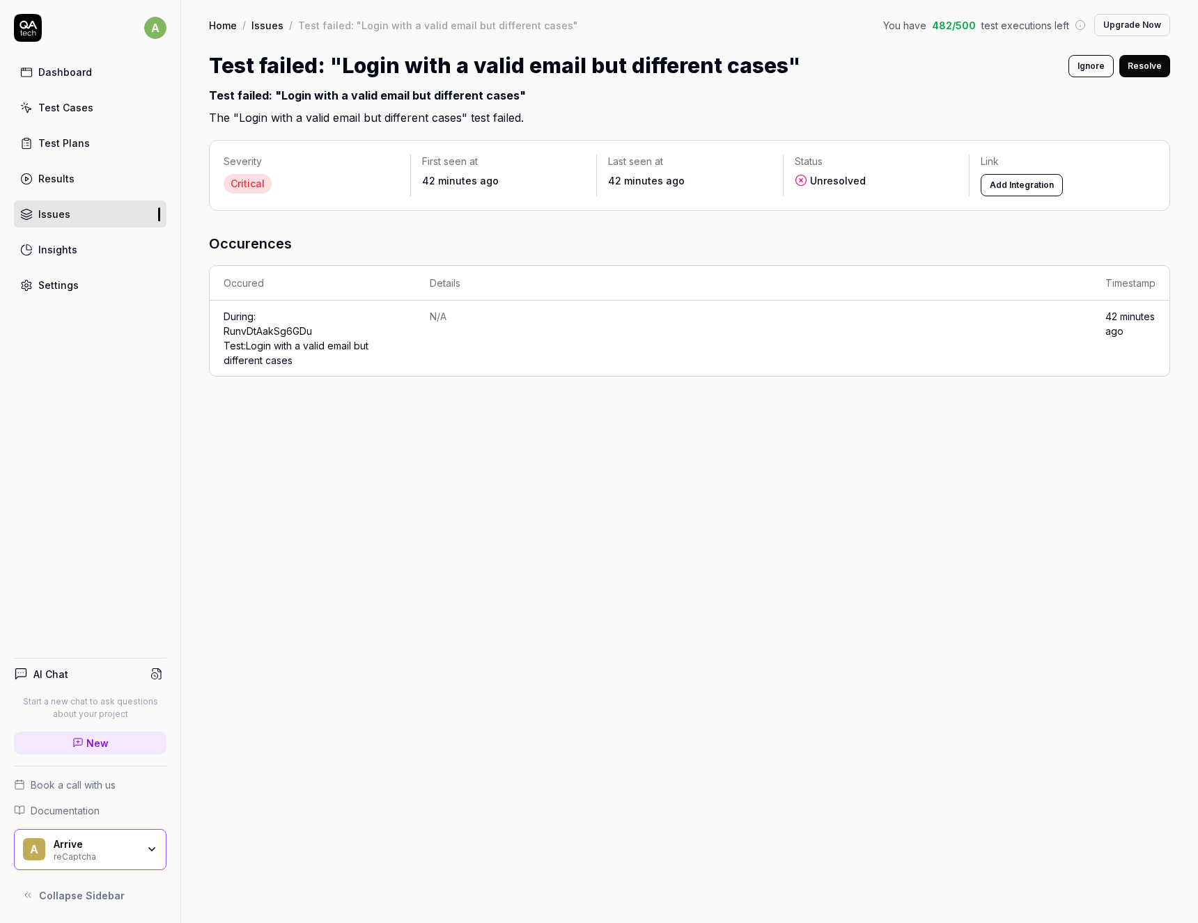
click at [254, 341] on link "Run vDtAakSg6GDu Test: Login with a valid email but different cases" at bounding box center [296, 345] width 145 height 41
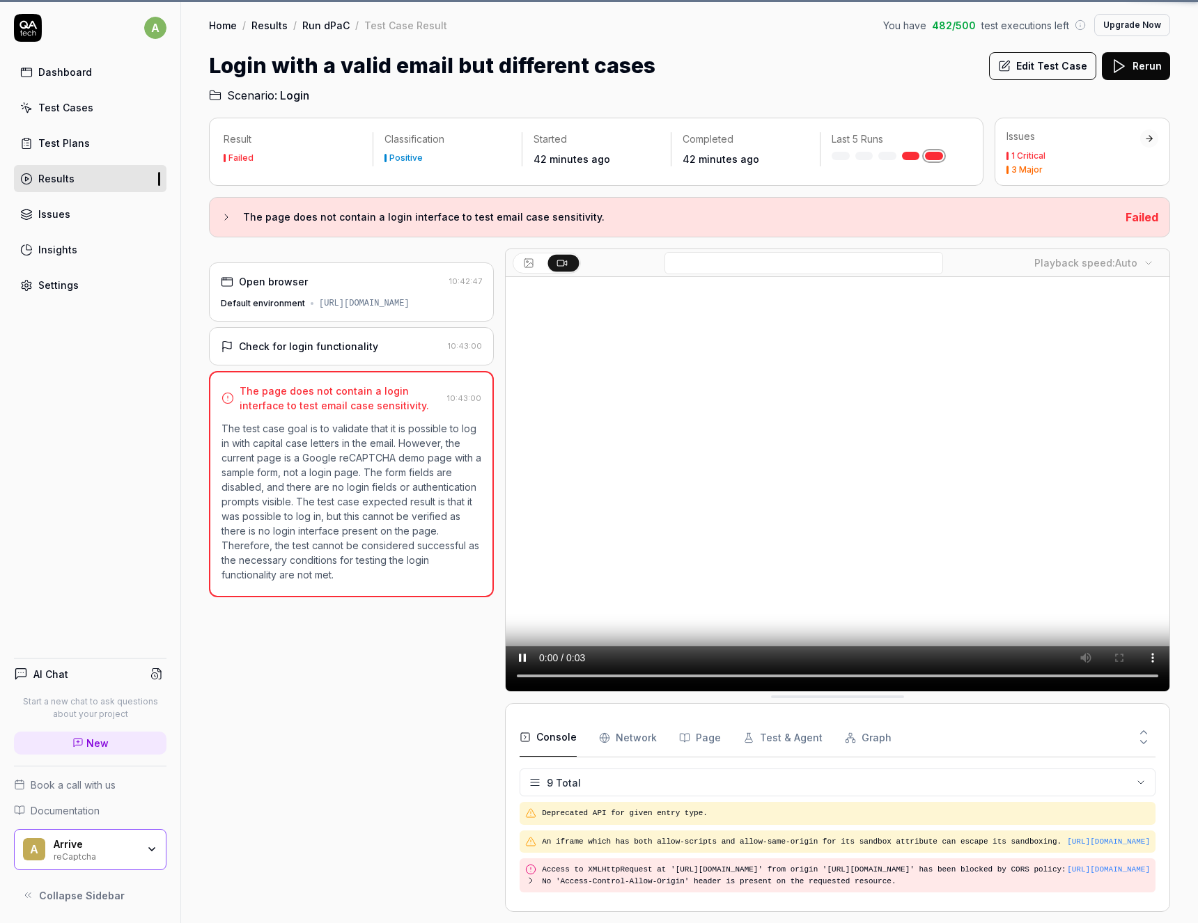
scroll to position [198, 0]
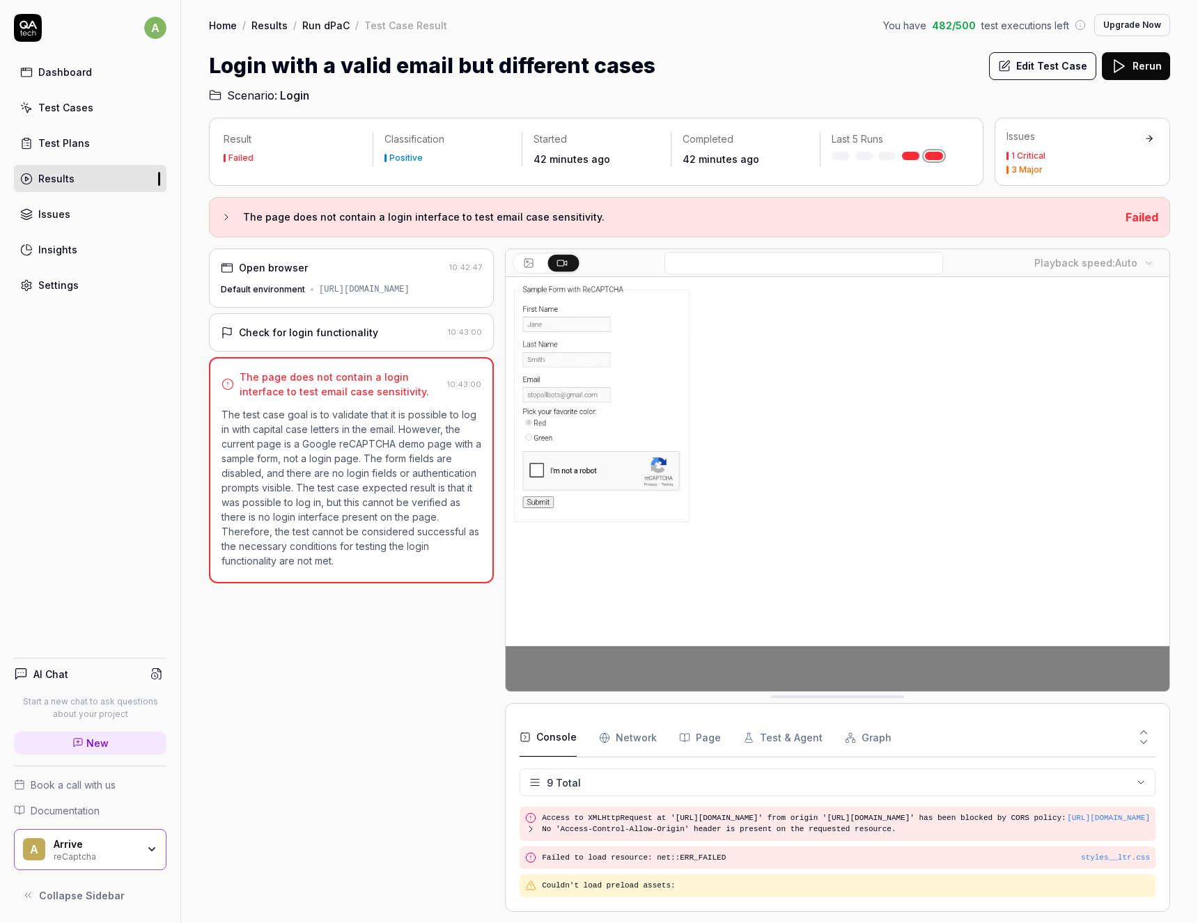
click at [629, 733] on Requests "Network" at bounding box center [628, 738] width 58 height 39
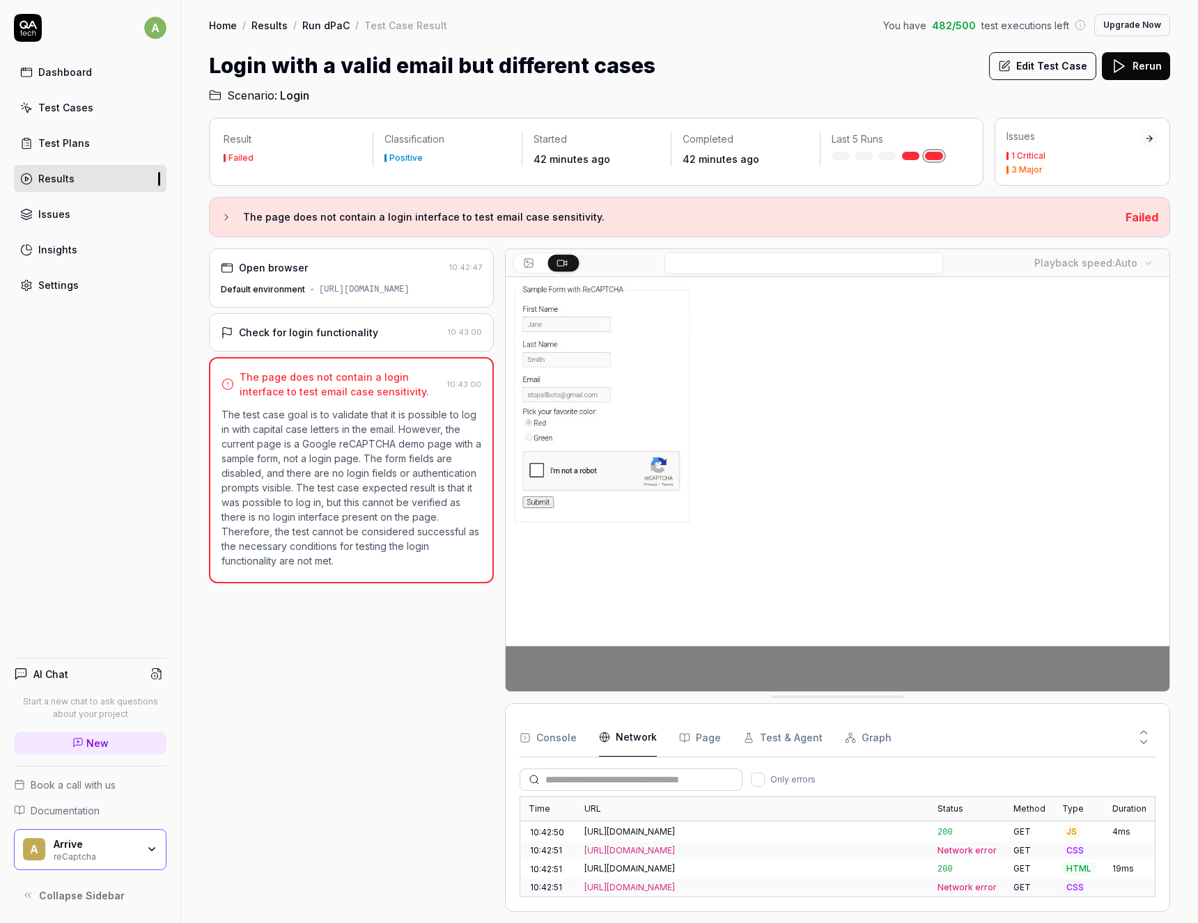
scroll to position [0, 0]
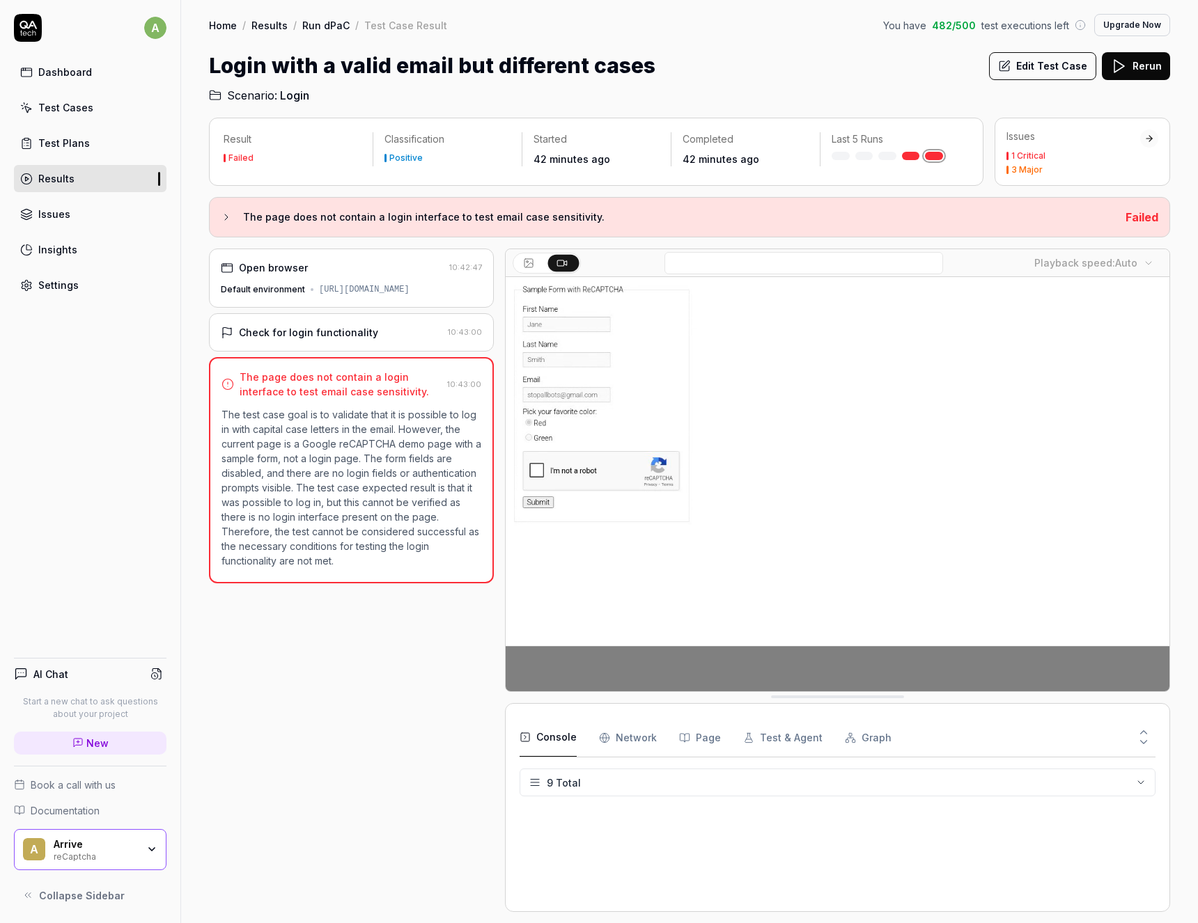
click at [545, 737] on button "Console" at bounding box center [547, 738] width 57 height 39
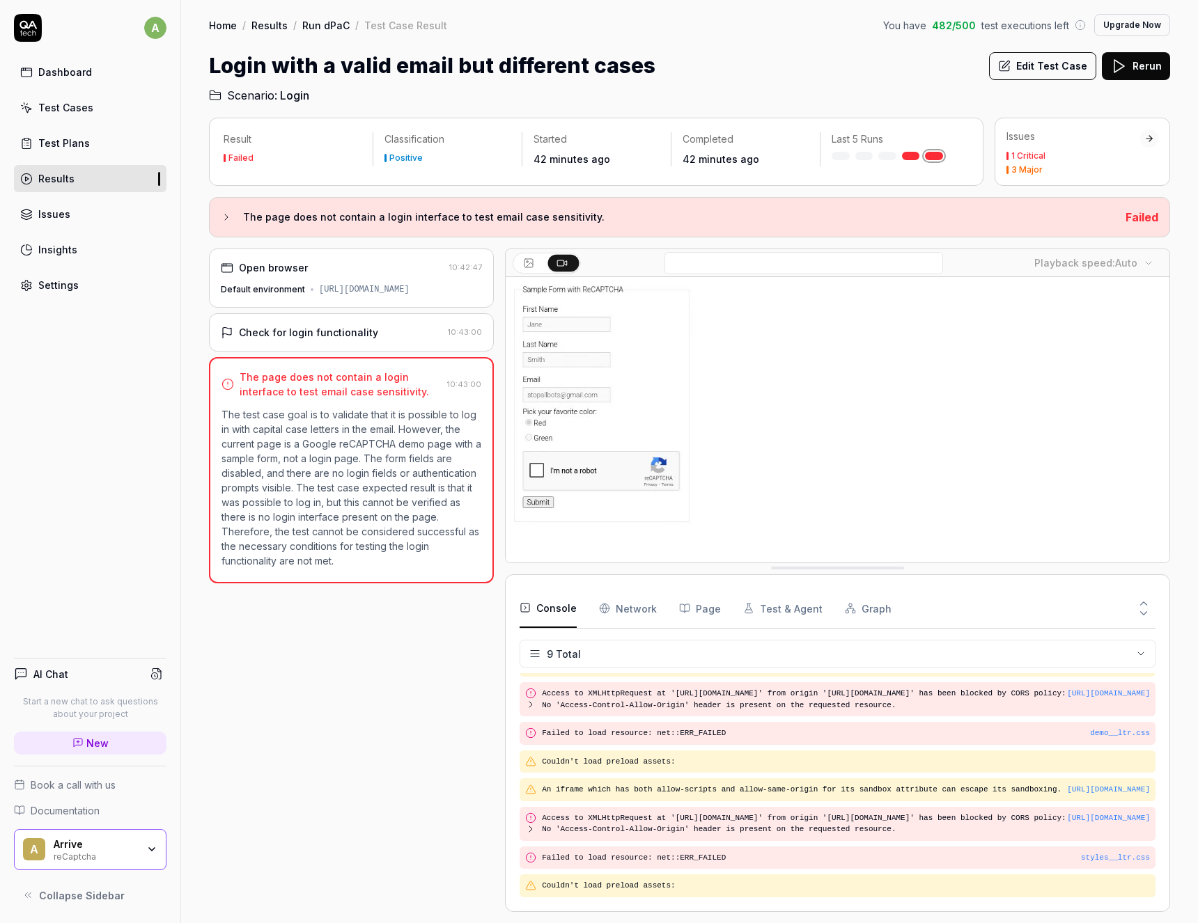
scroll to position [70, 0]
drag, startPoint x: 813, startPoint y: 697, endPoint x: 802, endPoint y: 568, distance: 129.9
click at [802, 563] on div "Playback speed: Auto" at bounding box center [837, 406] width 665 height 315
click at [646, 608] on Requests "Network" at bounding box center [628, 608] width 58 height 39
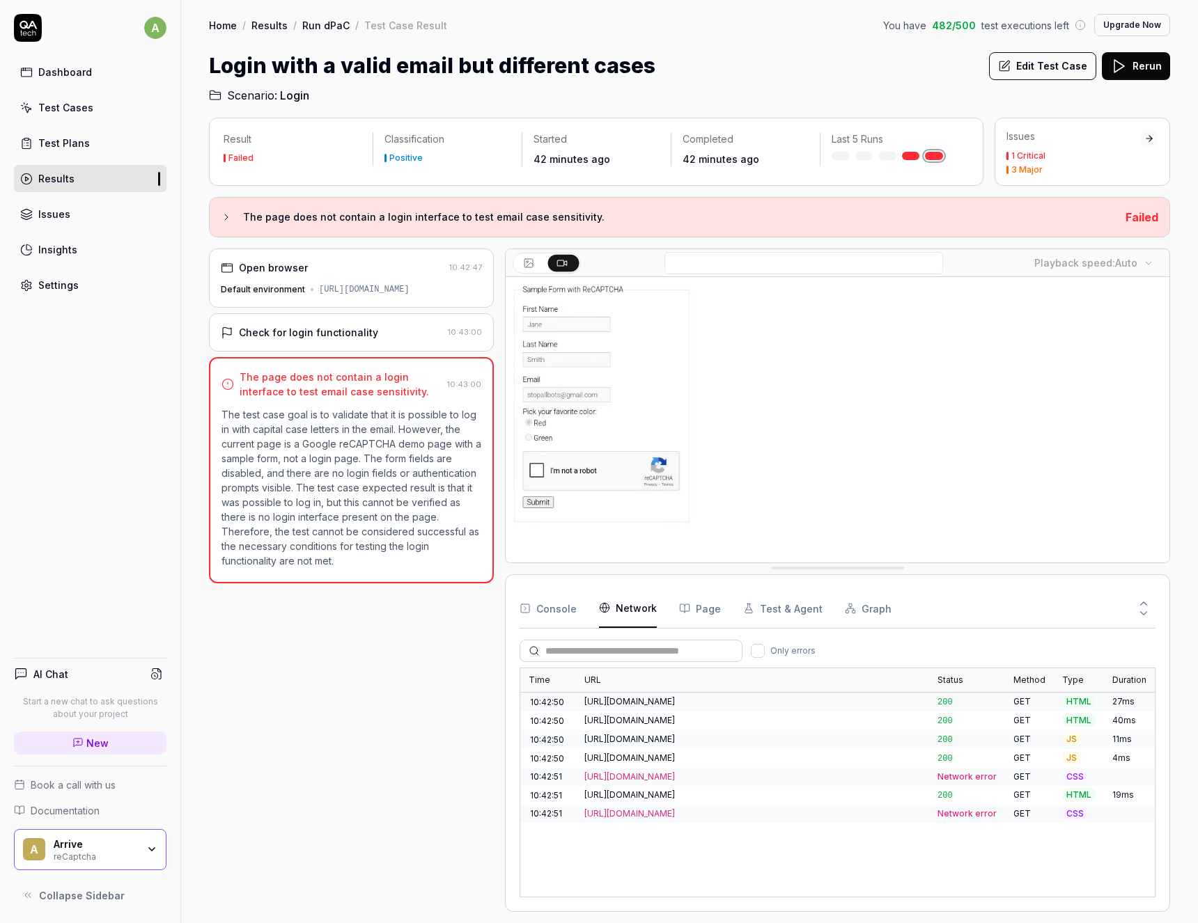
click at [729, 607] on div "Console Network Page Test & Agent Graph" at bounding box center [837, 609] width 636 height 40
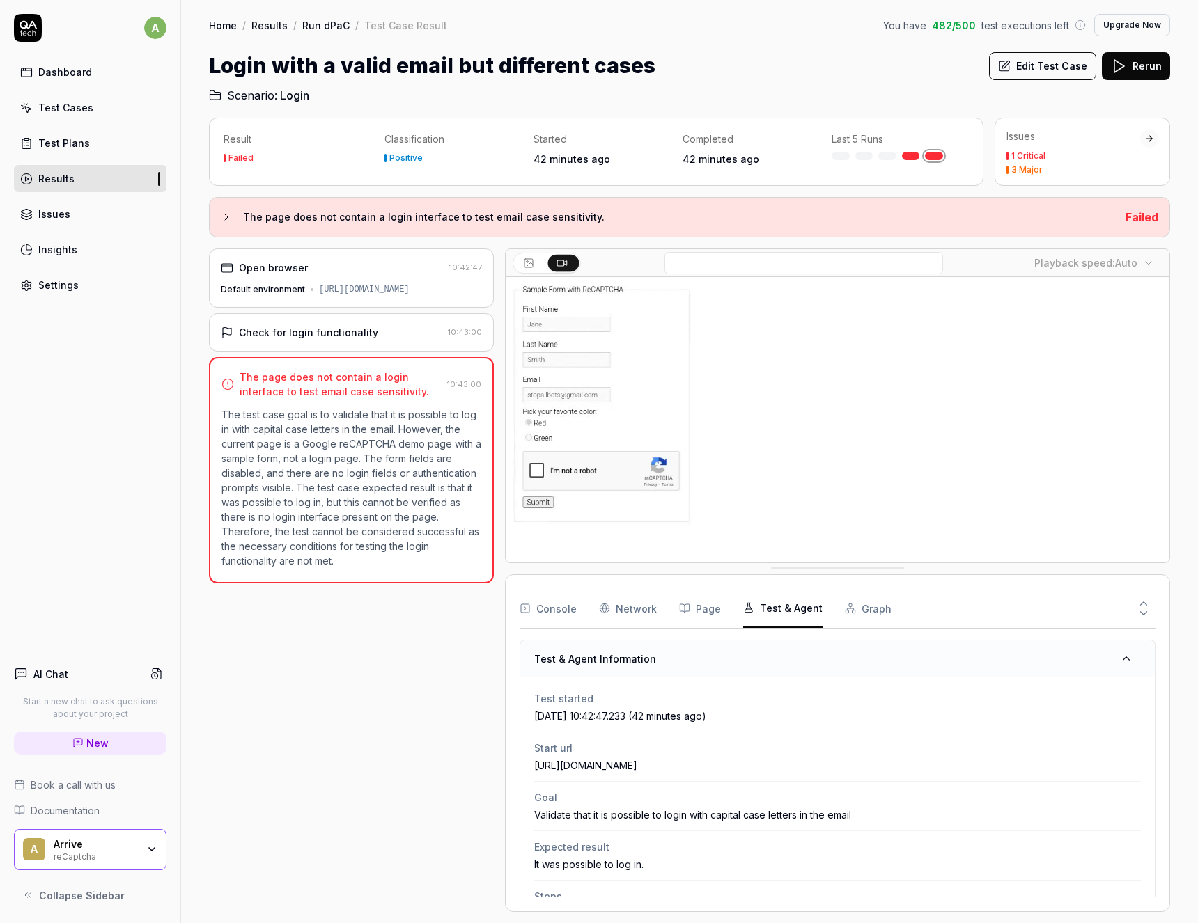
click at [756, 607] on button "Test & Agent" at bounding box center [782, 608] width 79 height 39
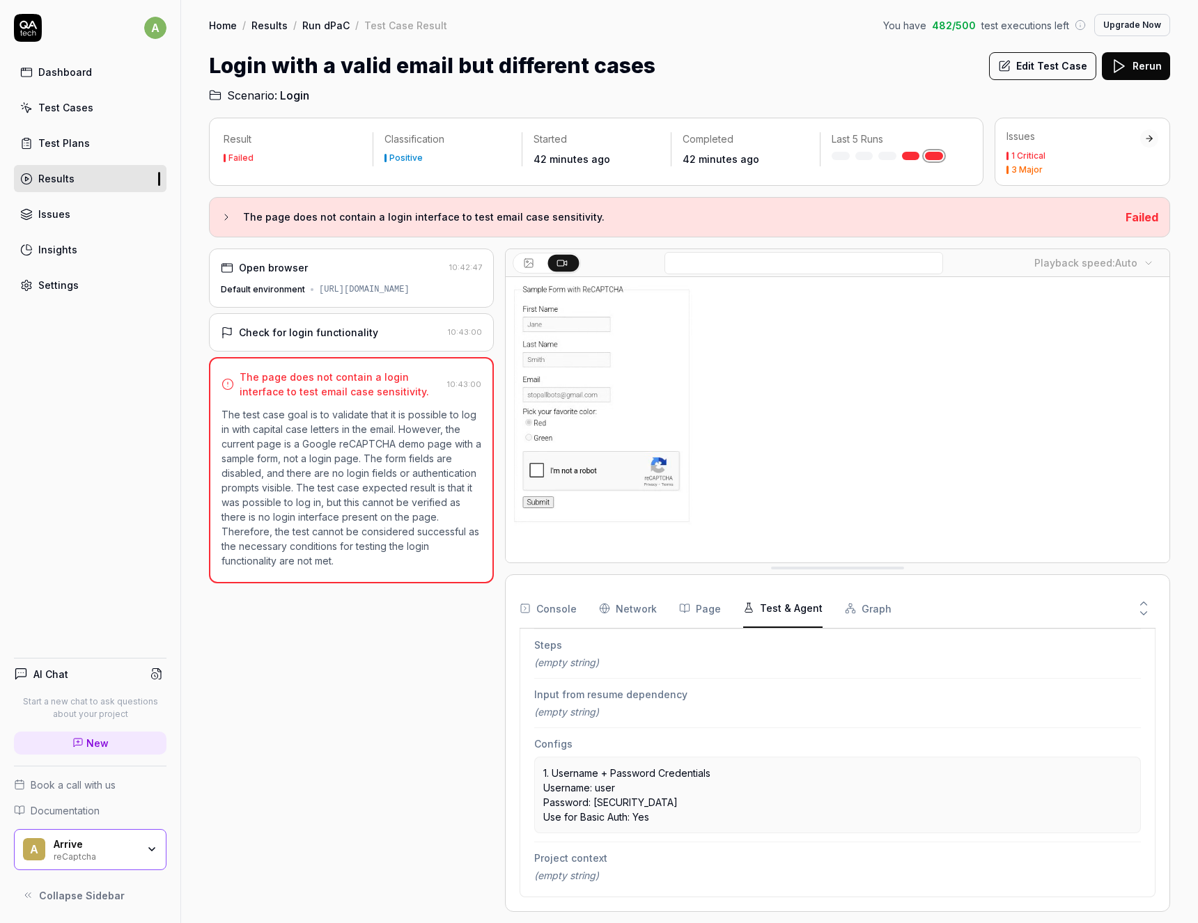
scroll to position [0, 0]
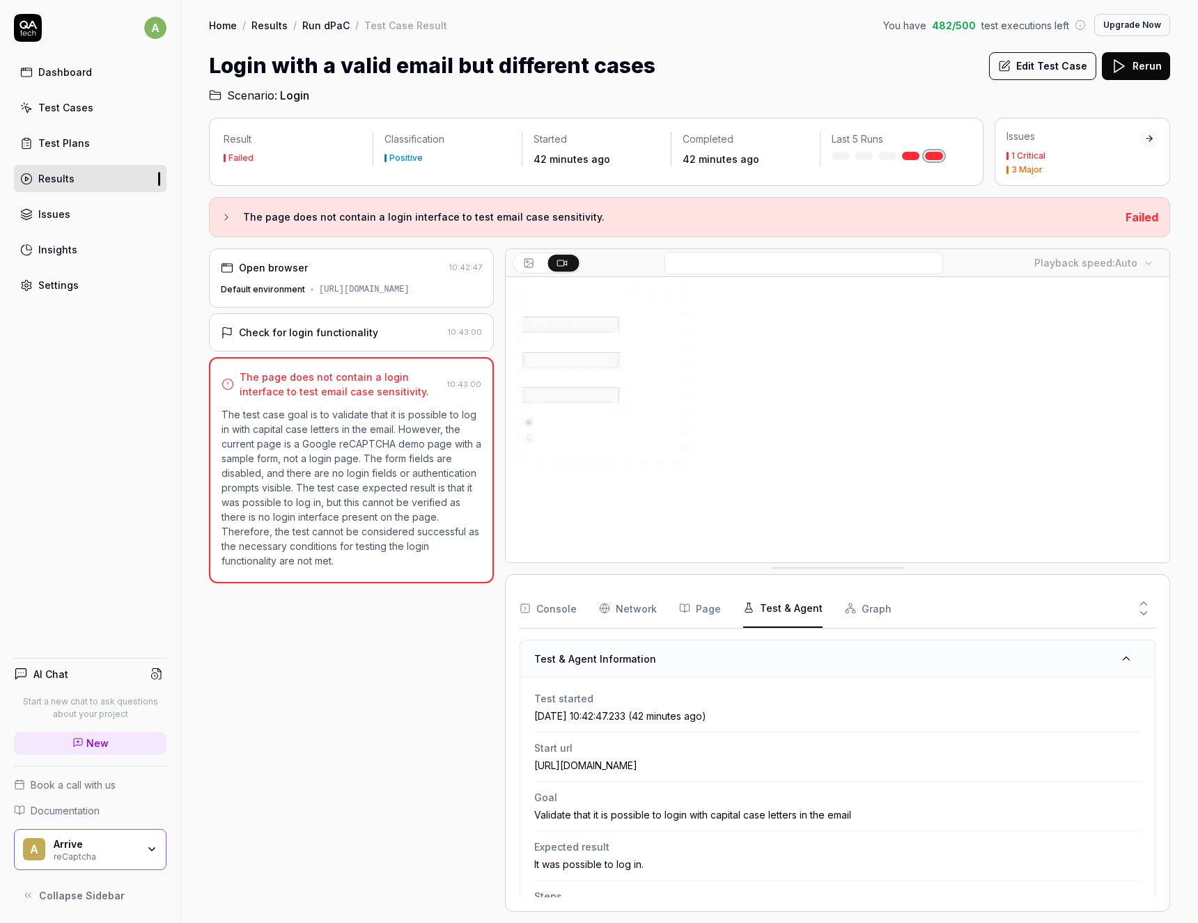
click at [852, 617] on button "Graph" at bounding box center [868, 608] width 47 height 39
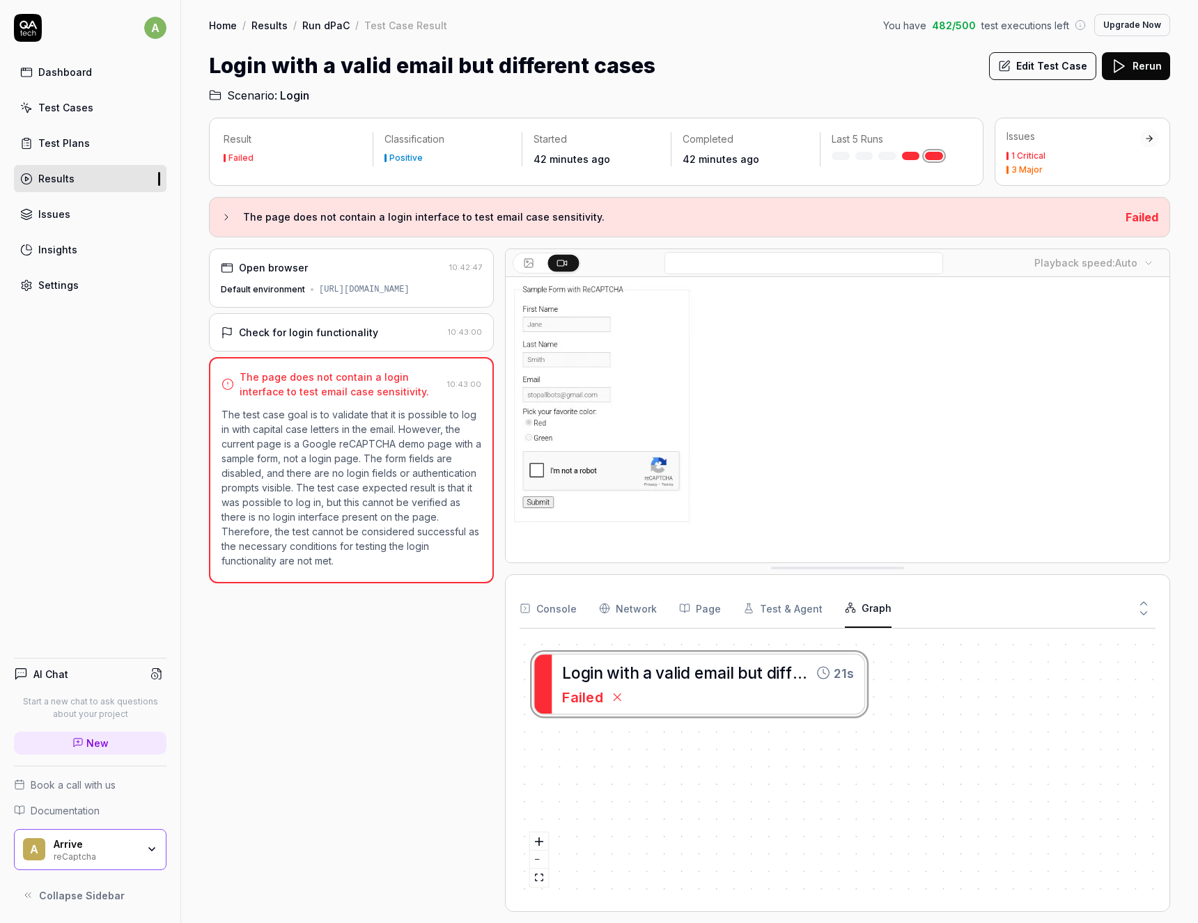
click at [656, 611] on div "Console Network Page Test & Agent Graph" at bounding box center [837, 609] width 636 height 40
click at [636, 611] on Requests "Network" at bounding box center [628, 608] width 58 height 39
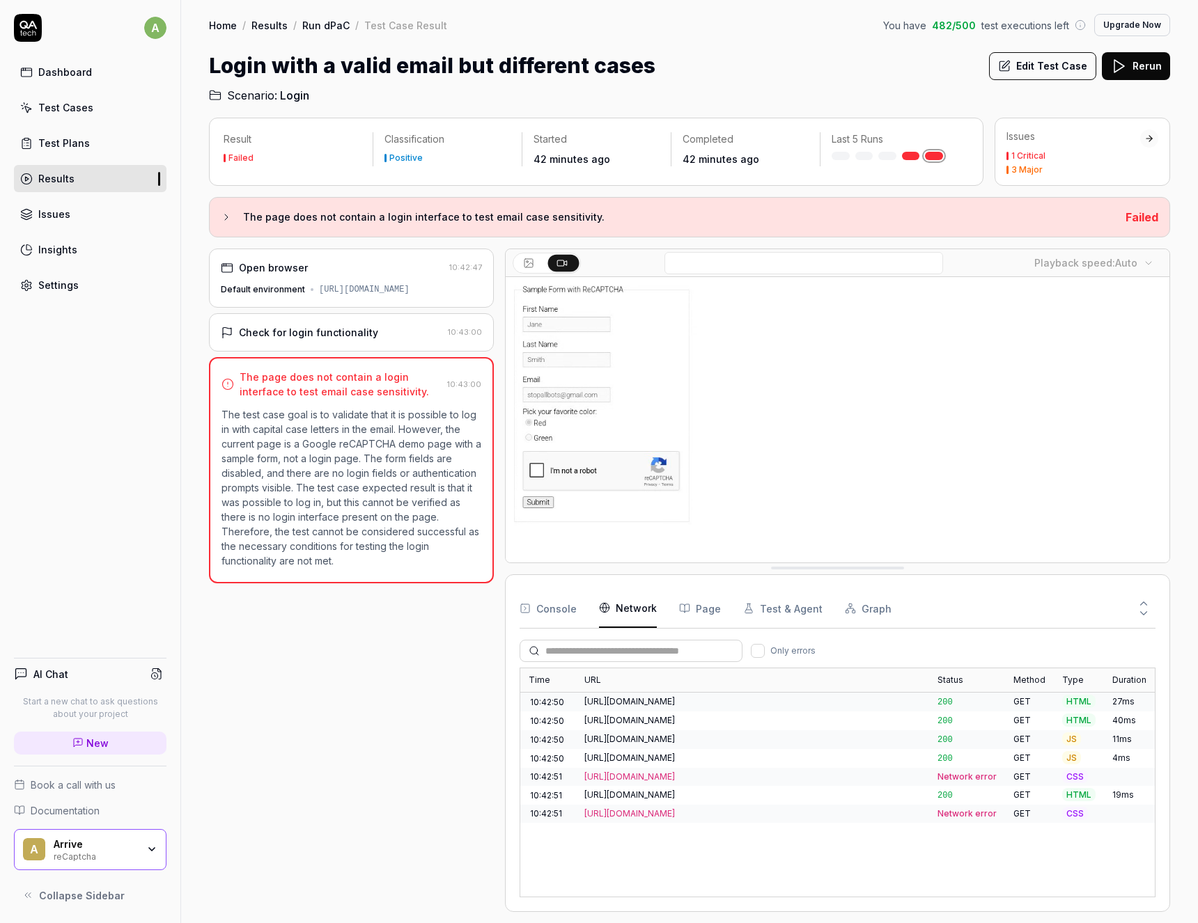
click at [556, 607] on button "Console" at bounding box center [547, 608] width 57 height 39
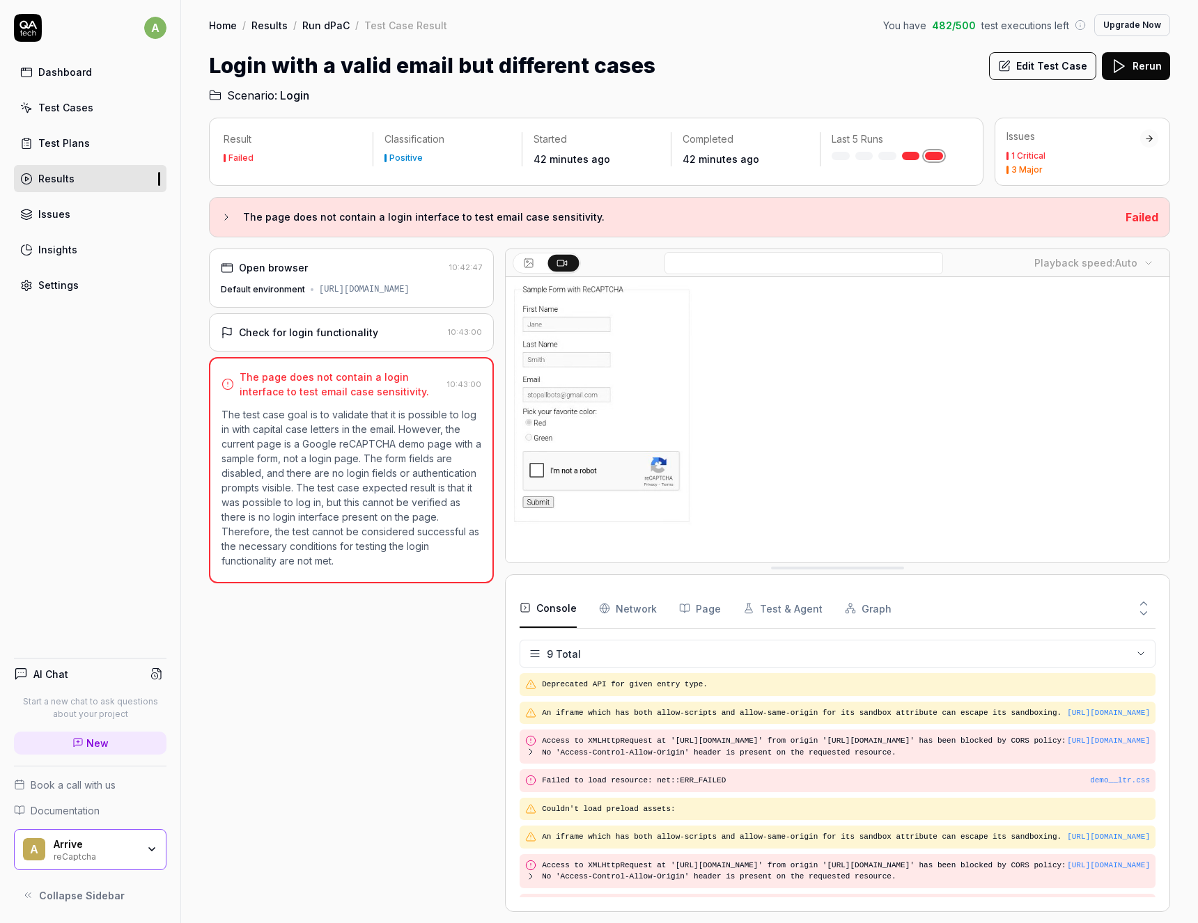
scroll to position [70, 0]
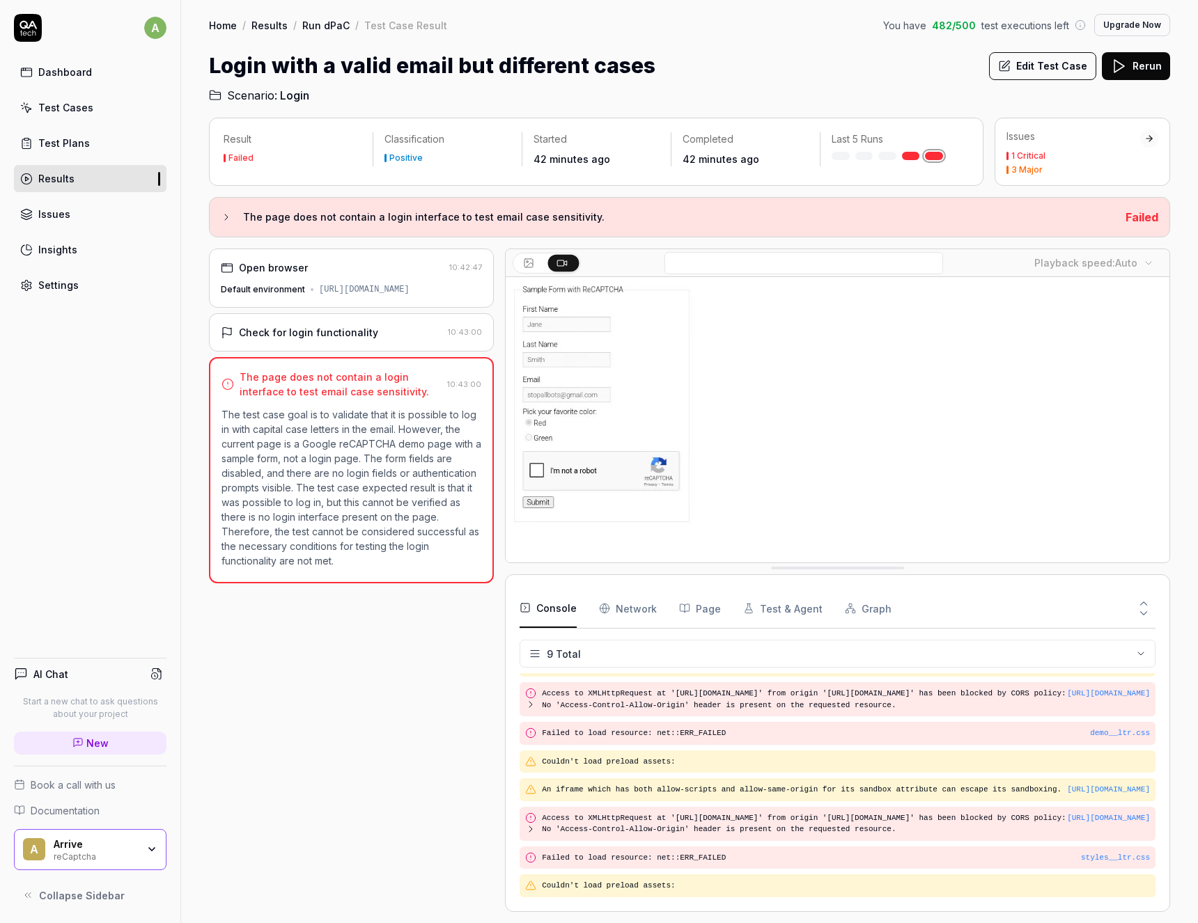
click at [540, 654] on html "a Dashboard Test Cases Test Plans Results Issues Insights Settings AI Chat Star…" at bounding box center [599, 461] width 1198 height 923
click at [440, 639] on html "a Dashboard Test Cases Test Plans Results Issues Insights Settings AI Chat Star…" at bounding box center [599, 461] width 1198 height 923
click at [1152, 656] on html "a Dashboard Test Cases Test Plans Results Issues Insights Settings AI Chat Star…" at bounding box center [599, 461] width 1198 height 923
click at [1146, 656] on html "a Dashboard Test Cases Test Plans Results Issues Insights Settings AI Chat Star…" at bounding box center [599, 461] width 1198 height 923
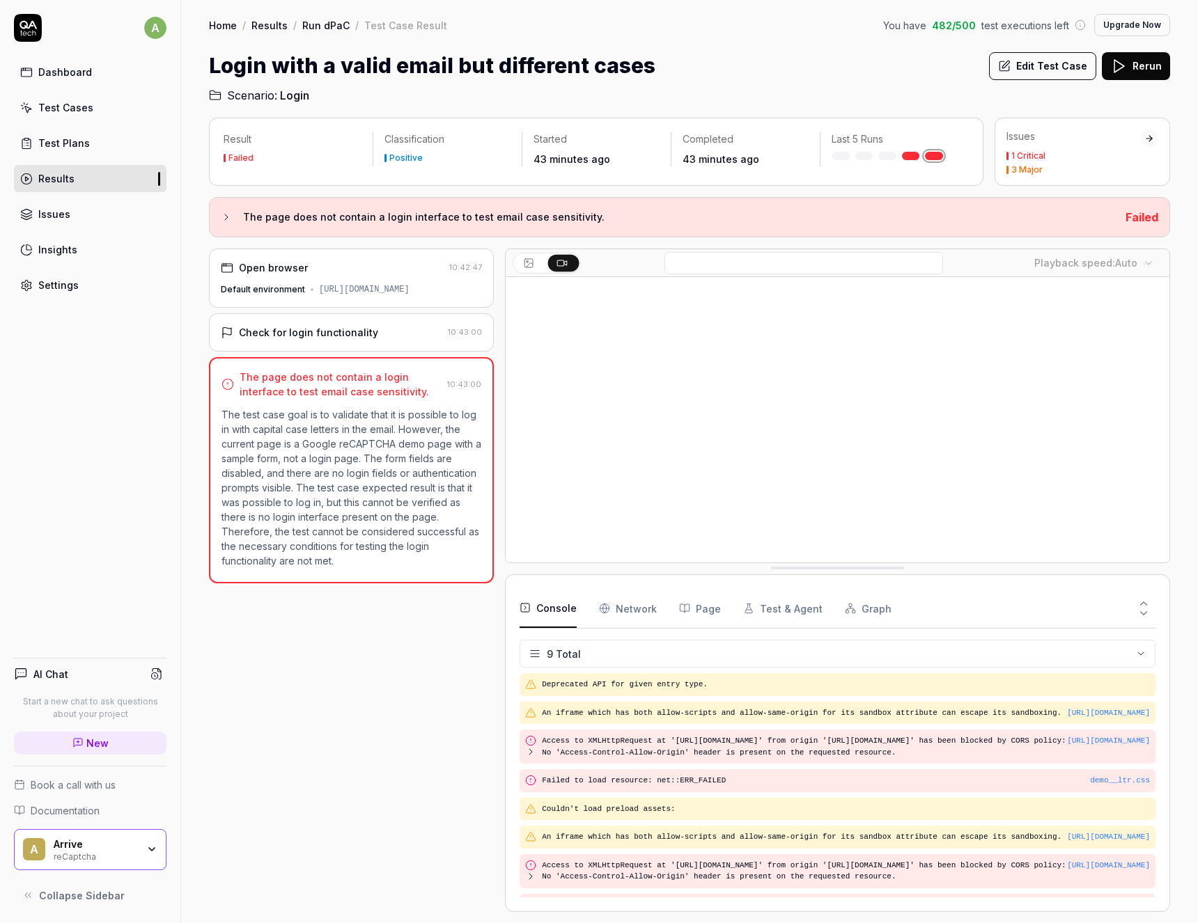
click at [624, 614] on Requests "Network" at bounding box center [628, 608] width 58 height 39
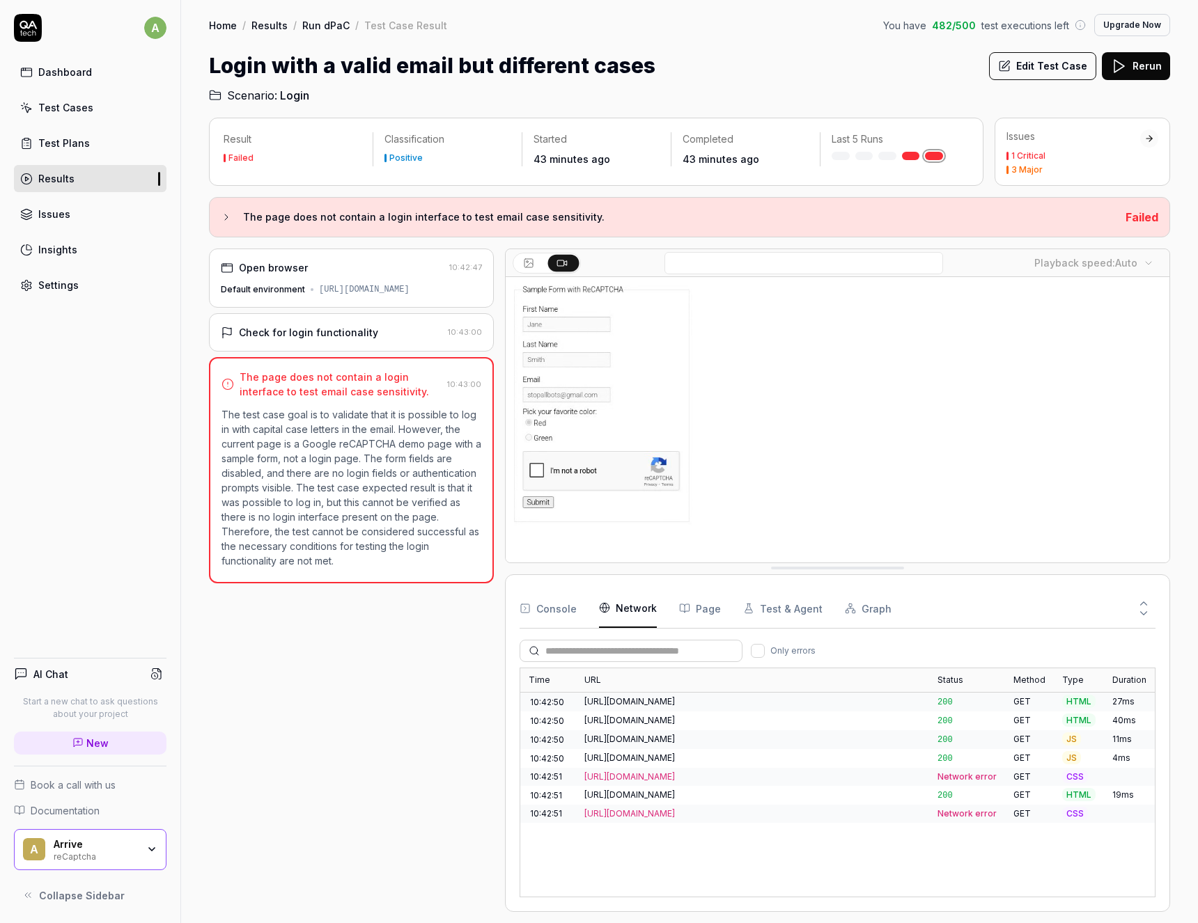
click at [604, 651] on input "text" at bounding box center [639, 651] width 188 height 15
click at [764, 654] on button "Only errors" at bounding box center [758, 651] width 14 height 14
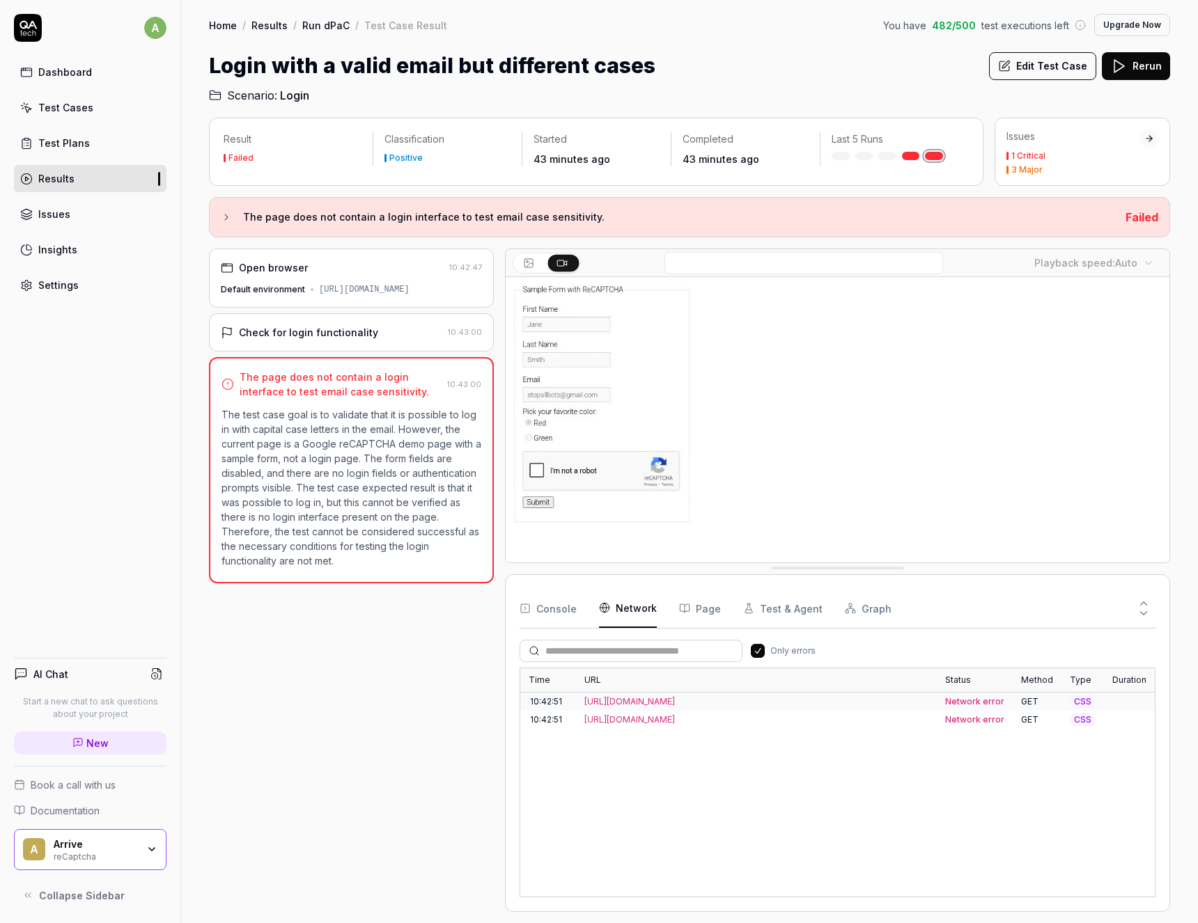
click at [764, 654] on button "Only errors" at bounding box center [758, 651] width 14 height 14
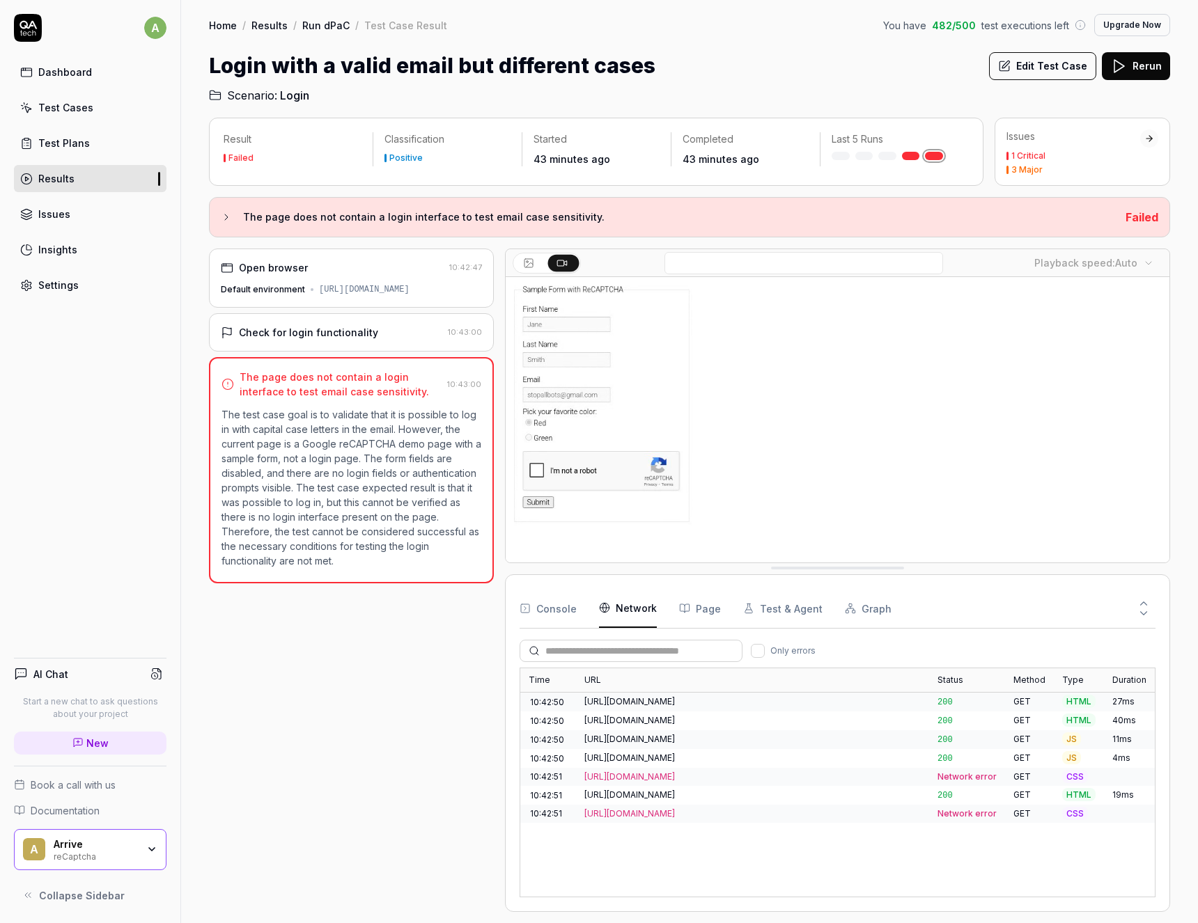
click at [653, 650] on input "text" at bounding box center [639, 651] width 188 height 15
click at [545, 613] on button "Console" at bounding box center [547, 608] width 57 height 39
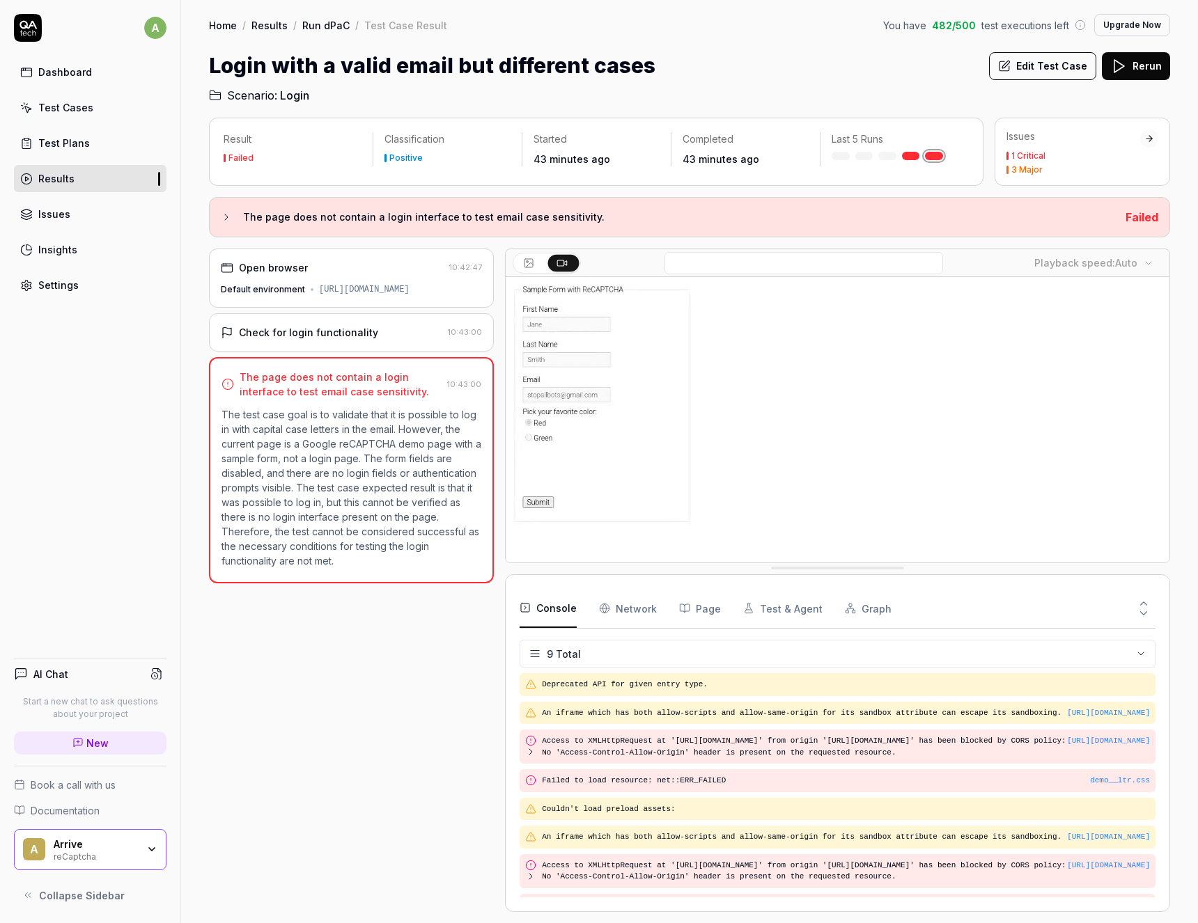
scroll to position [70, 0]
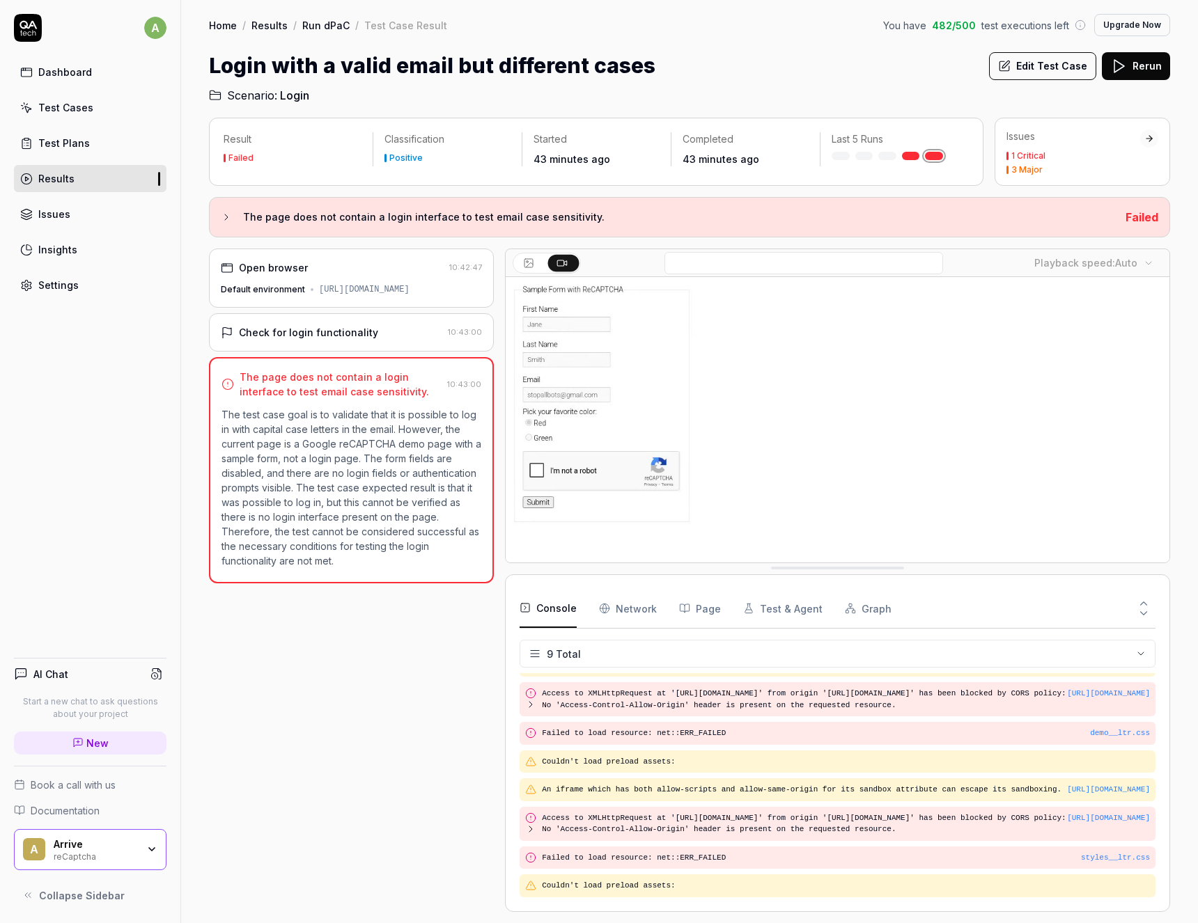
click at [63, 181] on div "Results" at bounding box center [56, 178] width 36 height 15
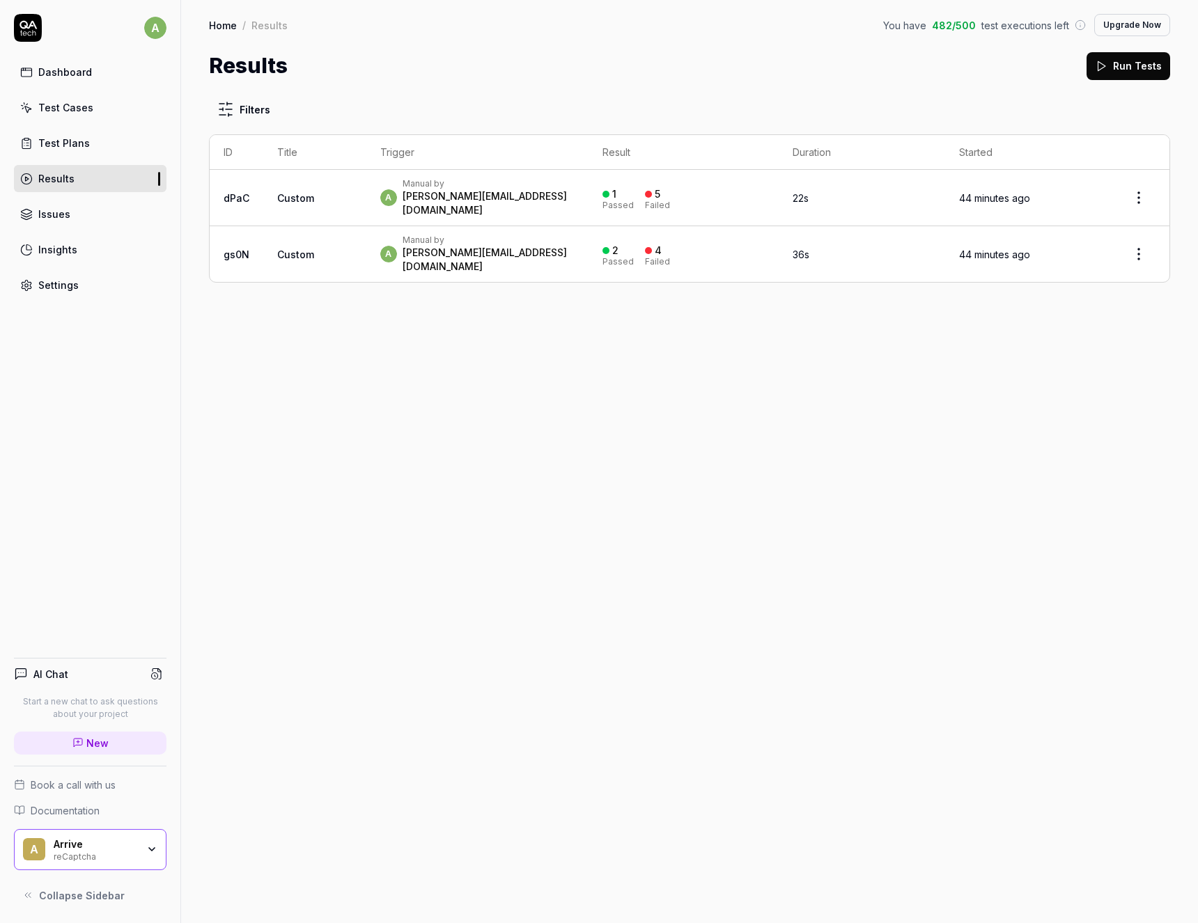
click at [561, 190] on div "a Manual by [PERSON_NAME][EMAIL_ADDRESS][DOMAIN_NAME]" at bounding box center [477, 197] width 195 height 39
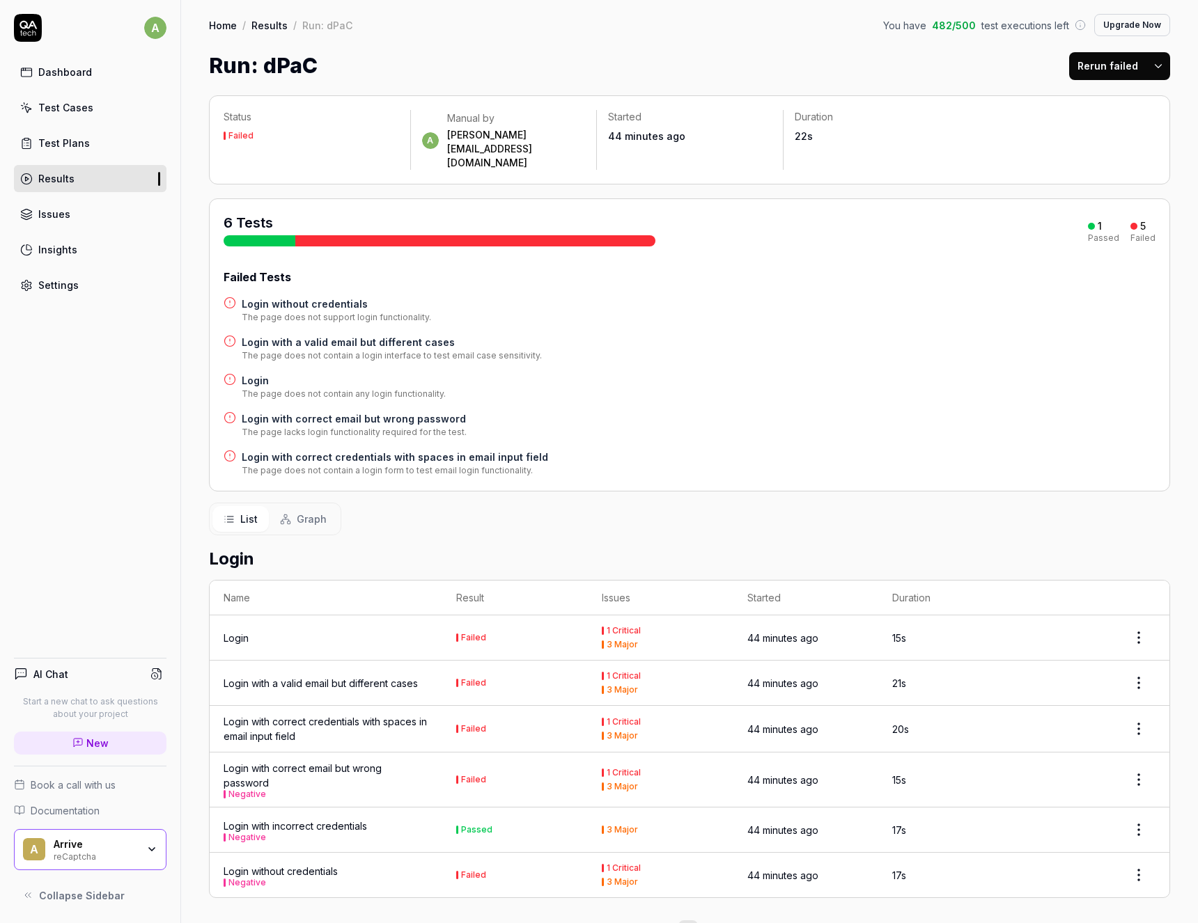
scroll to position [15, 0]
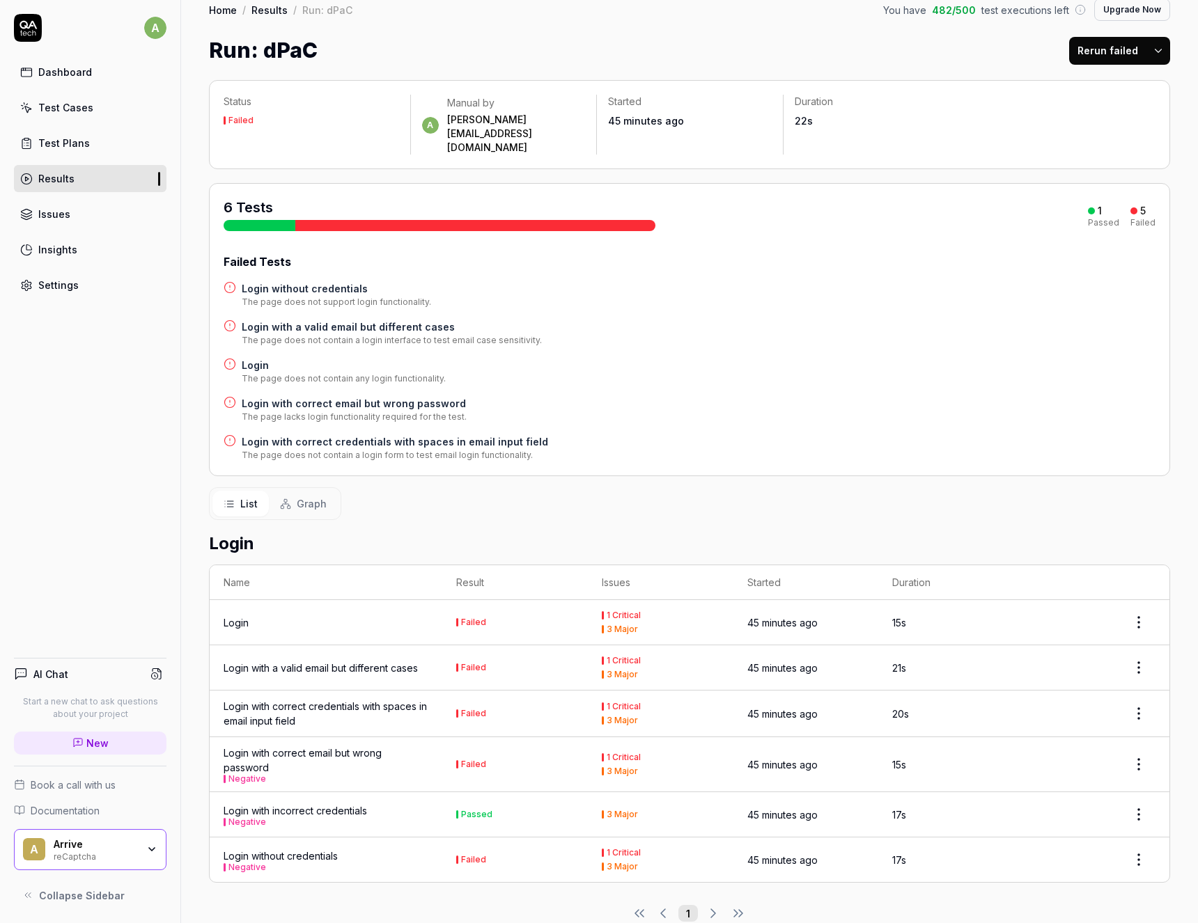
click at [145, 860] on div "Arrive reCaptcha" at bounding box center [100, 850] width 93 height 24
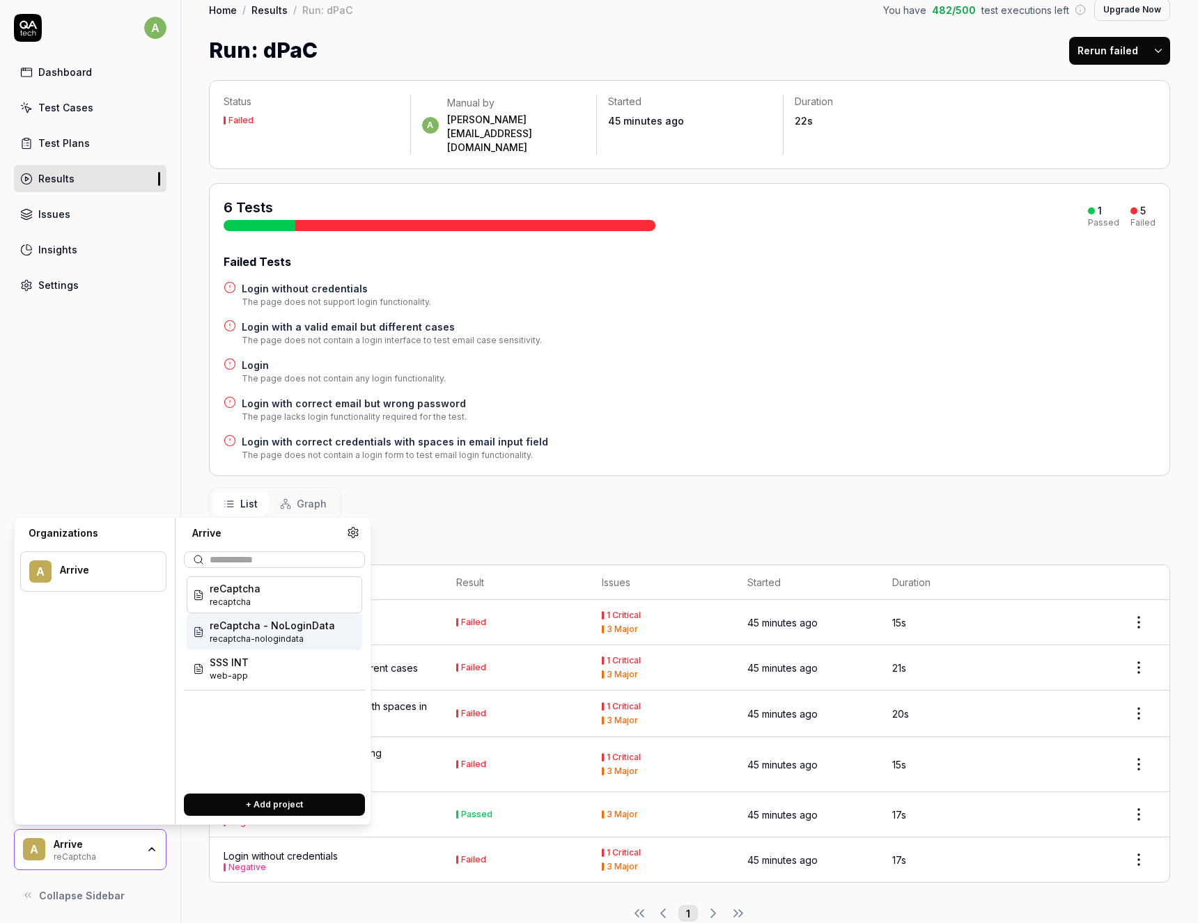
click at [251, 633] on span "recaptcha-nologindata" at bounding box center [272, 639] width 125 height 13
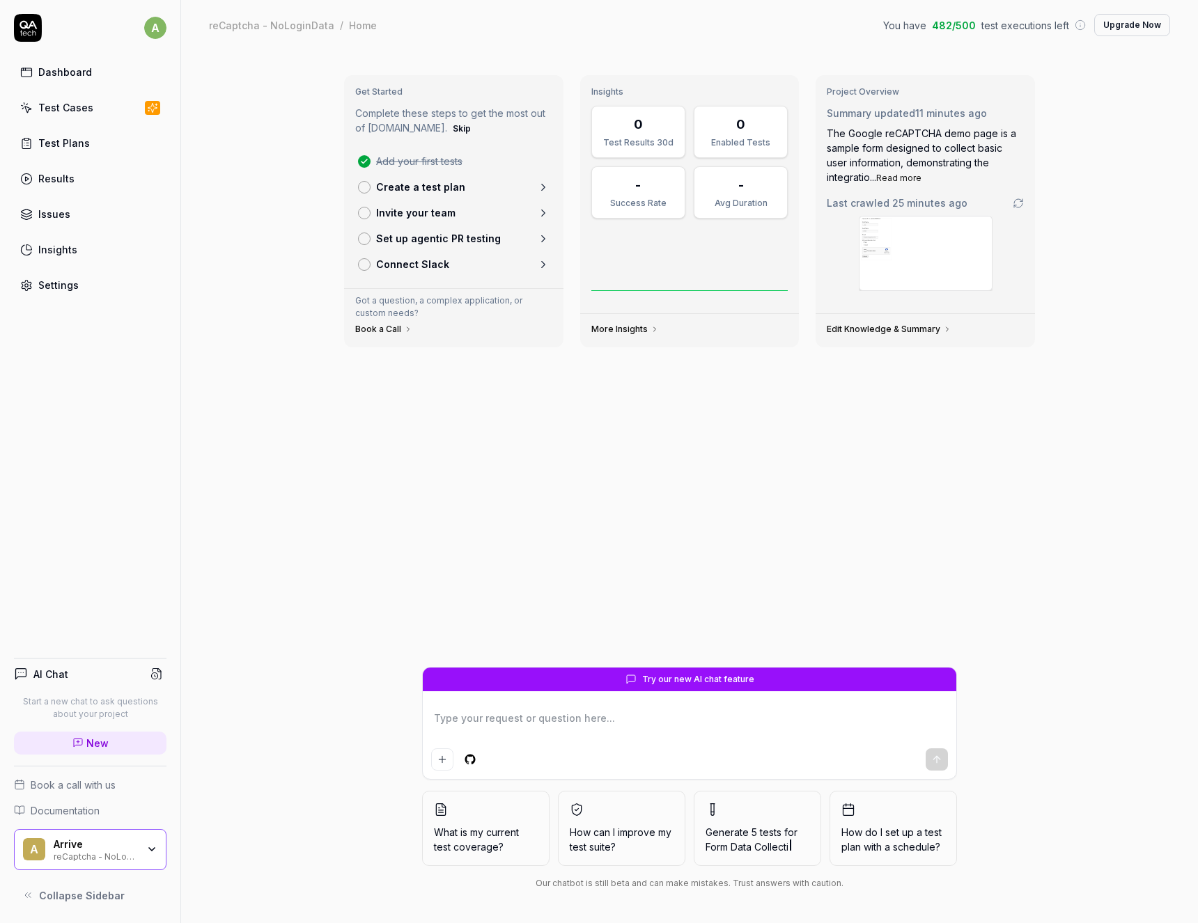
click at [68, 109] on div "Test Cases" at bounding box center [65, 107] width 55 height 15
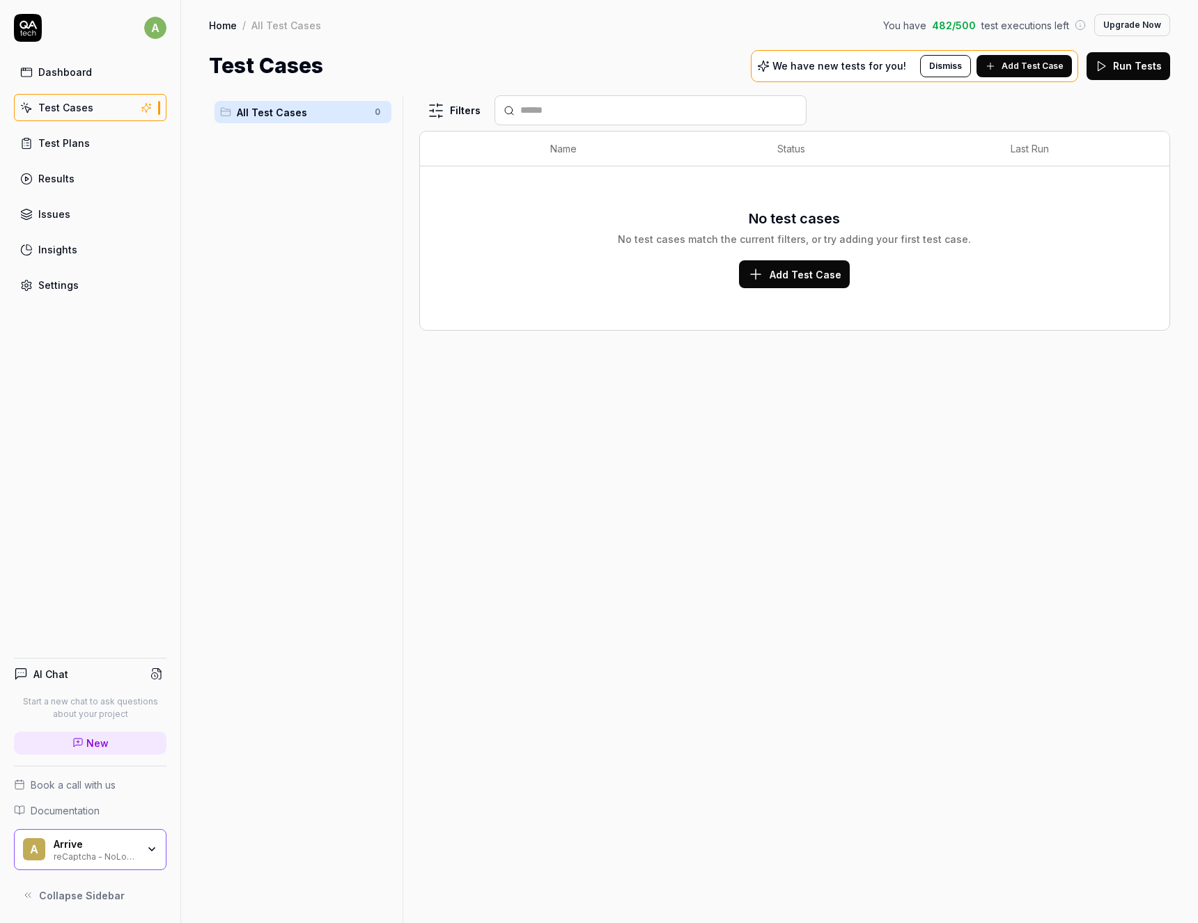
click at [1004, 65] on button "Add Test Case" at bounding box center [1023, 66] width 95 height 22
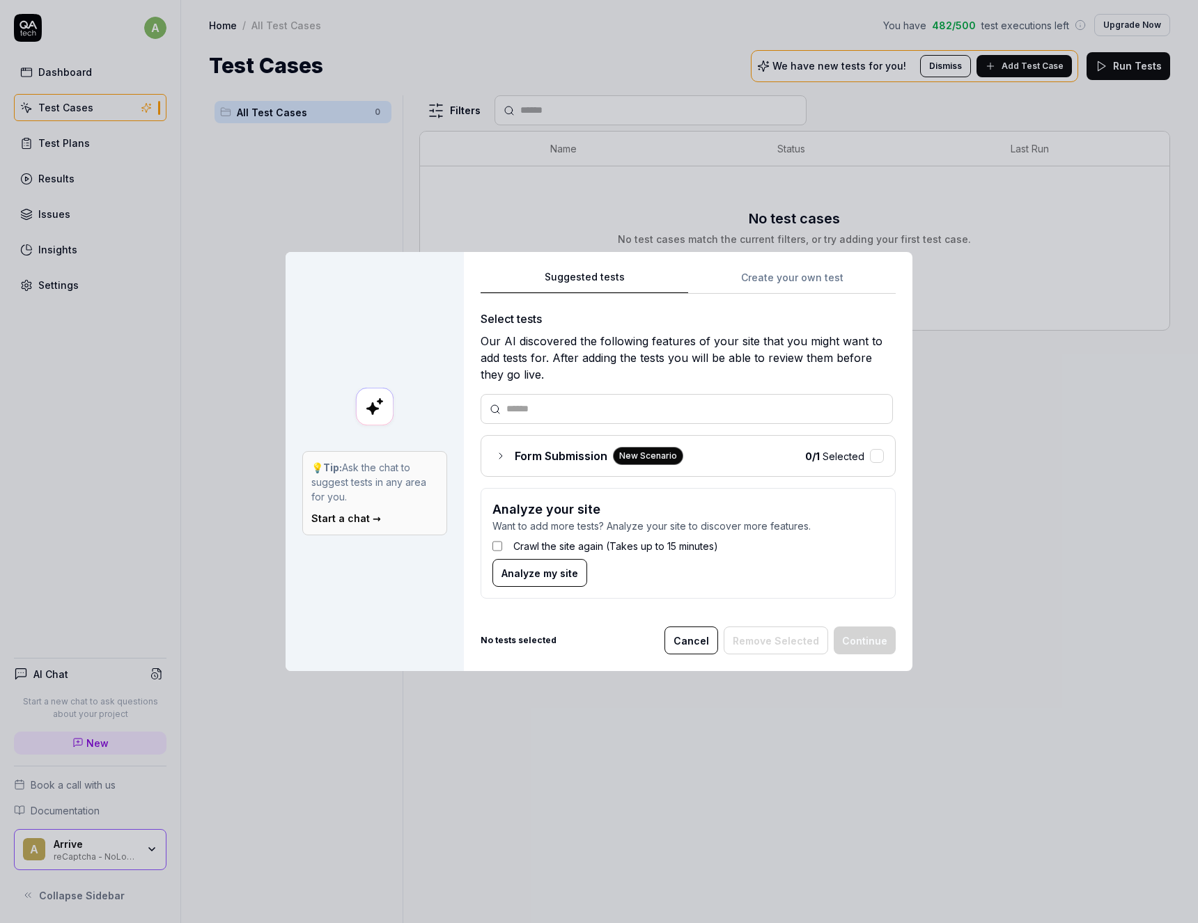
click at [497, 460] on icon at bounding box center [500, 456] width 11 height 11
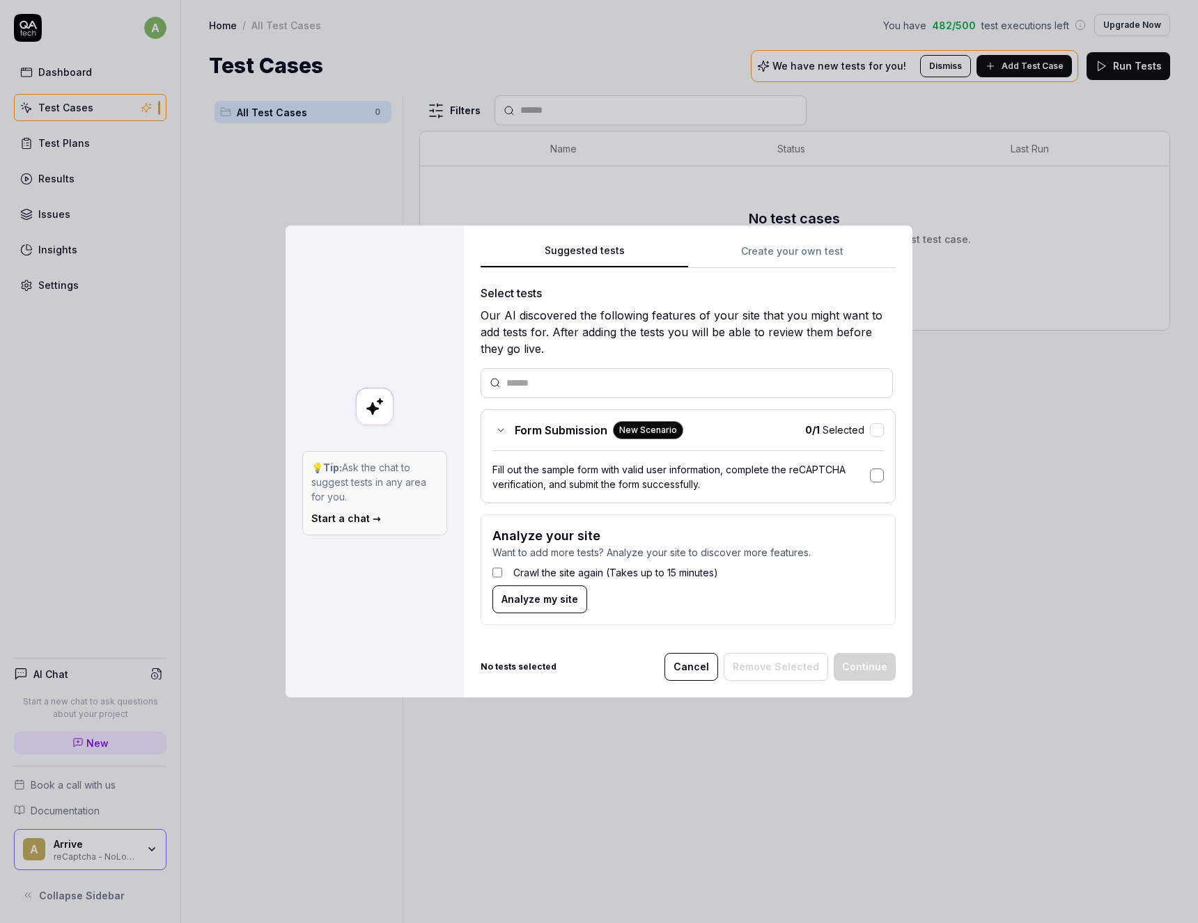
click at [875, 480] on button "button" at bounding box center [877, 476] width 14 height 14
click at [867, 671] on button "Continue" at bounding box center [865, 667] width 62 height 28
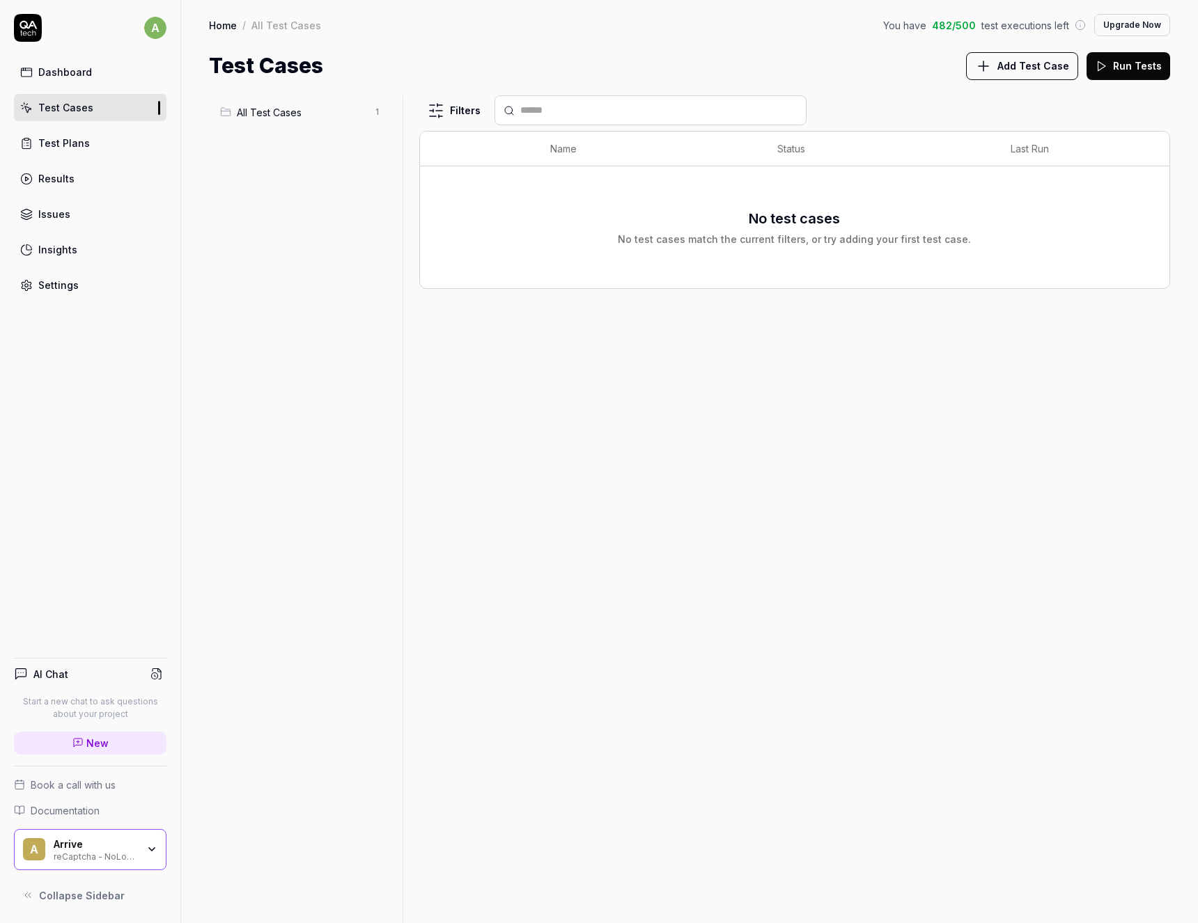
click at [265, 114] on span "All Test Cases" at bounding box center [302, 112] width 130 height 15
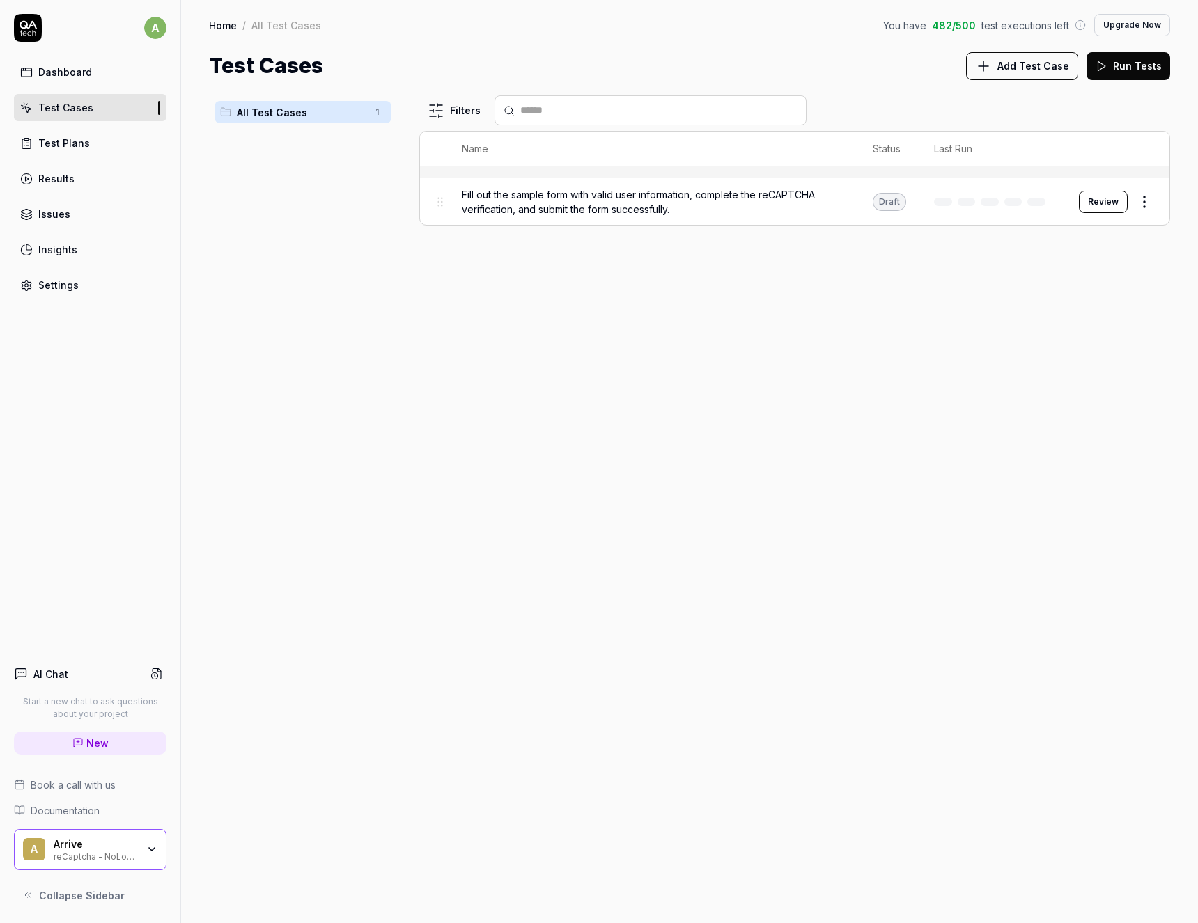
click at [1114, 202] on button "Review" at bounding box center [1103, 202] width 49 height 22
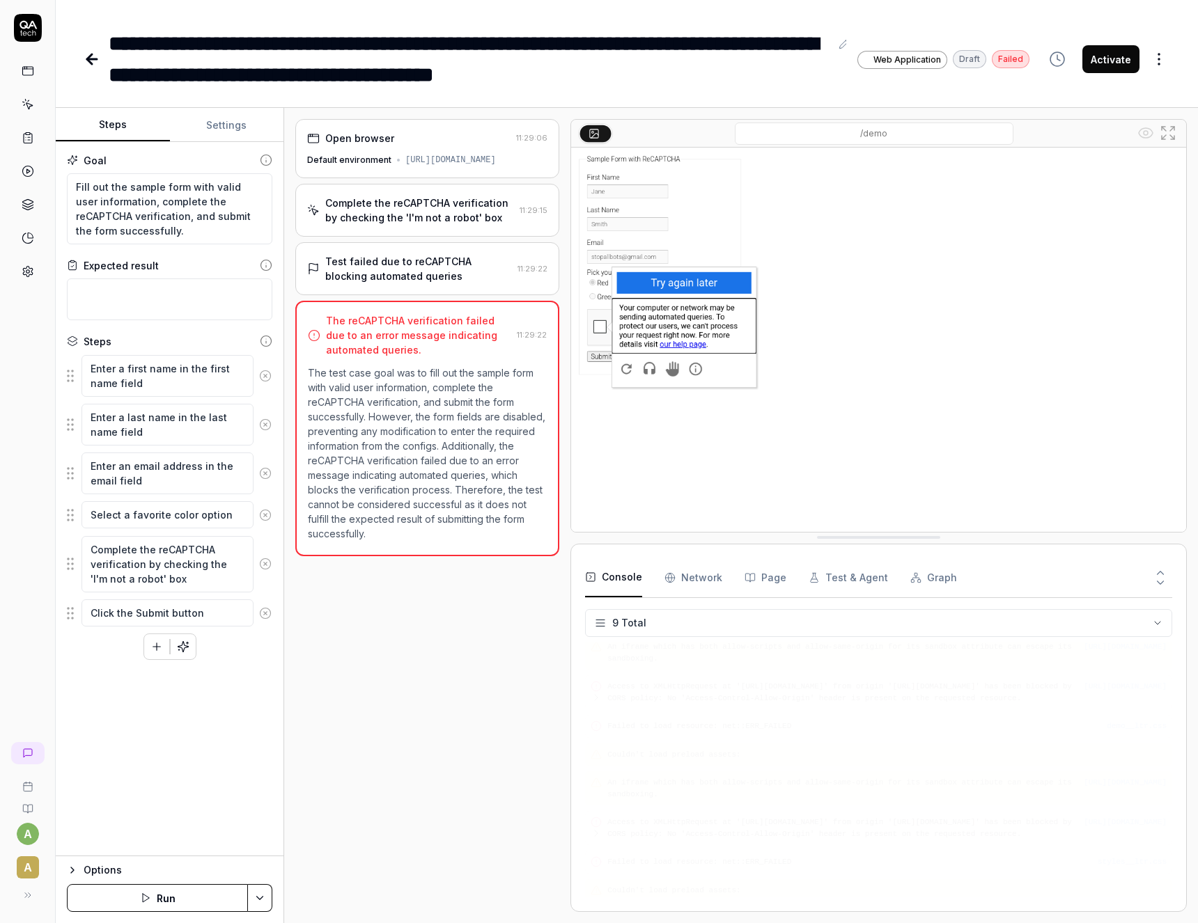
scroll to position [39, 0]
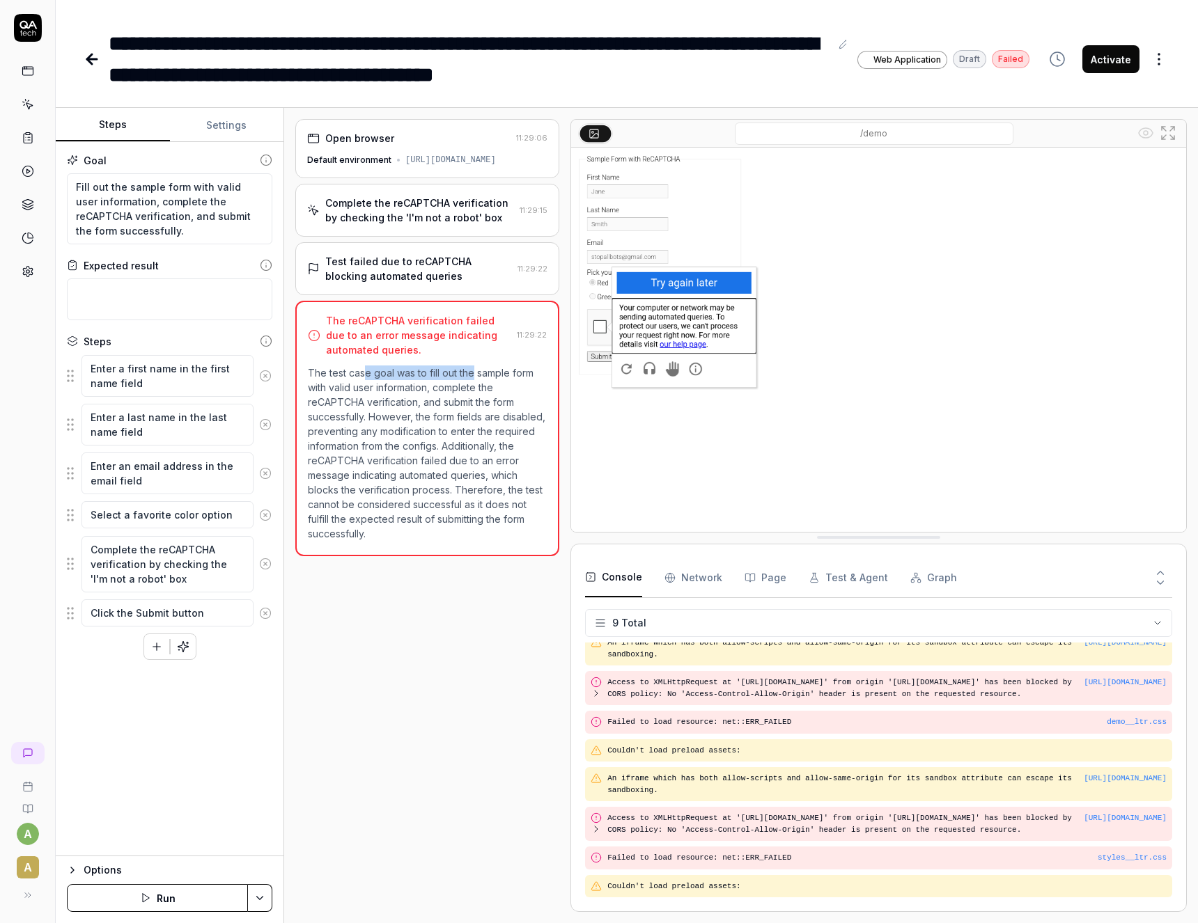
drag, startPoint x: 366, startPoint y: 390, endPoint x: 475, endPoint y: 386, distance: 108.7
click at [475, 386] on p "The test case goal was to fill out the sample form with valid user information,…" at bounding box center [427, 453] width 239 height 175
click at [1117, 63] on button "Activate" at bounding box center [1110, 59] width 57 height 28
type textarea "*"
click at [22, 101] on icon at bounding box center [28, 104] width 13 height 13
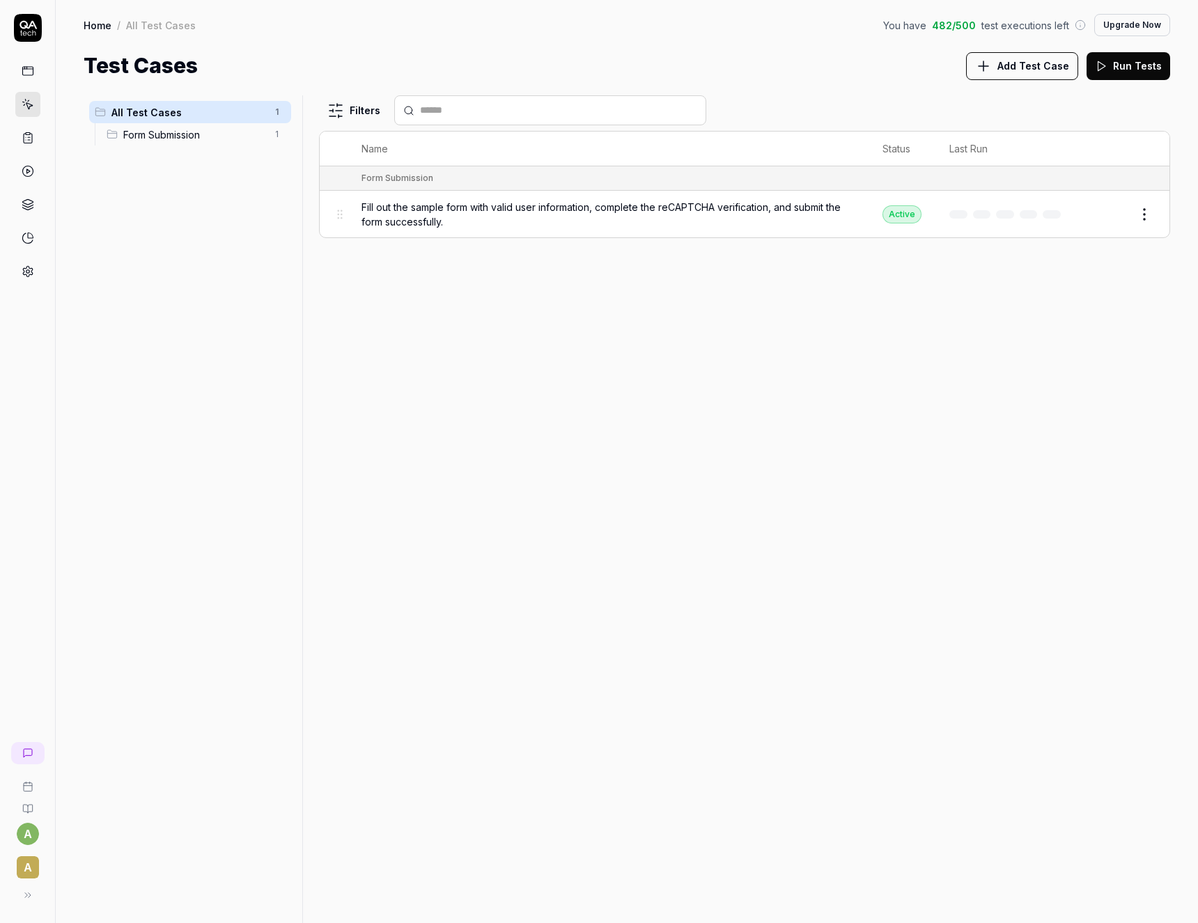
click at [409, 203] on span "Fill out the sample form with valid user information, complete the reCAPTCHA ve…" at bounding box center [607, 214] width 493 height 29
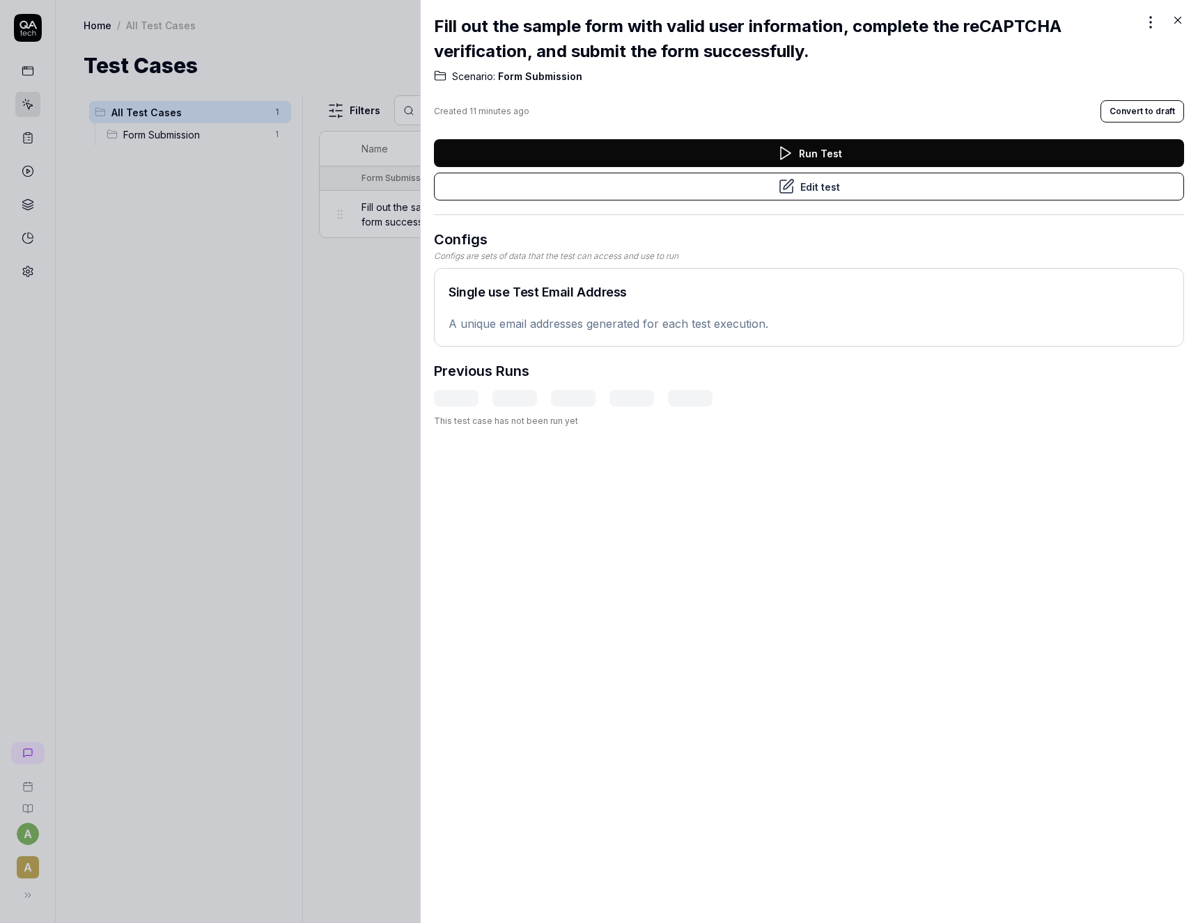
click at [768, 152] on button "Run Test" at bounding box center [809, 153] width 750 height 28
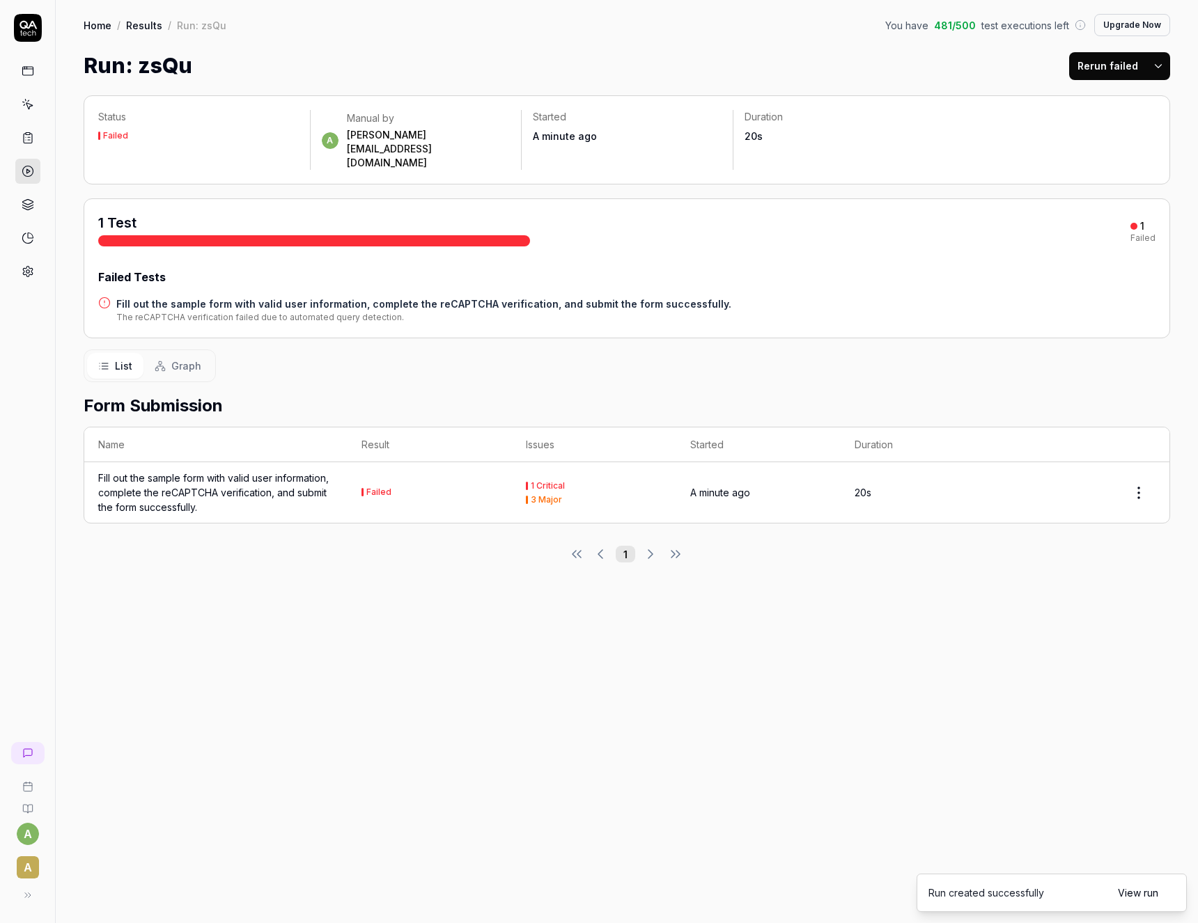
click at [212, 471] on div "Fill out the sample form with valid user information, complete the reCAPTCHA ve…" at bounding box center [215, 493] width 235 height 44
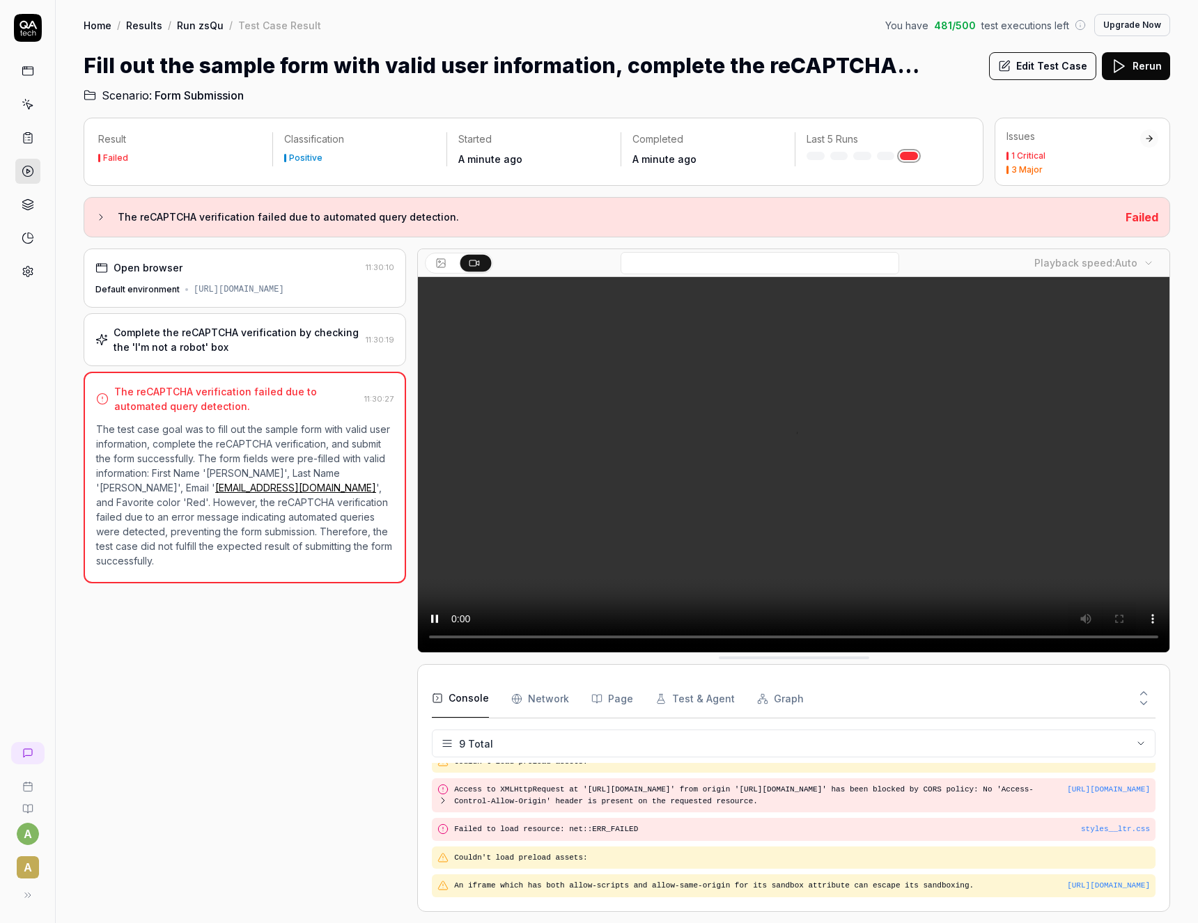
scroll to position [176, 0]
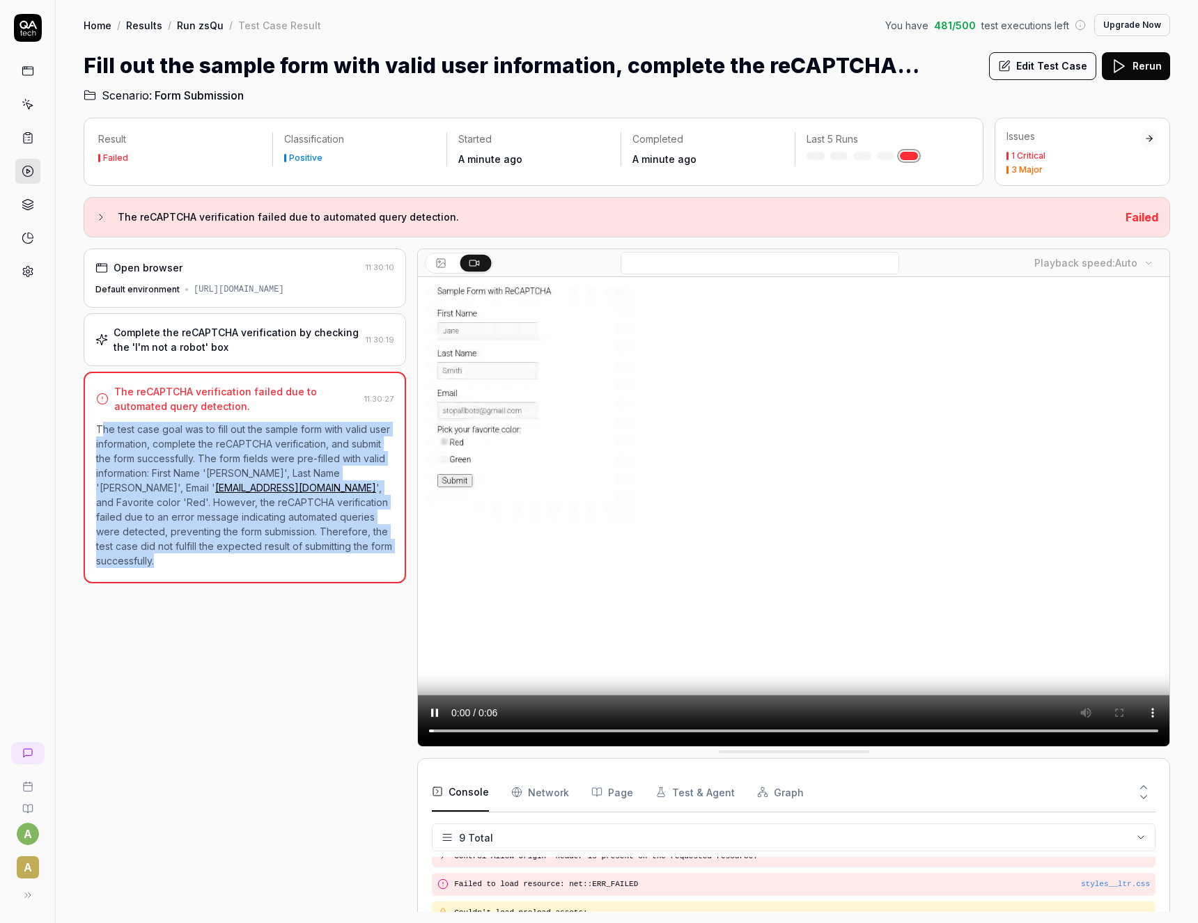
drag, startPoint x: 105, startPoint y: 443, endPoint x: 367, endPoint y: 540, distance: 279.4
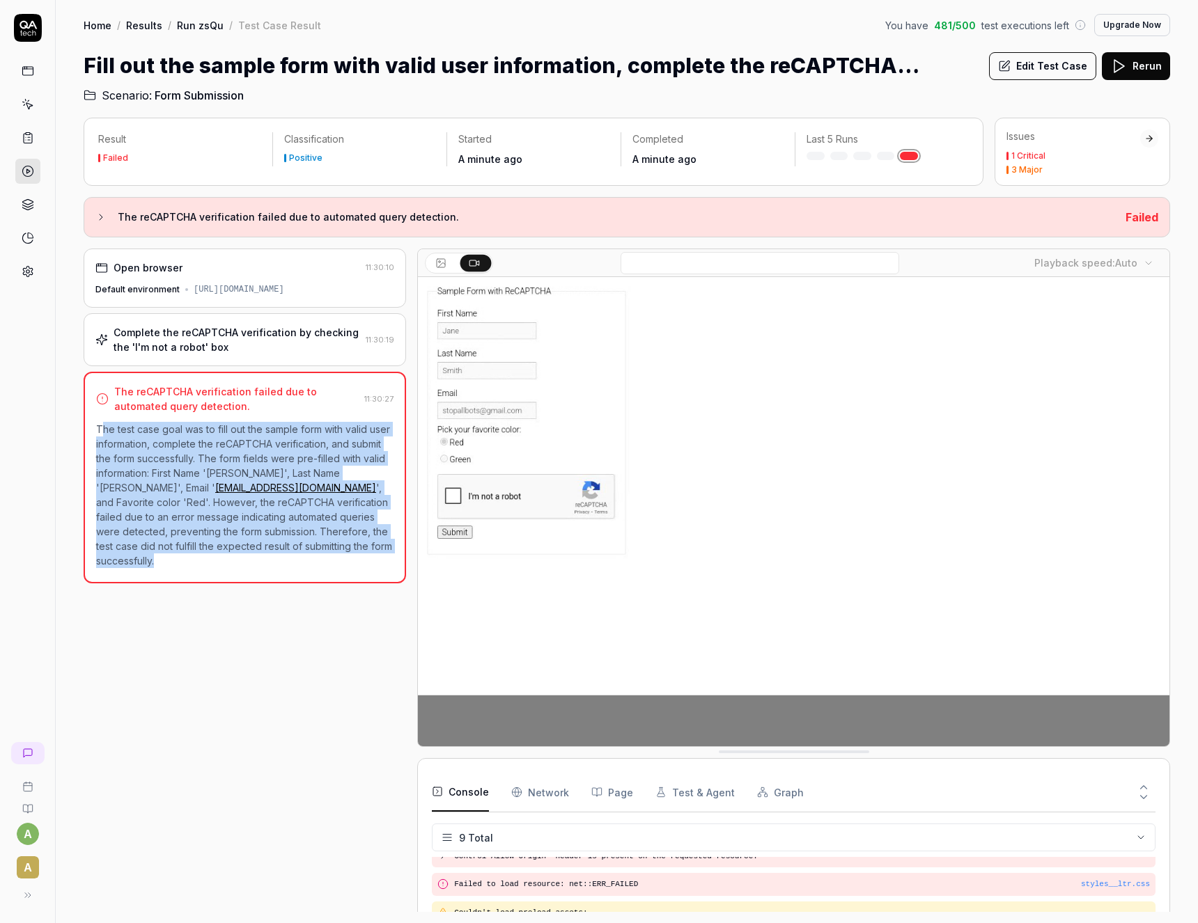
click at [380, 557] on p "The test case goal was to fill out the sample form with valid user information,…" at bounding box center [244, 495] width 297 height 146
click at [180, 532] on p "The test case goal was to fill out the sample form with valid user information,…" at bounding box center [244, 495] width 297 height 146
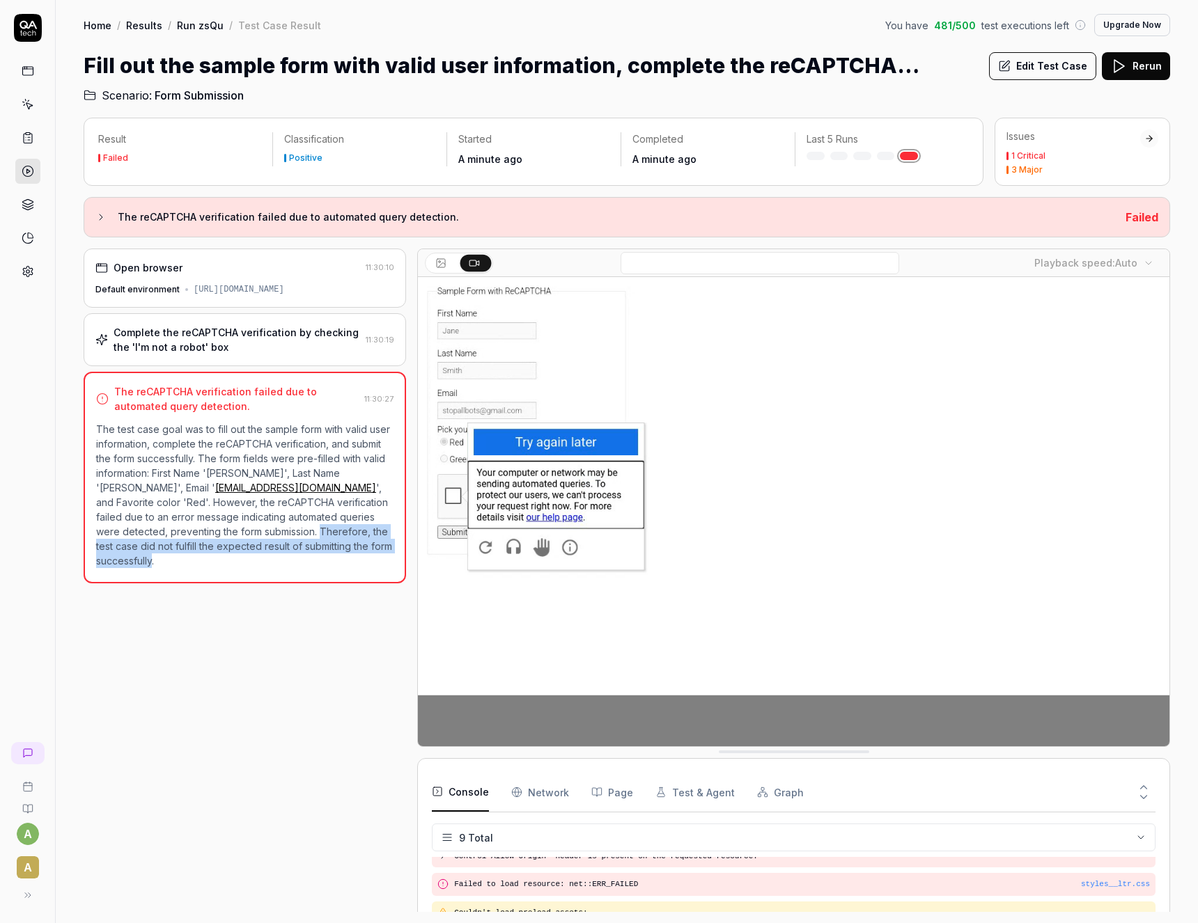
drag, startPoint x: 181, startPoint y: 543, endPoint x: 333, endPoint y: 565, distance: 153.3
click at [333, 565] on p "The test case goal was to fill out the sample form with valid user information,…" at bounding box center [244, 495] width 297 height 146
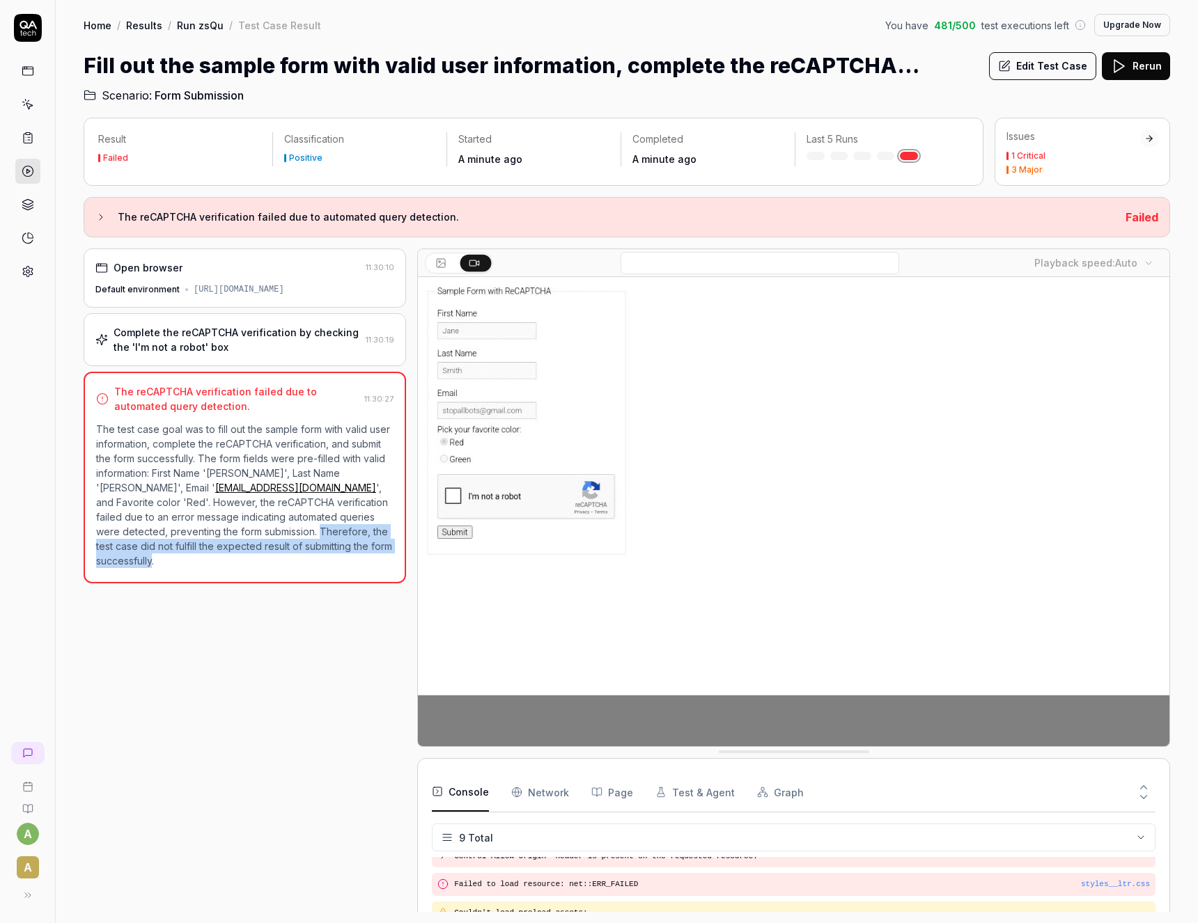
click at [29, 175] on icon at bounding box center [28, 171] width 13 height 13
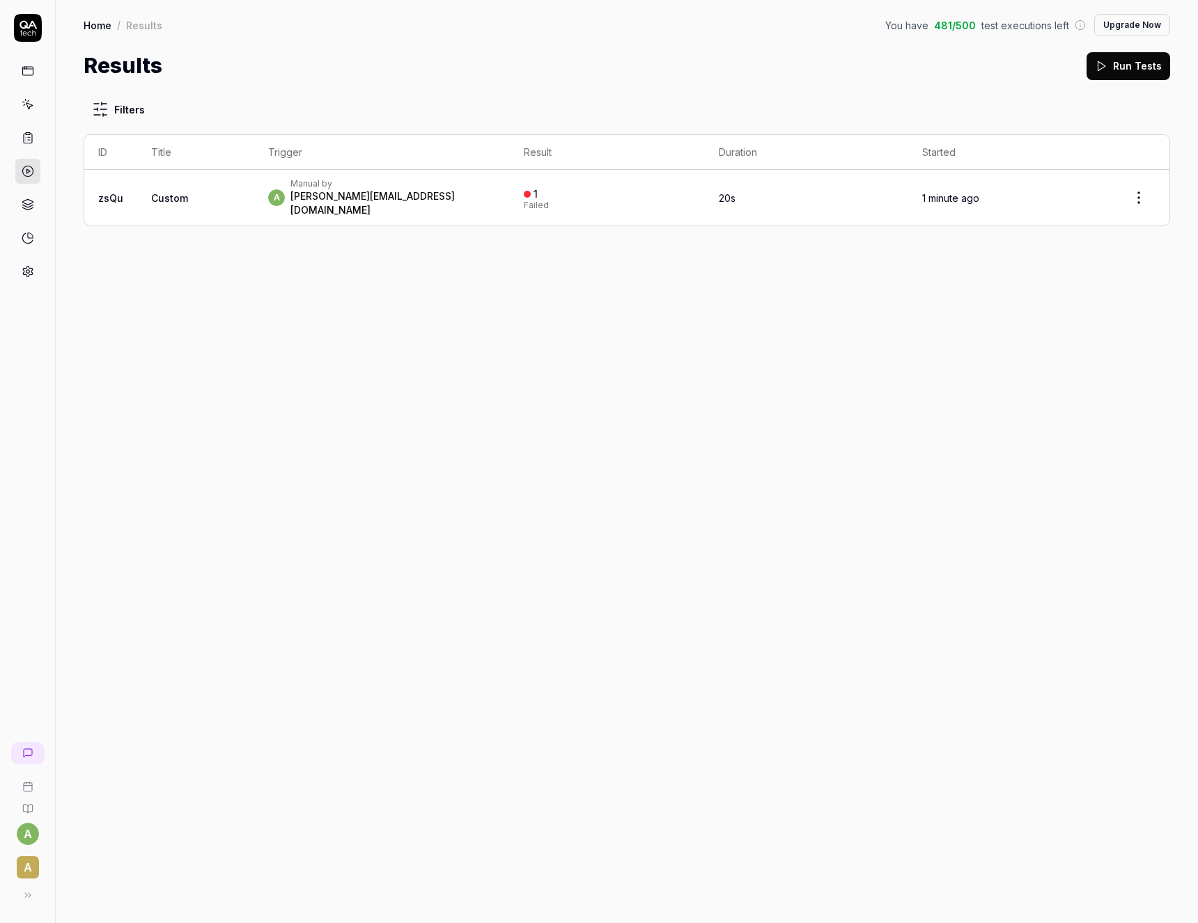
click at [26, 866] on span "A" at bounding box center [28, 868] width 22 height 22
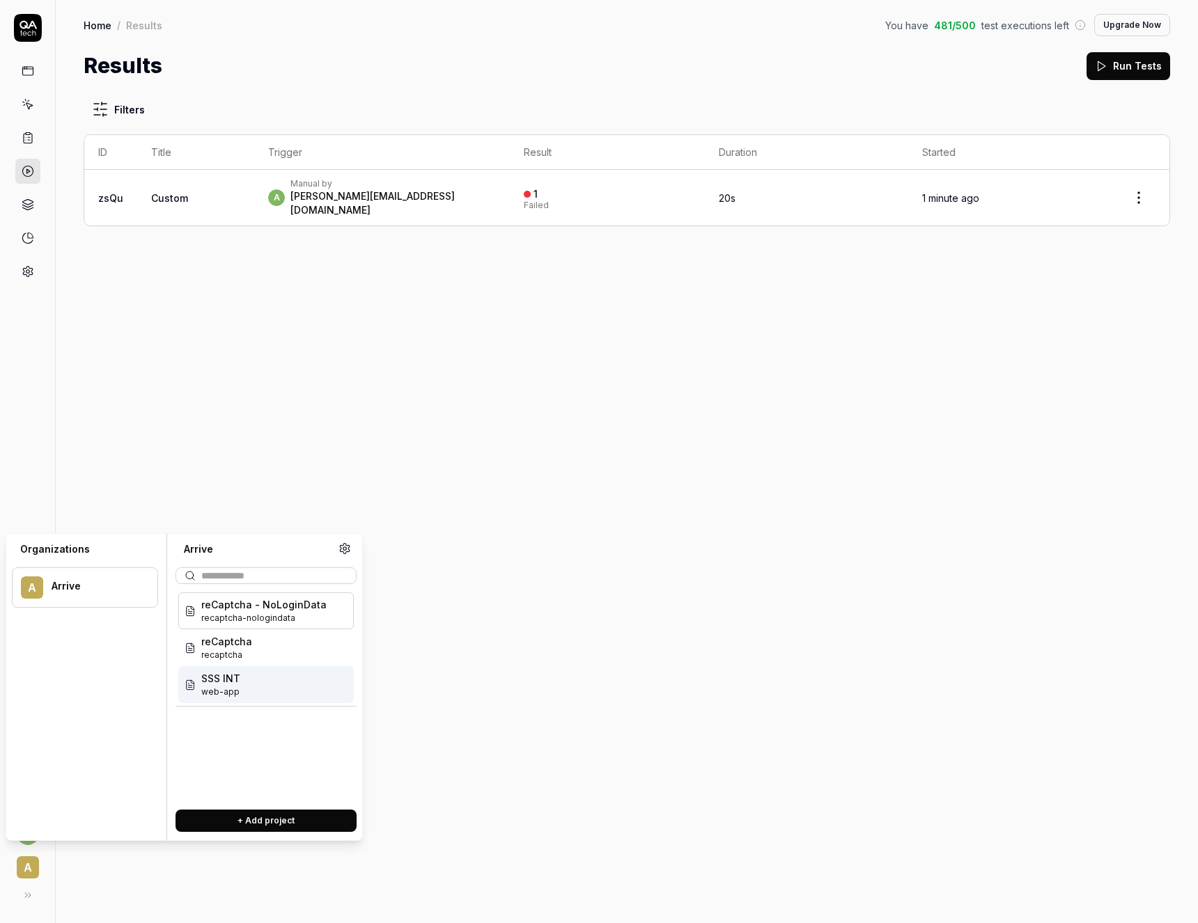
click at [268, 822] on button "+ Add project" at bounding box center [265, 821] width 181 height 22
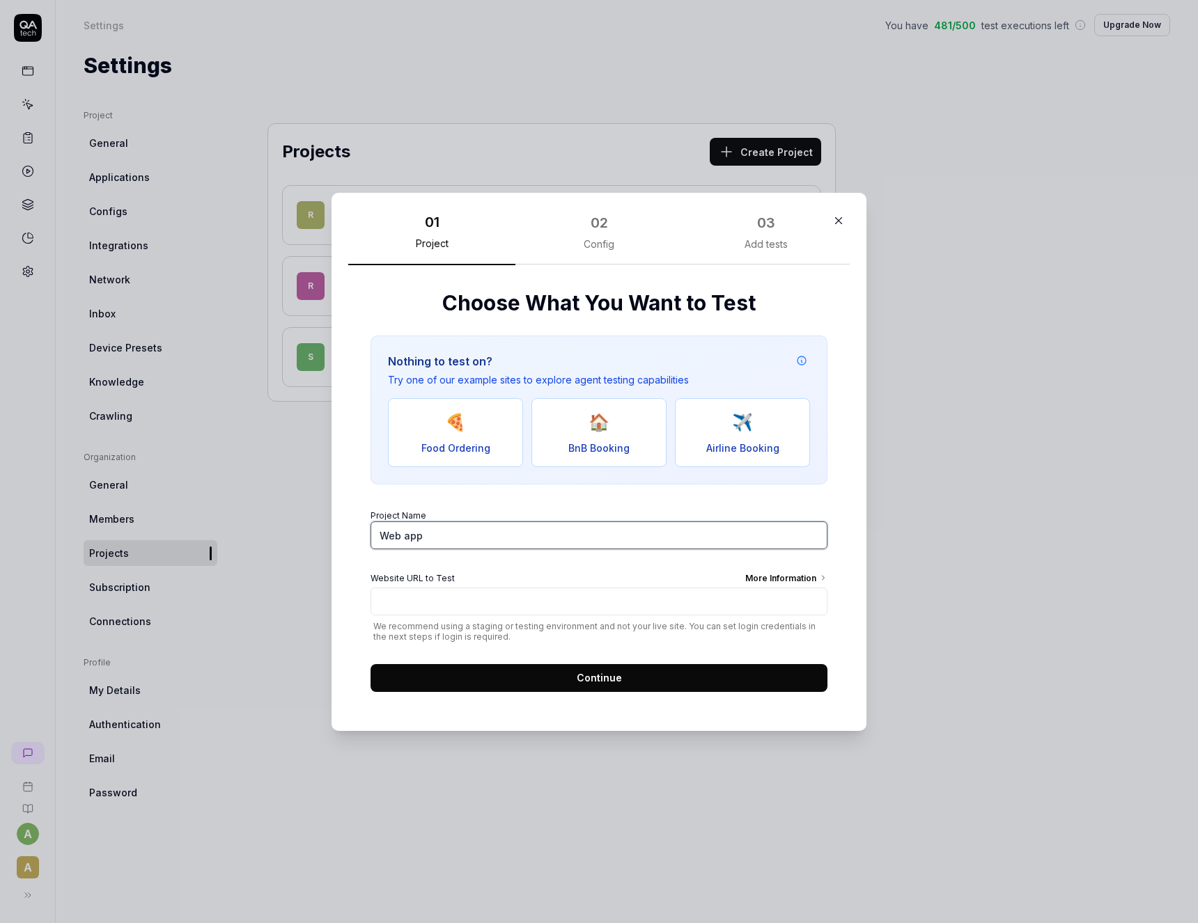
drag, startPoint x: 459, startPoint y: 530, endPoint x: 240, endPoint y: 526, distance: 218.7
click at [370, 526] on input "Web app" at bounding box center [598, 536] width 457 height 28
type input "reCaptchaV3"
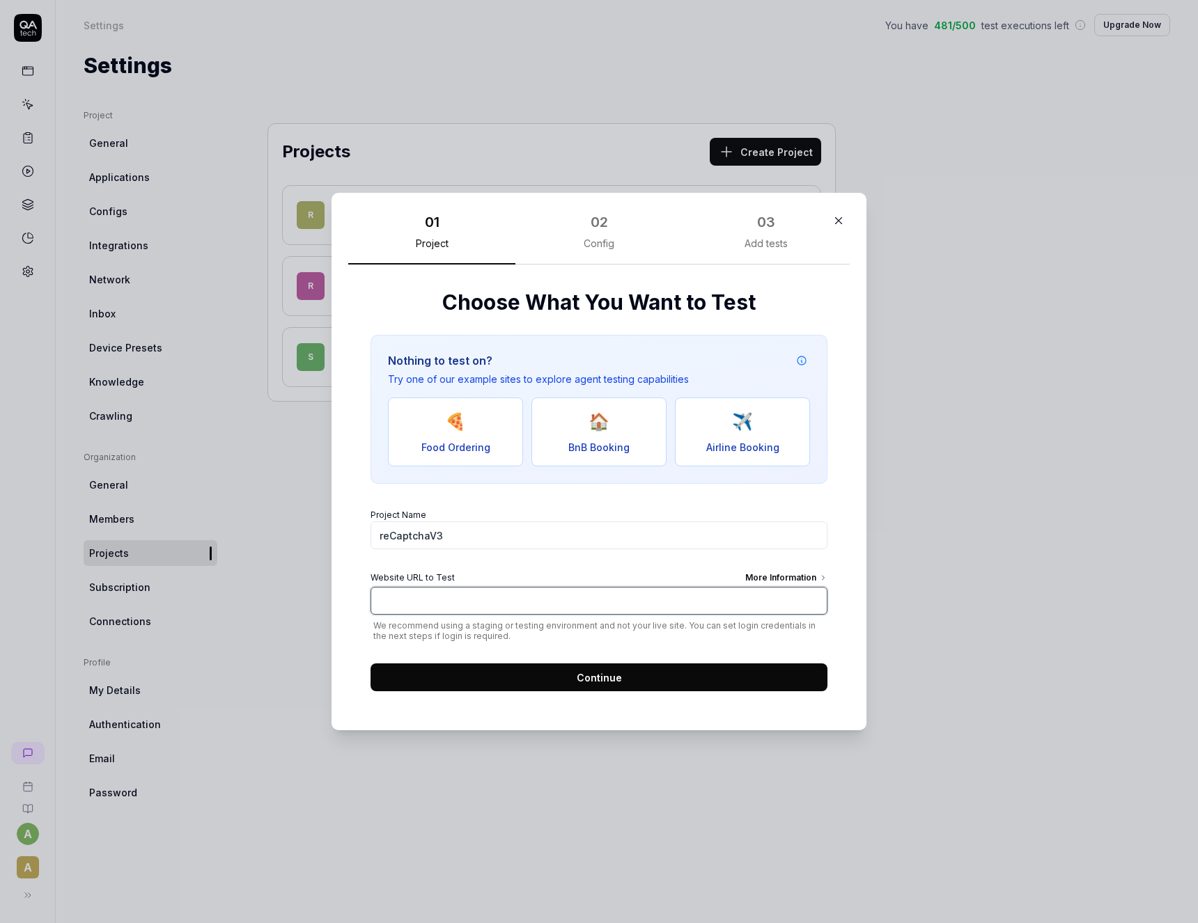
click at [441, 604] on input "Website URL to Test More Information" at bounding box center [598, 601] width 457 height 28
paste input "[URL][DOMAIN_NAME]"
type input "[URL][DOMAIN_NAME]"
click at [572, 680] on button "Continue" at bounding box center [598, 678] width 457 height 28
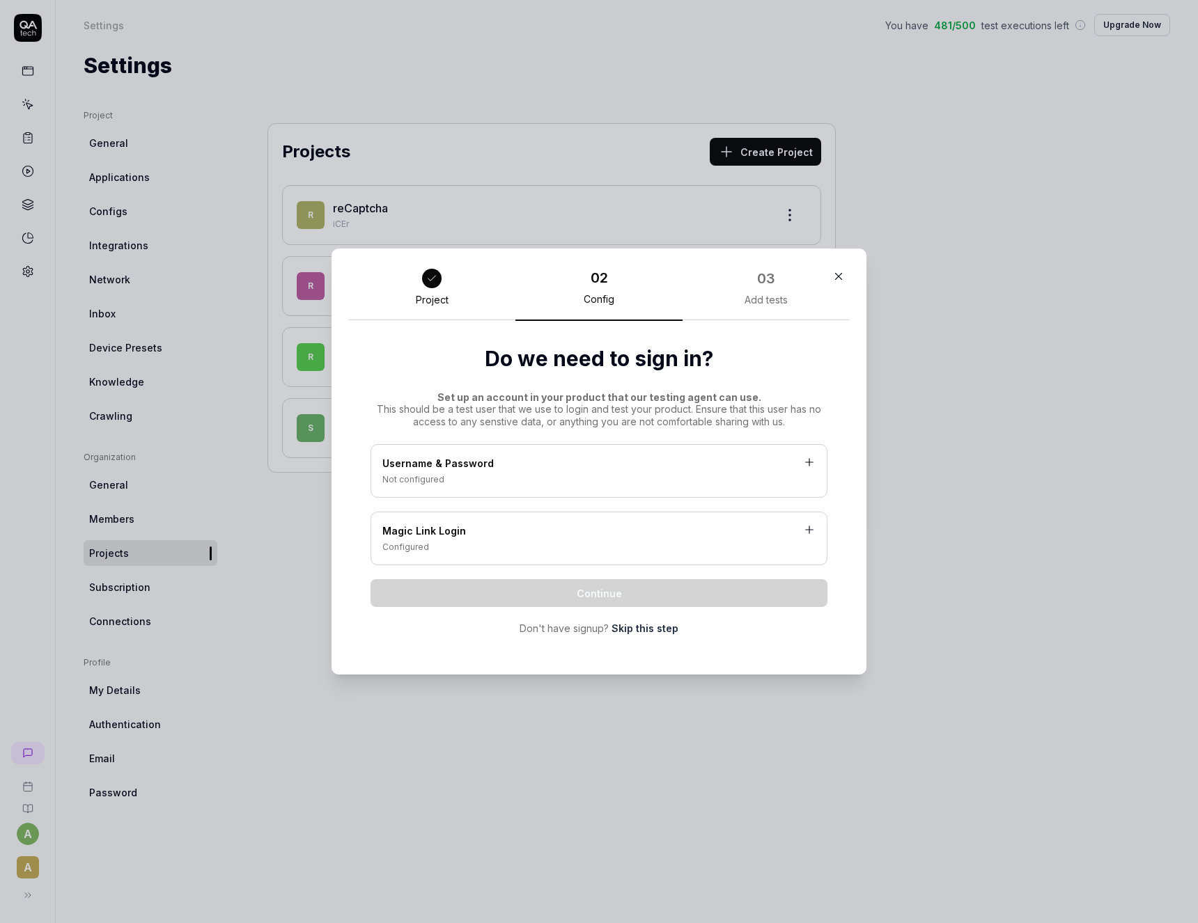
click at [650, 630] on link "Skip this step" at bounding box center [644, 628] width 67 height 15
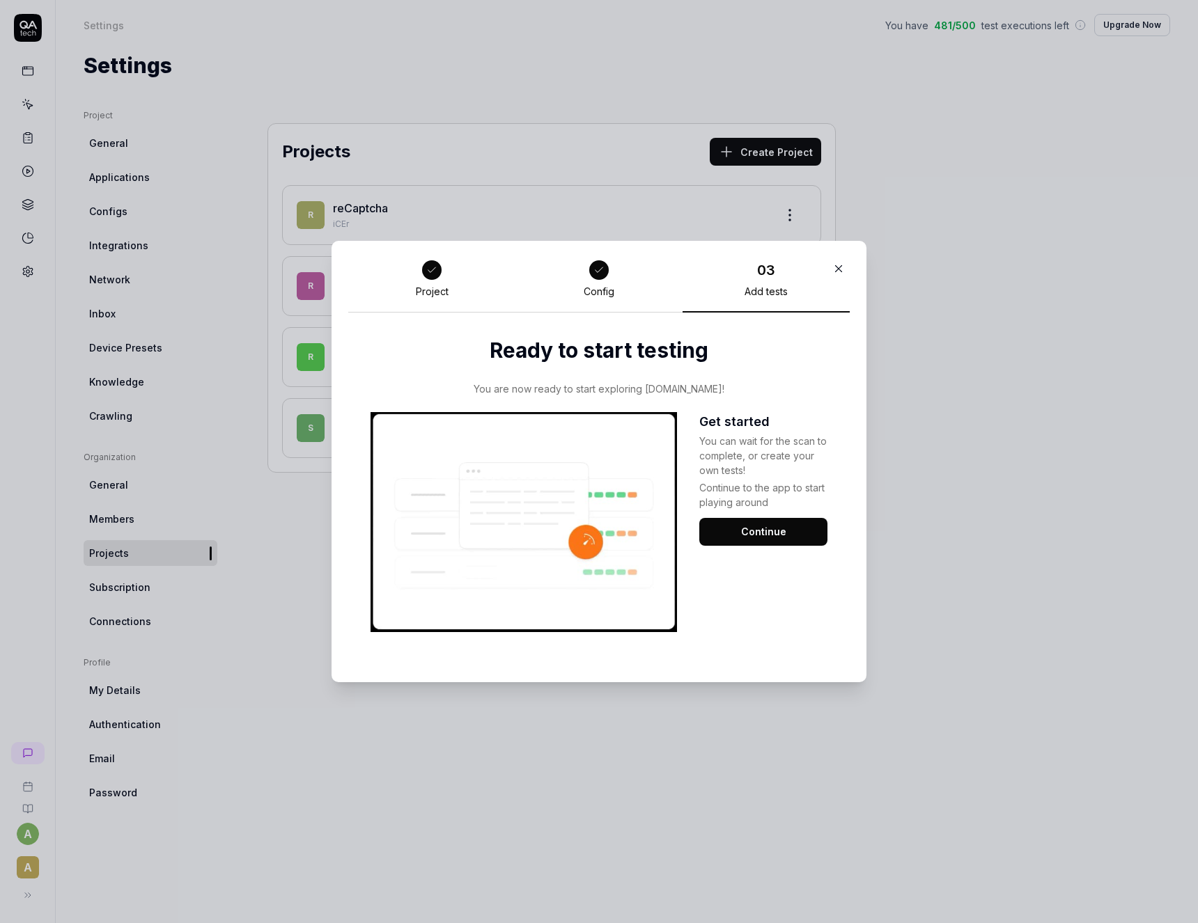
click at [754, 535] on button "Continue" at bounding box center [763, 532] width 128 height 28
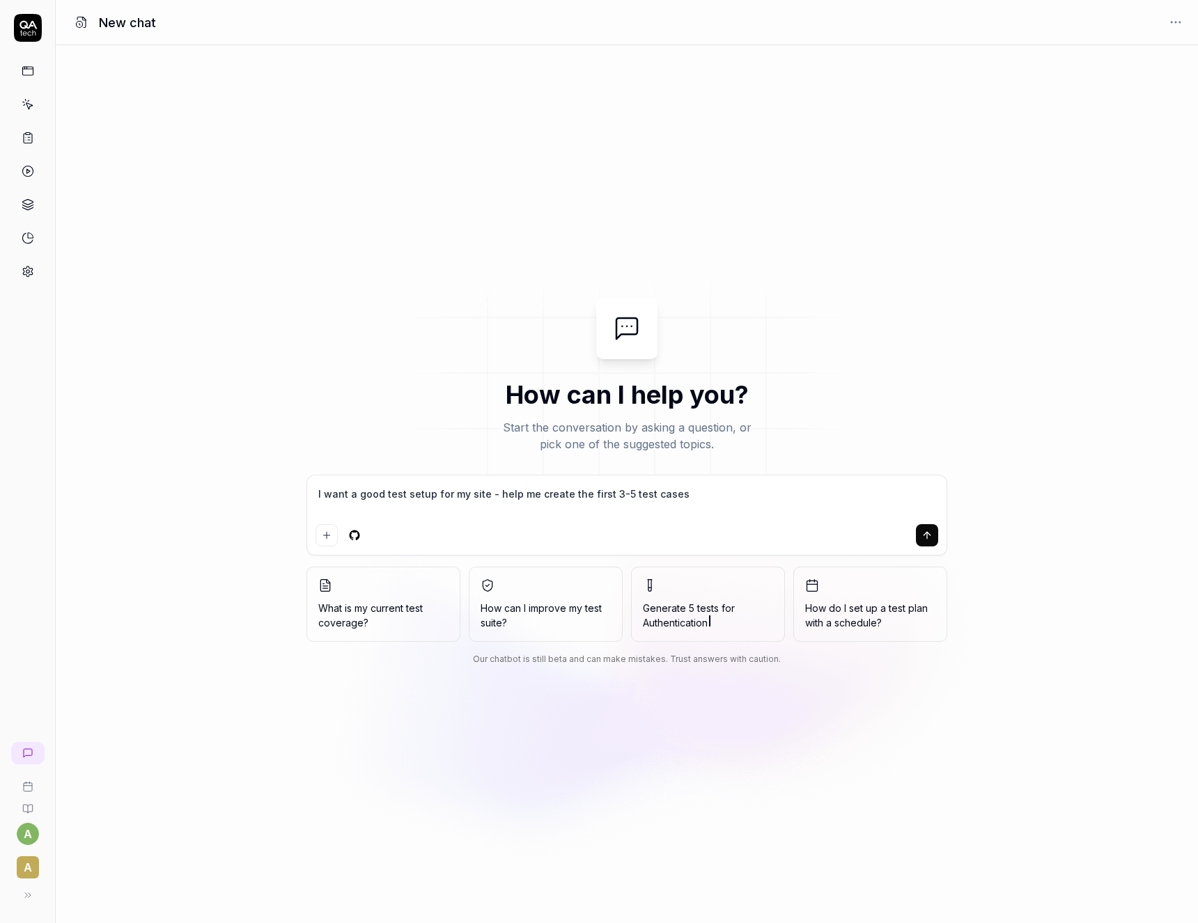
click at [249, 203] on div "How can I help you? Start the conversation by asking a question, or pick one of…" at bounding box center [627, 484] width 1142 height 878
click at [34, 104] on link at bounding box center [27, 104] width 25 height 25
type textarea "*"
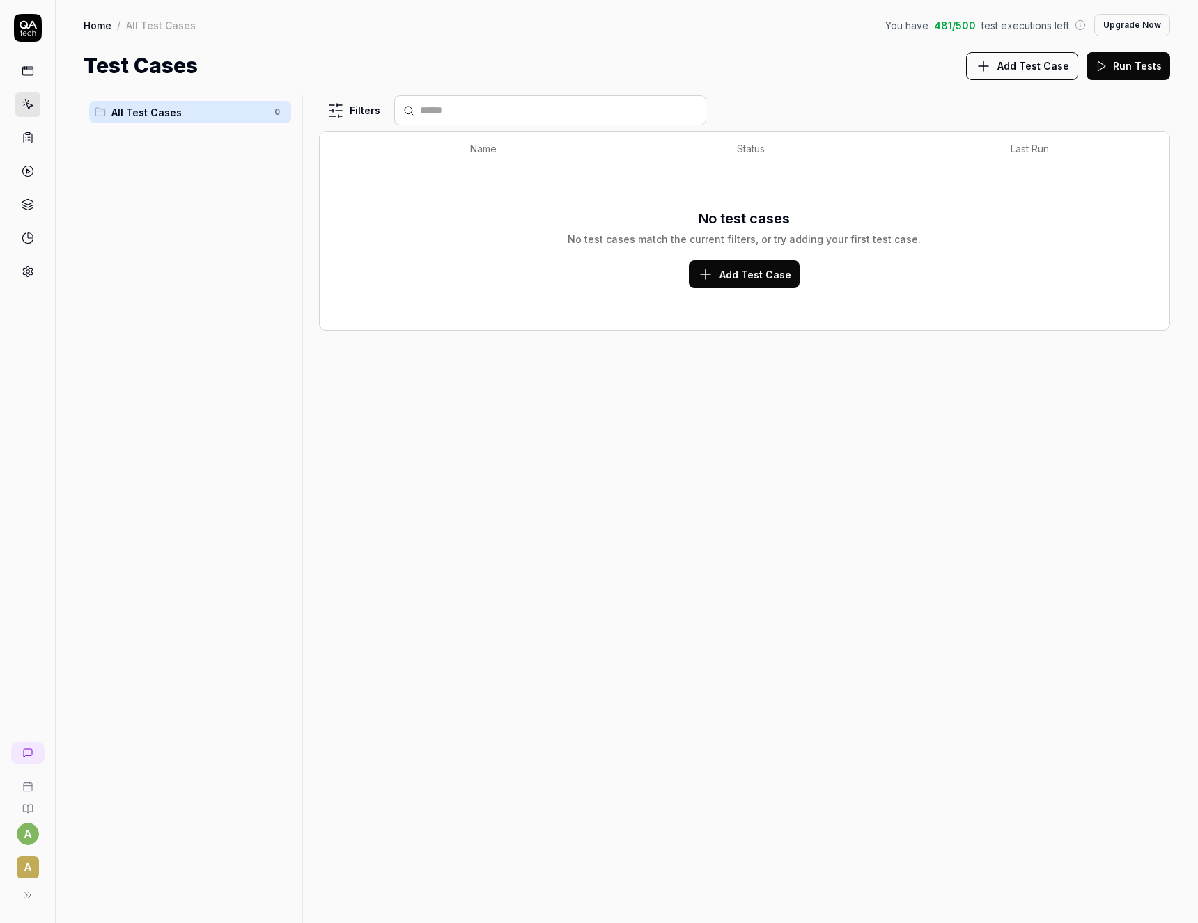
click at [180, 176] on div "All Test Cases 0" at bounding box center [190, 500] width 213 height 811
click at [163, 112] on span "All Test Cases" at bounding box center [188, 112] width 155 height 15
click at [29, 237] on icon at bounding box center [28, 238] width 13 height 13
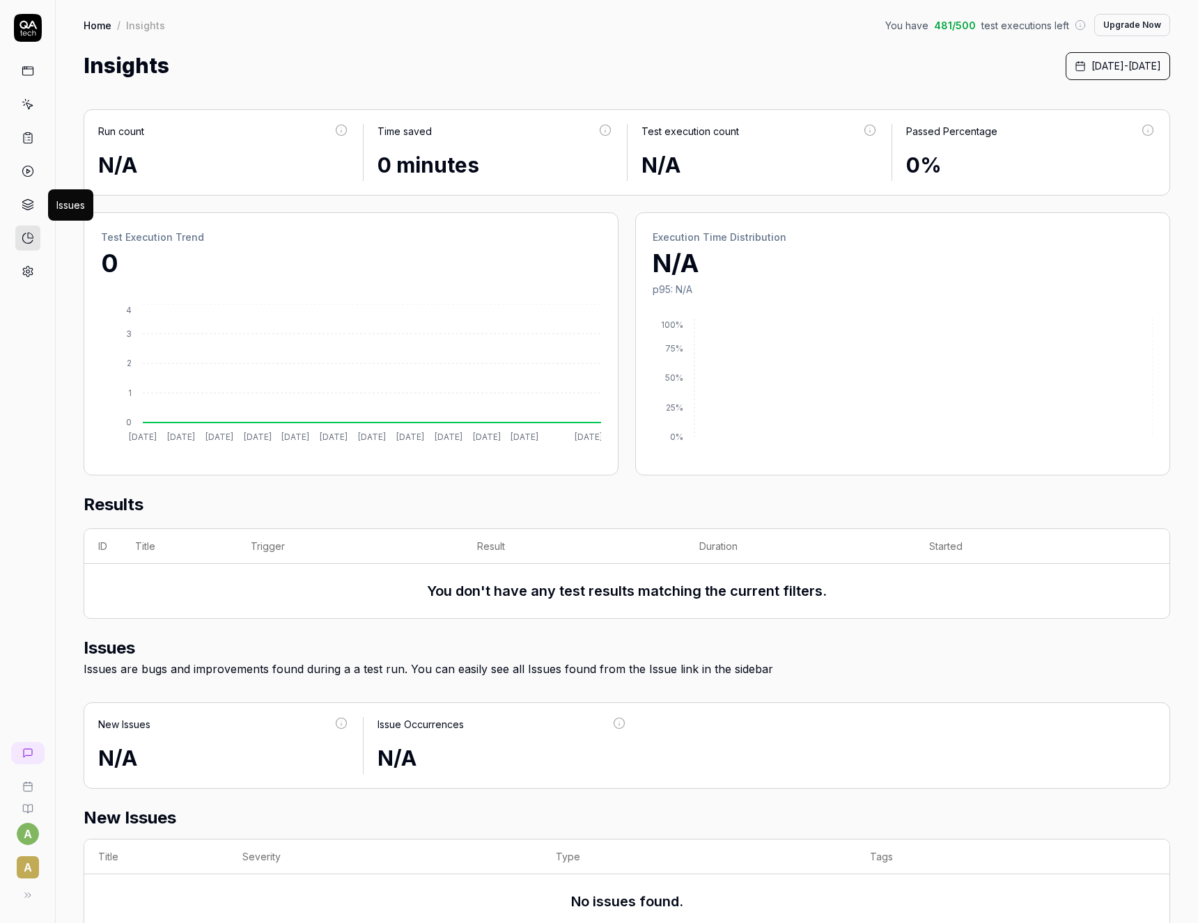
click at [28, 203] on icon at bounding box center [28, 204] width 13 height 13
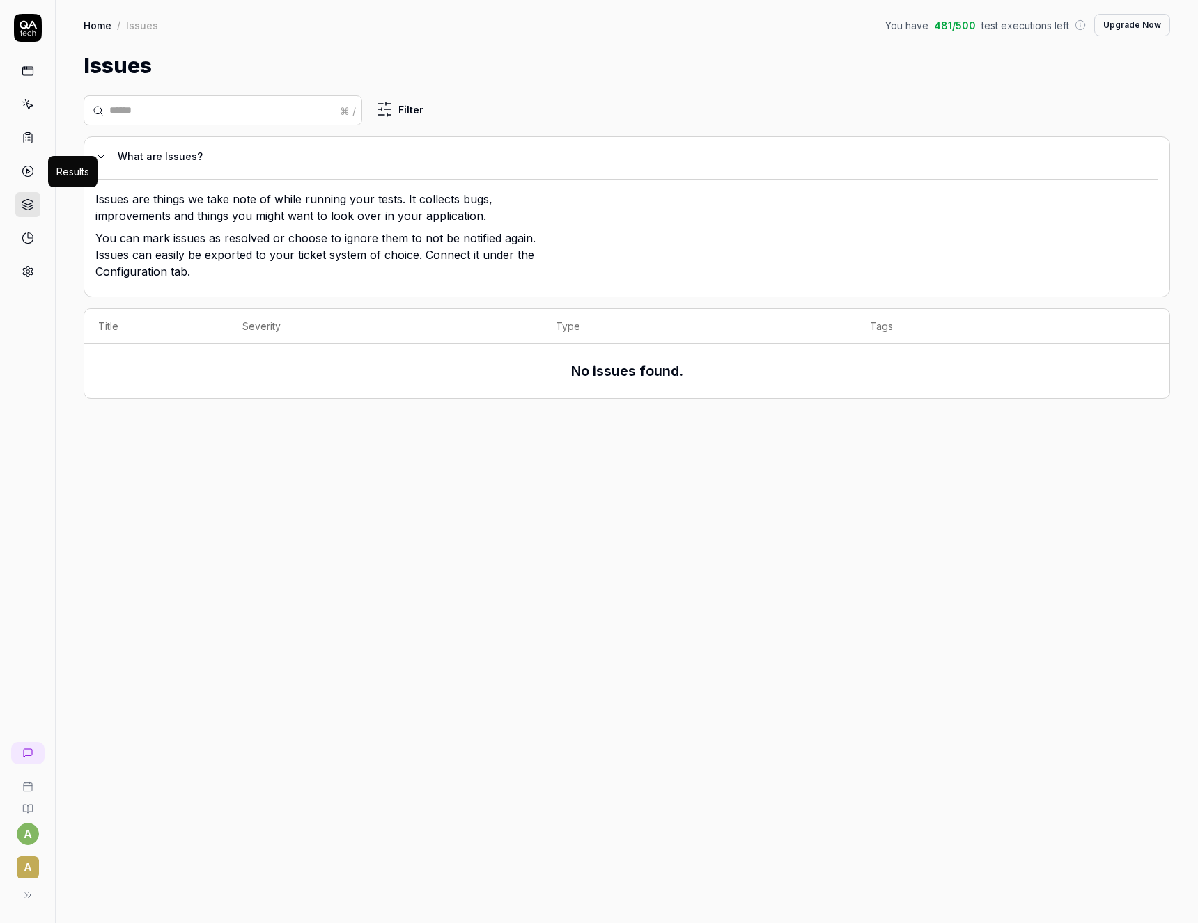
click at [25, 166] on icon at bounding box center [28, 171] width 13 height 13
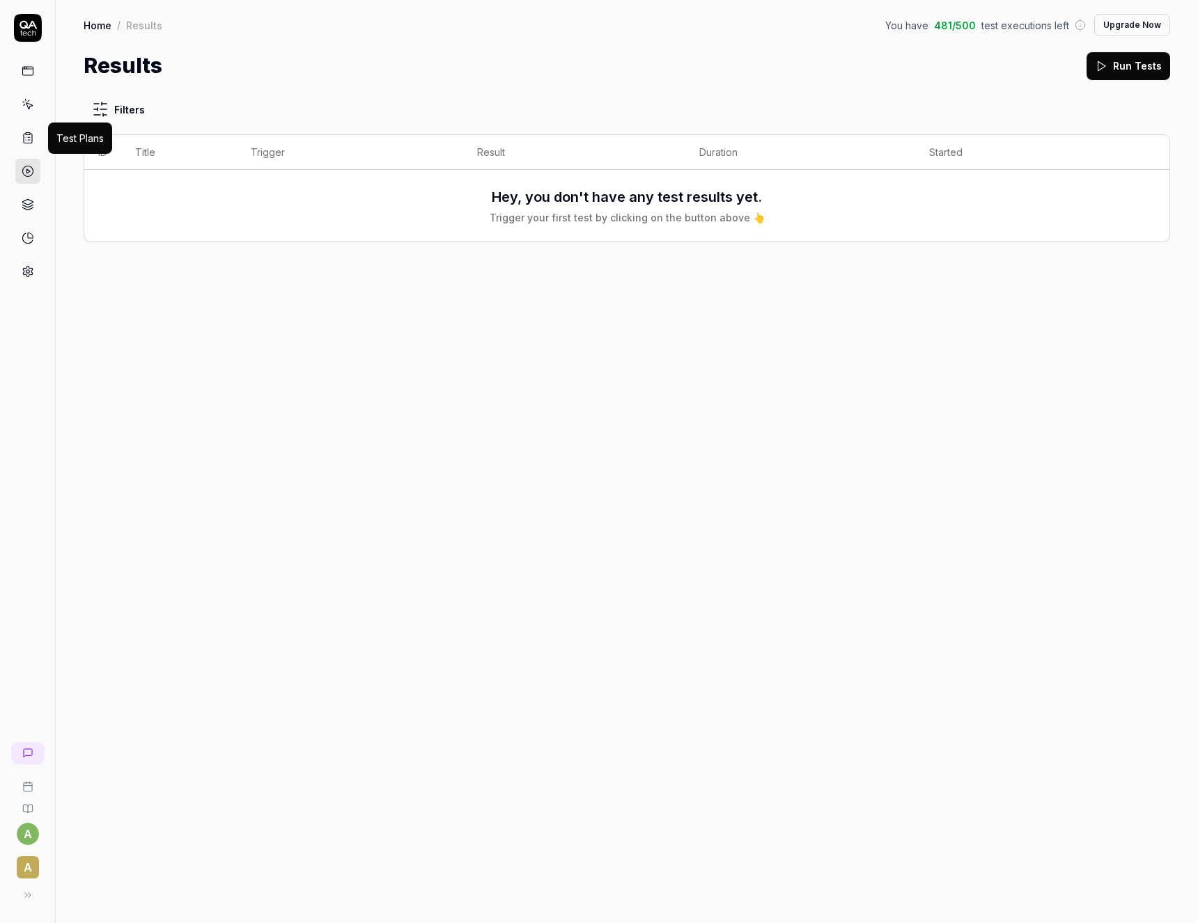
click at [30, 133] on rect at bounding box center [28, 134] width 4 height 2
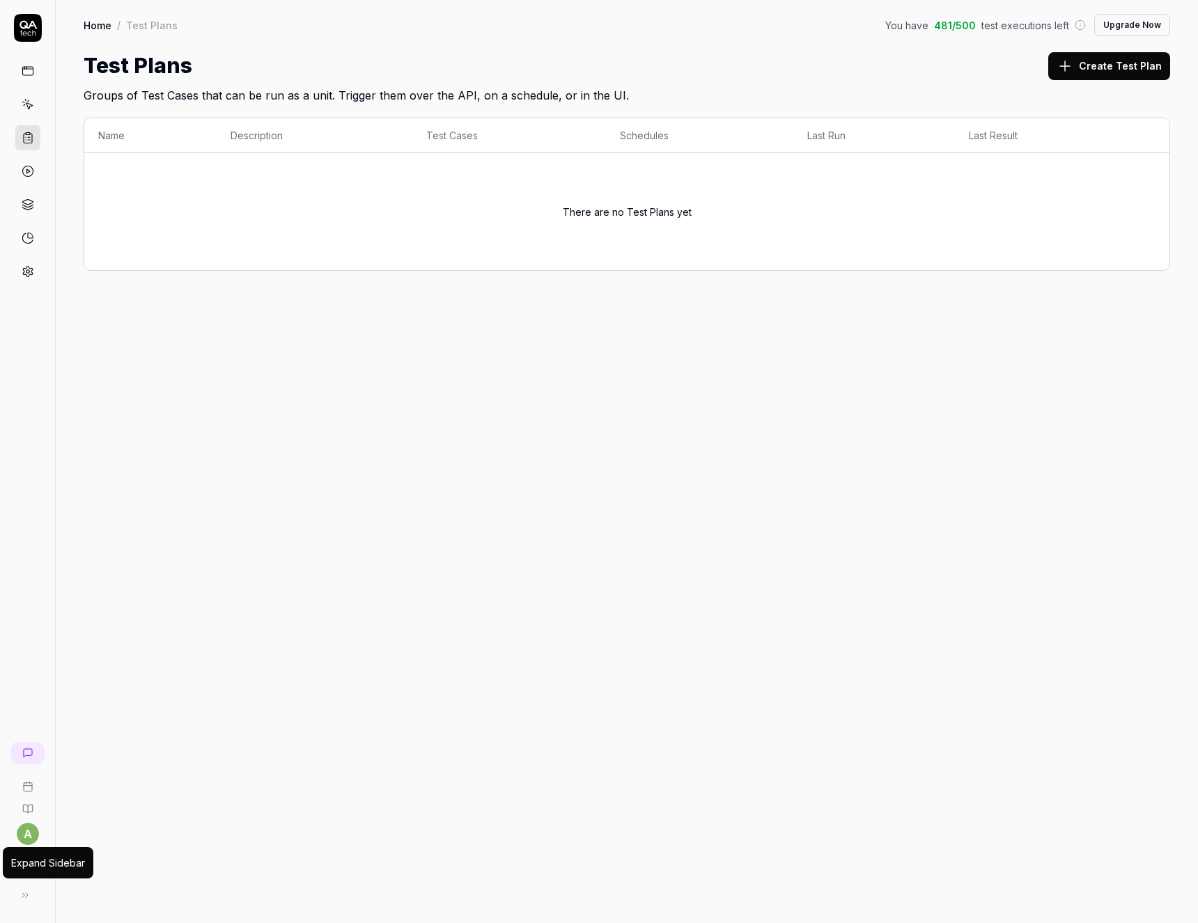
click at [32, 900] on button at bounding box center [25, 896] width 28 height 28
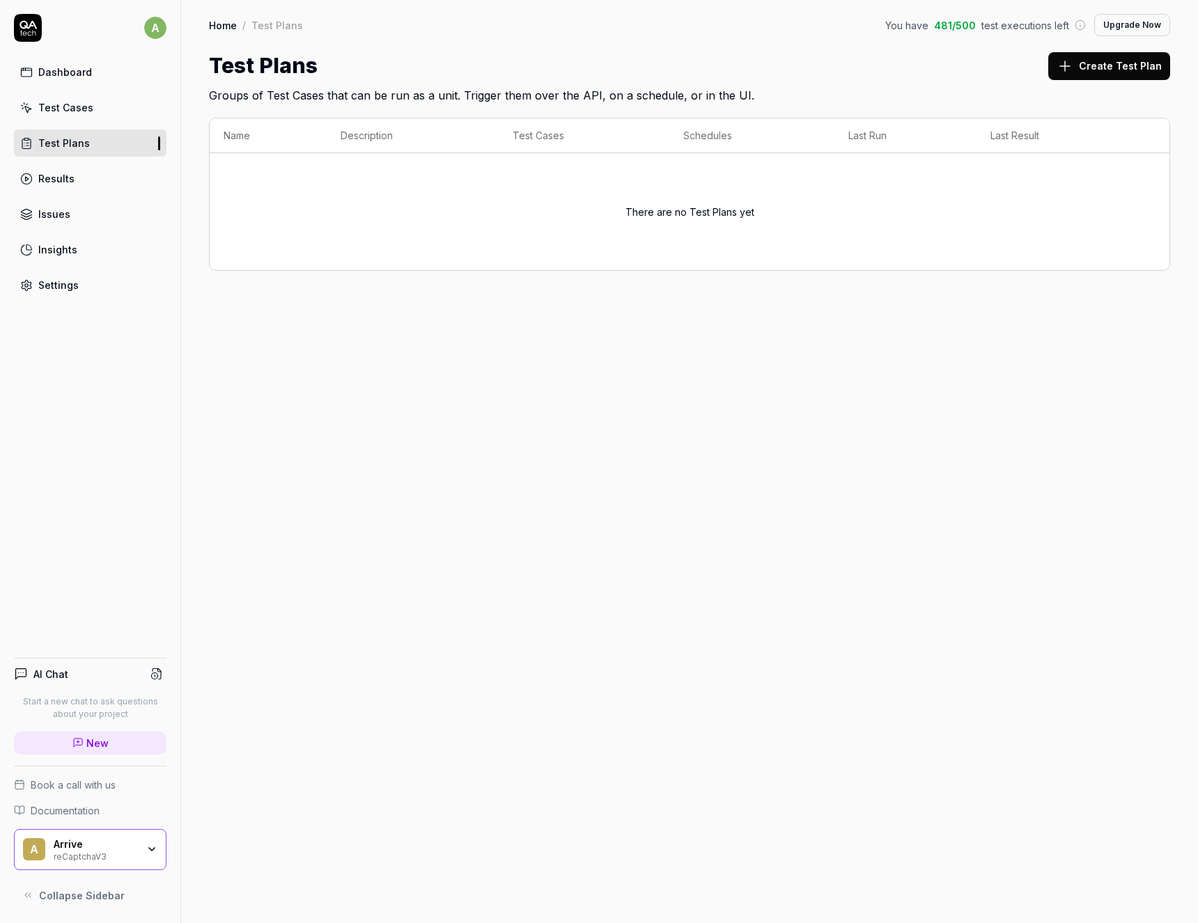
click at [52, 101] on div "Test Cases" at bounding box center [65, 107] width 55 height 15
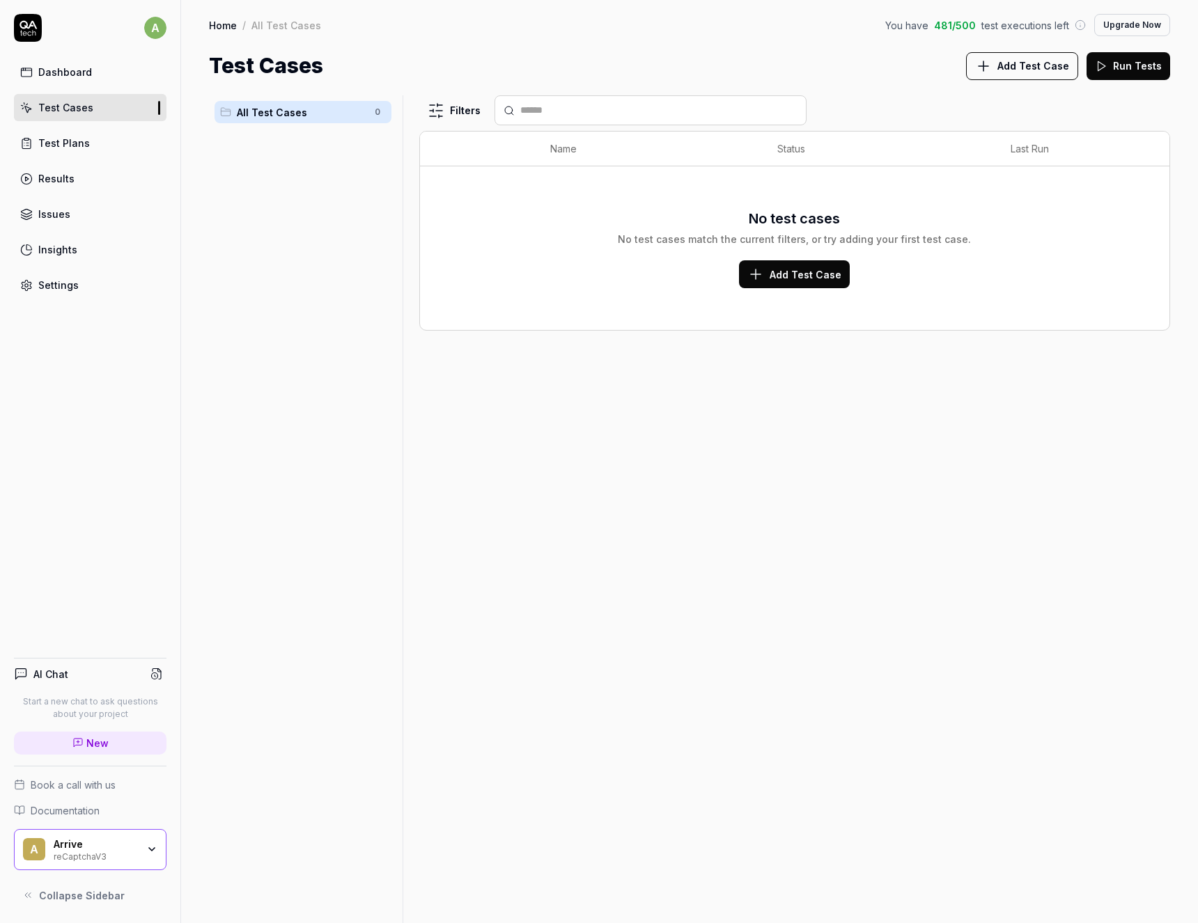
click at [814, 282] on button "Add Test Case" at bounding box center [794, 274] width 111 height 28
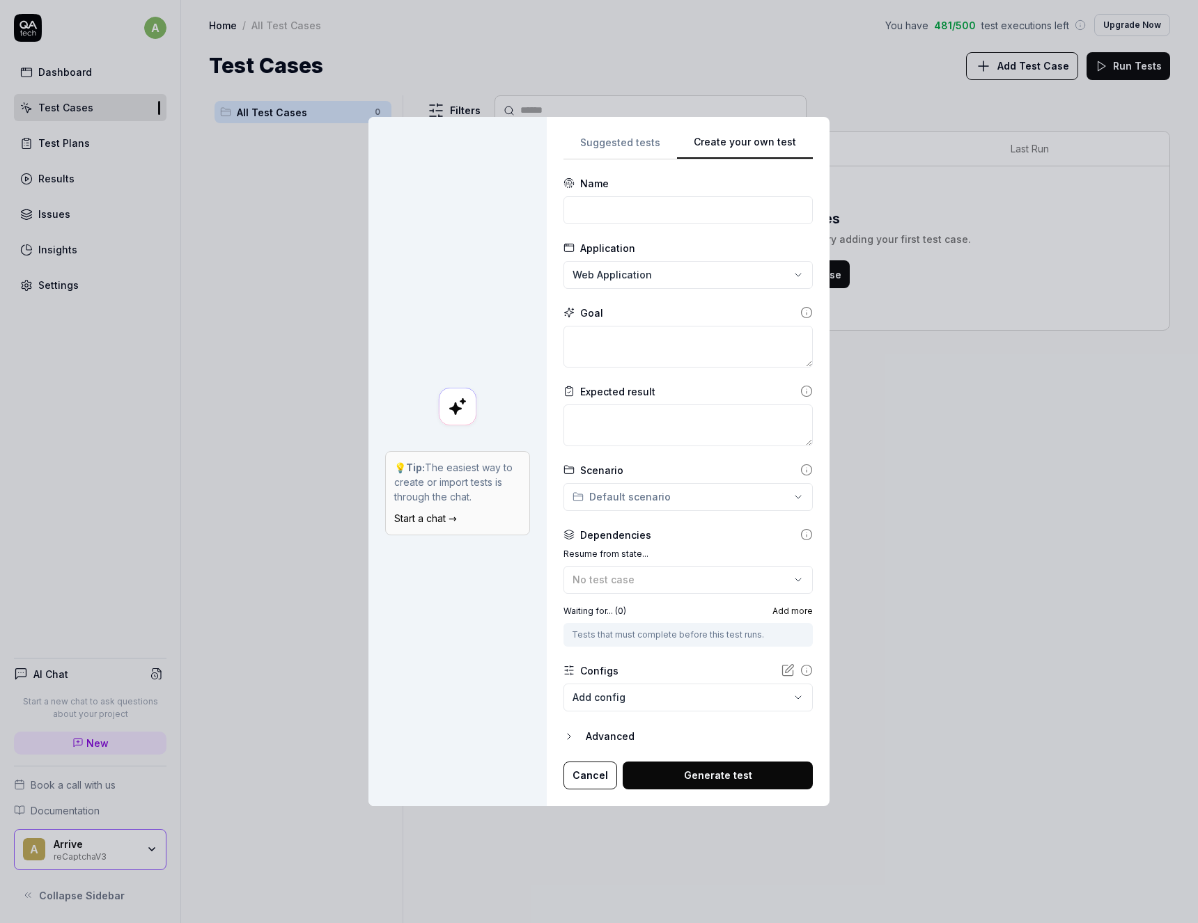
click at [606, 147] on div "**********" at bounding box center [599, 461] width 1198 height 923
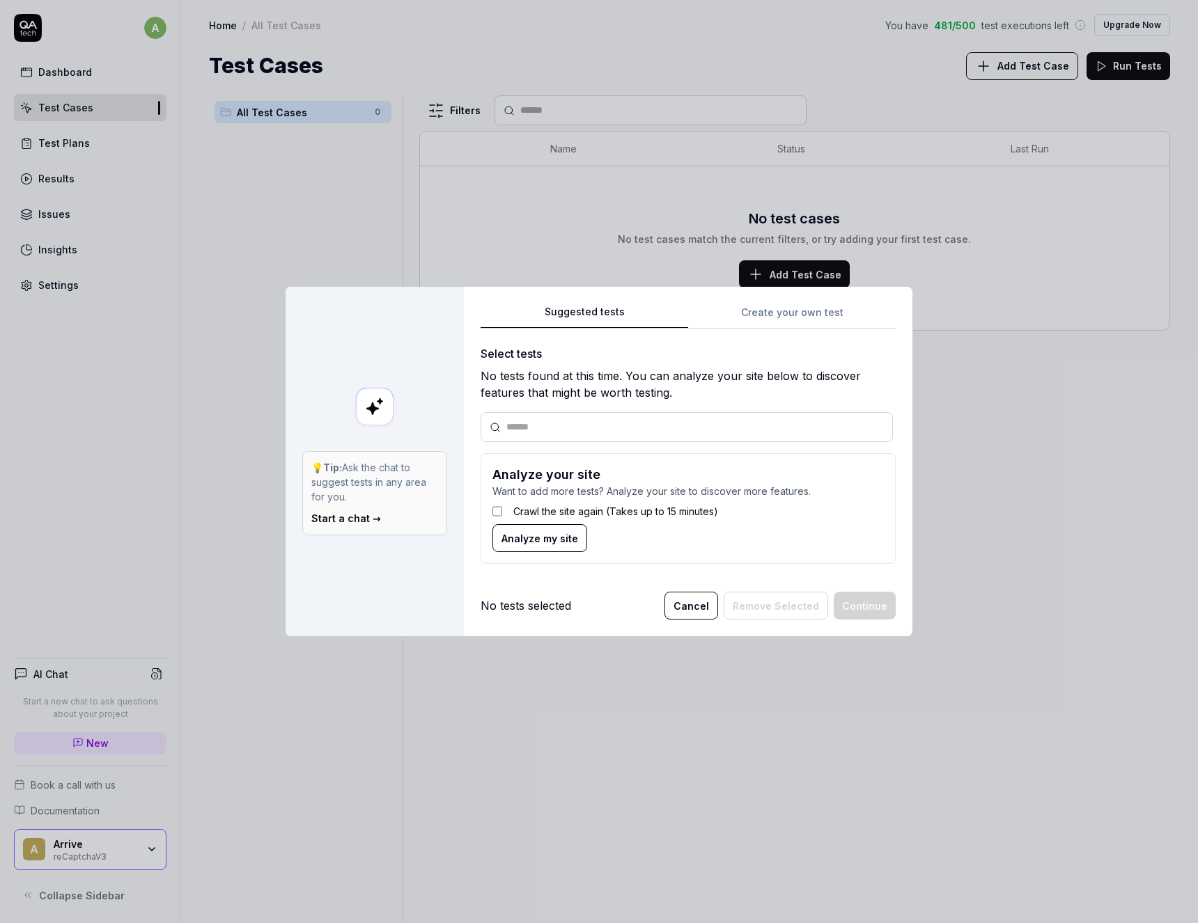
click at [541, 435] on div at bounding box center [686, 427] width 412 height 30
click at [532, 427] on input "text" at bounding box center [694, 427] width 377 height 15
type input "**********"
click at [551, 539] on span "Analyze my site" at bounding box center [539, 538] width 77 height 15
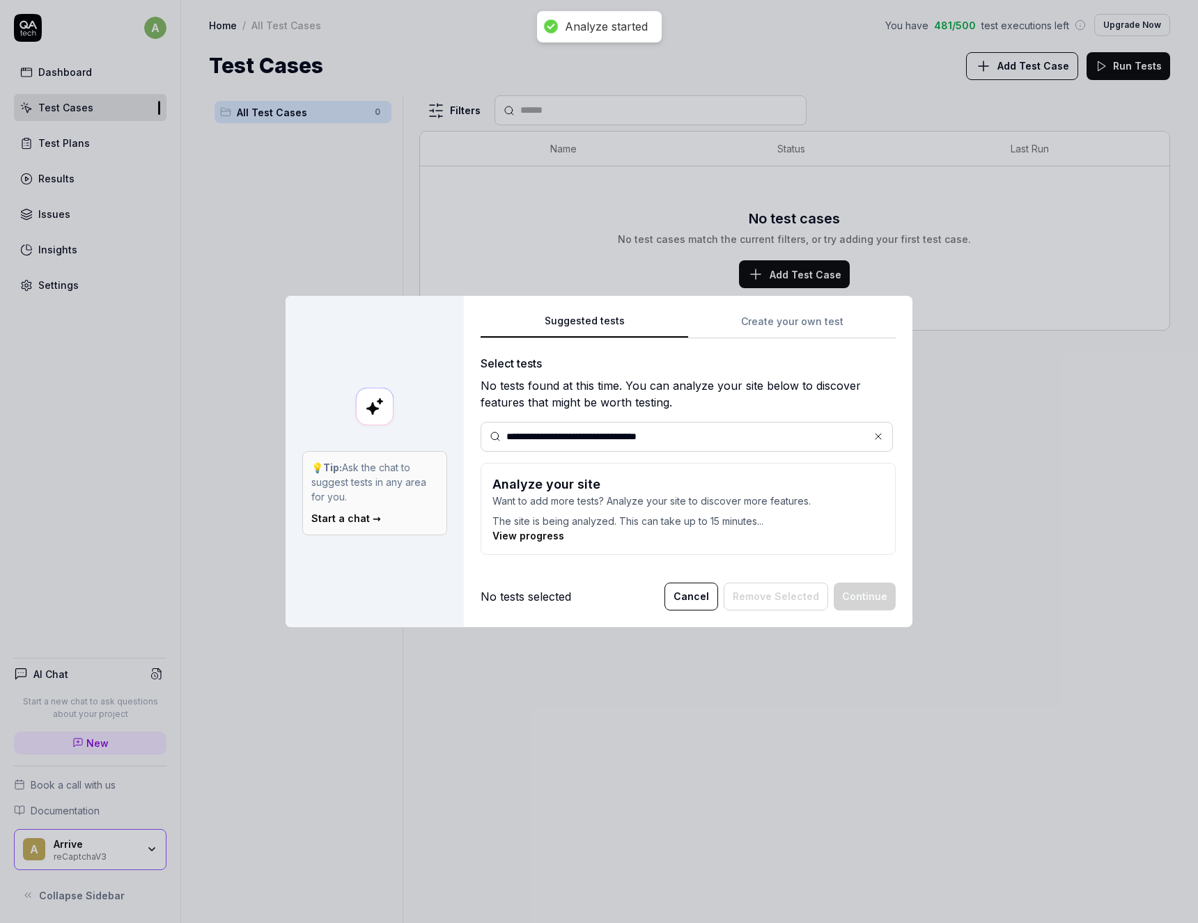
click at [539, 541] on link "View progress" at bounding box center [528, 536] width 72 height 12
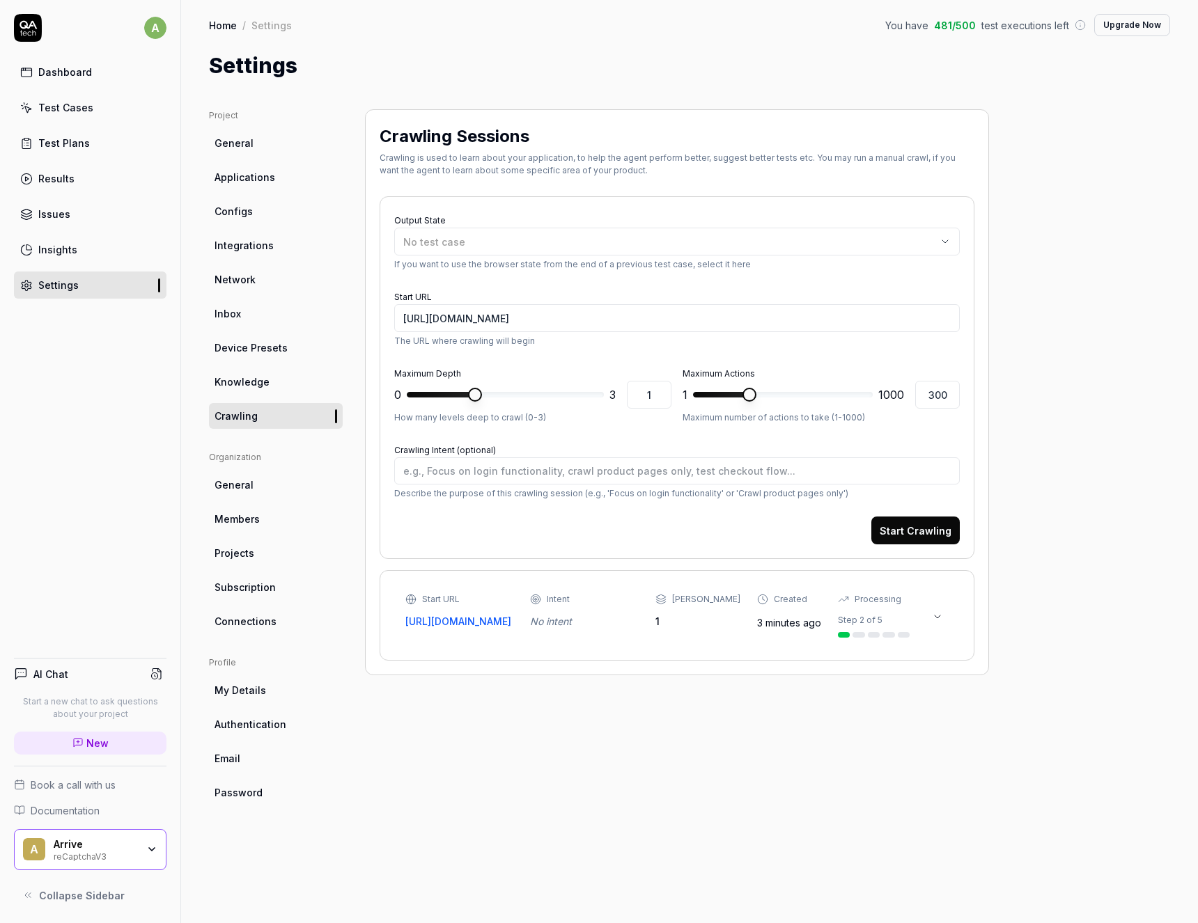
click at [934, 620] on icon at bounding box center [937, 616] width 11 height 11
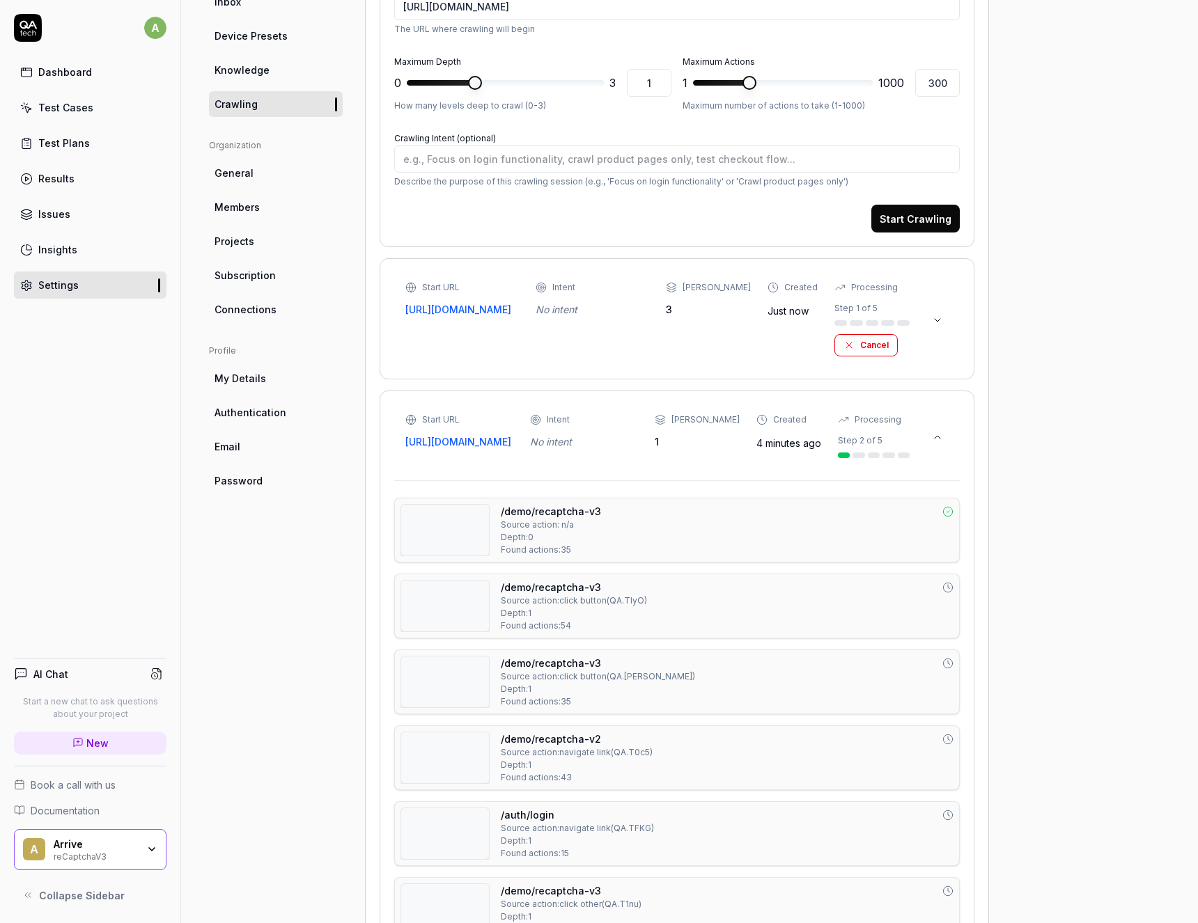
scroll to position [334, 0]
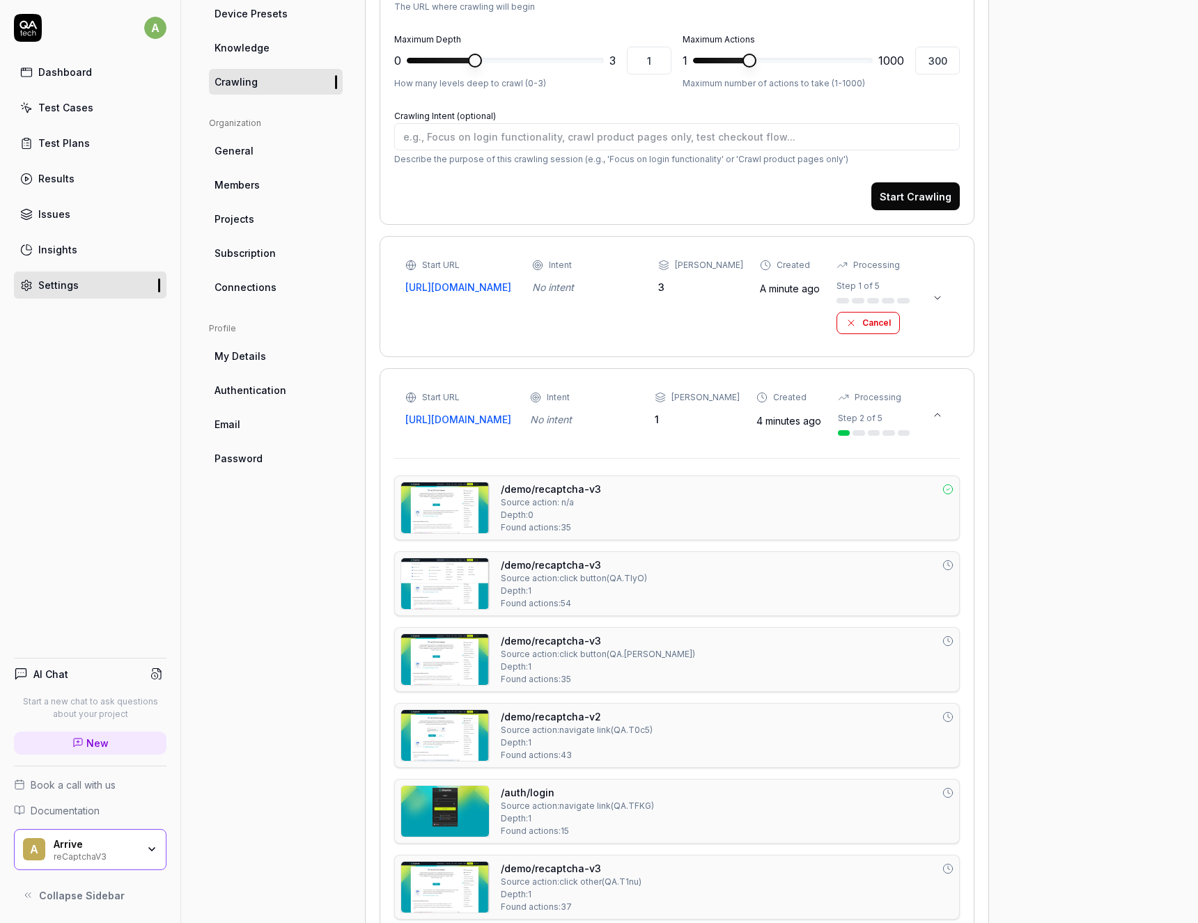
click at [857, 329] on button "Cancel" at bounding box center [867, 323] width 63 height 22
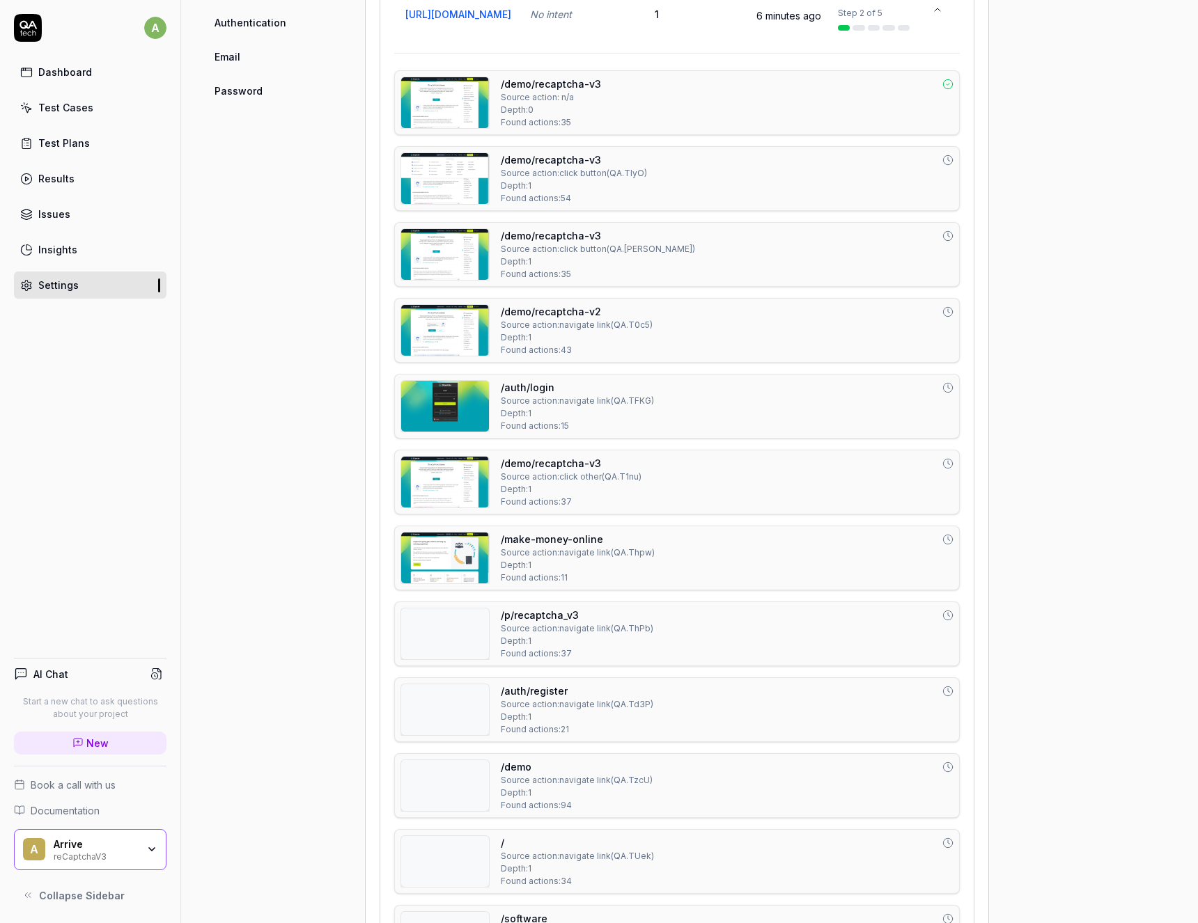
scroll to position [117, 0]
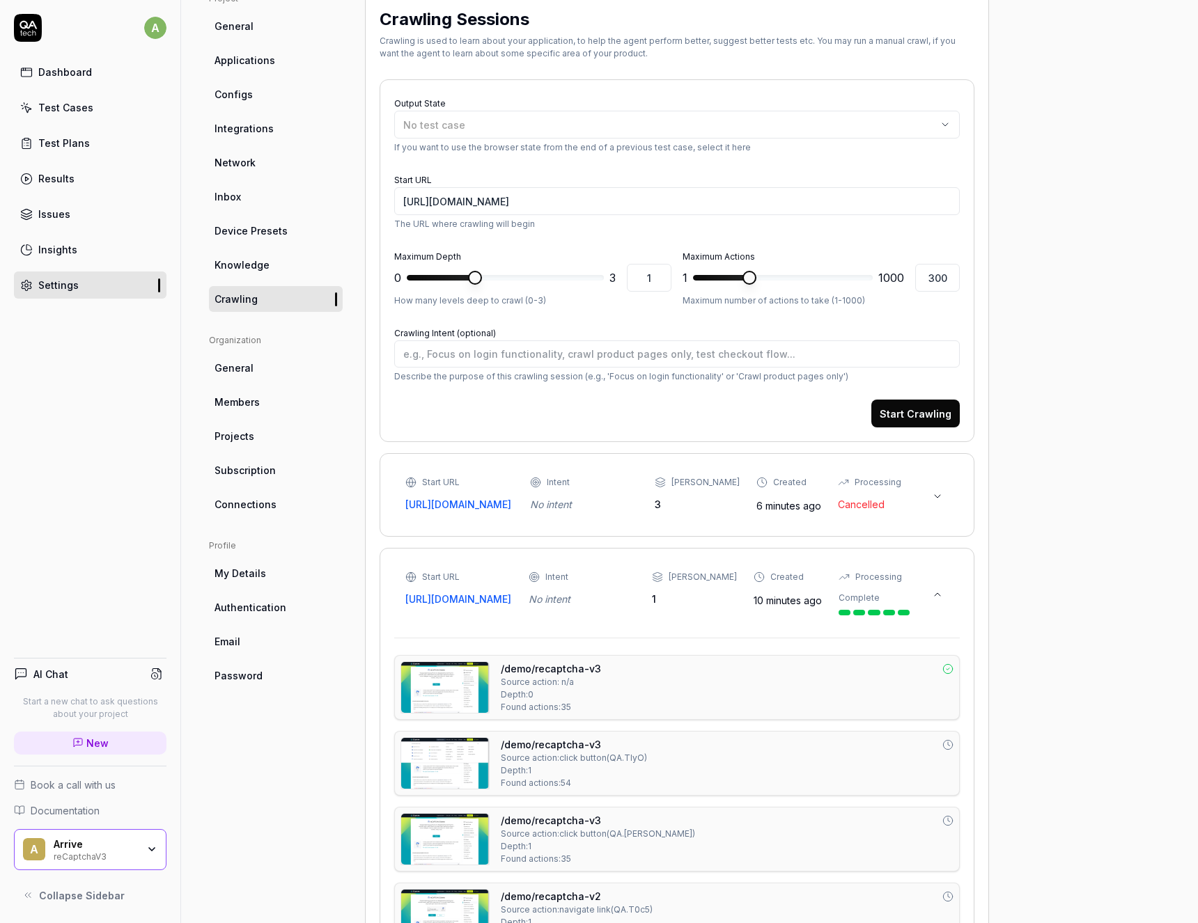
click at [542, 616] on div "Start URL [URL][DOMAIN_NAME] Intent No intent Max Depth 1 Created 10 minutes ag…" at bounding box center [657, 593] width 504 height 45
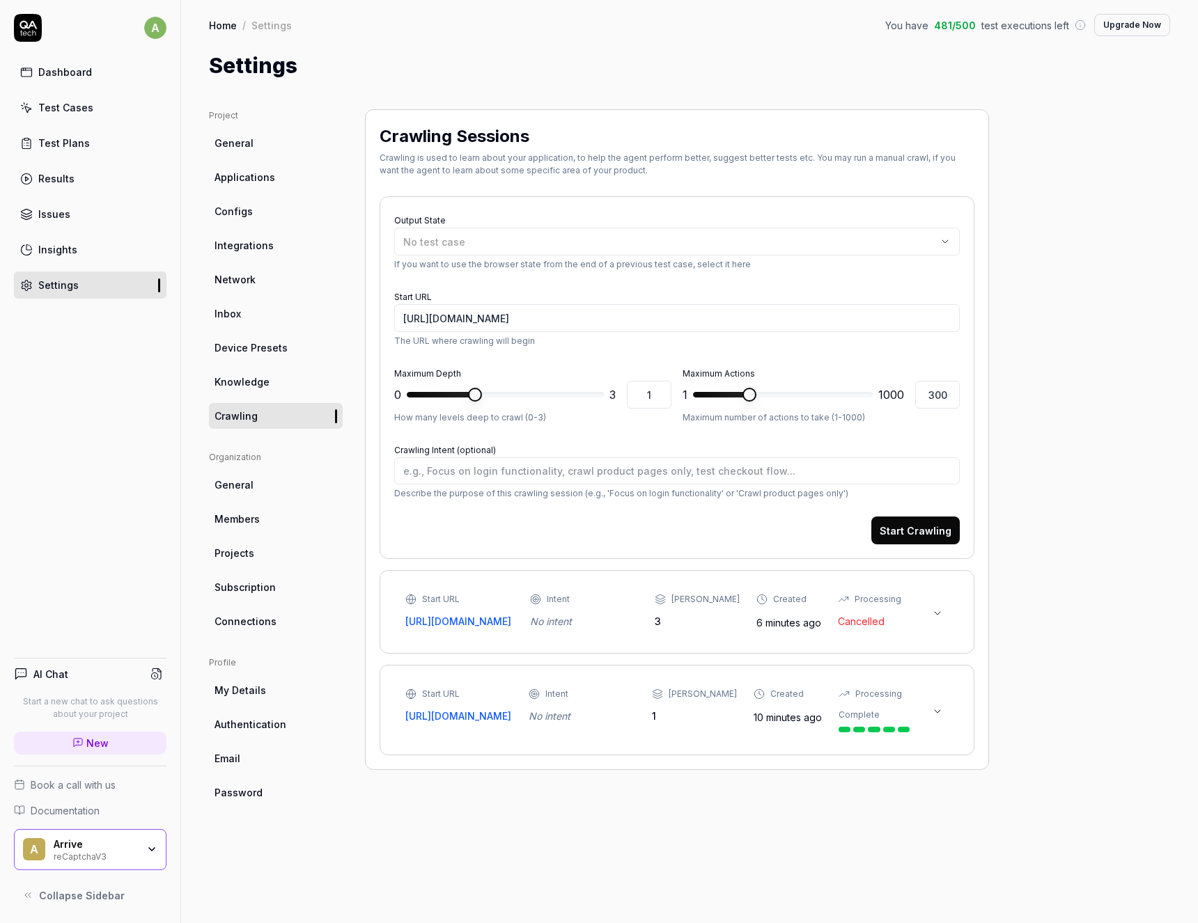
scroll to position [0, 0]
click at [40, 103] on div "Test Cases" at bounding box center [65, 107] width 55 height 15
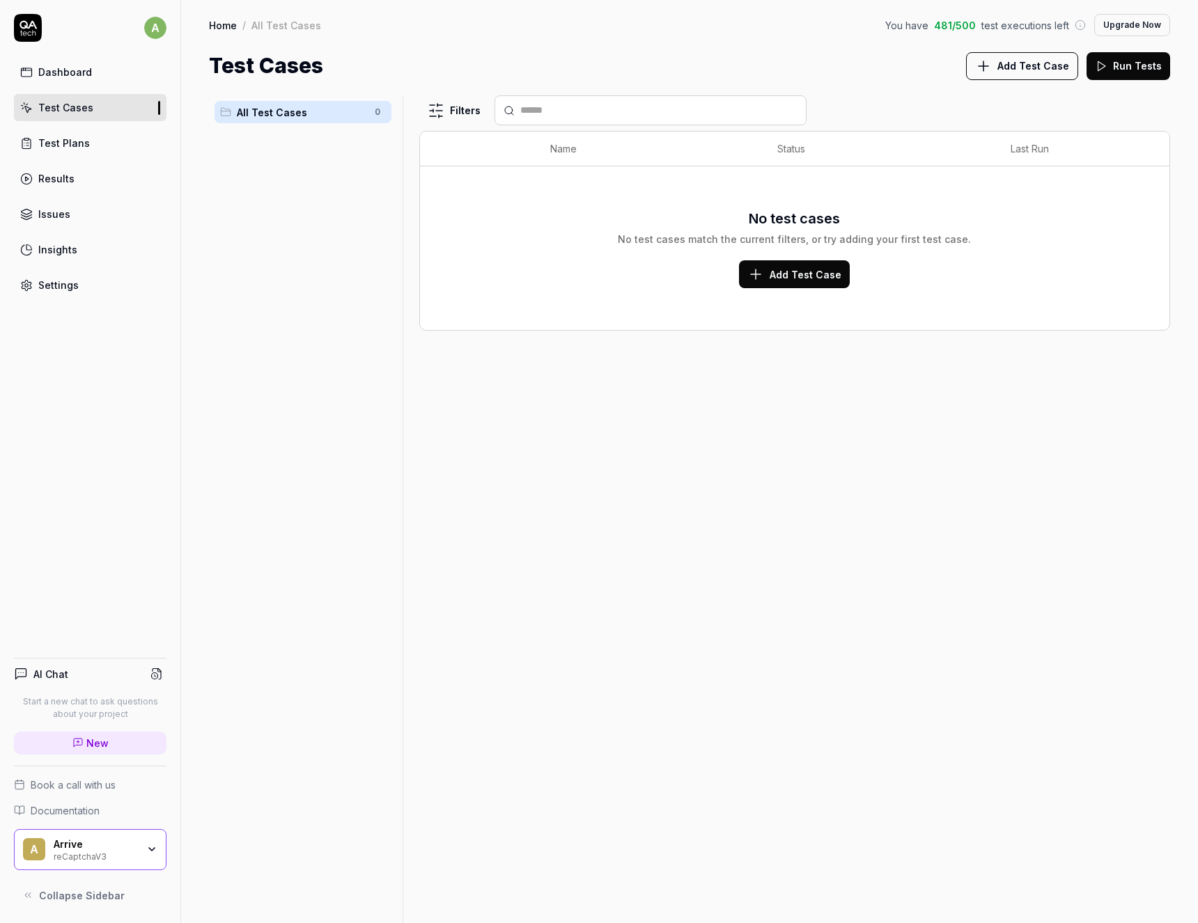
click at [775, 278] on span "Add Test Case" at bounding box center [805, 274] width 72 height 15
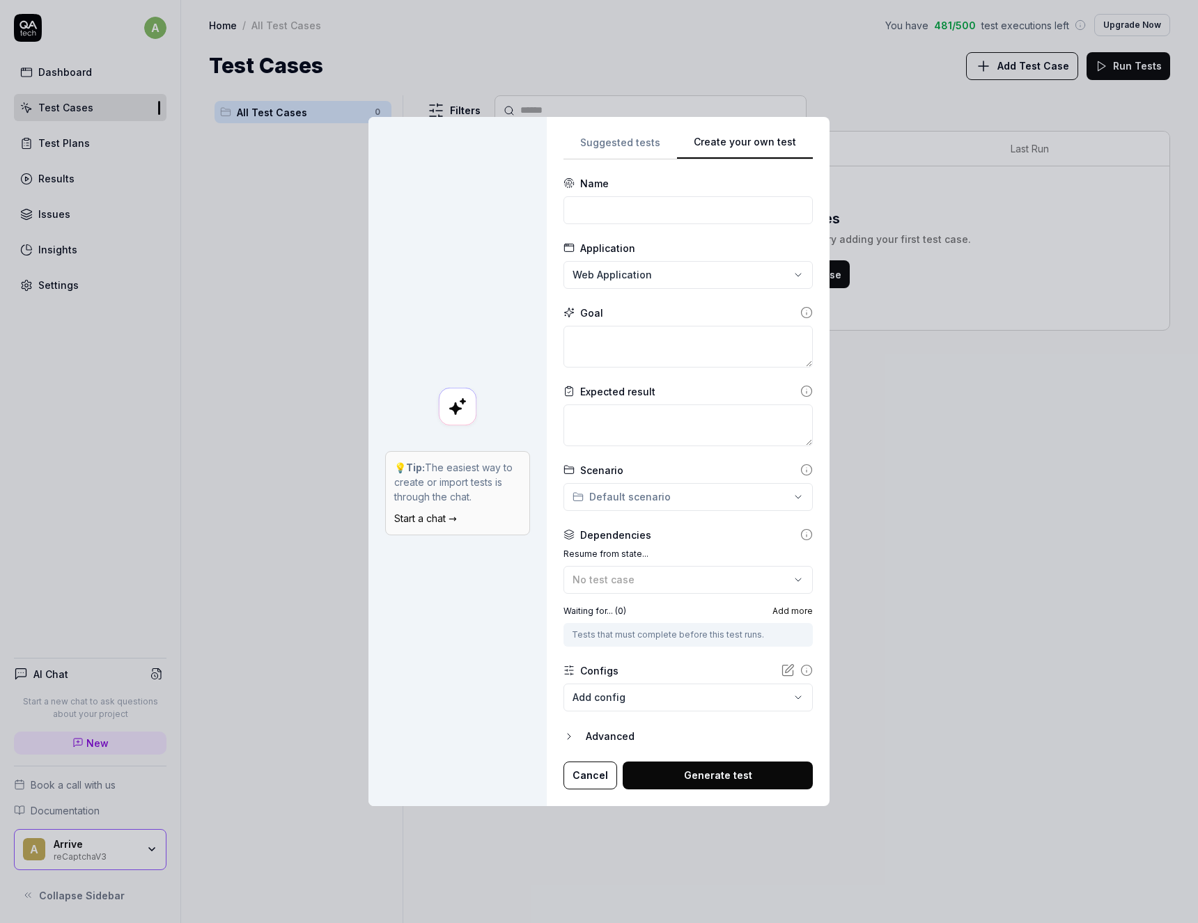
click at [619, 142] on div "**********" at bounding box center [599, 461] width 1198 height 923
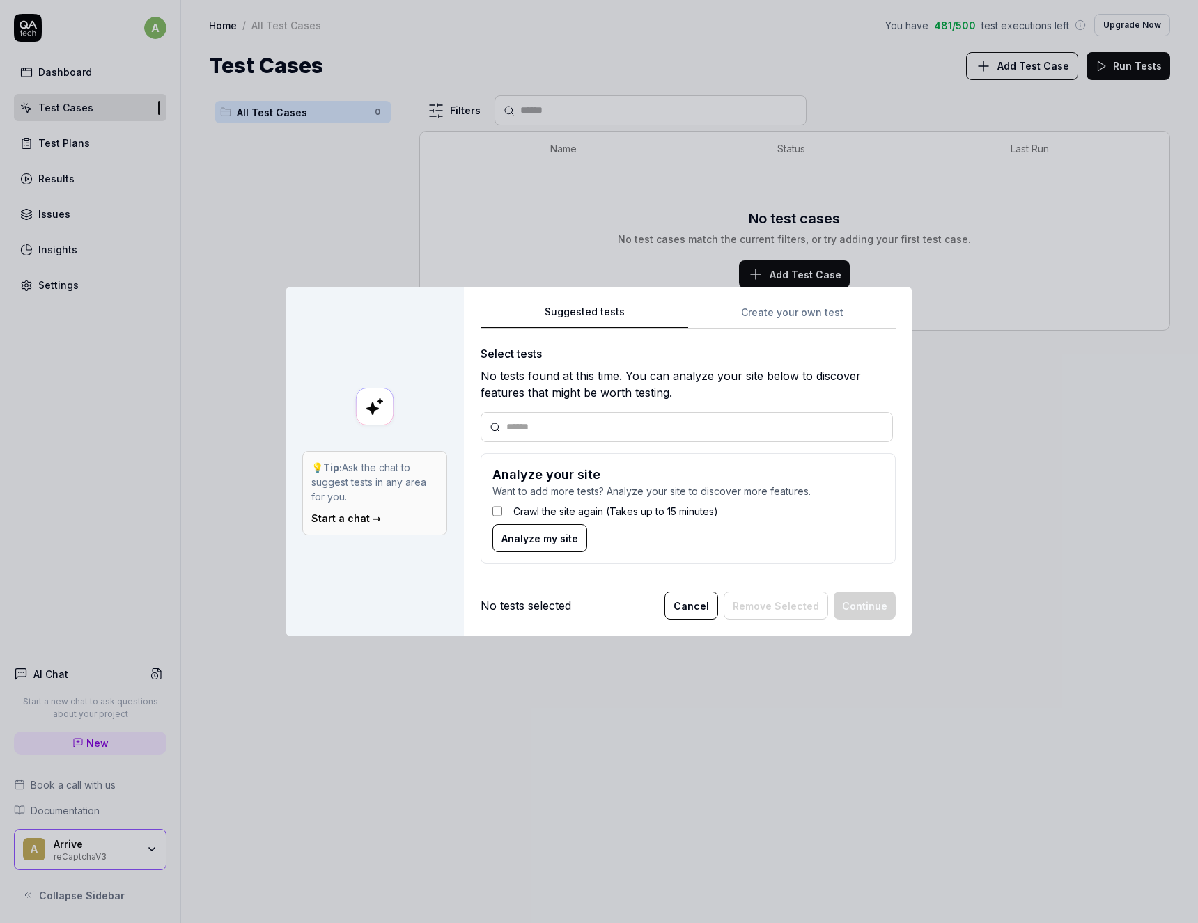
click at [685, 603] on button "Cancel" at bounding box center [691, 606] width 54 height 28
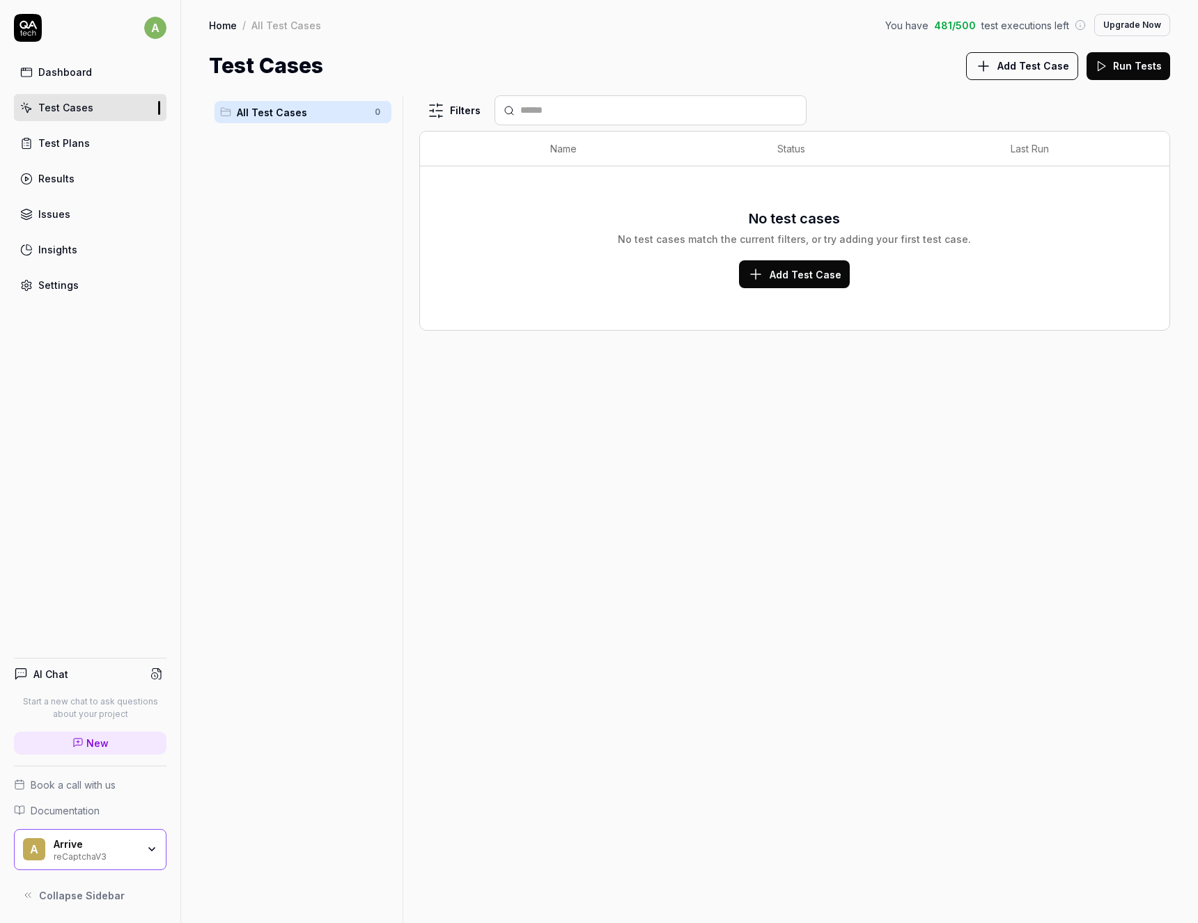
click at [62, 141] on div "Test Plans" at bounding box center [64, 143] width 52 height 15
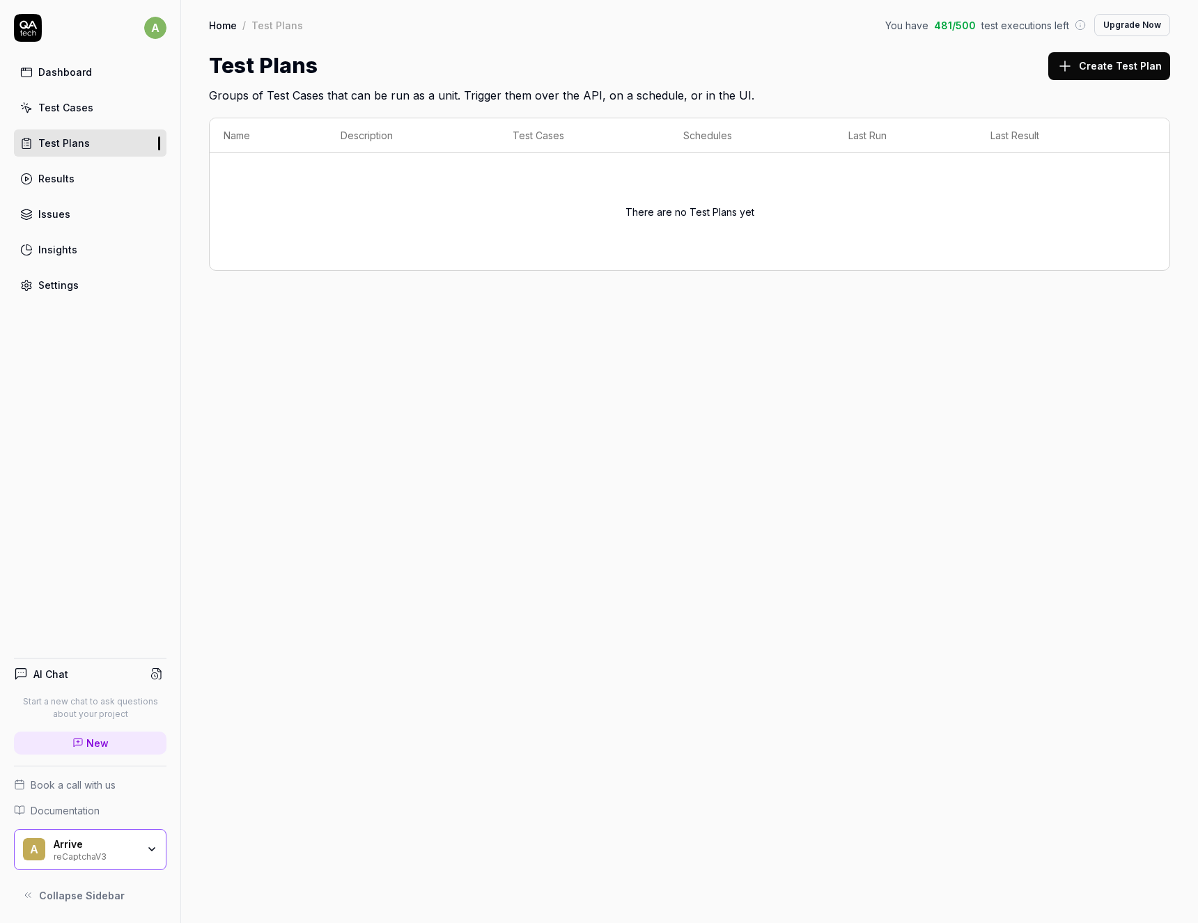
click at [51, 179] on div "Results" at bounding box center [56, 178] width 36 height 15
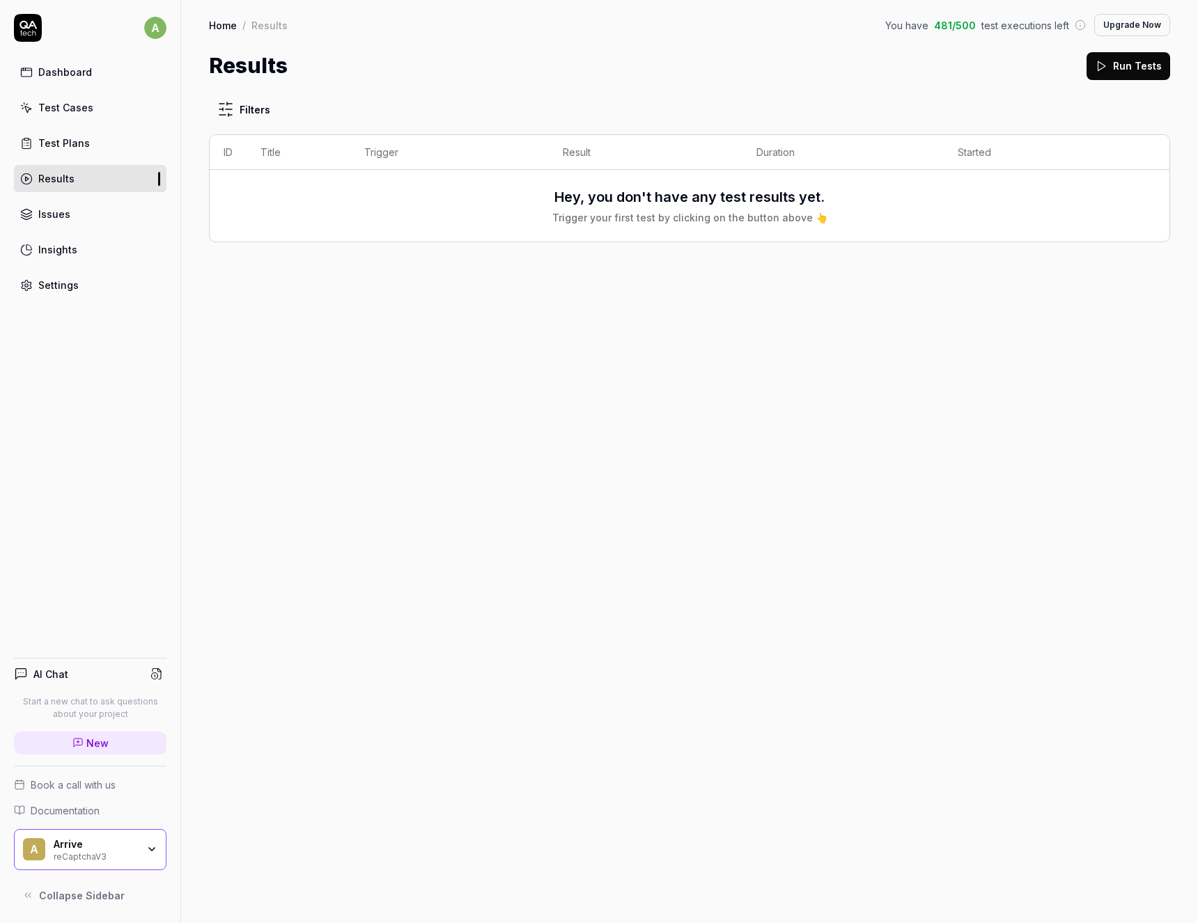
click at [115, 854] on div "reCaptchaV3" at bounding box center [96, 855] width 84 height 11
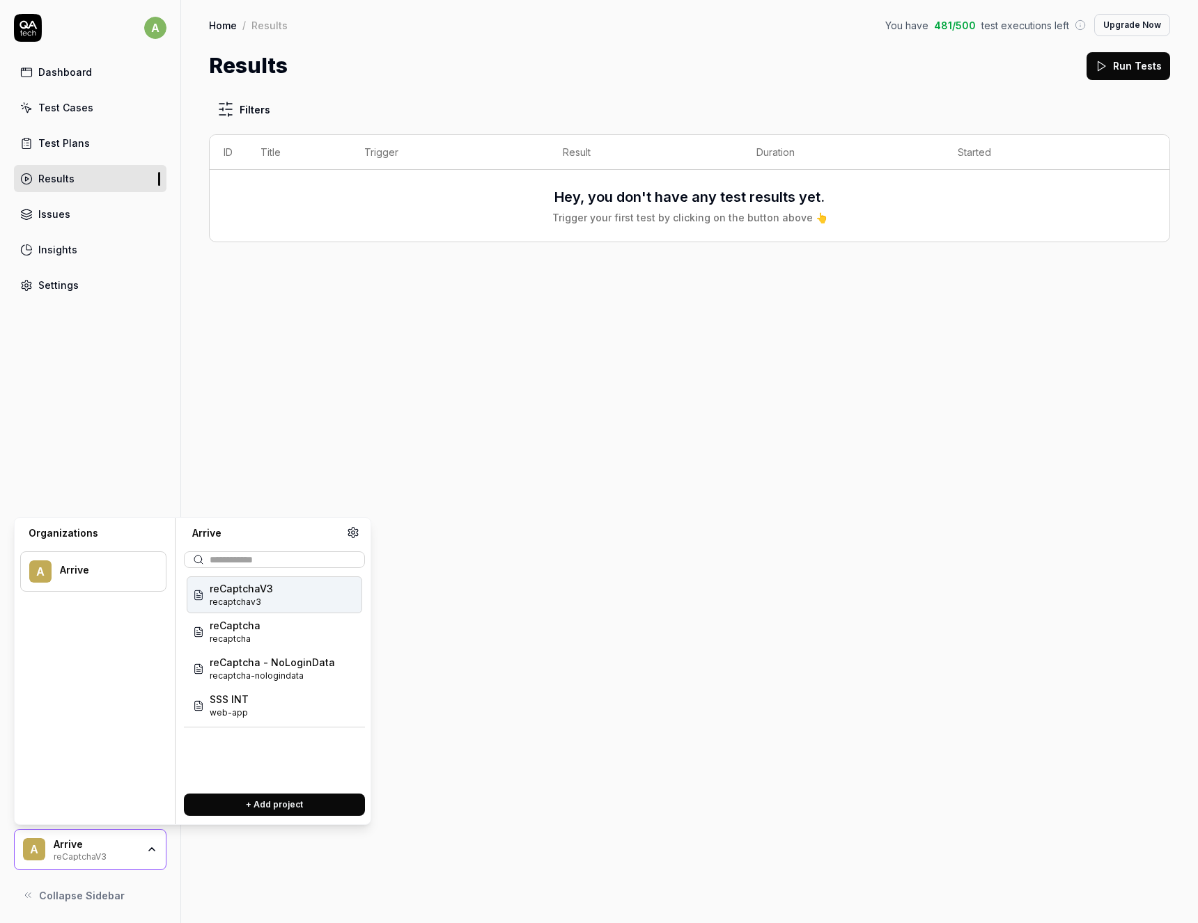
click at [244, 591] on span "reCaptchaV3" at bounding box center [241, 588] width 63 height 15
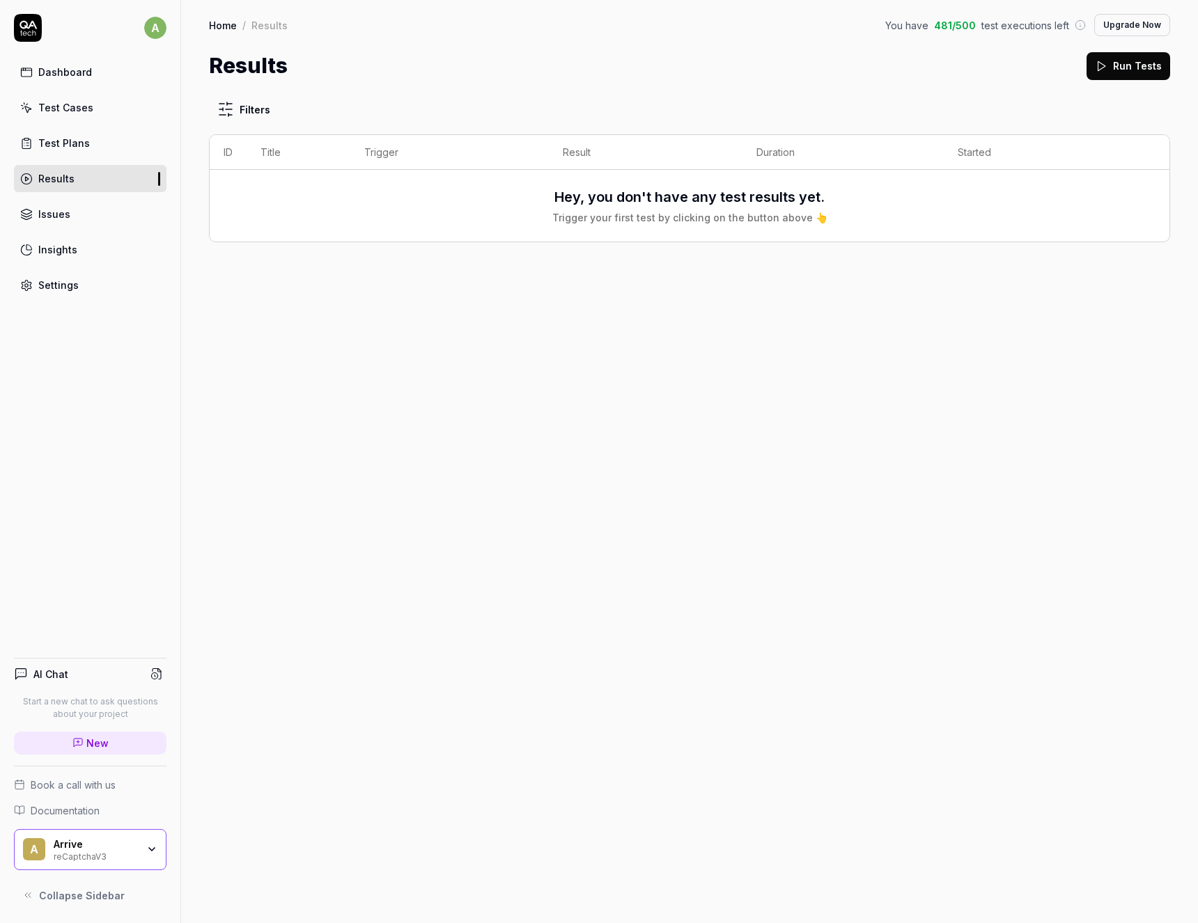
drag, startPoint x: 127, startPoint y: 382, endPoint x: 132, endPoint y: 364, distance: 18.8
click at [128, 382] on div "a Dashboard Test Cases Test Plans Results Issues Insights Settings AI Chat Star…" at bounding box center [90, 461] width 181 height 923
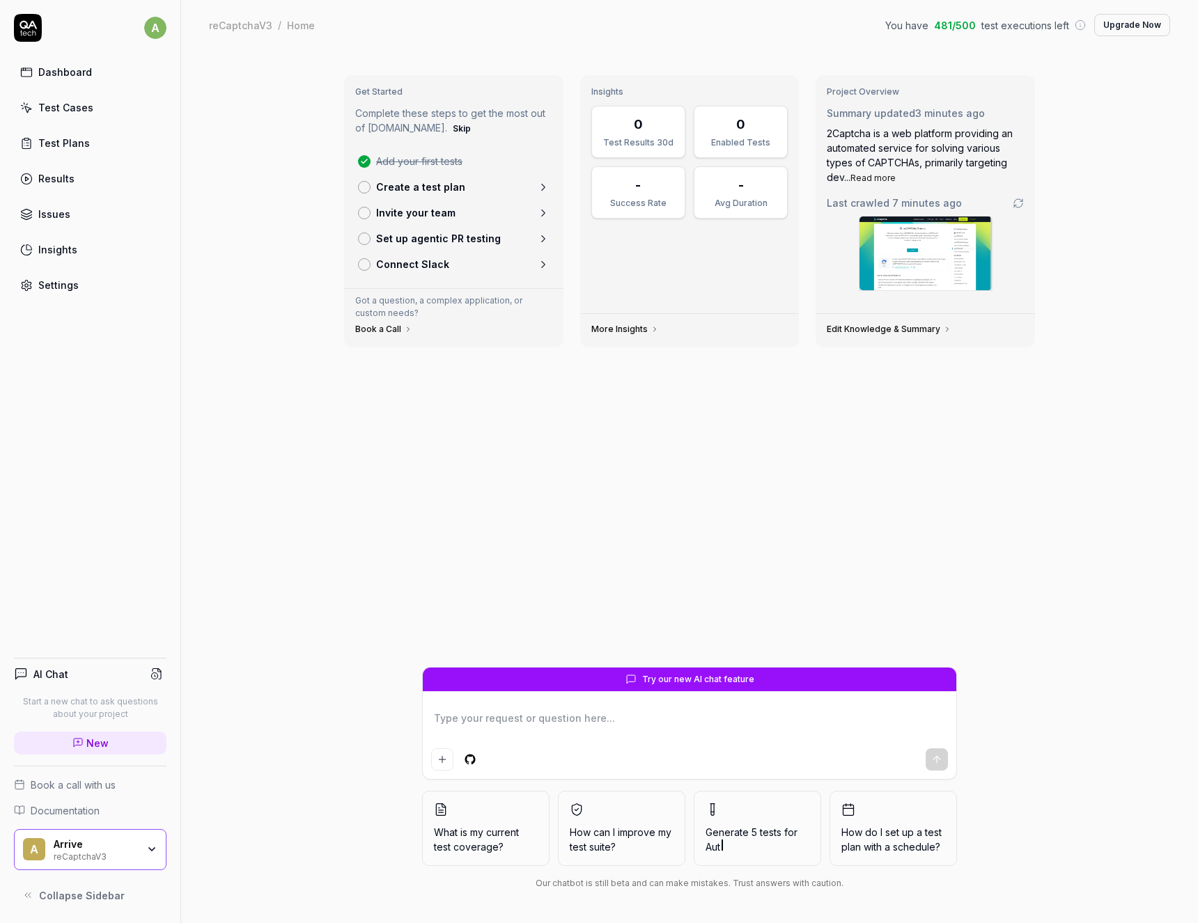
click at [62, 145] on div "Test Plans" at bounding box center [64, 143] width 52 height 15
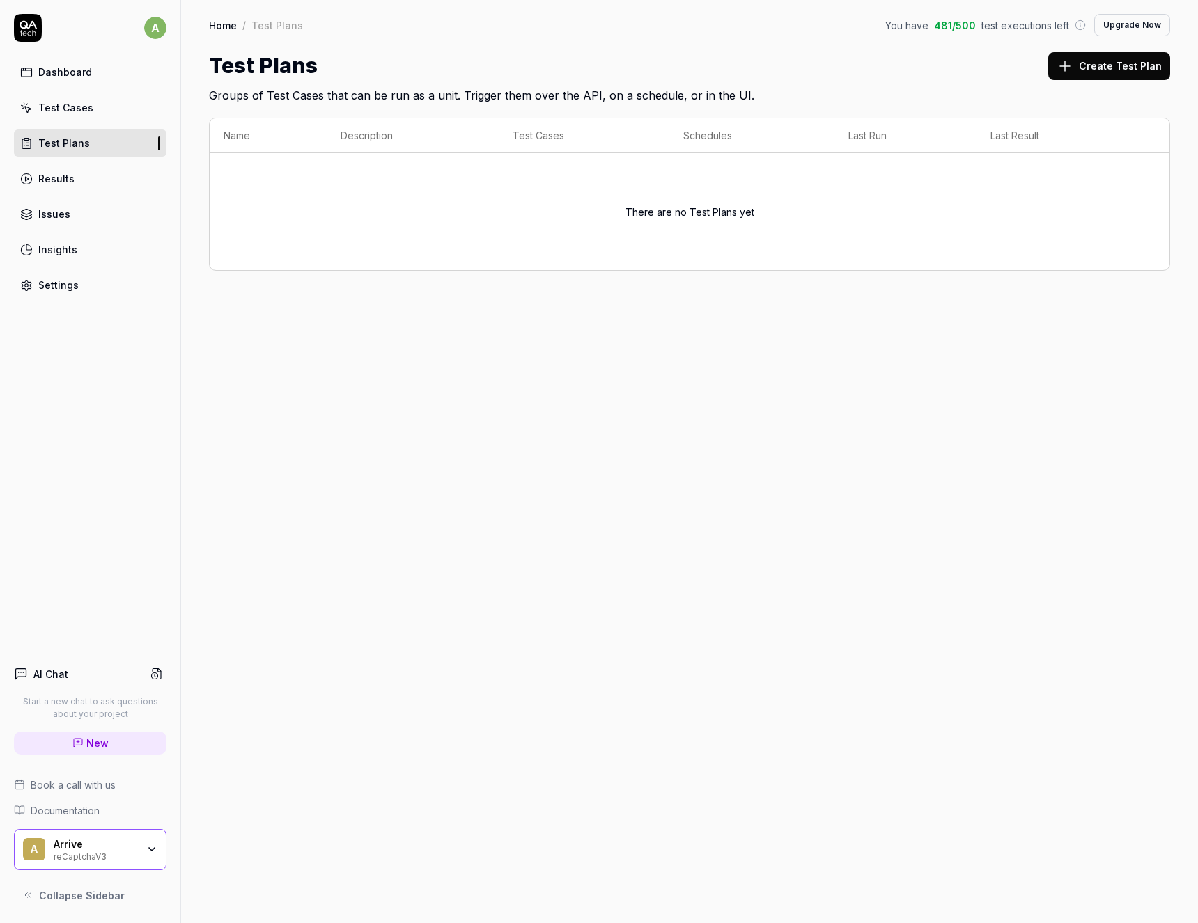
click at [52, 179] on div "Results" at bounding box center [56, 178] width 36 height 15
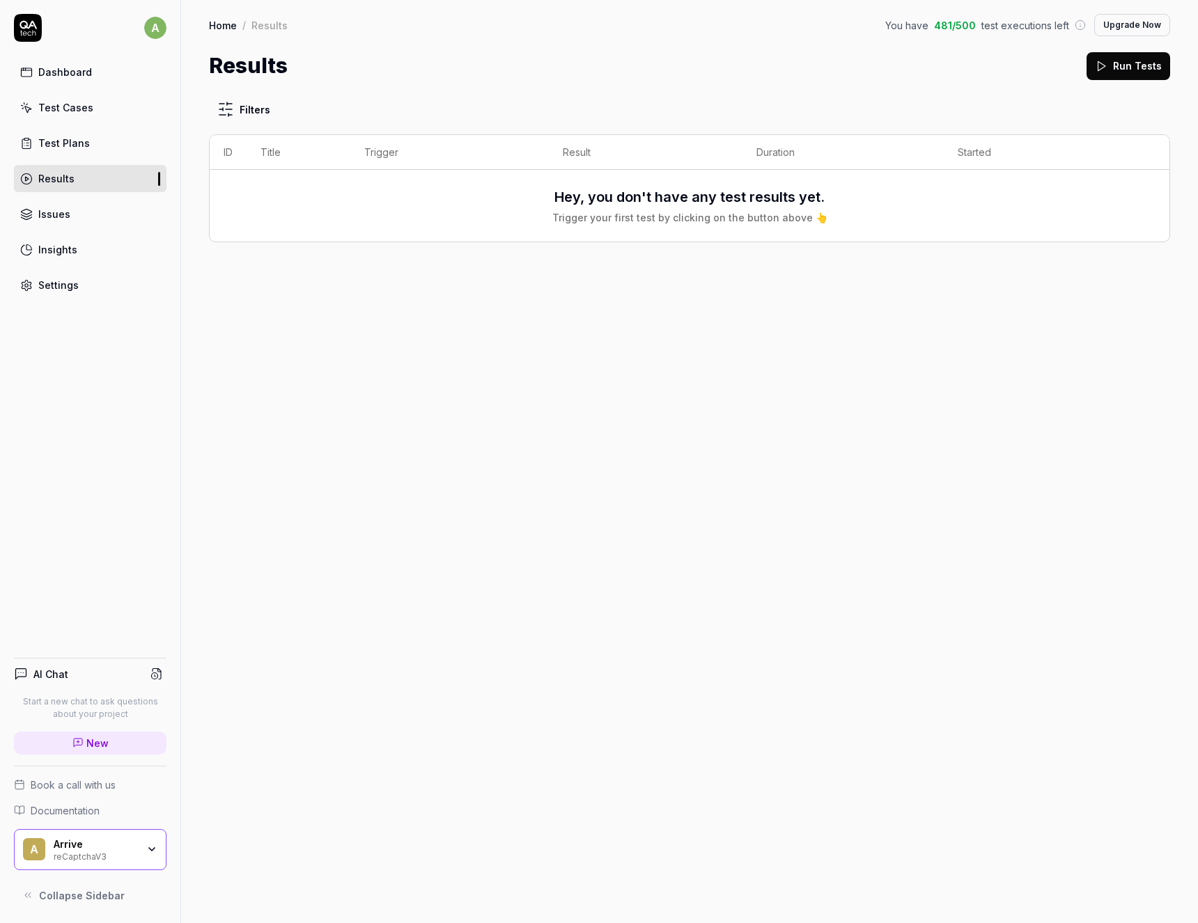
click at [63, 75] on div "Dashboard" at bounding box center [65, 72] width 54 height 15
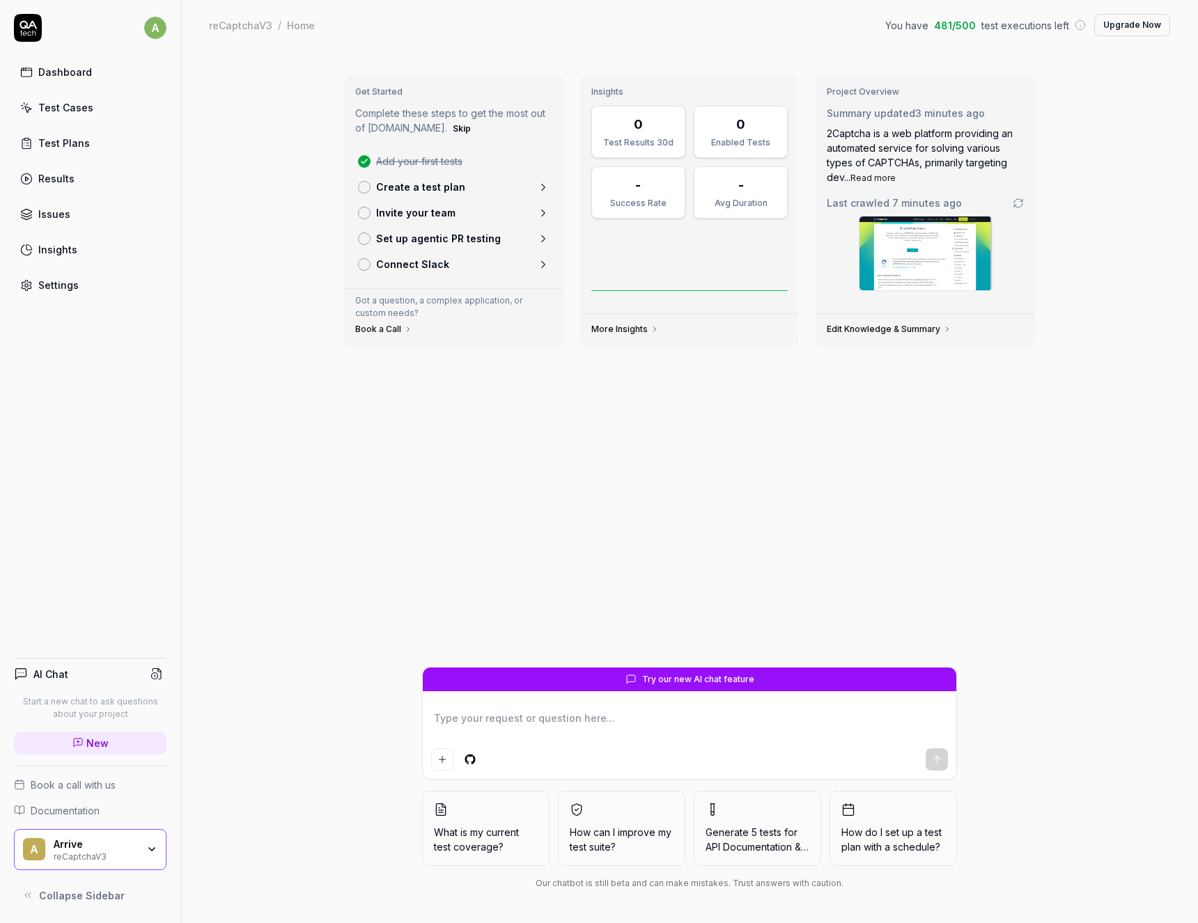
click at [450, 131] on button "Skip" at bounding box center [462, 128] width 24 height 17
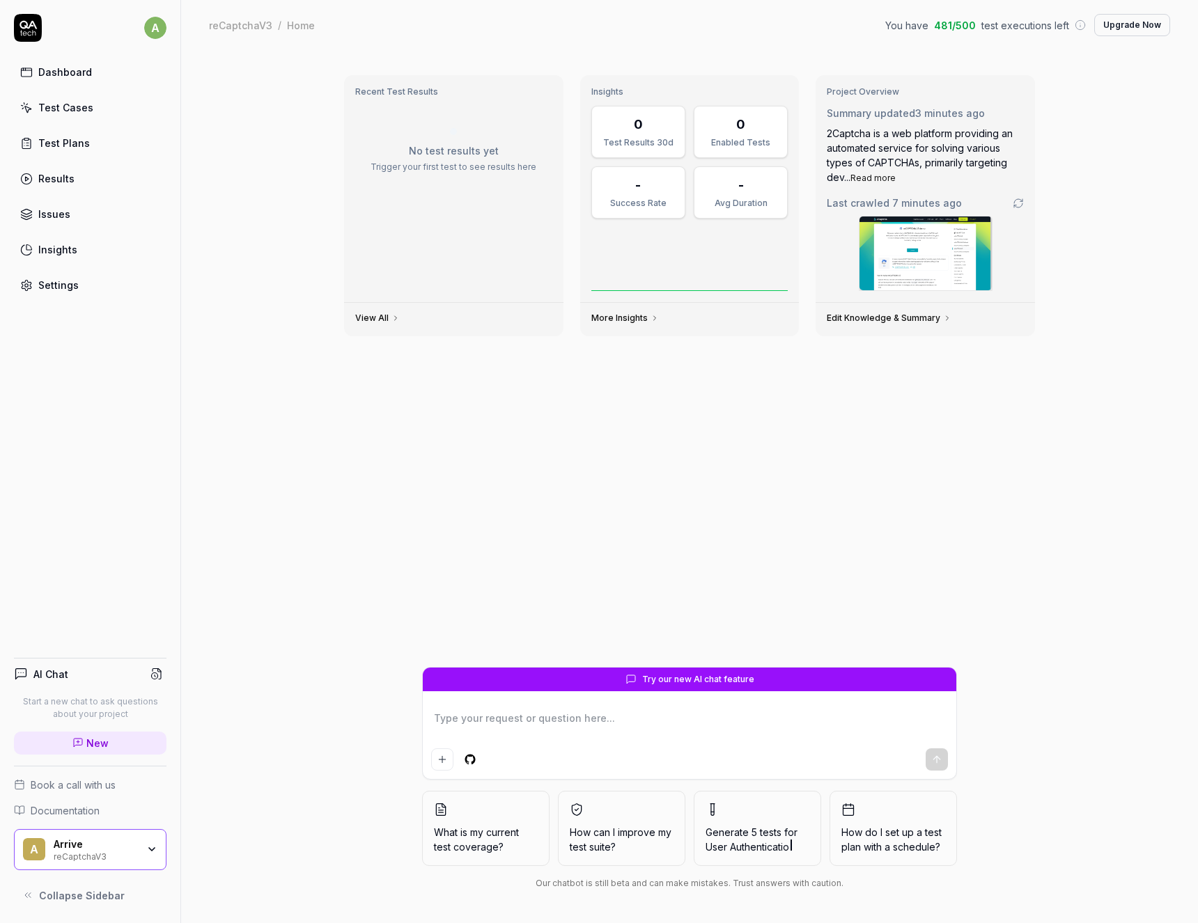
click at [62, 111] on div "Test Cases" at bounding box center [65, 107] width 55 height 15
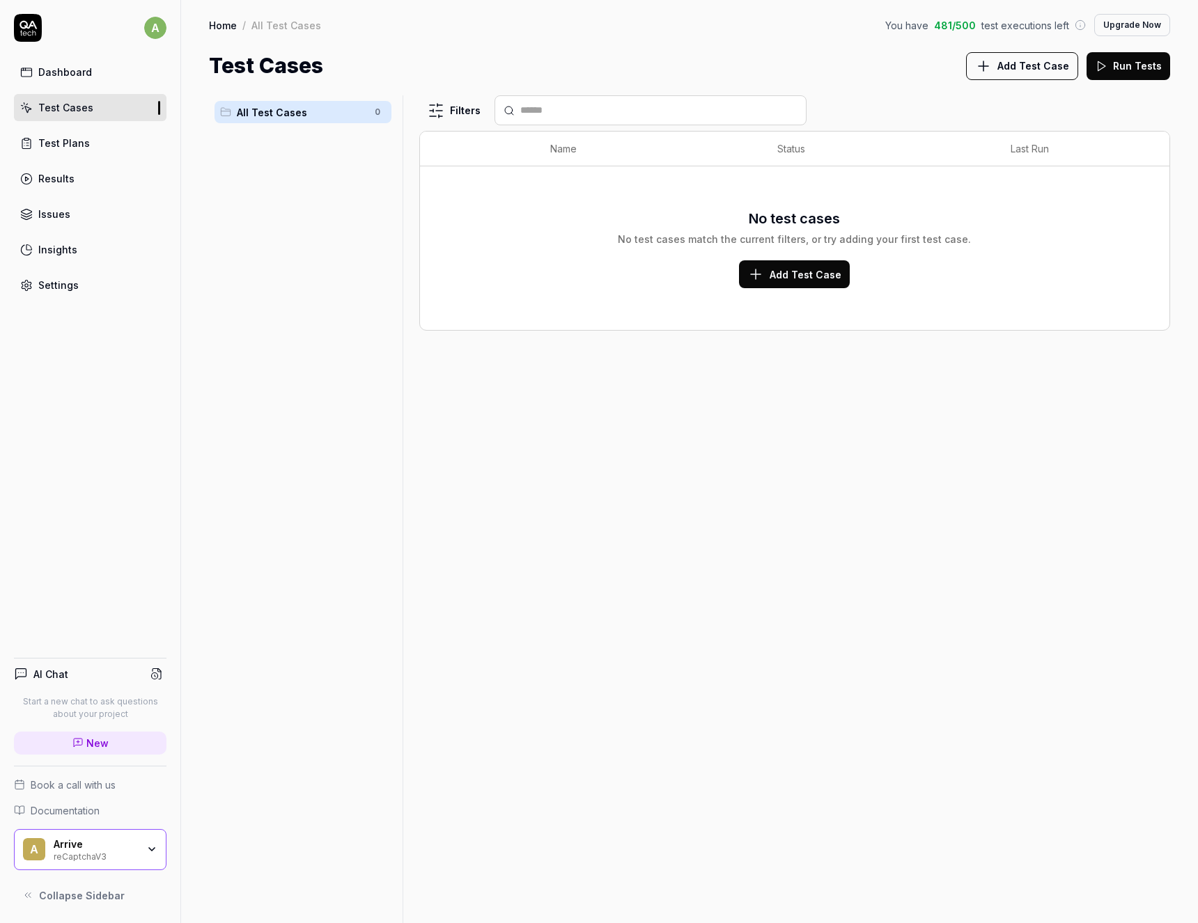
click at [801, 267] on span "Add Test Case" at bounding box center [805, 274] width 72 height 15
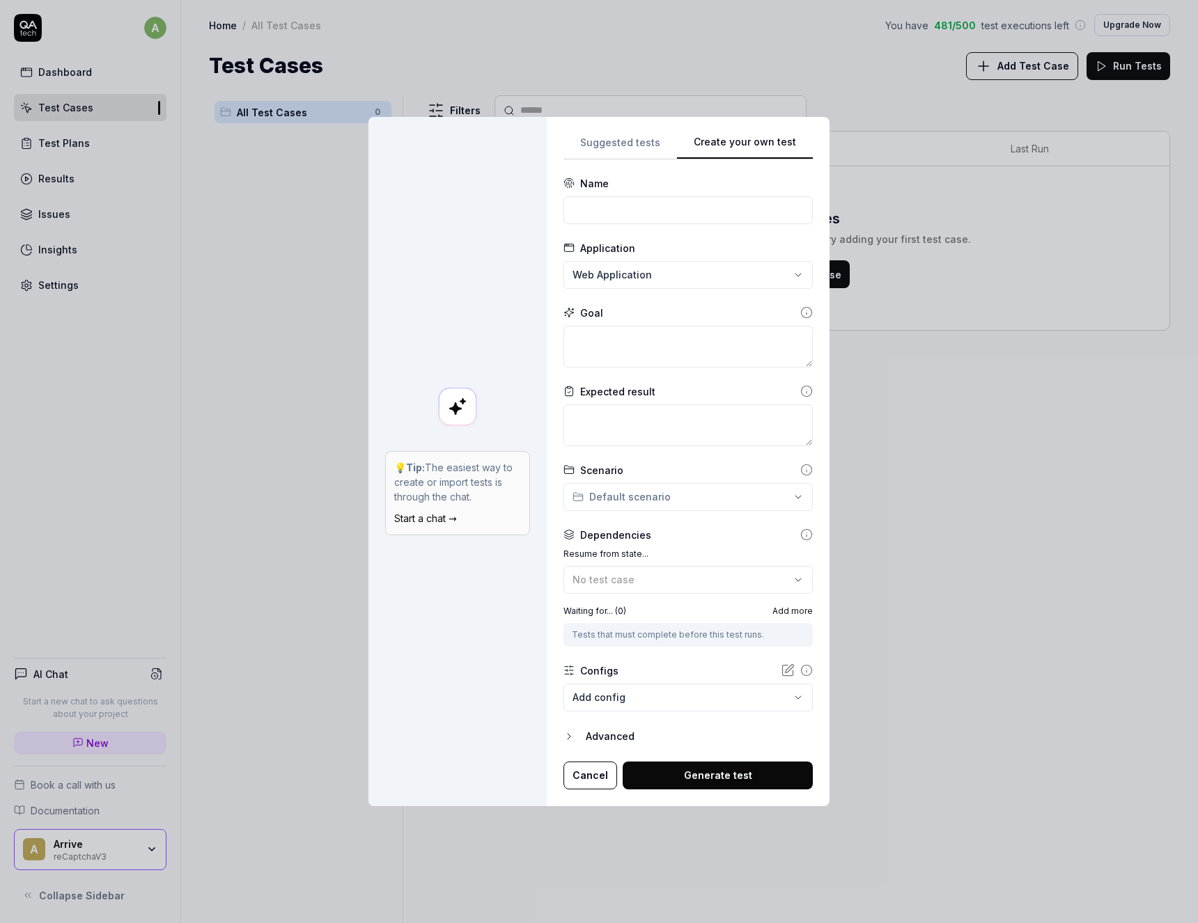
click at [635, 153] on div "**********" at bounding box center [599, 461] width 1198 height 923
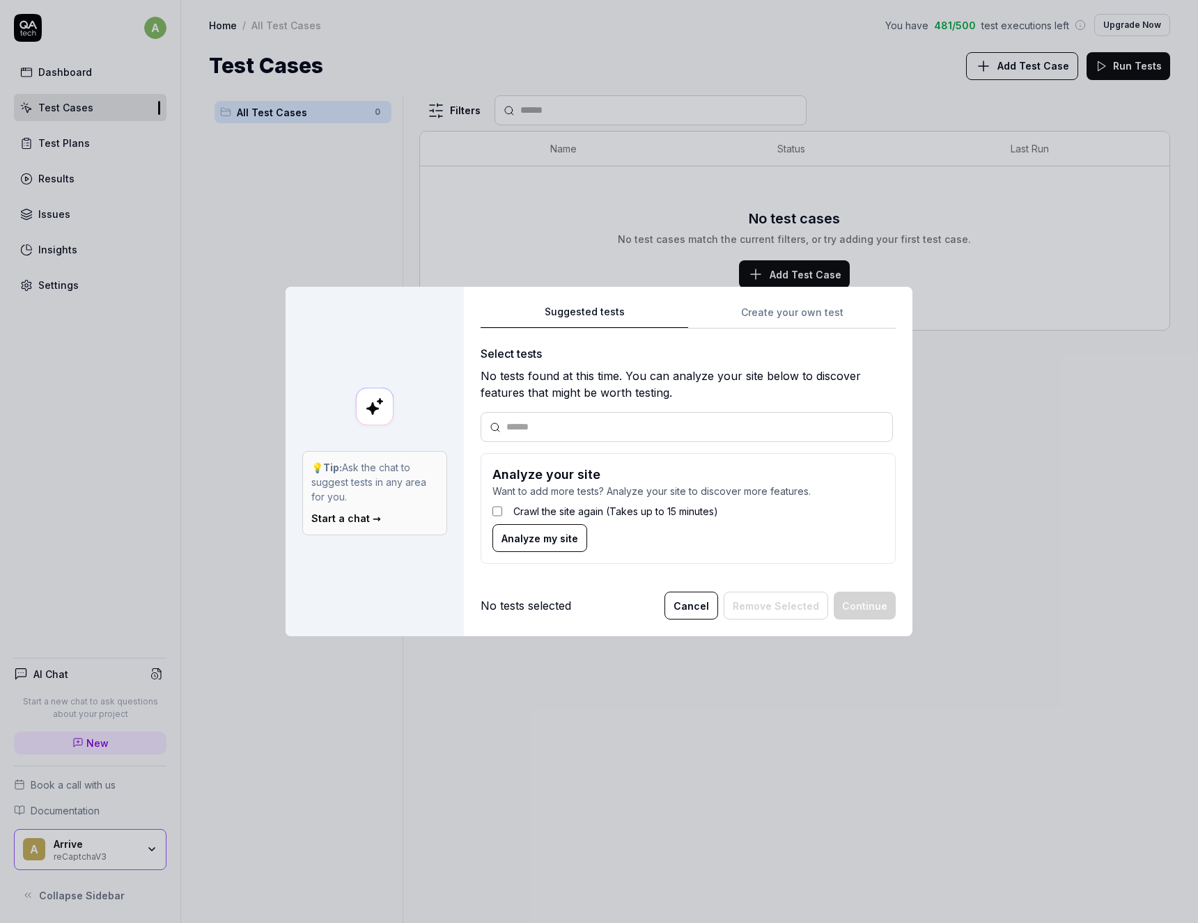
click at [698, 607] on button "Cancel" at bounding box center [691, 606] width 54 height 28
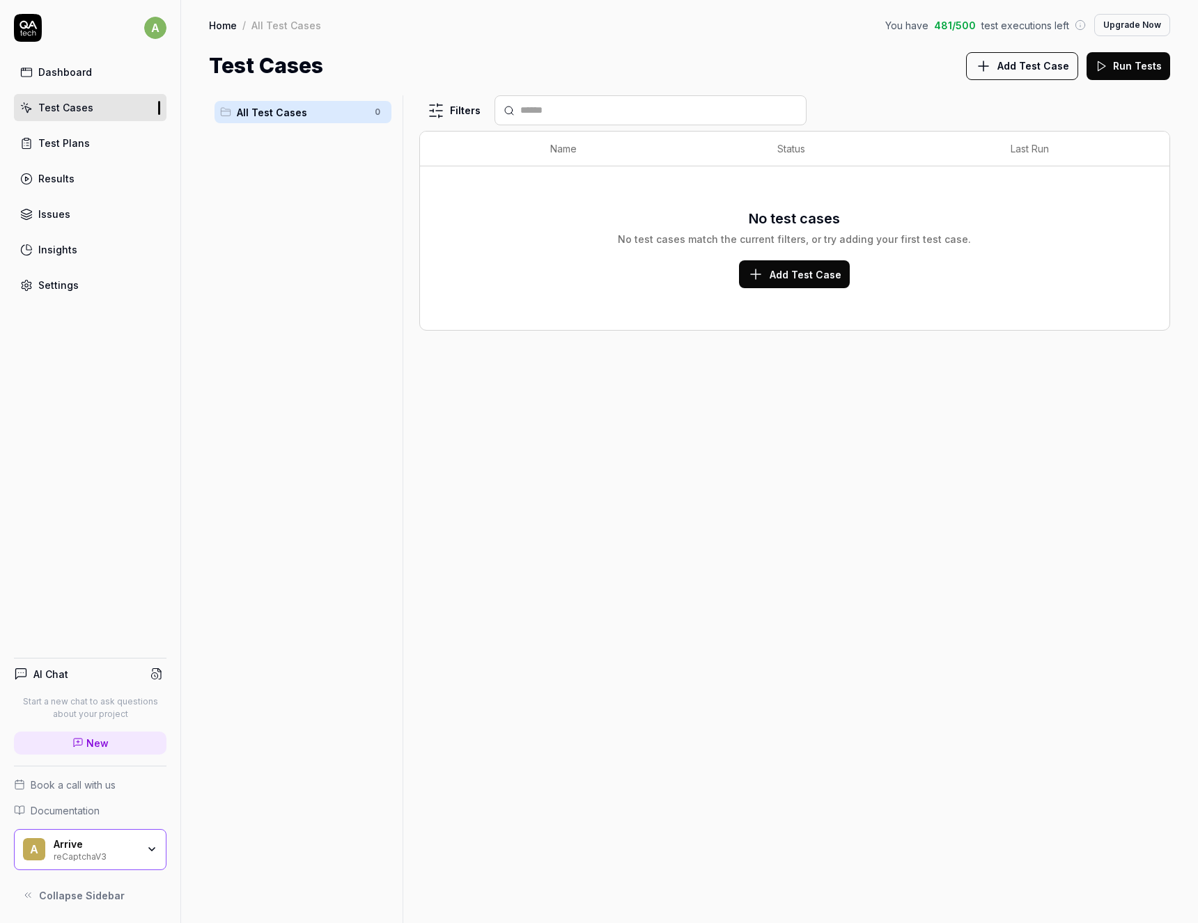
click at [71, 293] on link "Settings" at bounding box center [90, 285] width 153 height 27
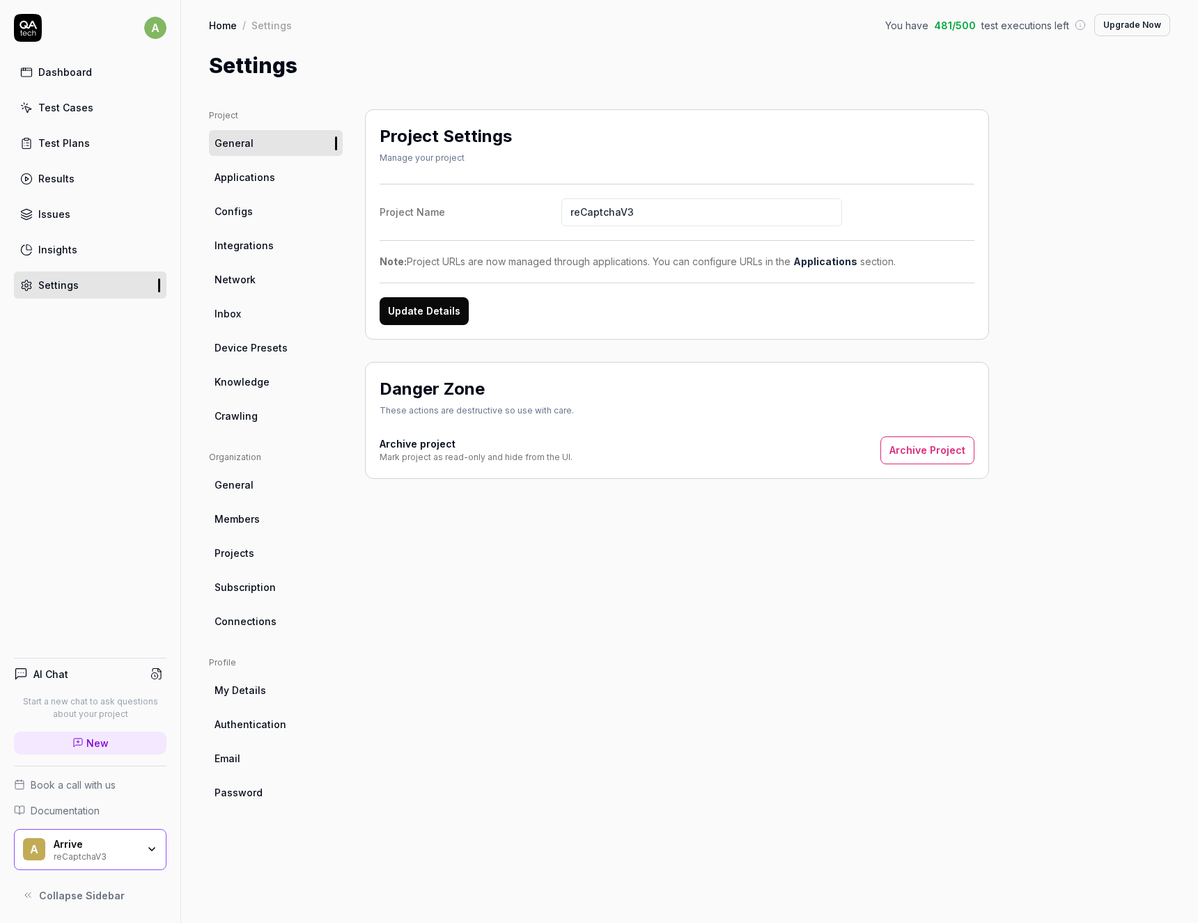
click at [247, 419] on span "Crawling" at bounding box center [235, 416] width 43 height 15
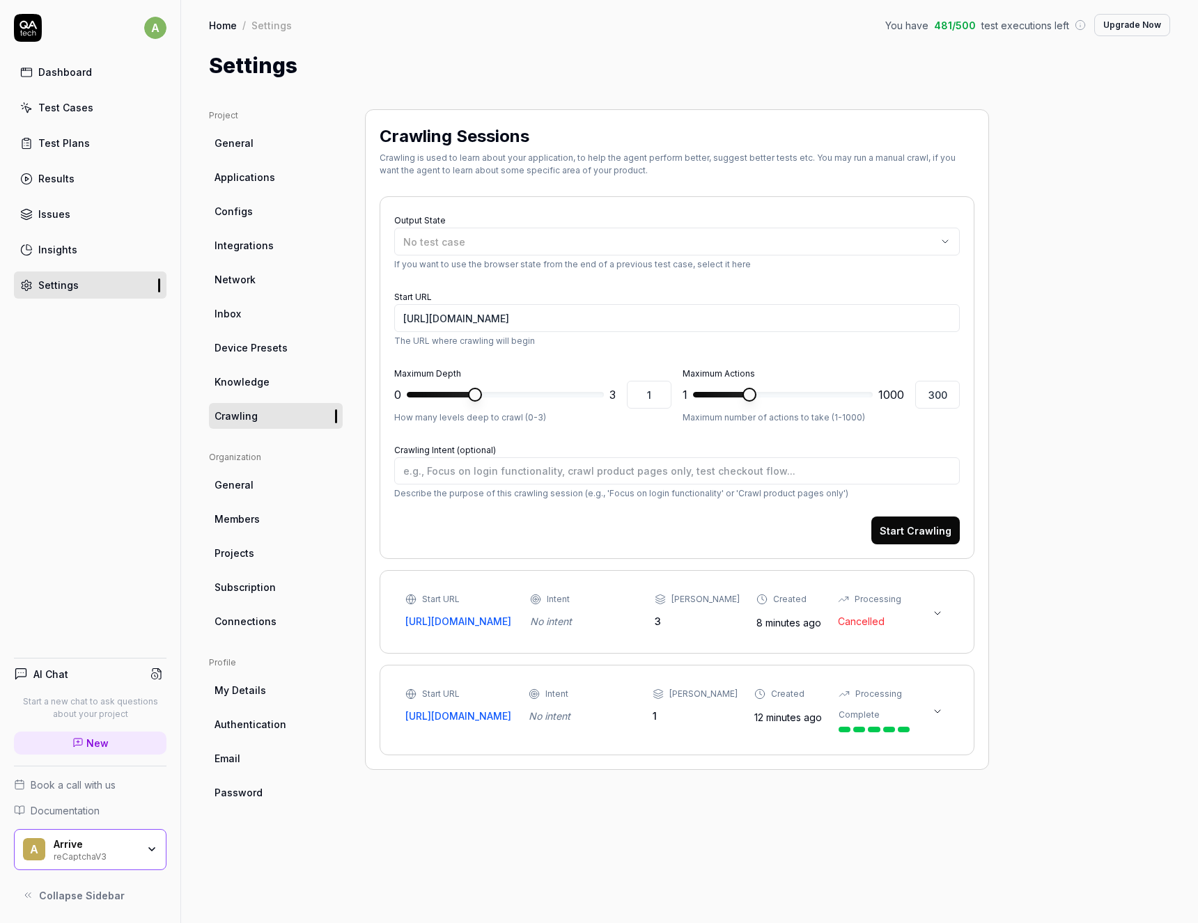
click at [620, 724] on div "No intent" at bounding box center [582, 716] width 107 height 15
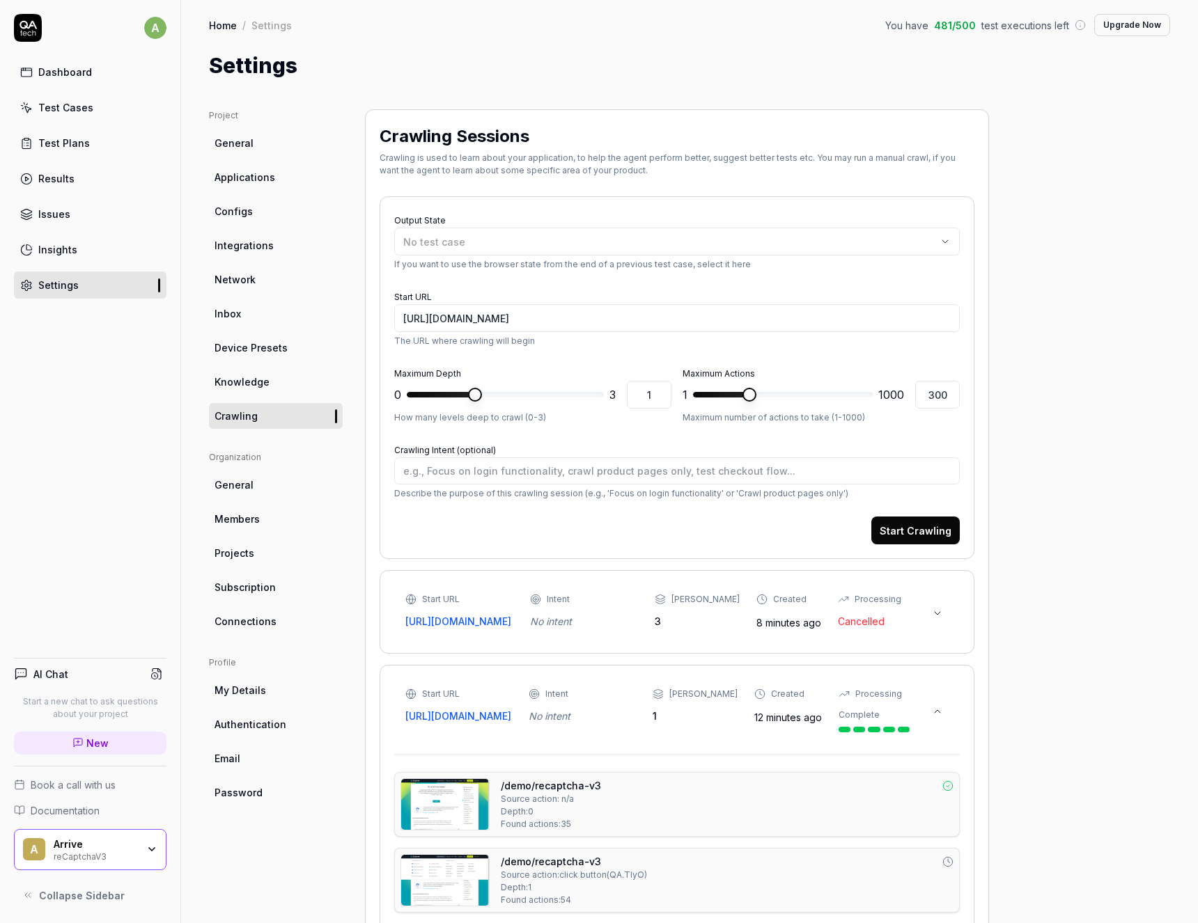
click at [488, 724] on link "[URL][DOMAIN_NAME]" at bounding box center [458, 716] width 107 height 15
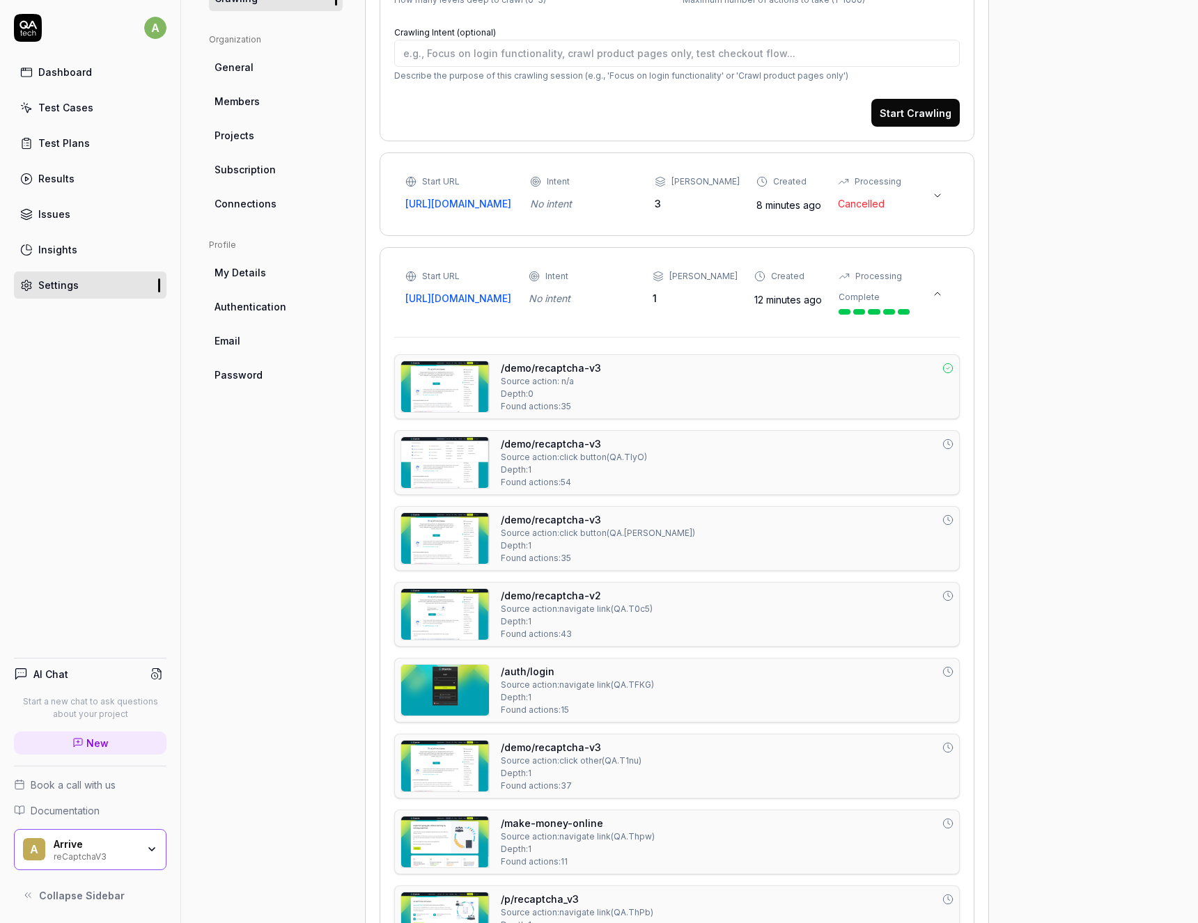
scroll to position [84, 0]
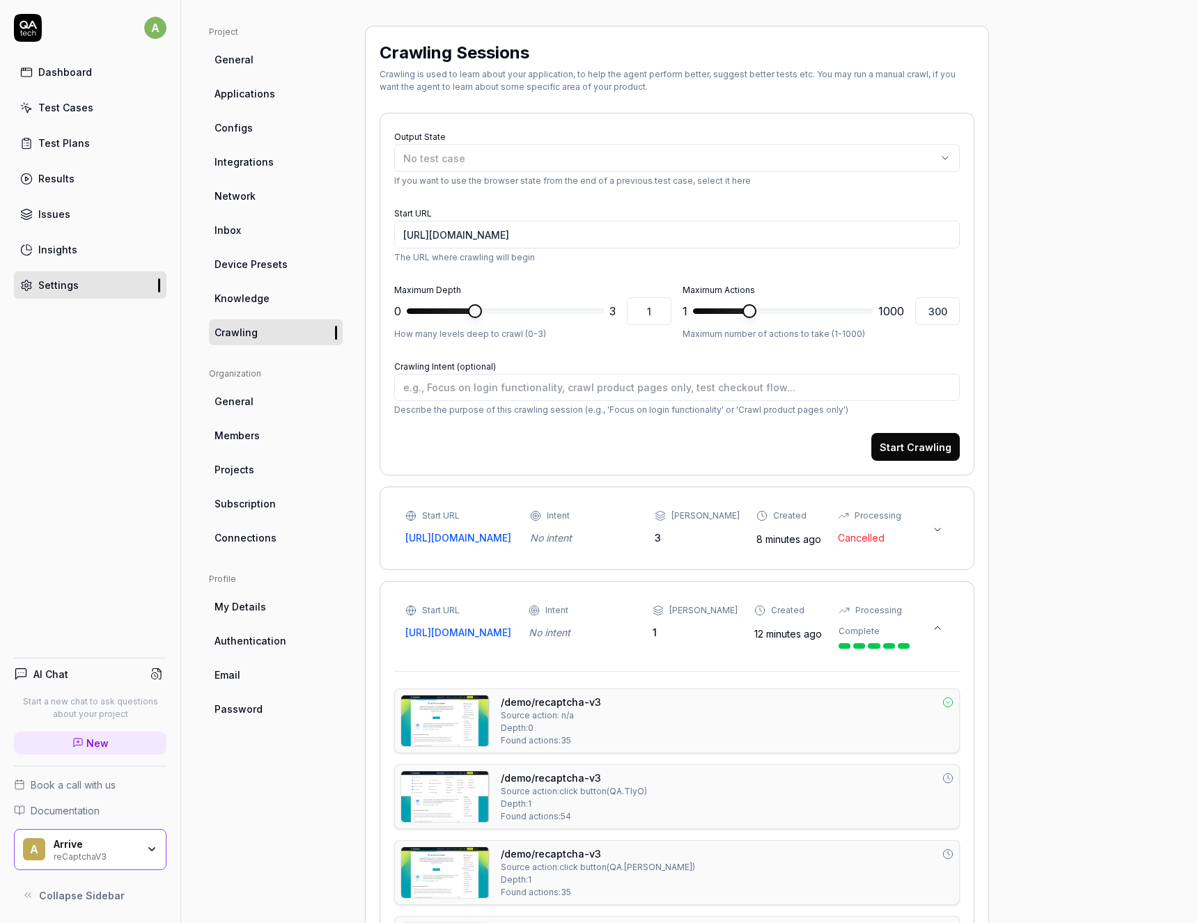
type textarea "*"
type input "3"
click at [595, 318] on span at bounding box center [597, 311] width 14 height 14
type textarea "*"
type input "1000"
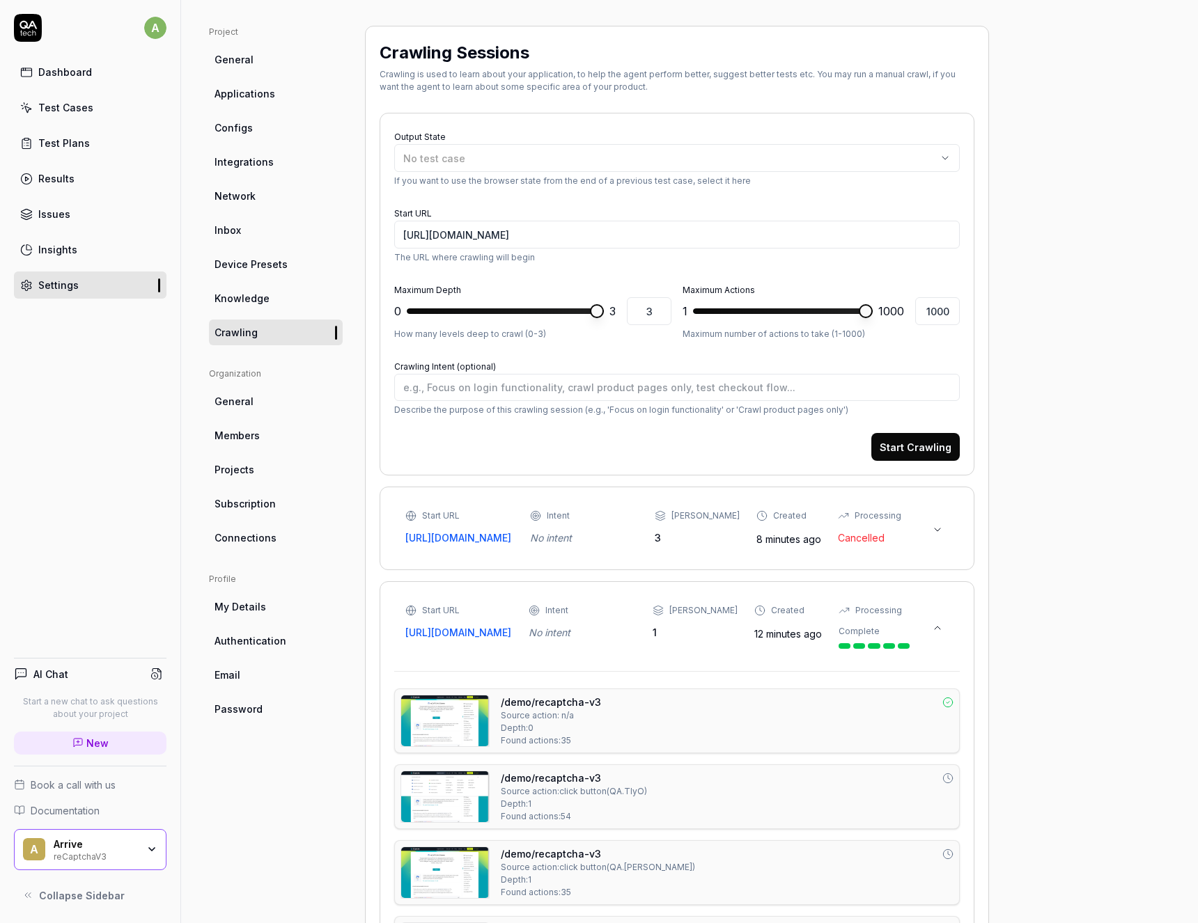
click at [932, 315] on input "1000" at bounding box center [937, 311] width 45 height 28
click at [88, 111] on div "Test Cases" at bounding box center [65, 107] width 55 height 15
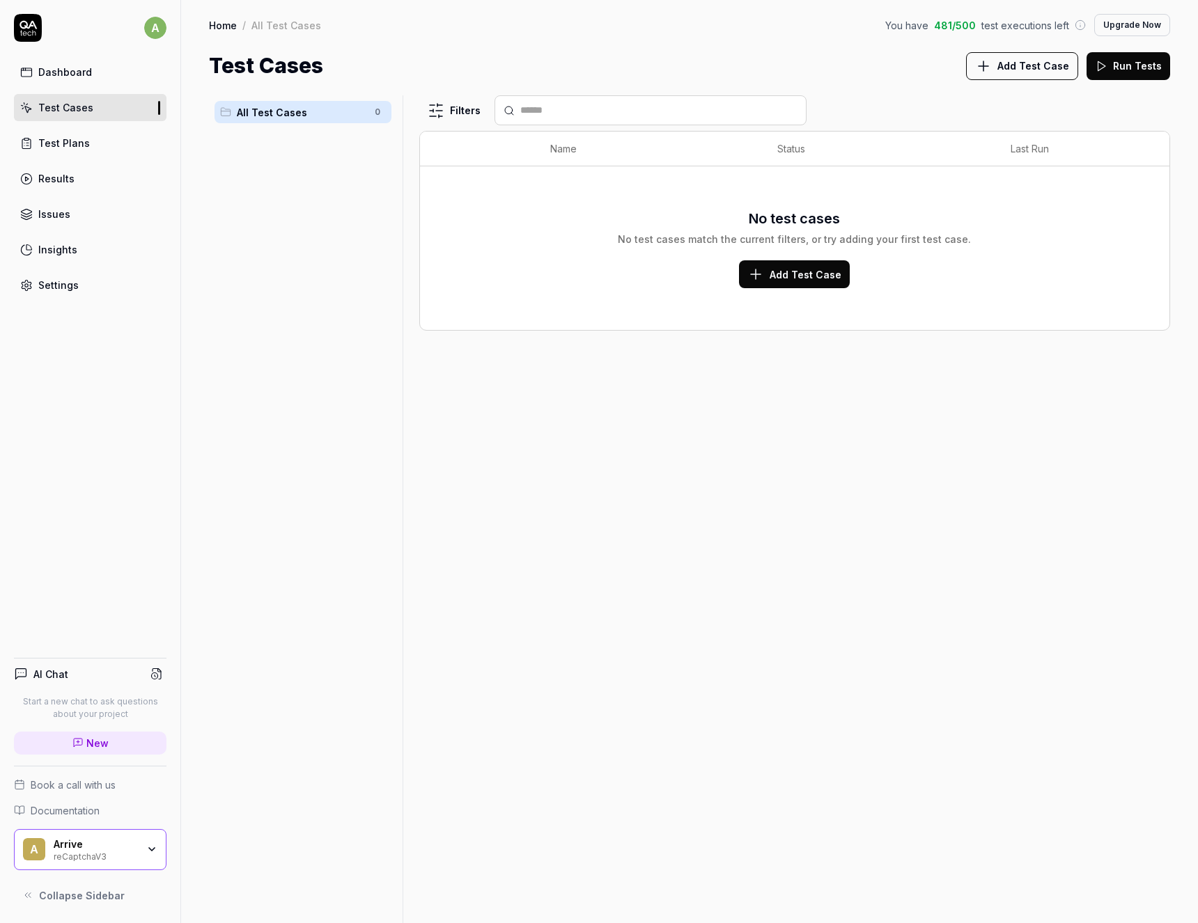
click at [447, 112] on html "a Dashboard Test Cases Test Plans Results Issues Insights Settings AI Chat Star…" at bounding box center [599, 461] width 1198 height 923
click at [788, 273] on span "Add Test Case" at bounding box center [805, 274] width 72 height 15
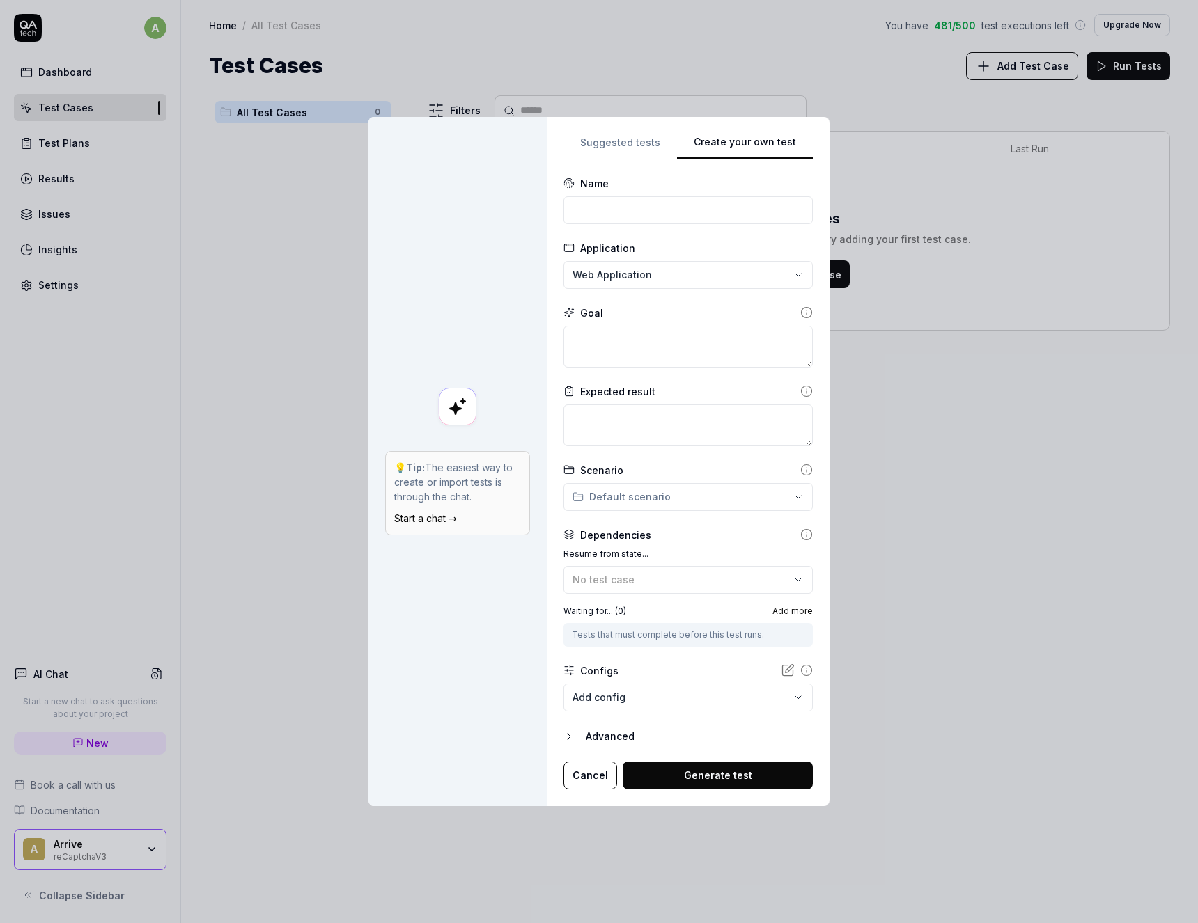
click at [635, 141] on div "**********" at bounding box center [599, 461] width 1198 height 923
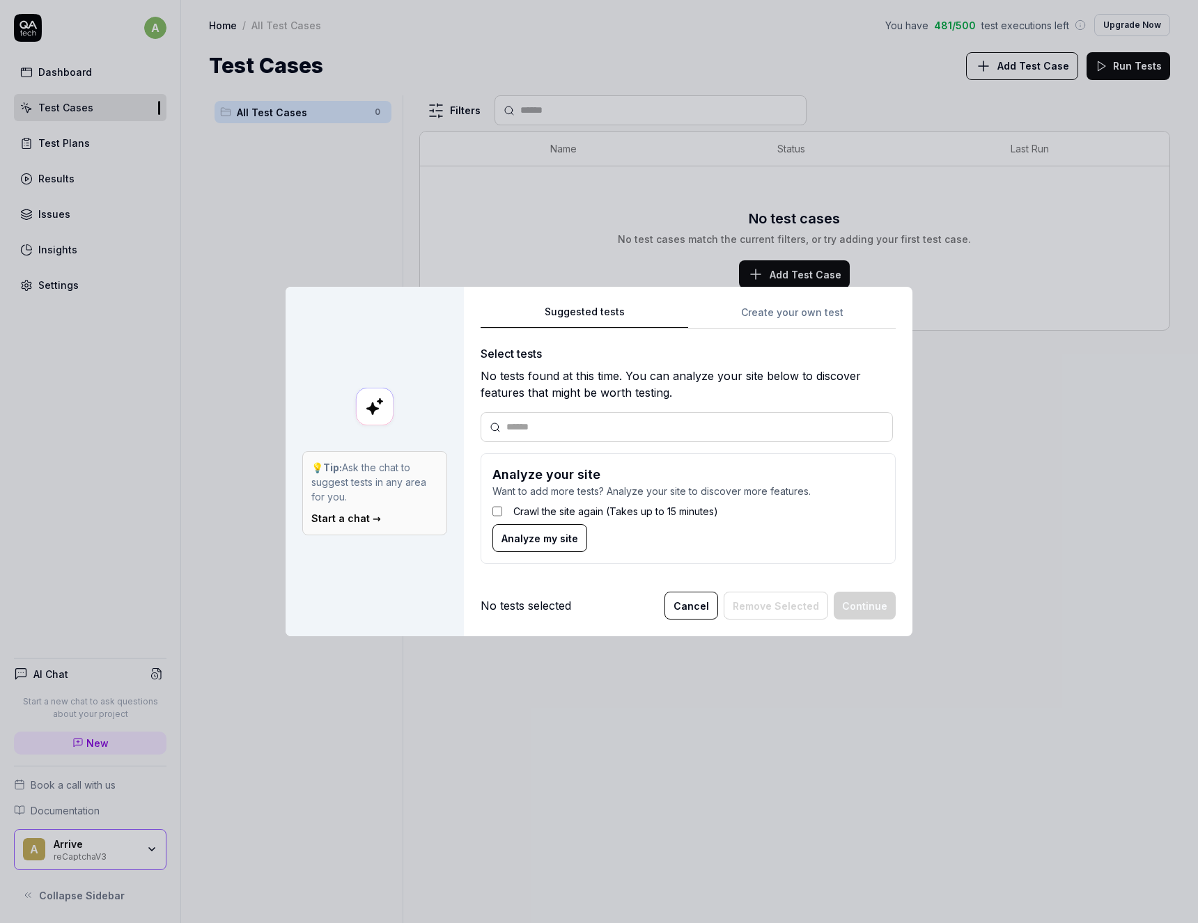
click at [537, 428] on input "text" at bounding box center [694, 427] width 377 height 15
click at [709, 611] on button "Cancel" at bounding box center [691, 606] width 54 height 28
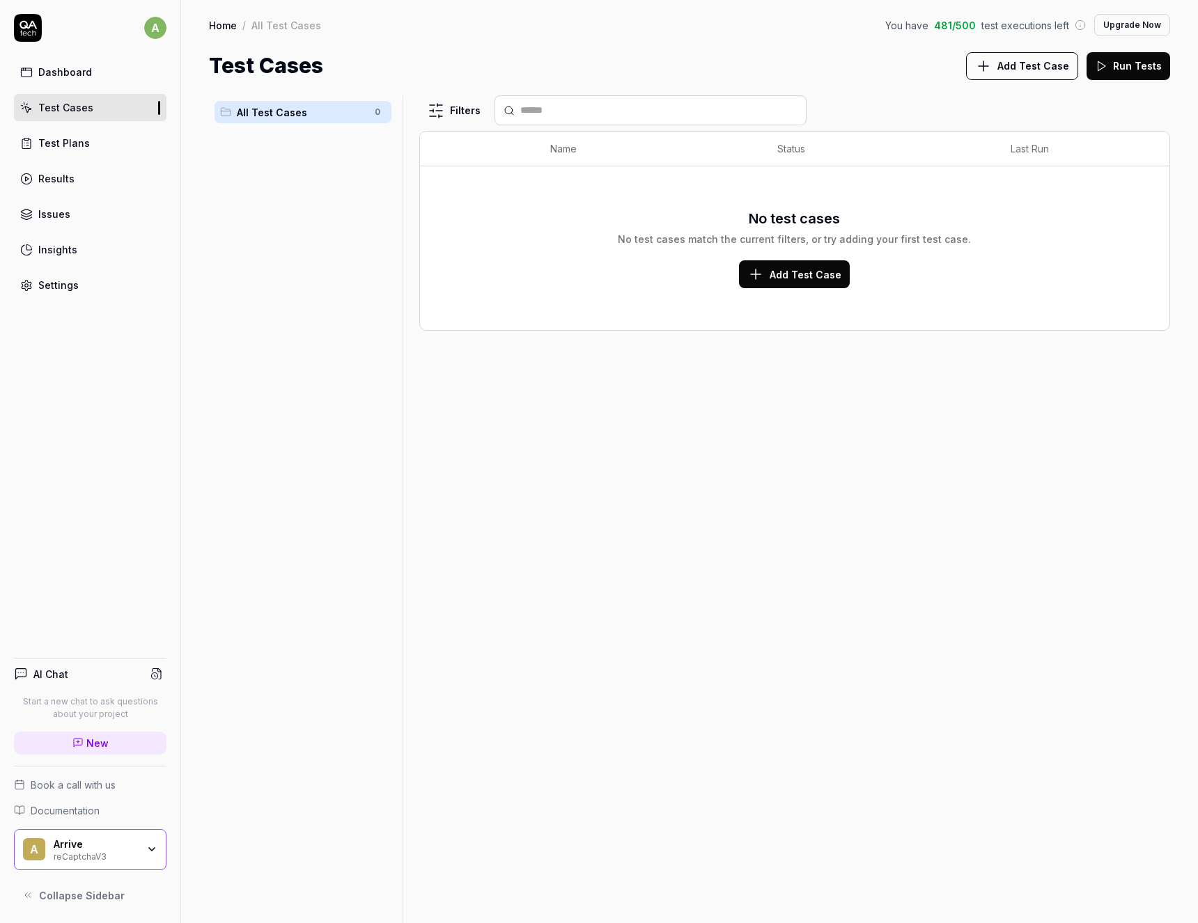
click at [42, 203] on link "Issues" at bounding box center [90, 214] width 153 height 27
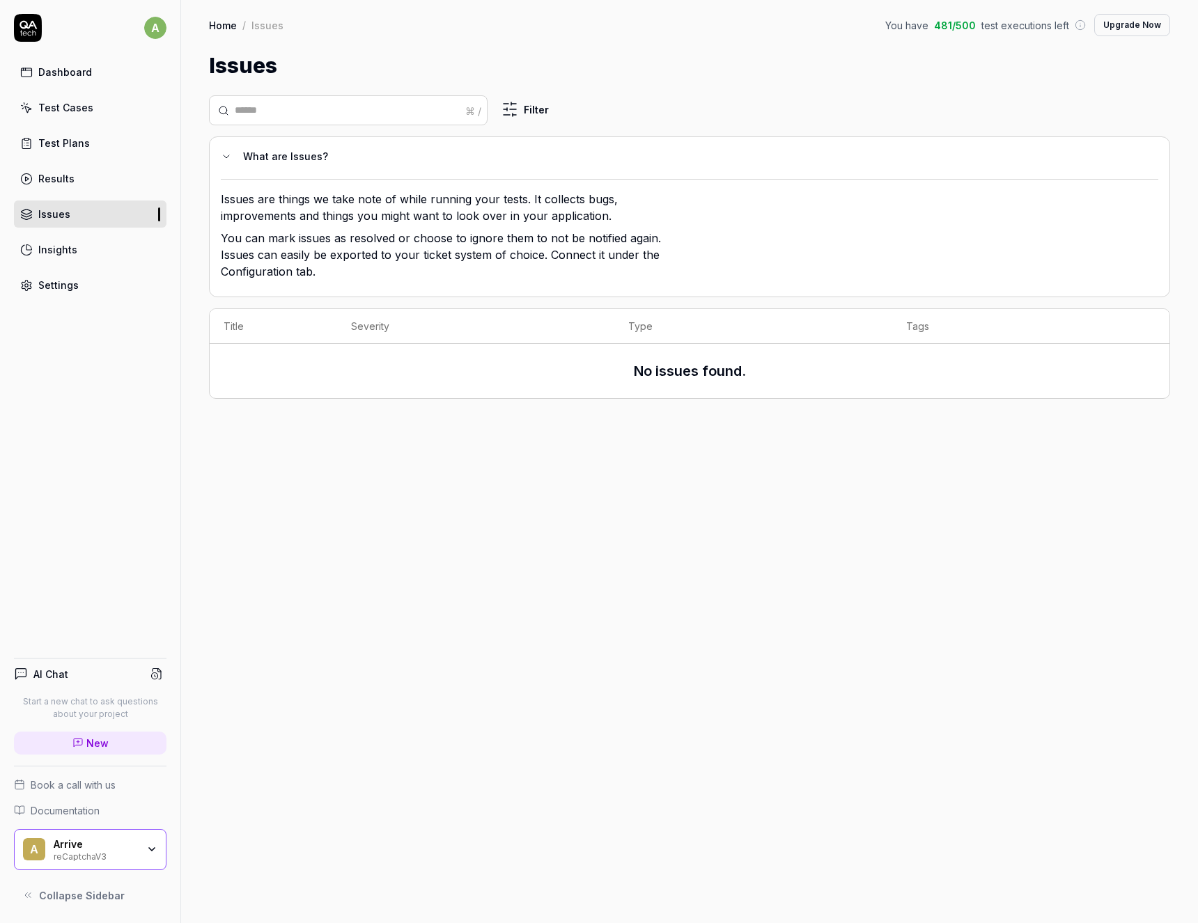
click at [52, 146] on div "Test Plans" at bounding box center [64, 143] width 52 height 15
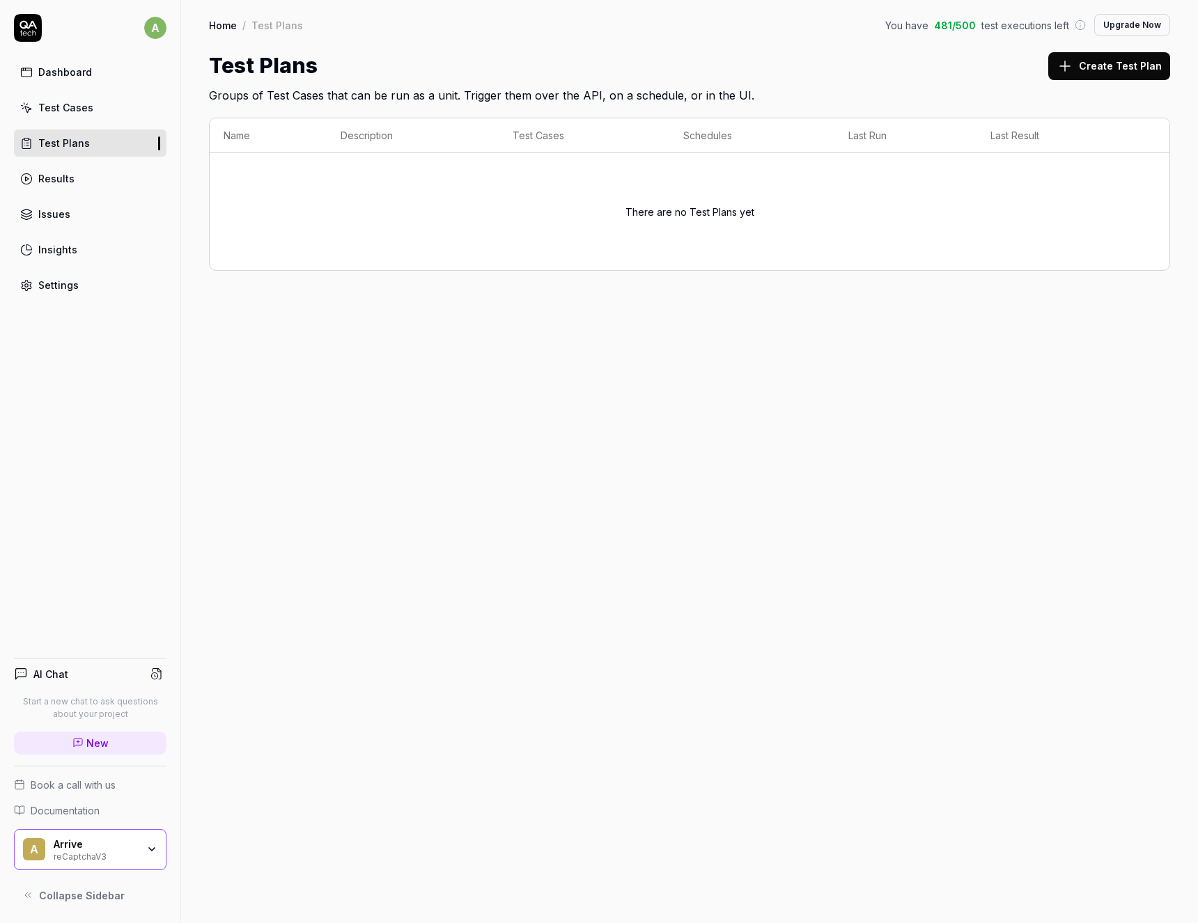
click at [1097, 63] on button "Create Test Plan" at bounding box center [1109, 66] width 122 height 28
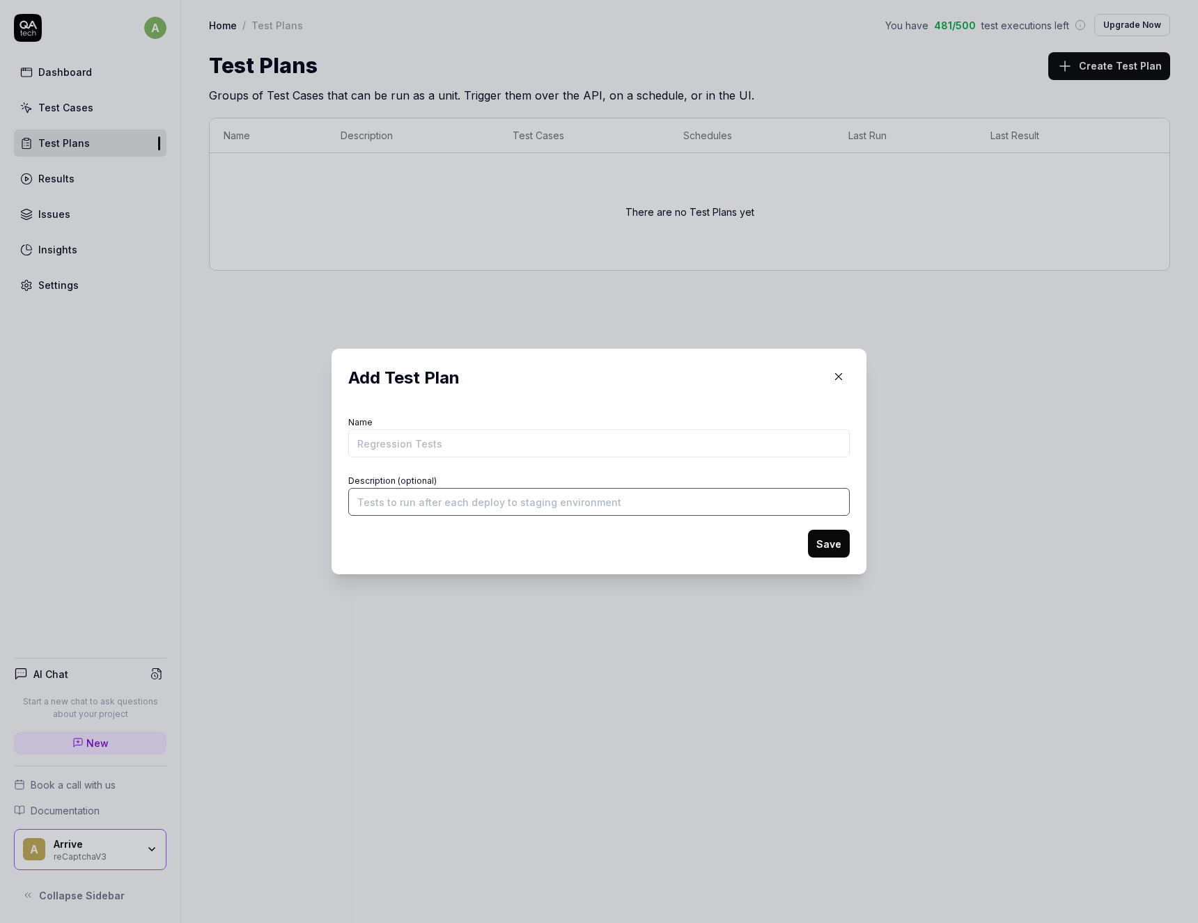
click at [402, 502] on input "Description (optional)" at bounding box center [598, 502] width 501 height 28
click at [404, 445] on input "Name" at bounding box center [598, 444] width 501 height 28
click at [840, 373] on icon "button" at bounding box center [838, 376] width 13 height 13
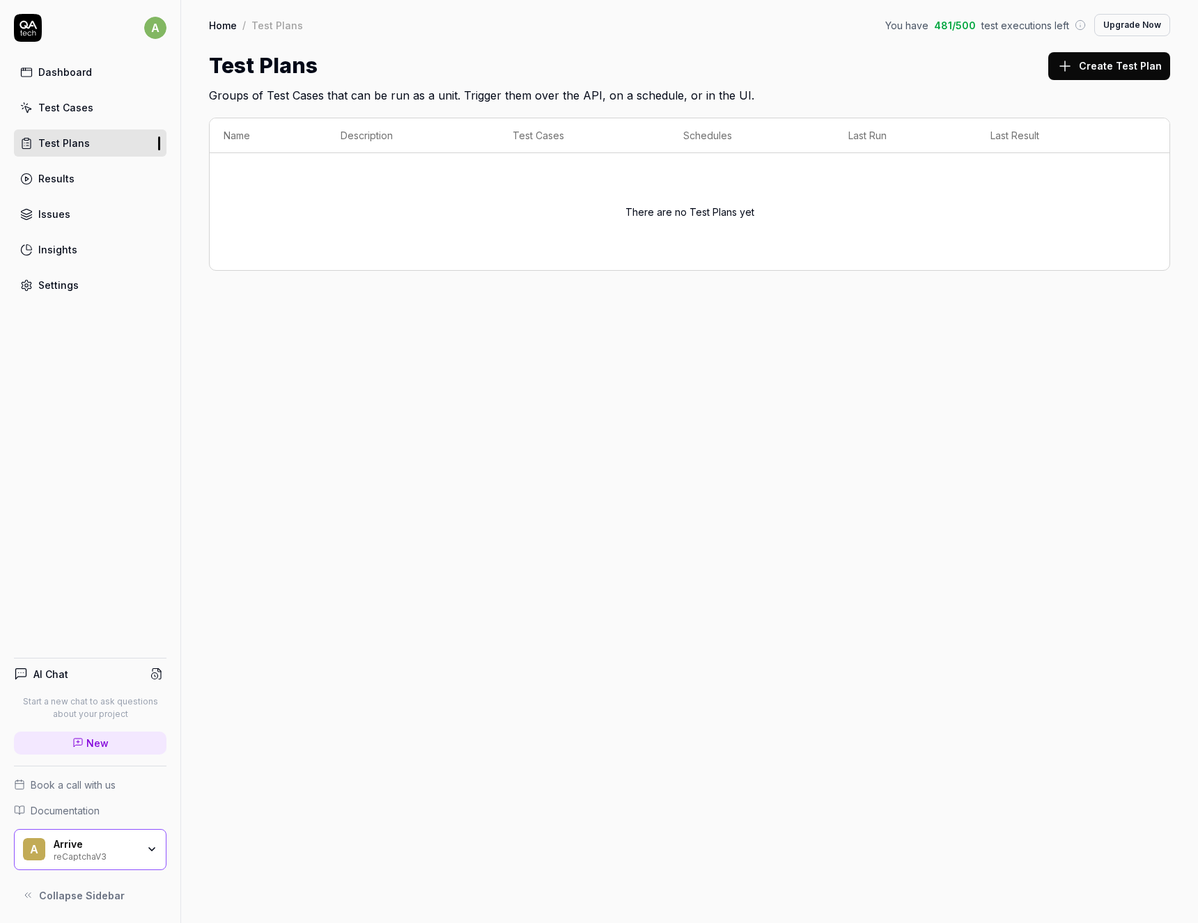
click at [70, 113] on div "Test Cases" at bounding box center [65, 107] width 55 height 15
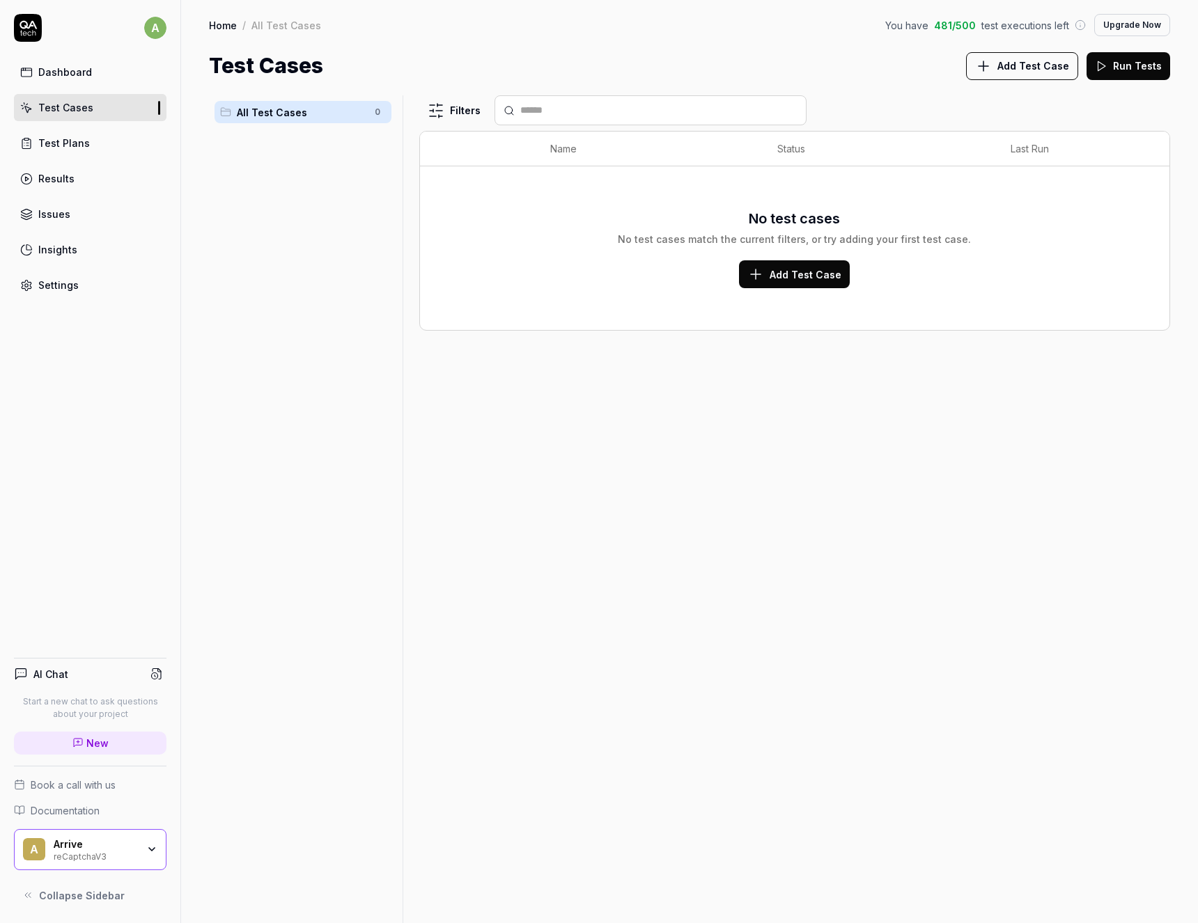
click at [1035, 65] on span "Add Test Case" at bounding box center [1033, 65] width 72 height 15
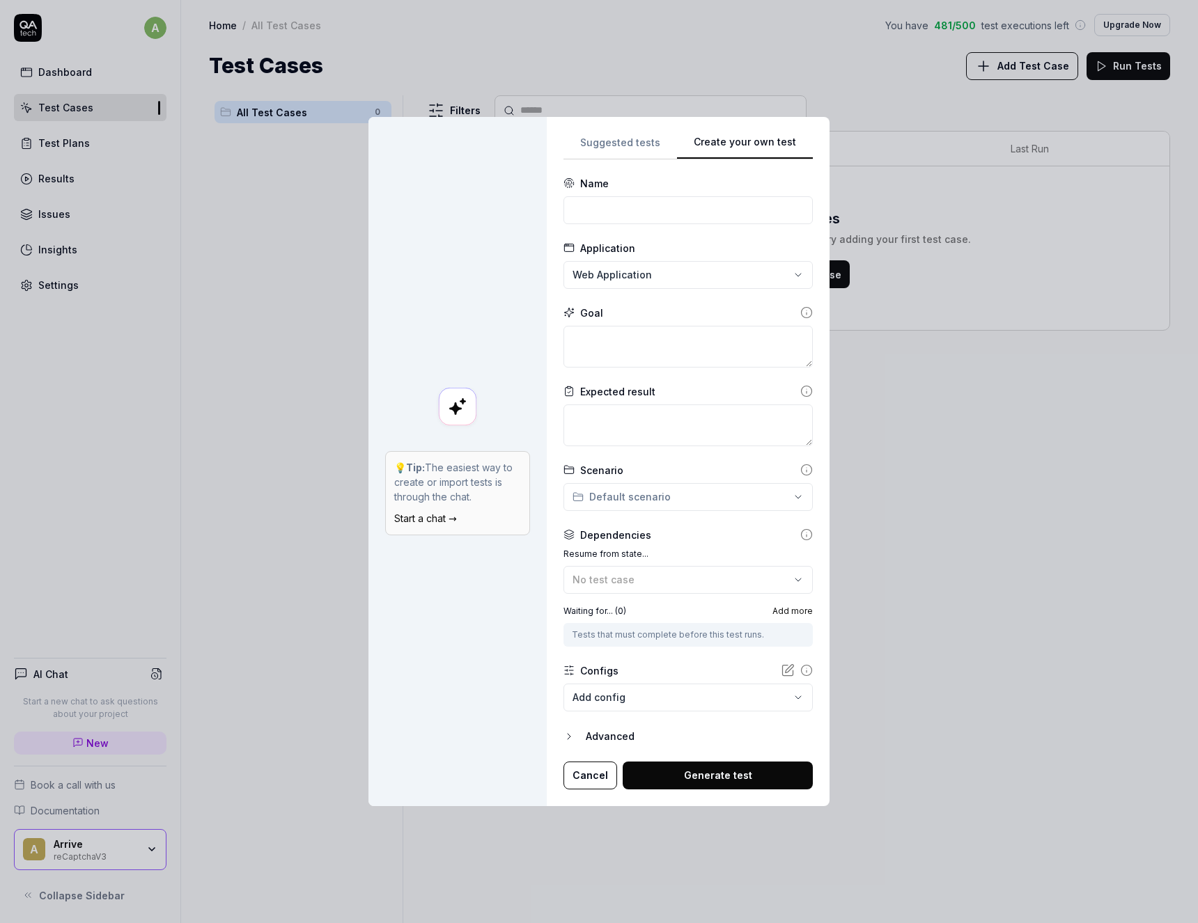
click at [589, 131] on div "**********" at bounding box center [688, 461] width 283 height 689
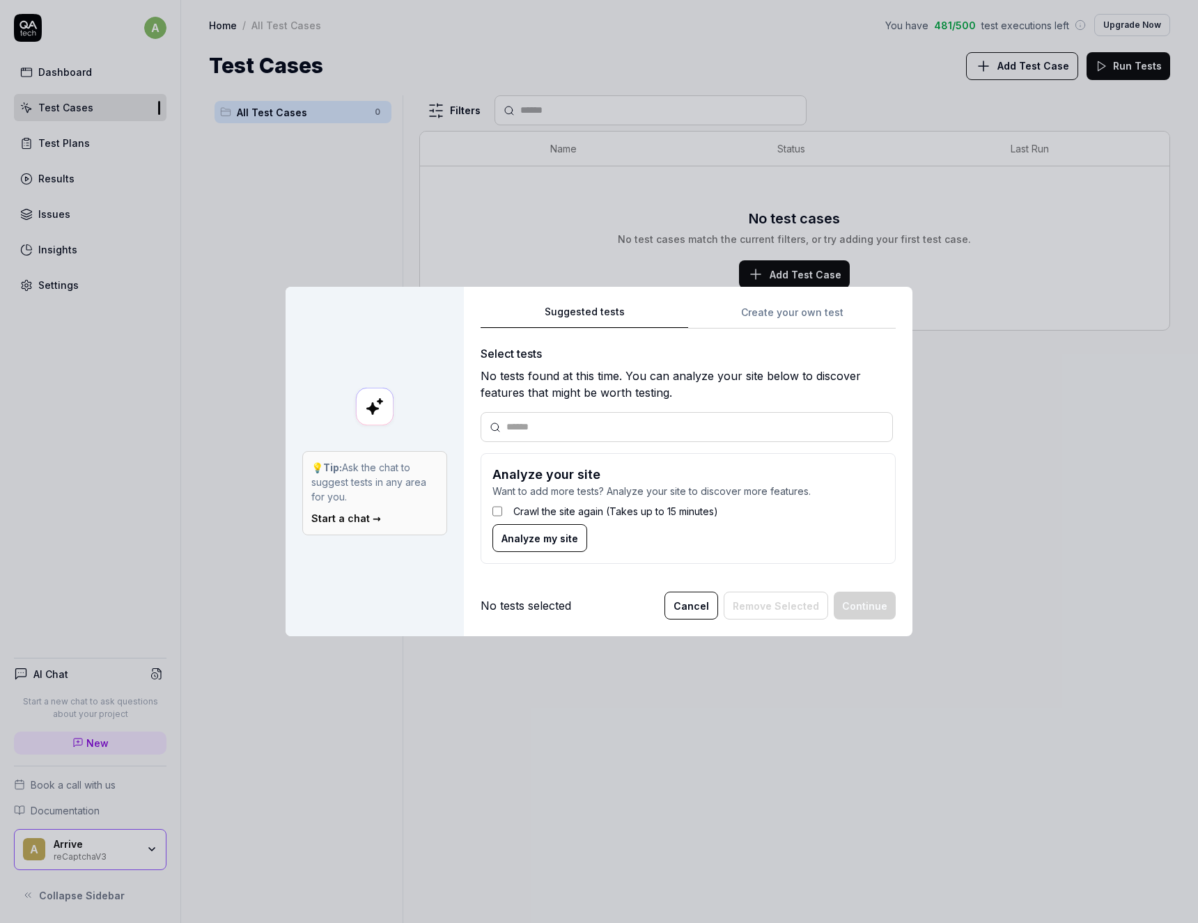
click at [604, 148] on div "Suggested tests 💡 Tip: Ask the chat to suggest tests in any area for you. Start…" at bounding box center [599, 461] width 1198 height 923
click at [533, 536] on span "Analyze my site" at bounding box center [539, 538] width 77 height 15
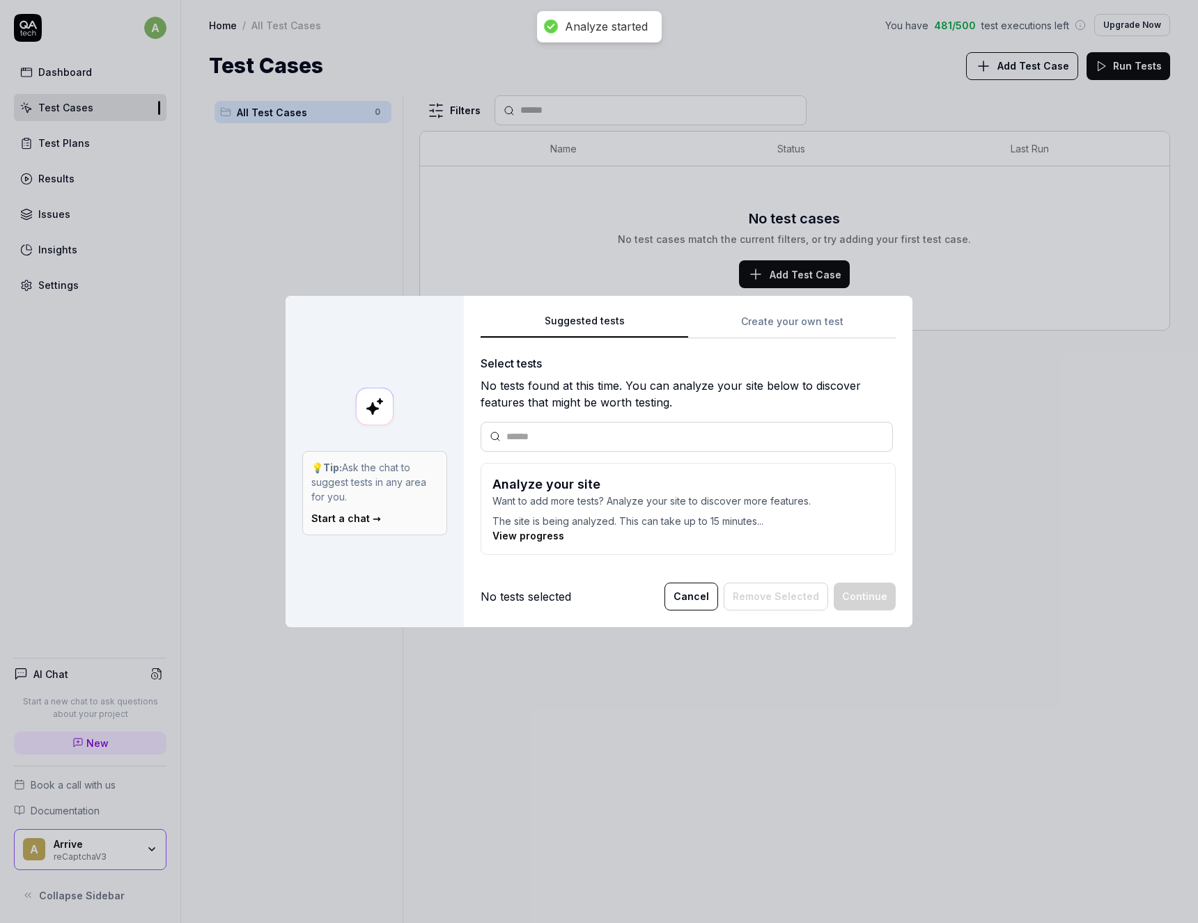
click at [533, 536] on link "View progress" at bounding box center [528, 536] width 72 height 12
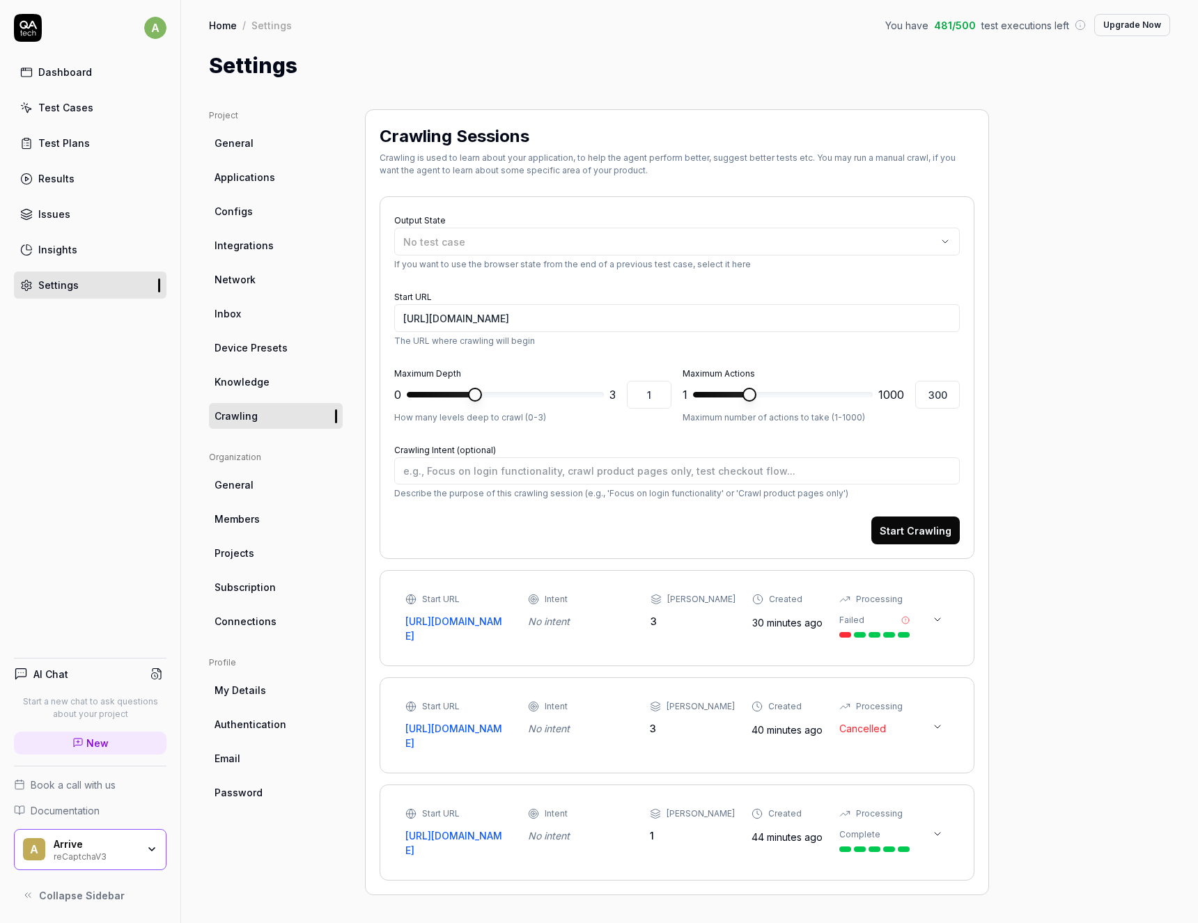
type textarea "*"
